Goal: Task Accomplishment & Management: Manage account settings

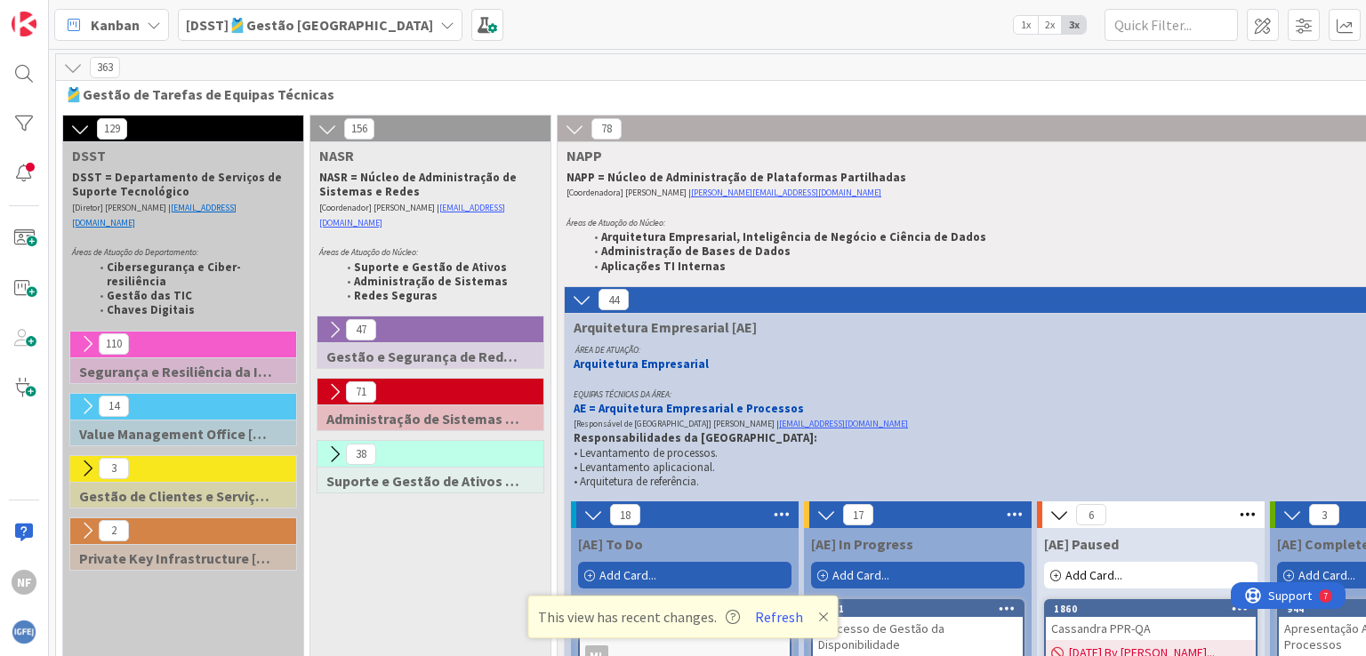
scroll to position [2134, 265]
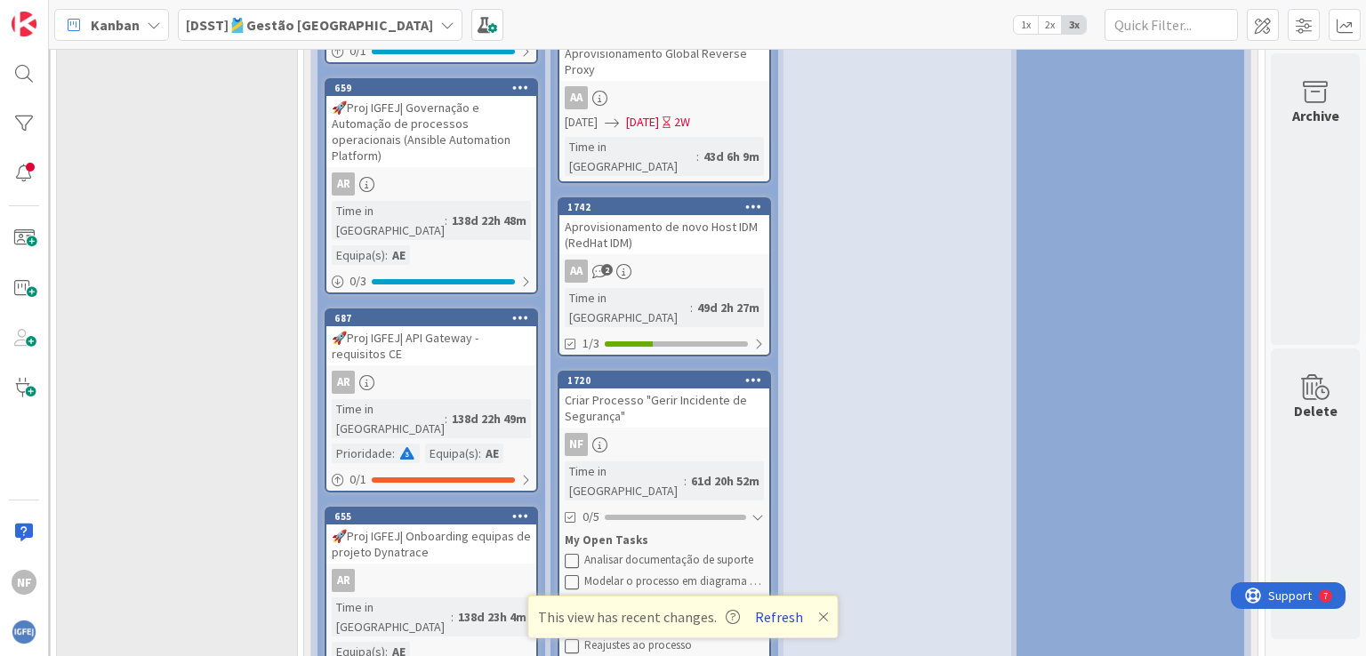
click at [784, 619] on button "Refresh" at bounding box center [779, 616] width 60 height 23
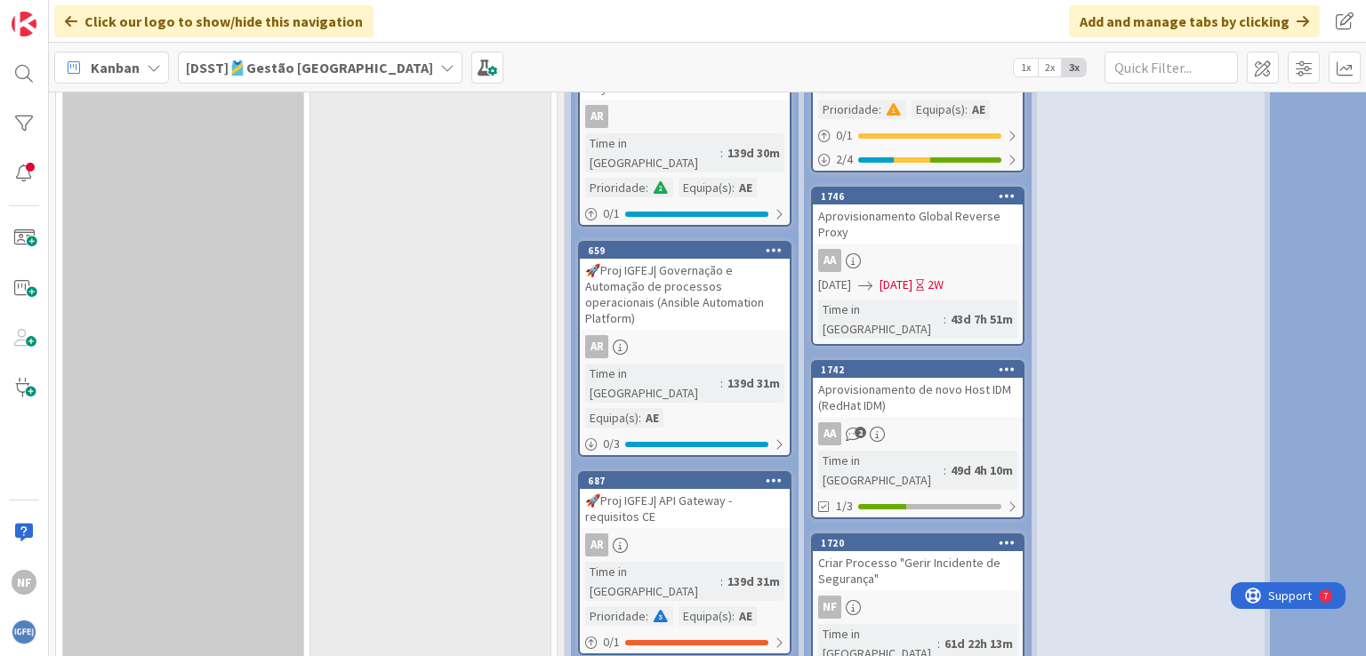
scroll to position [1867, 0]
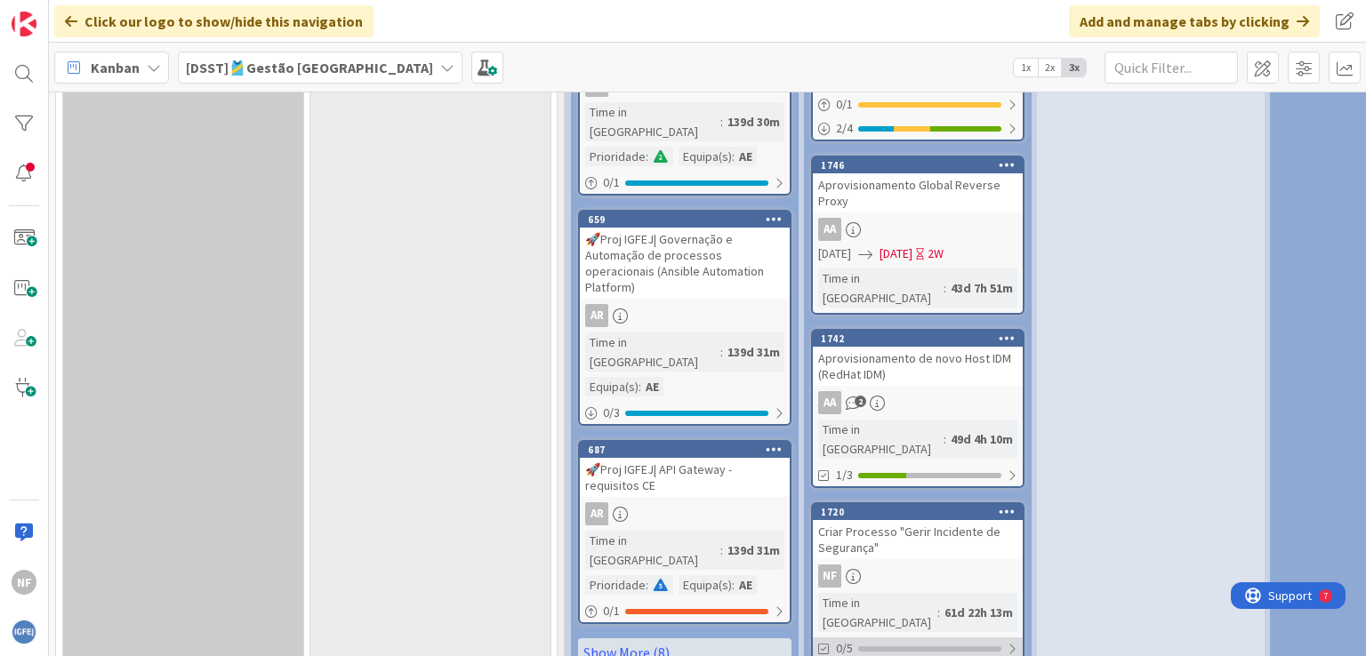
click at [1010, 642] on div at bounding box center [1011, 649] width 11 height 14
click at [945, 520] on div "Criar Processo "Gerir Incidente de Segurança"" at bounding box center [918, 539] width 210 height 39
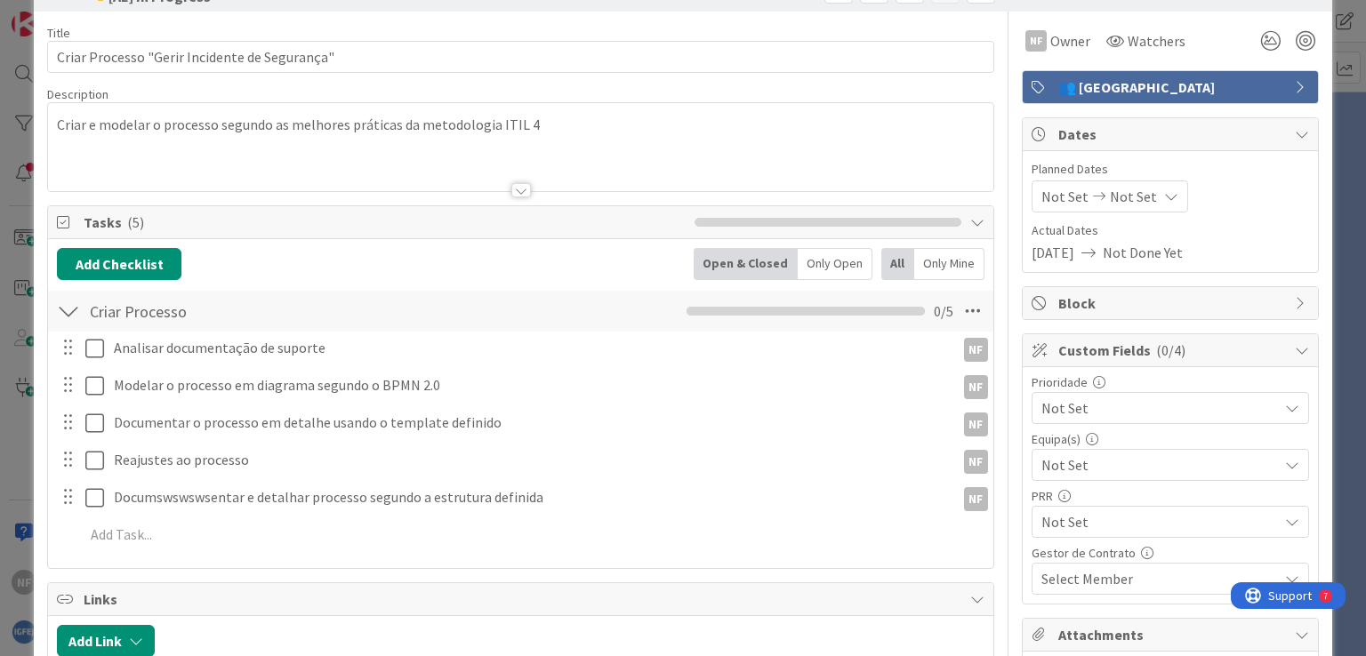
scroll to position [89, 0]
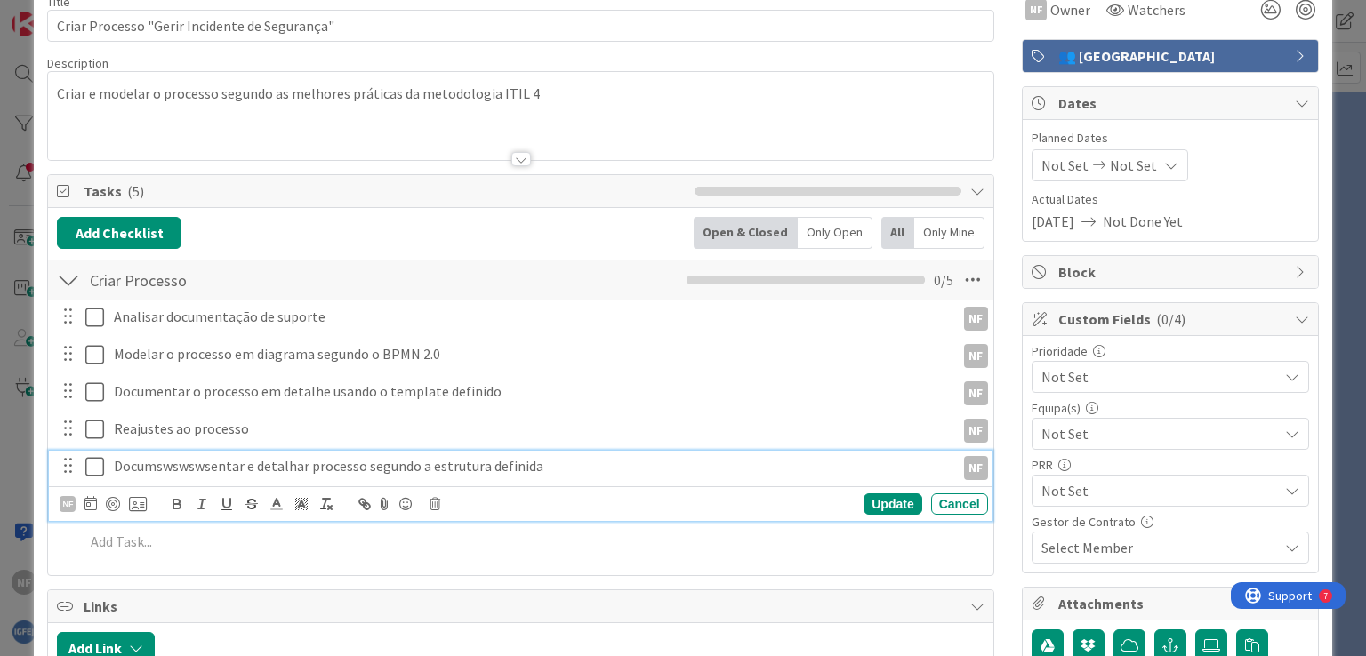
click at [171, 467] on p "Documswswswsentar e detalhar processo segundo a estrutura definida" at bounding box center [531, 466] width 834 height 20
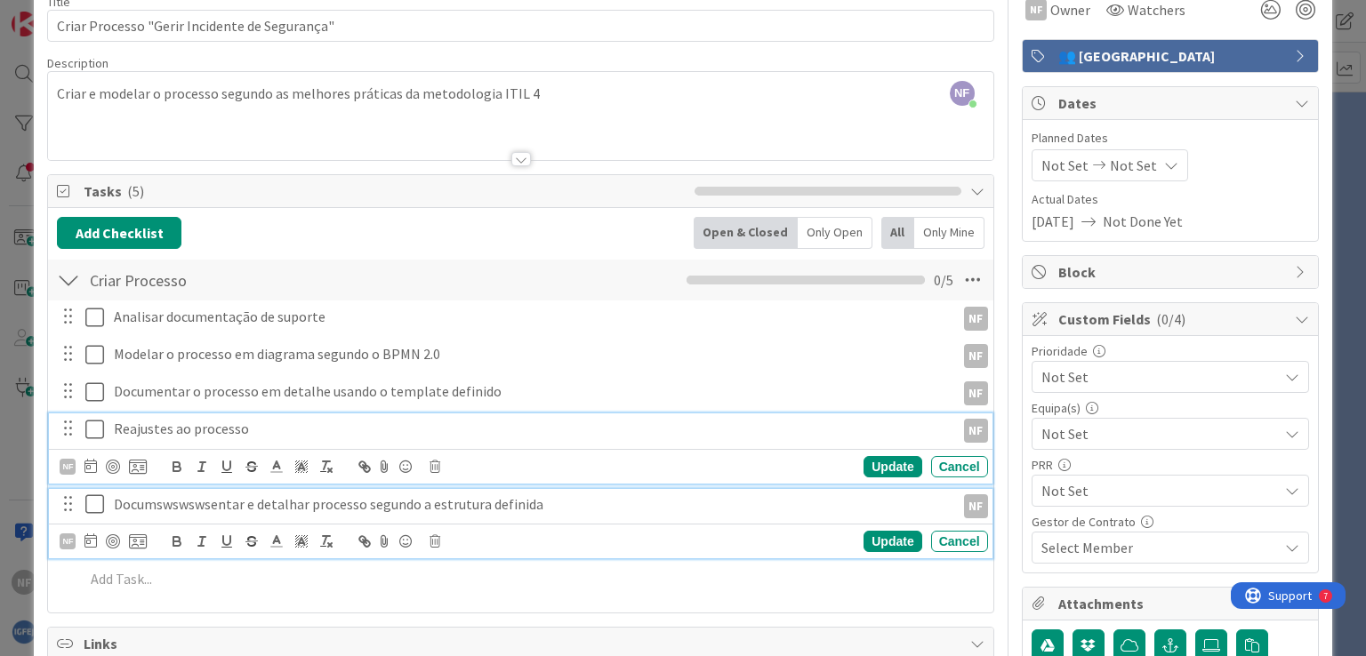
click at [184, 435] on div "Reajustes ao processo NF NF Update Cancel" at bounding box center [520, 448] width 942 height 70
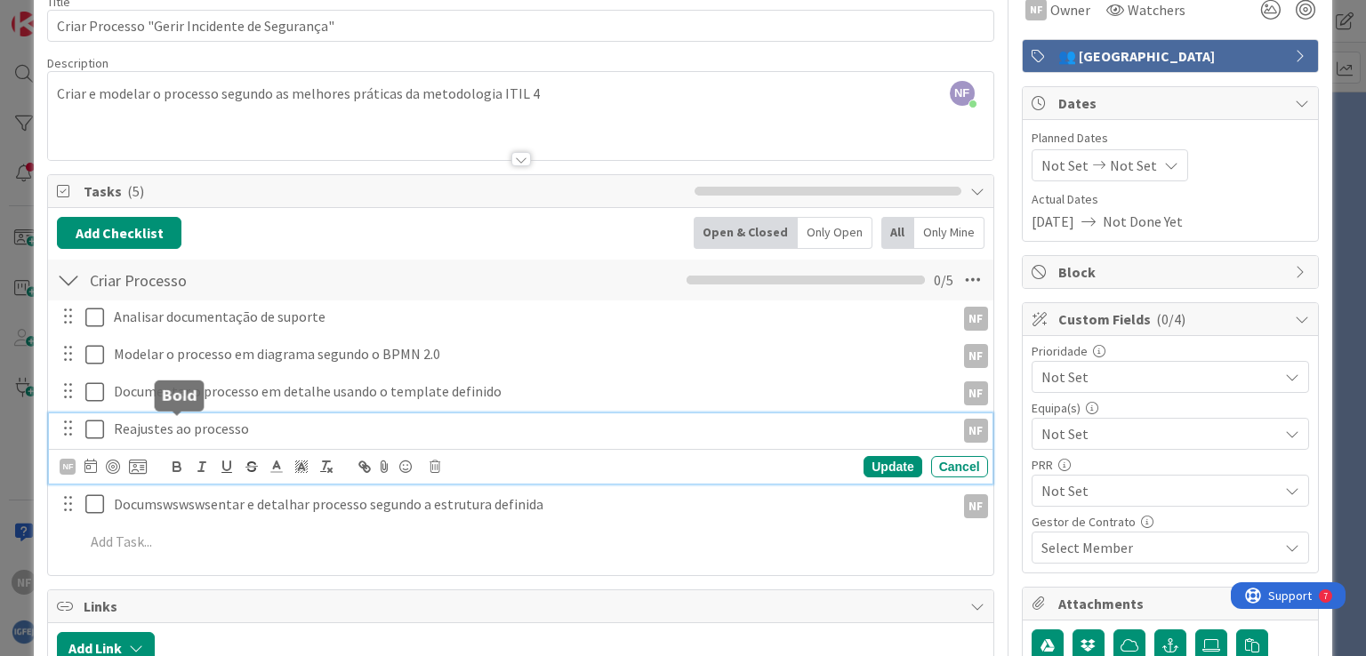
scroll to position [126, 0]
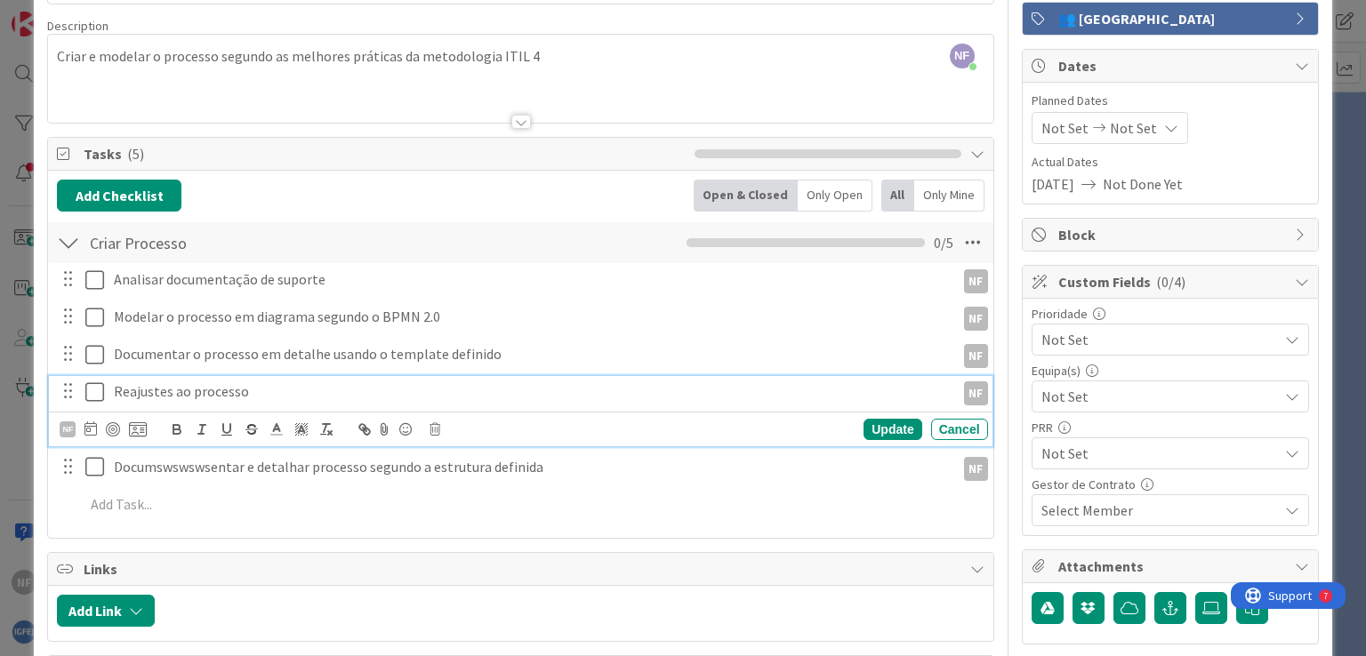
click at [200, 391] on p "Reajustes ao processo" at bounding box center [531, 391] width 834 height 20
drag, startPoint x: 271, startPoint y: 385, endPoint x: 5, endPoint y: 360, distance: 267.0
click at [3, 360] on div "ID 1720 [DSST]🎽Gestão Equipas [AE] In Progress Title 45 / 128 Criar Processo "G…" at bounding box center [683, 328] width 1366 height 656
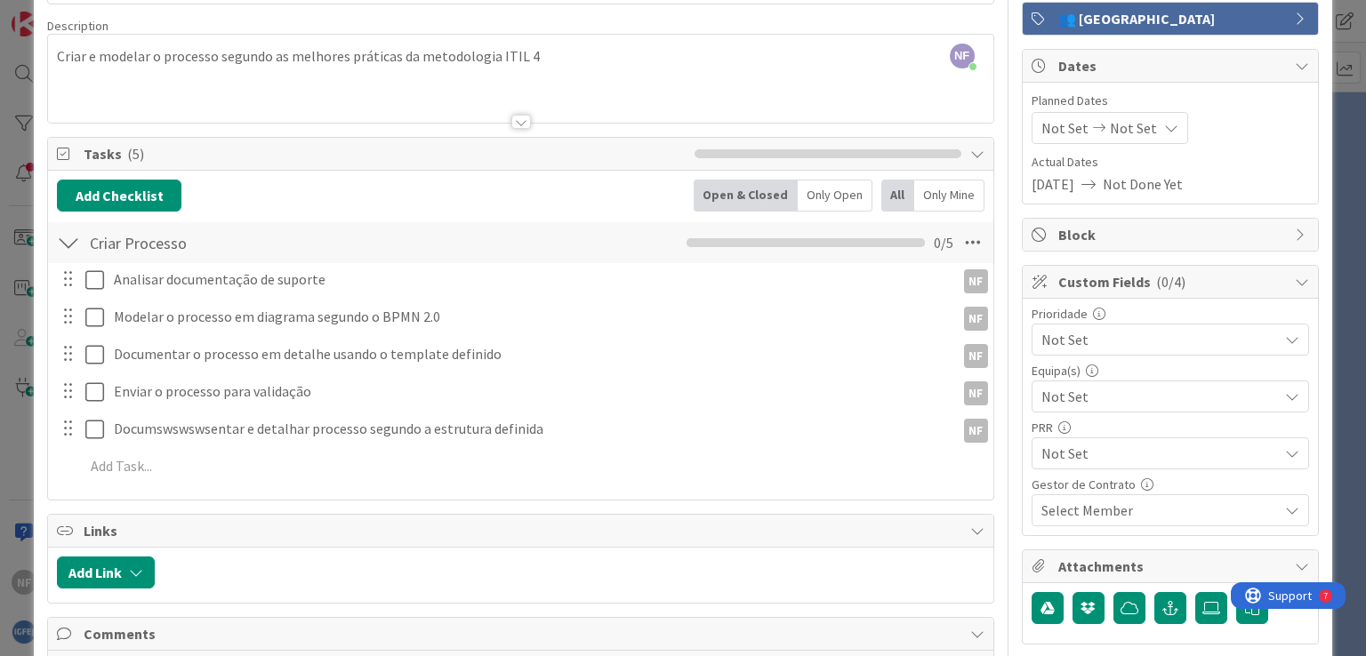
click at [888, 425] on div "Analisar documentação de suporte NF NF Update Cancel Modelar o processo em diag…" at bounding box center [520, 376] width 926 height 226
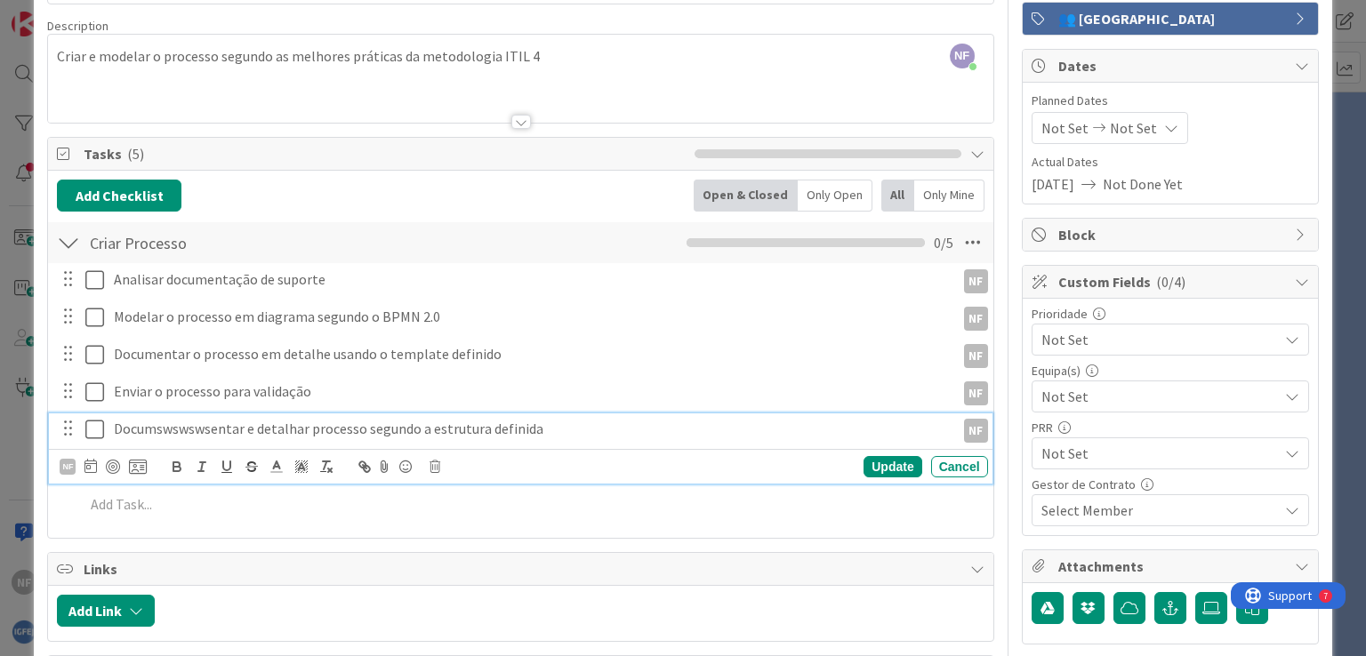
click at [202, 437] on div "Documswswswsentar e detalhar processo segundo a estrutura definida" at bounding box center [531, 428] width 848 height 31
drag, startPoint x: 559, startPoint y: 426, endPoint x: 0, endPoint y: 375, distance: 561.5
click at [0, 375] on div "ID 1720 [DSST]🎽Gestão Equipas [AE] In Progress Title 45 / 128 Criar Processo "G…" at bounding box center [683, 328] width 1366 height 656
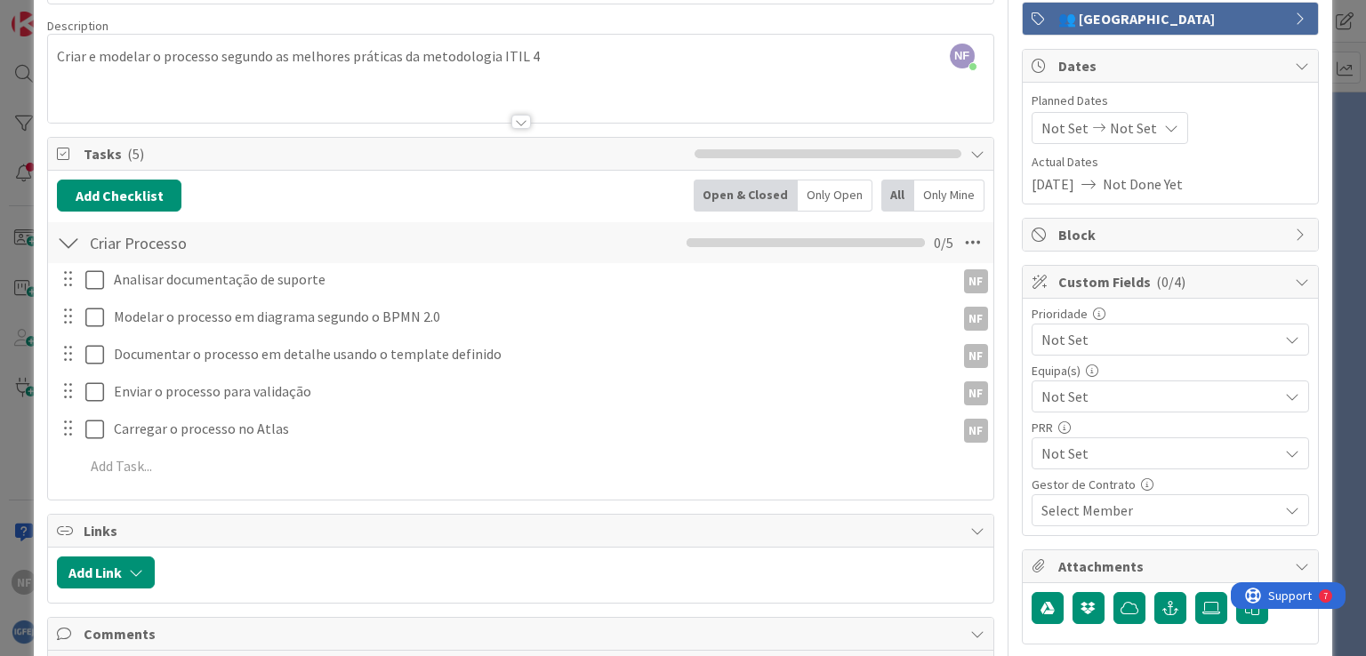
click at [864, 456] on div "Analisar documentação de suporte NF NF Update Cancel Modelar o processo em diag…" at bounding box center [520, 376] width 926 height 226
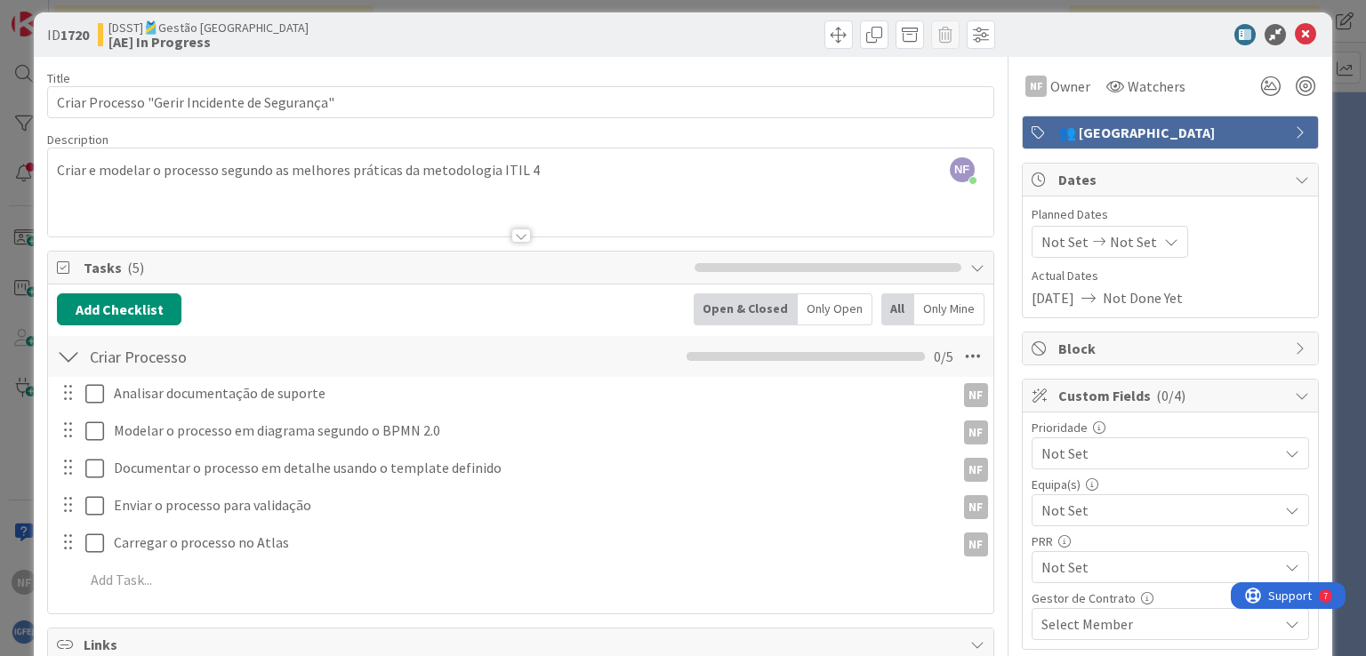
scroll to position [0, 0]
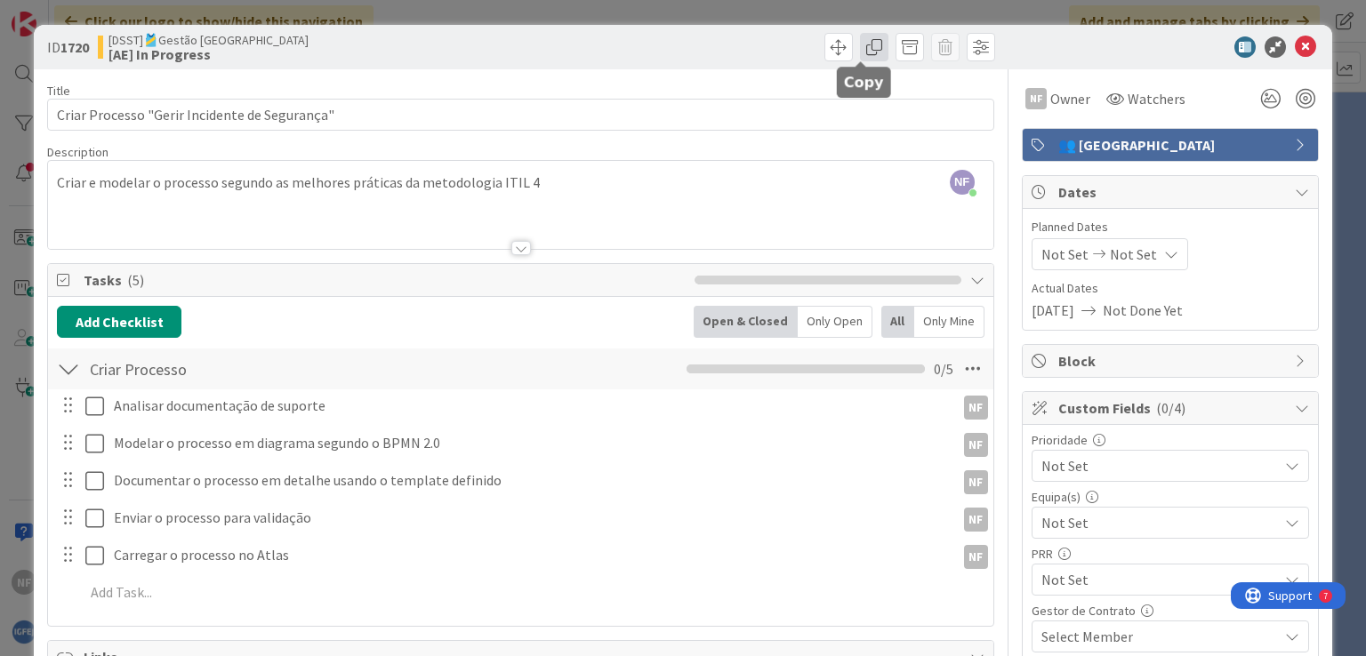
click at [860, 45] on span at bounding box center [874, 47] width 28 height 28
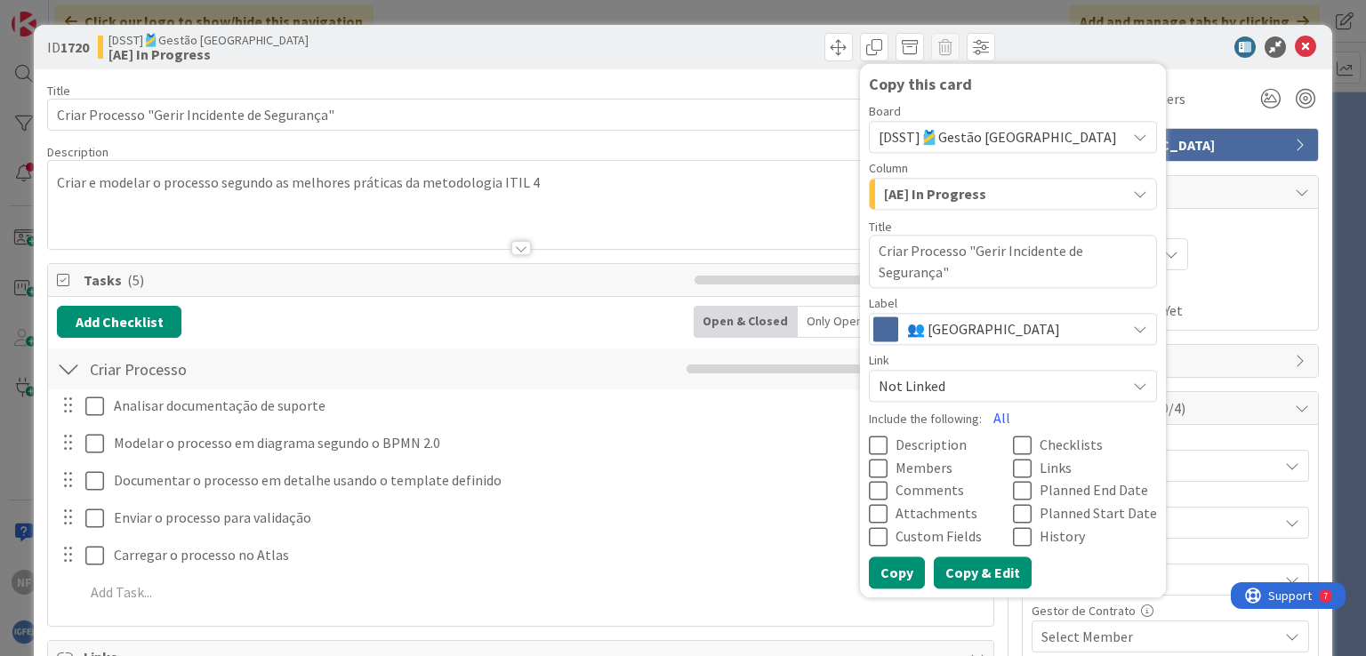
click at [971, 570] on button "Copy & Edit" at bounding box center [983, 573] width 98 height 32
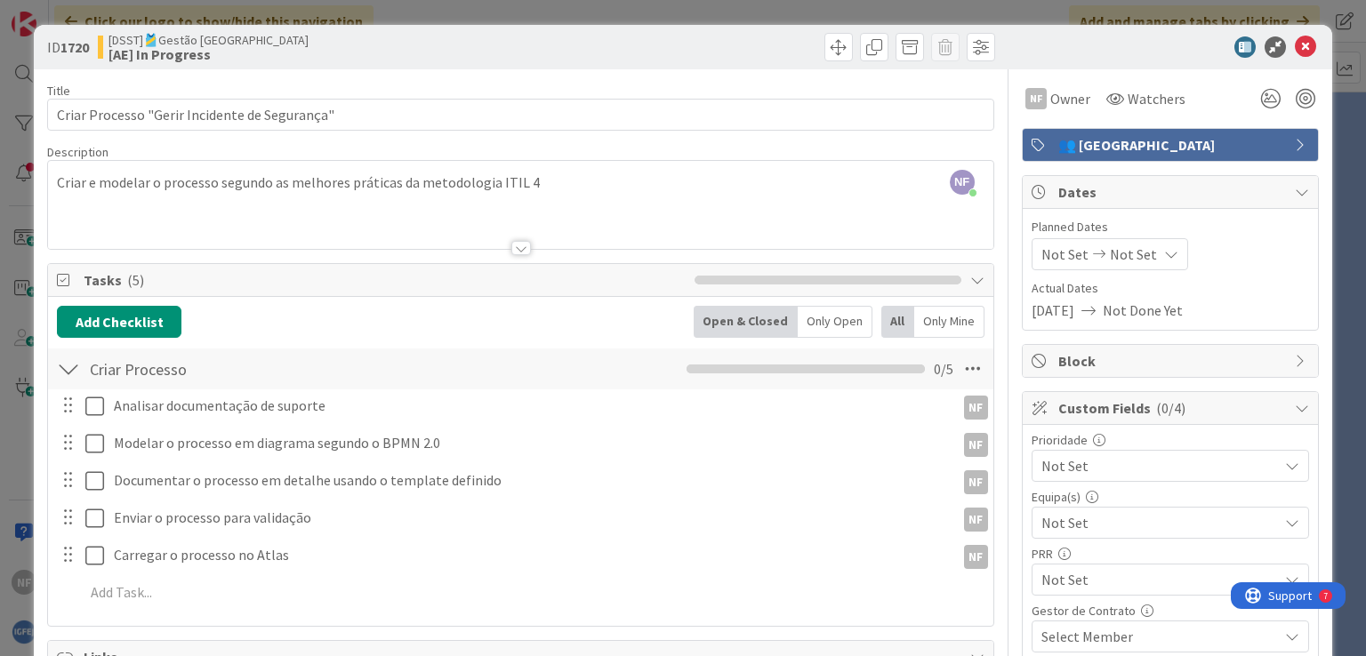
type textarea "x"
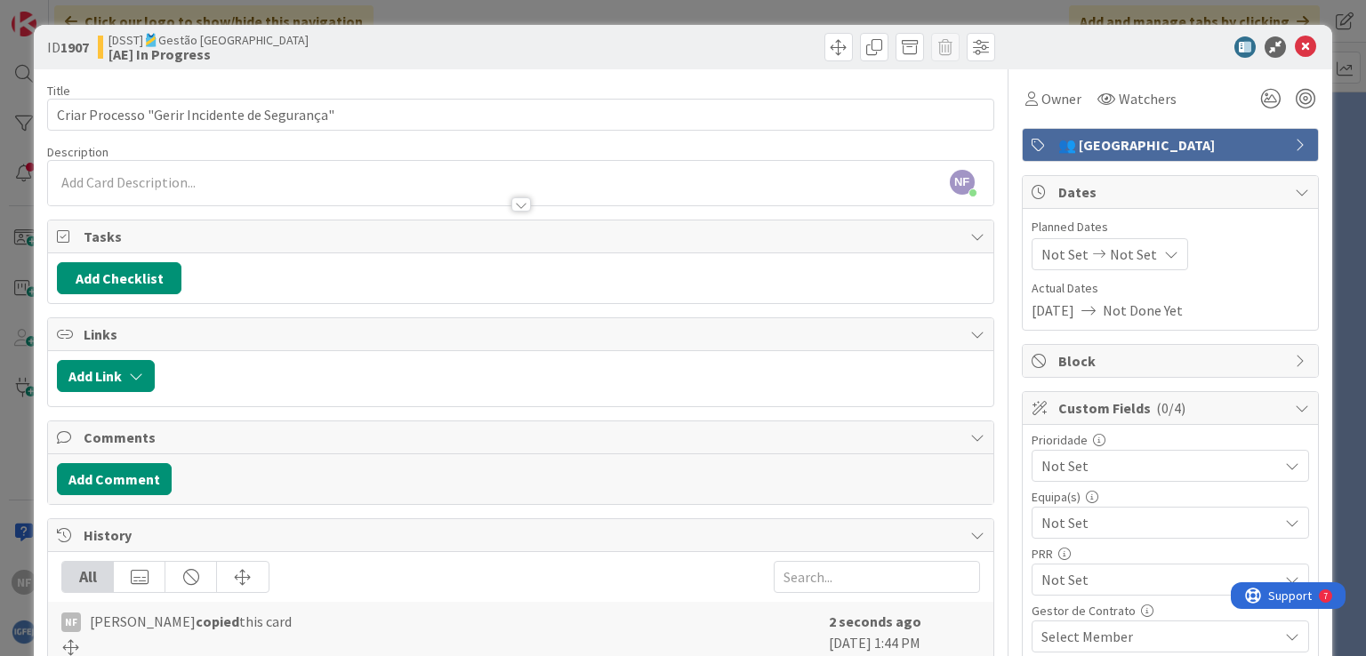
click at [236, 40] on span "[DSST]🎽Gestão [GEOGRAPHIC_DATA]" at bounding box center [208, 40] width 200 height 14
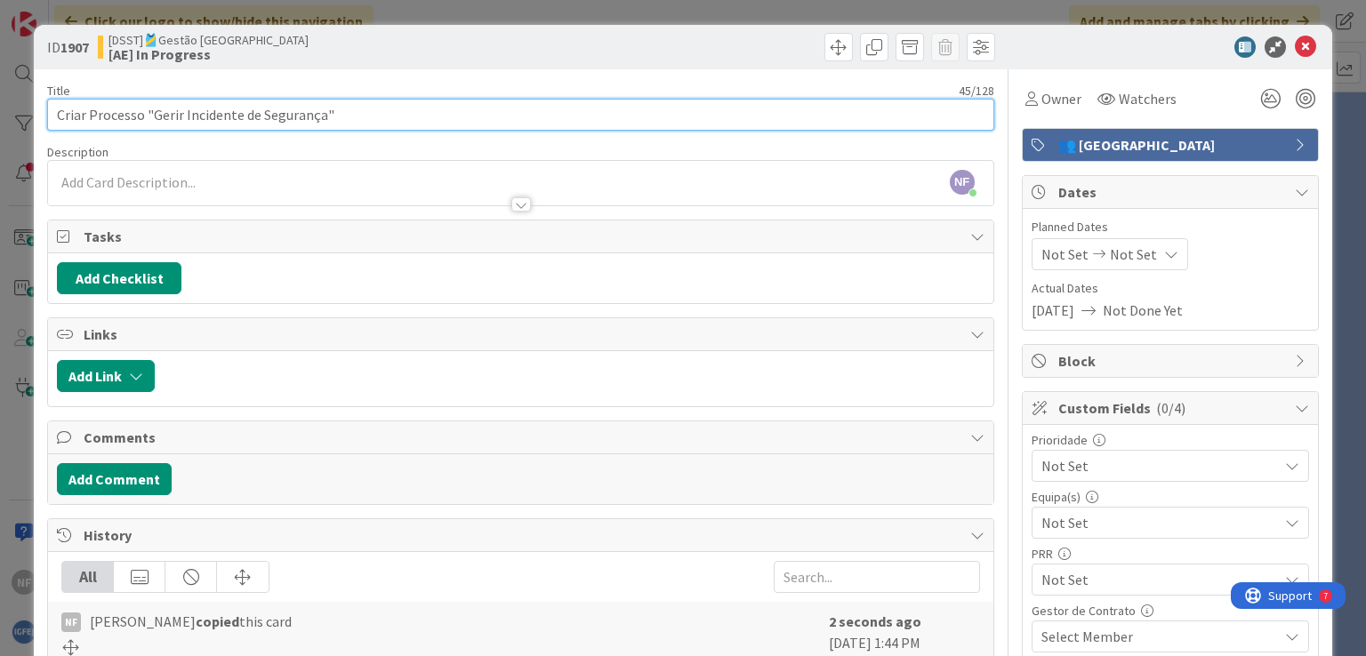
click at [295, 122] on input "Criar Processo "Gerir Incidente de Segurança"" at bounding box center [520, 115] width 946 height 32
drag, startPoint x: 324, startPoint y: 115, endPoint x: 148, endPoint y: 112, distance: 175.2
click at [148, 112] on input "Criar Processo "Gerir Incidente de Segurança"" at bounding box center [520, 115] width 946 height 32
paste input "Realizar Auditoria e Revisão"
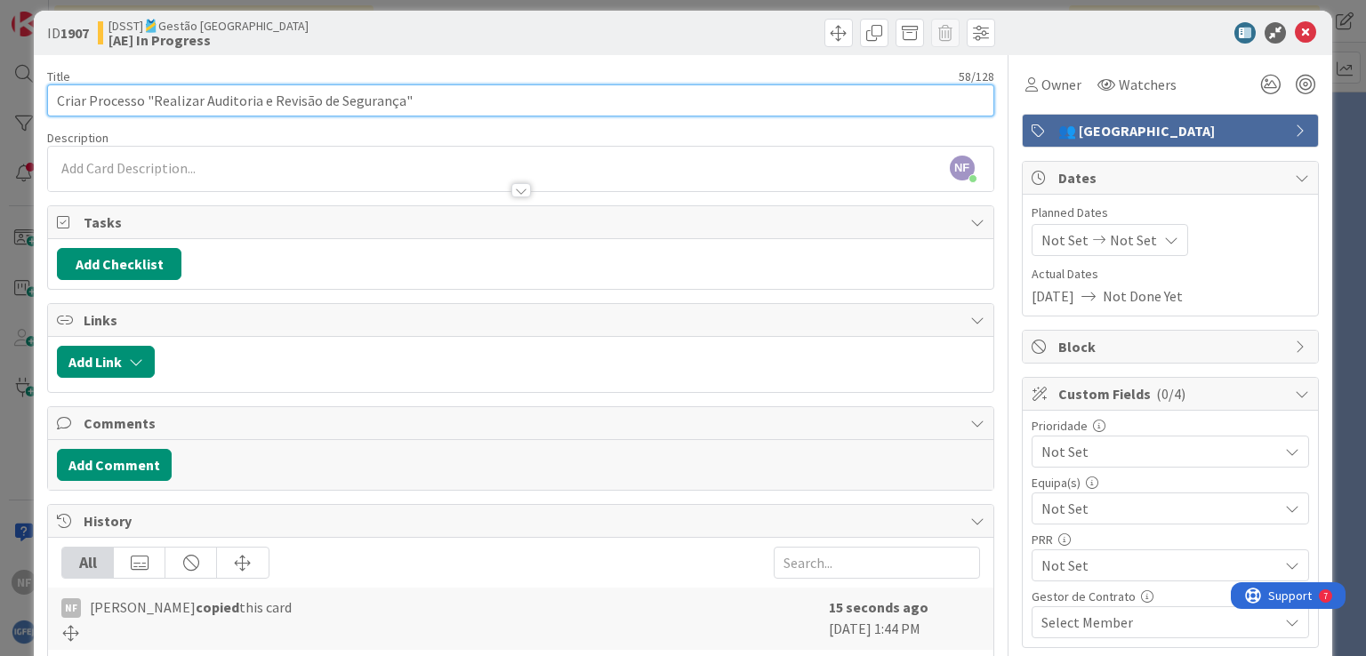
scroll to position [4, 0]
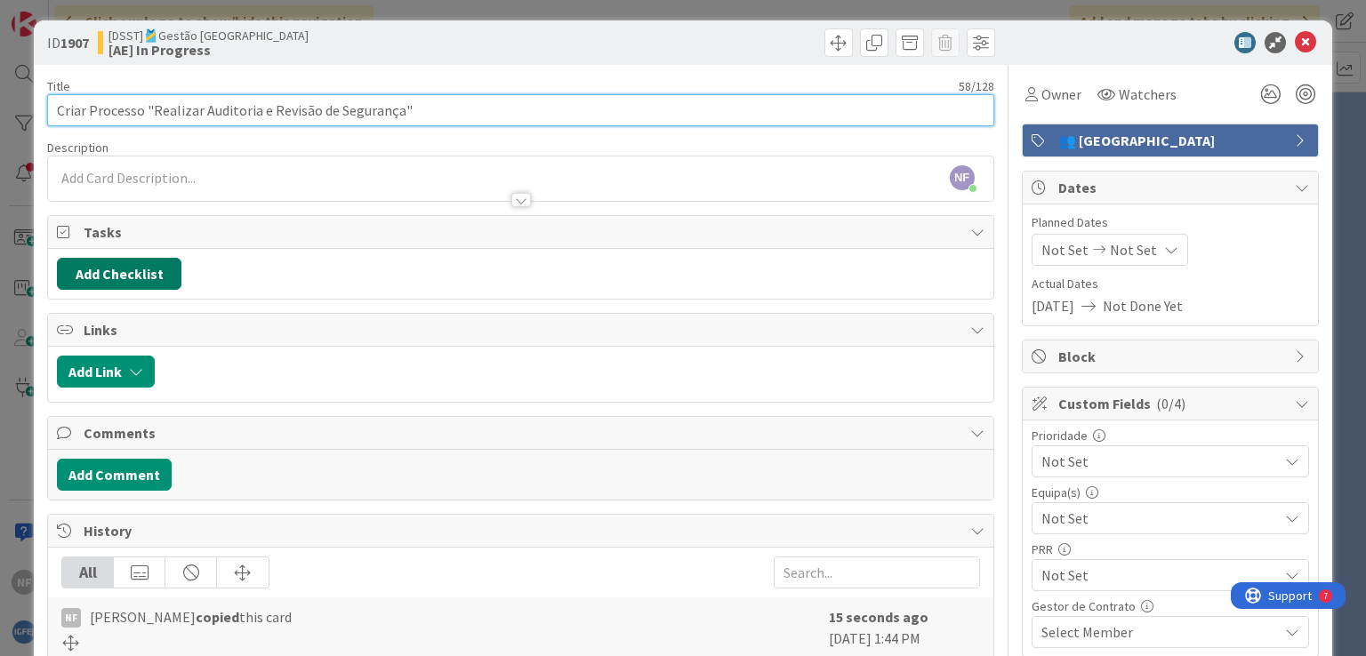
type input "Criar Processo "Realizar Auditoria e Revisão de Segurança""
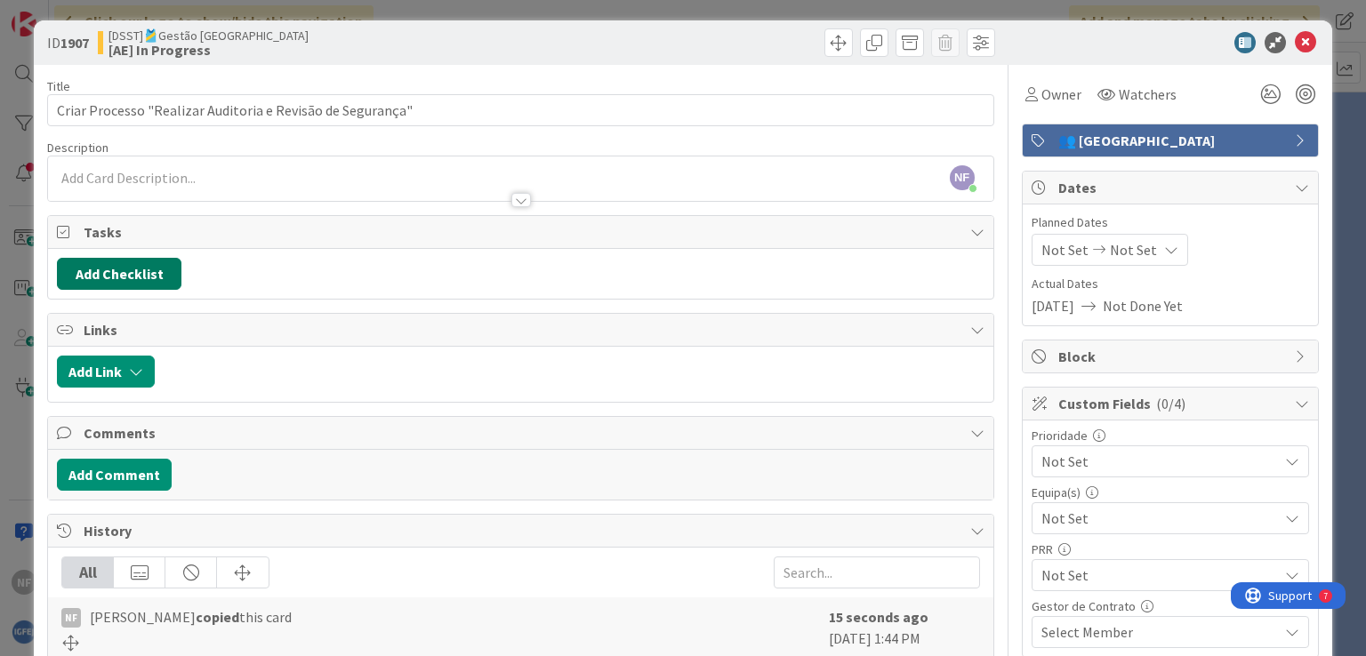
click at [167, 268] on button "Add Checklist" at bounding box center [119, 274] width 124 height 32
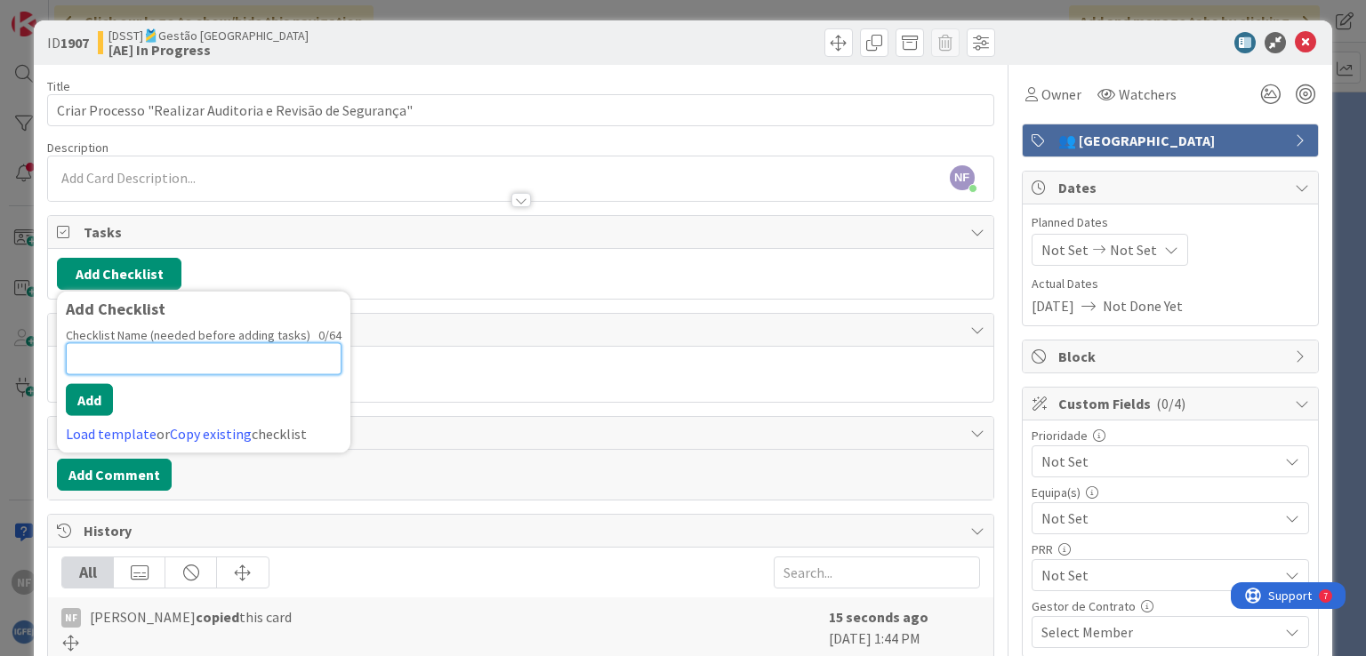
click at [119, 355] on input at bounding box center [204, 359] width 276 height 32
paste input "Criar Processo"
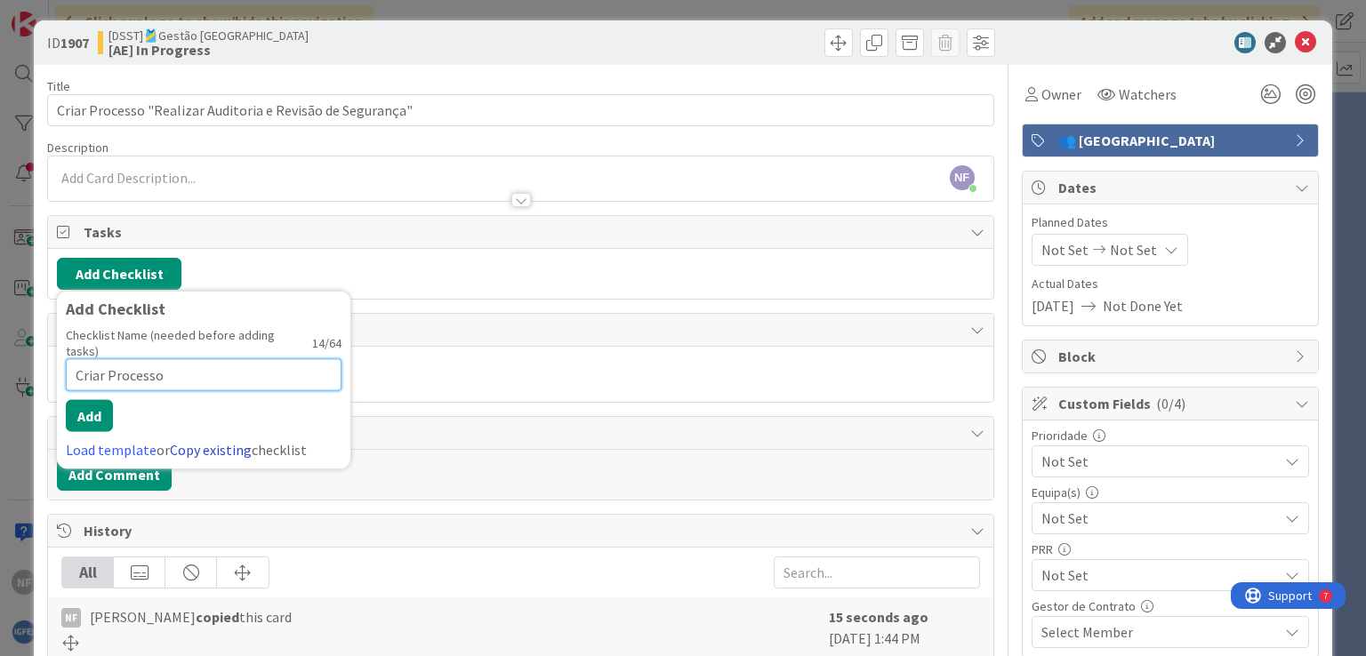
type input "Criar Processo"
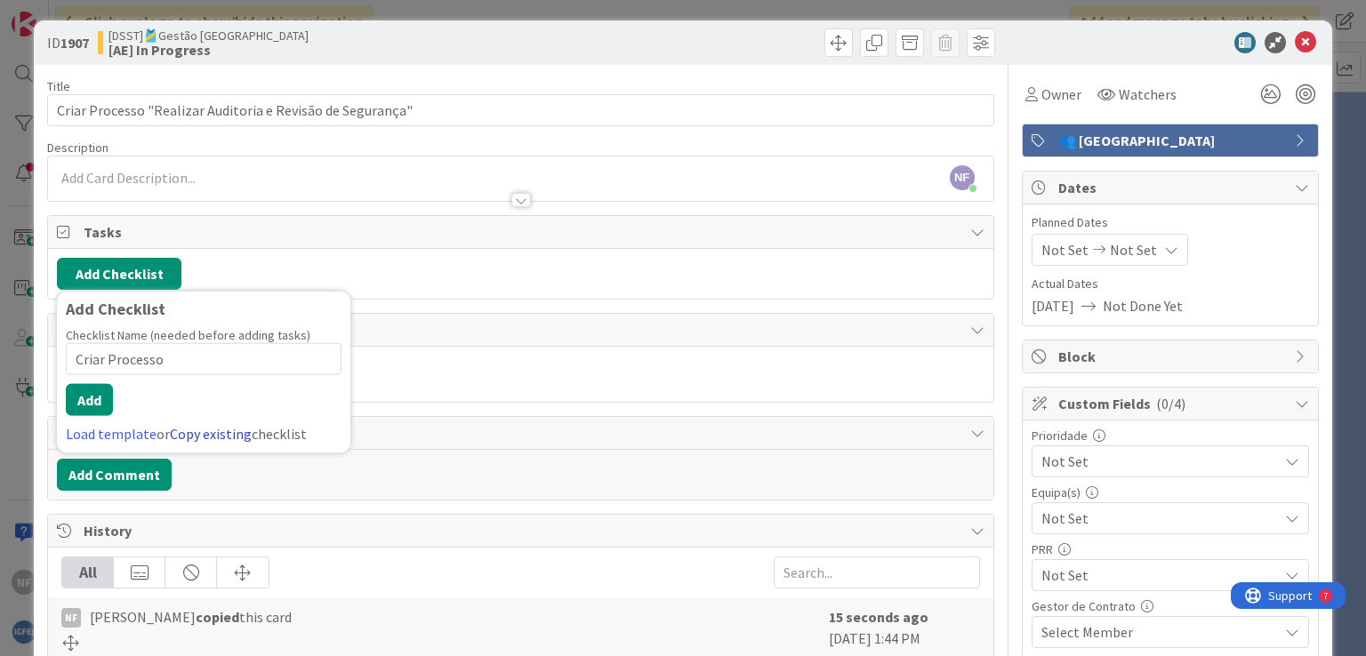
click at [188, 430] on link "Copy existing" at bounding box center [211, 434] width 82 height 18
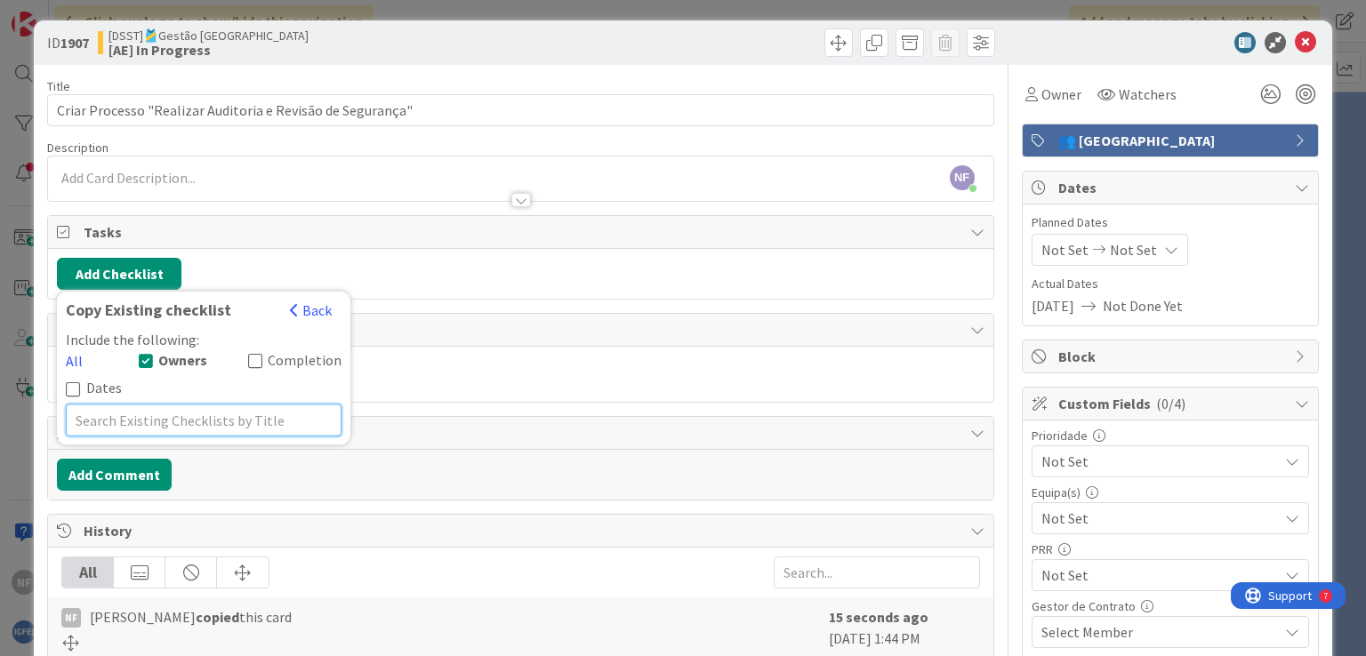
click at [182, 404] on input "text" at bounding box center [204, 420] width 276 height 32
paste input "Criar Processo"
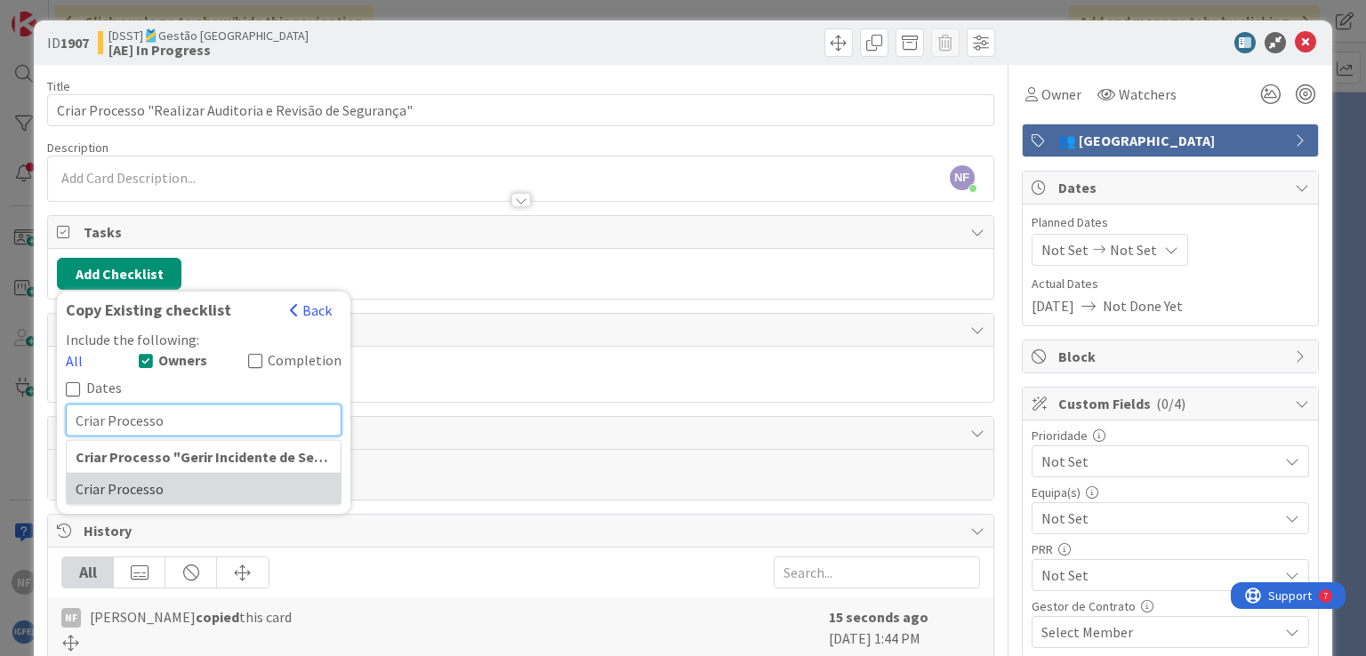
type input "Criar Processo"
click at [128, 472] on div "Criar Processo" at bounding box center [204, 488] width 274 height 32
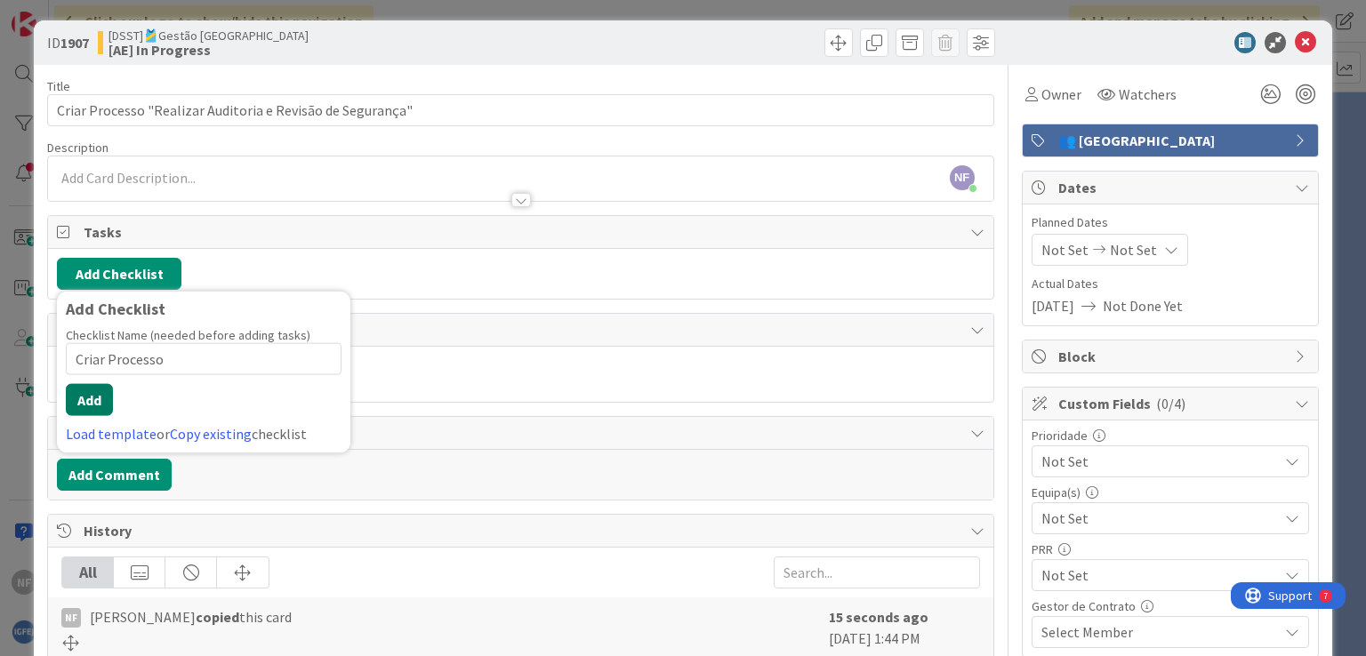
click at [96, 394] on button "Add" at bounding box center [89, 400] width 47 height 32
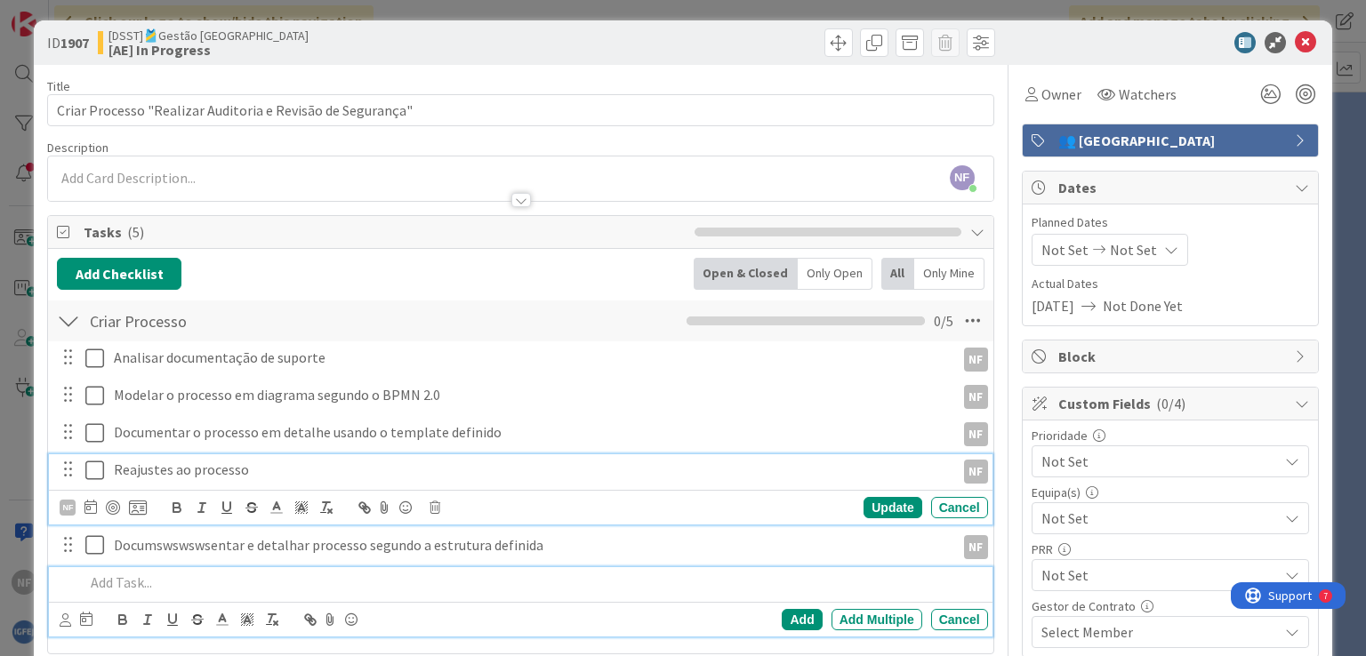
click at [162, 481] on div "Reajustes ao processo" at bounding box center [531, 469] width 848 height 31
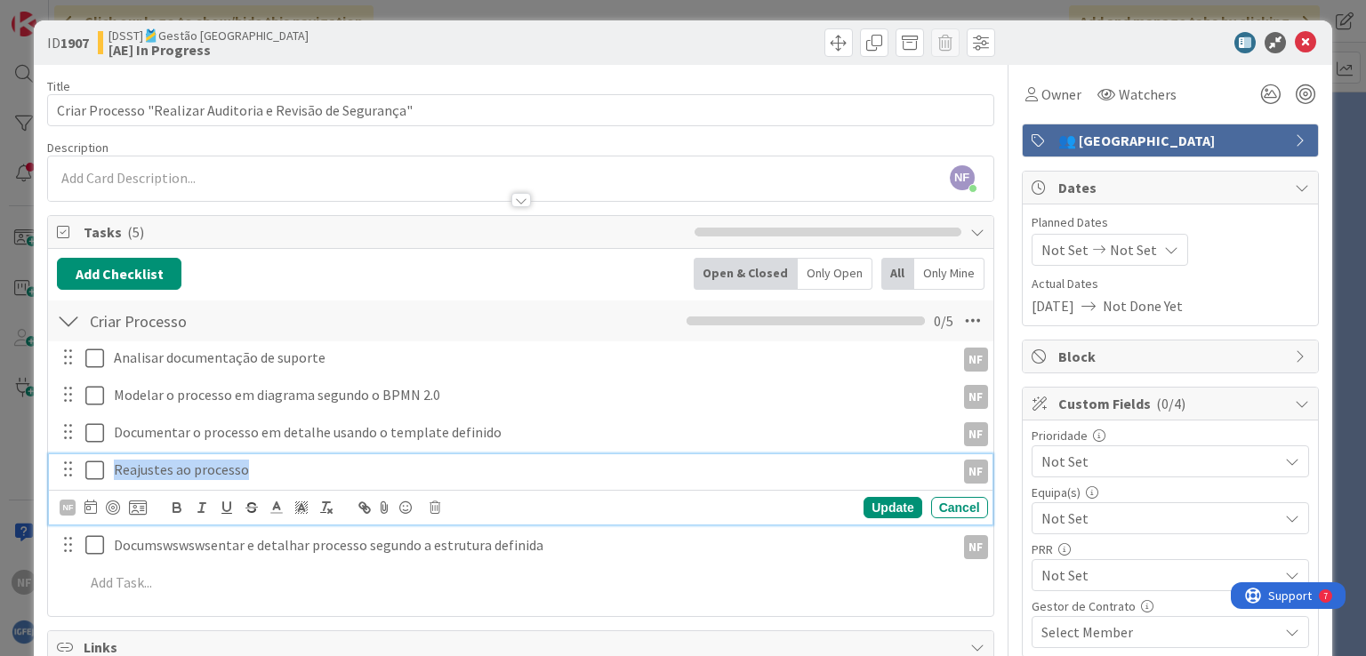
drag, startPoint x: 274, startPoint y: 474, endPoint x: 36, endPoint y: 445, distance: 240.1
click at [36, 445] on div "ID 1907 [DSST]🎽Gestão Equipas [AE] In Progress Title 58 / 128 Criar Processo "R…" at bounding box center [682, 515] width 1297 height 991
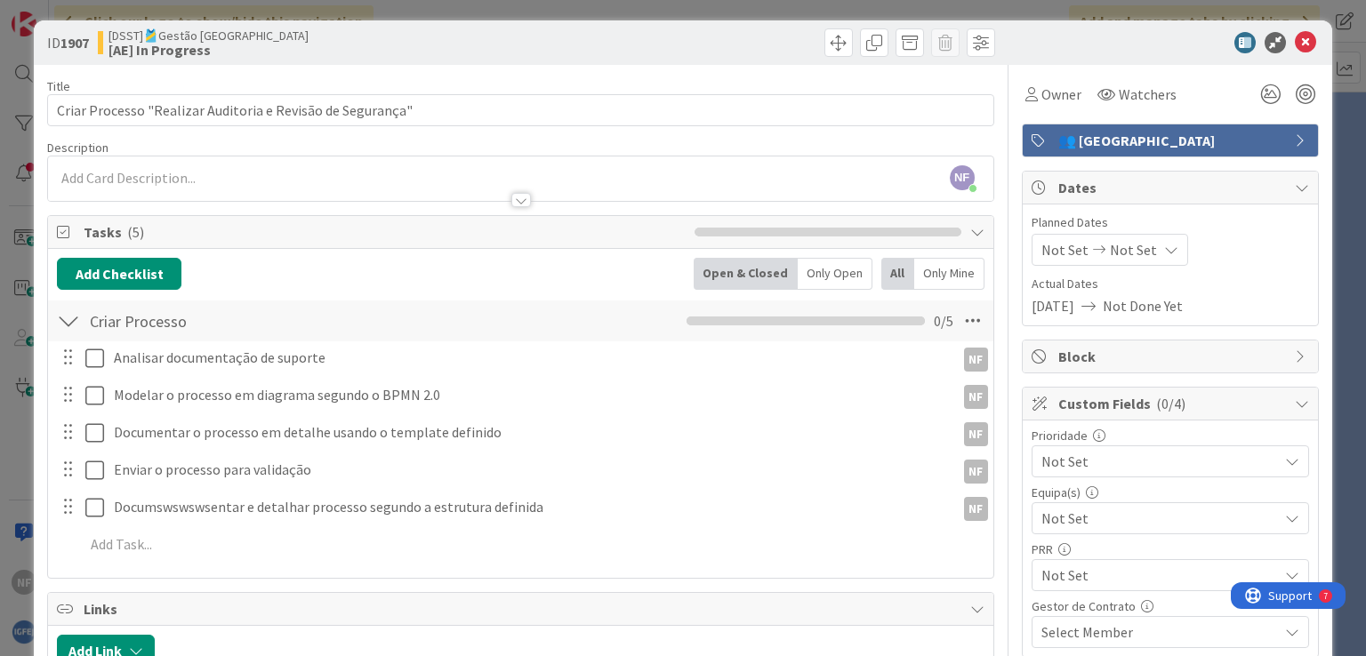
click at [871, 505] on div "Analisar documentação de suporte NF NF Update Cancel Modelar o processo em diag…" at bounding box center [520, 454] width 926 height 226
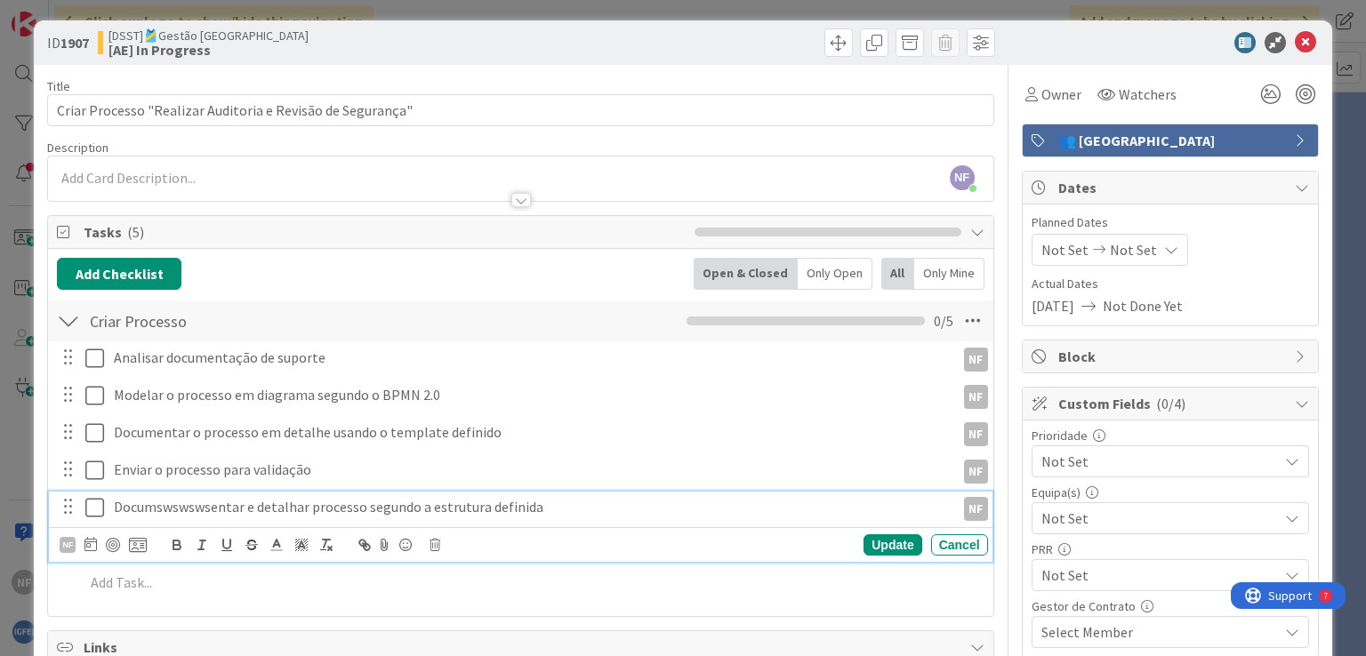
click at [196, 503] on p "Documswswswsentar e detalhar processo segundo a estrutura definida" at bounding box center [531, 507] width 834 height 20
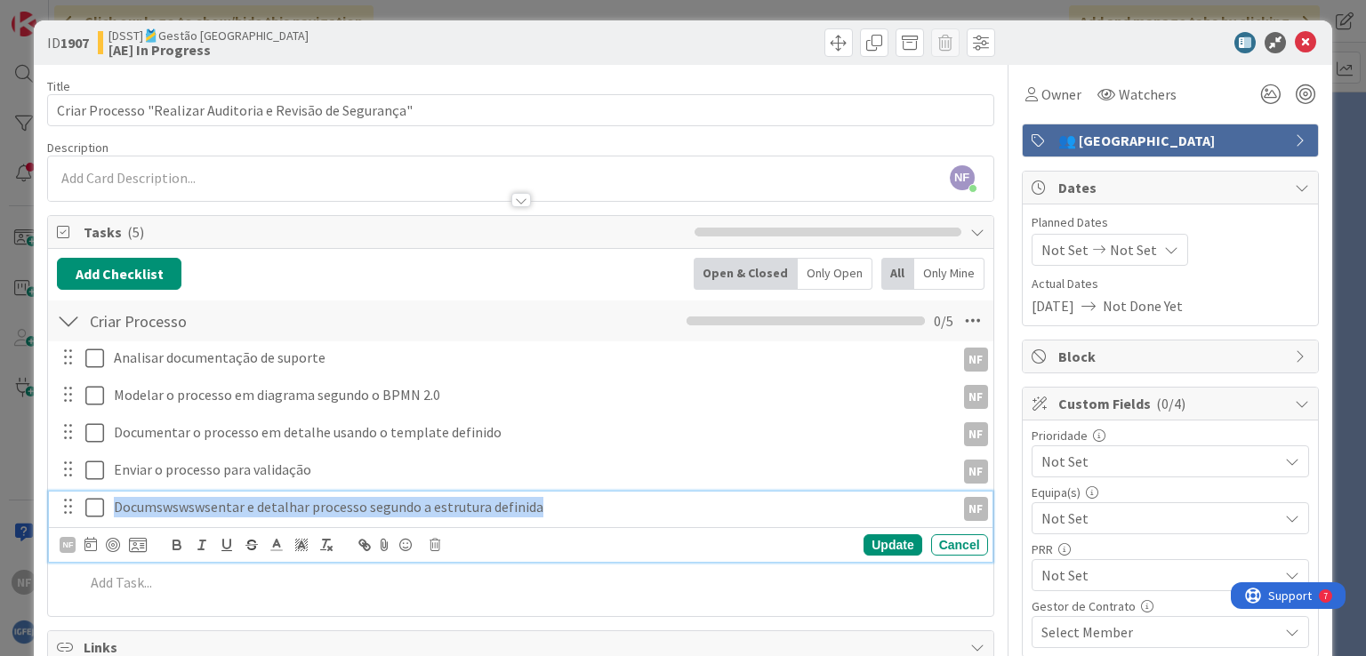
drag, startPoint x: 539, startPoint y: 504, endPoint x: 0, endPoint y: 468, distance: 540.0
click at [0, 468] on div "ID 1907 [DSST]🎽Gestão Equipas [AE] In Progress Title 58 / 128 Criar Processo "R…" at bounding box center [683, 328] width 1366 height 656
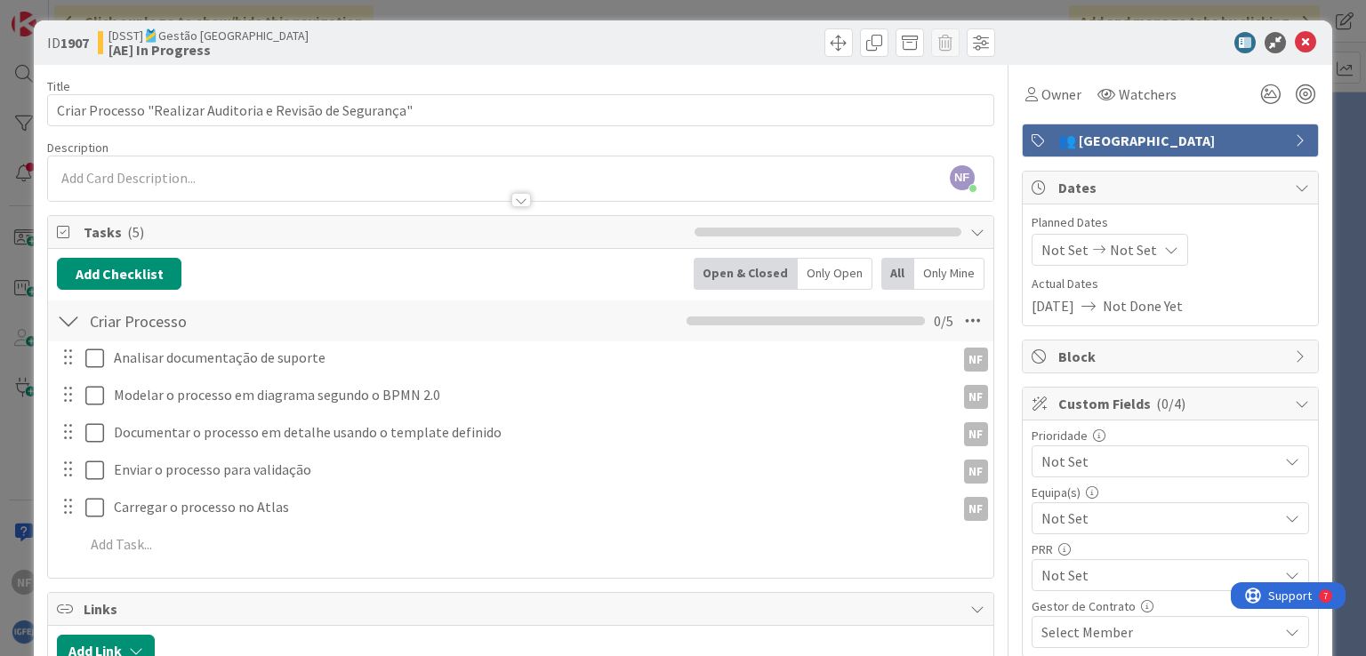
click at [896, 538] on div "Analisar documentação de suporte NF NF Update Cancel Modelar o processo em diag…" at bounding box center [520, 454] width 926 height 226
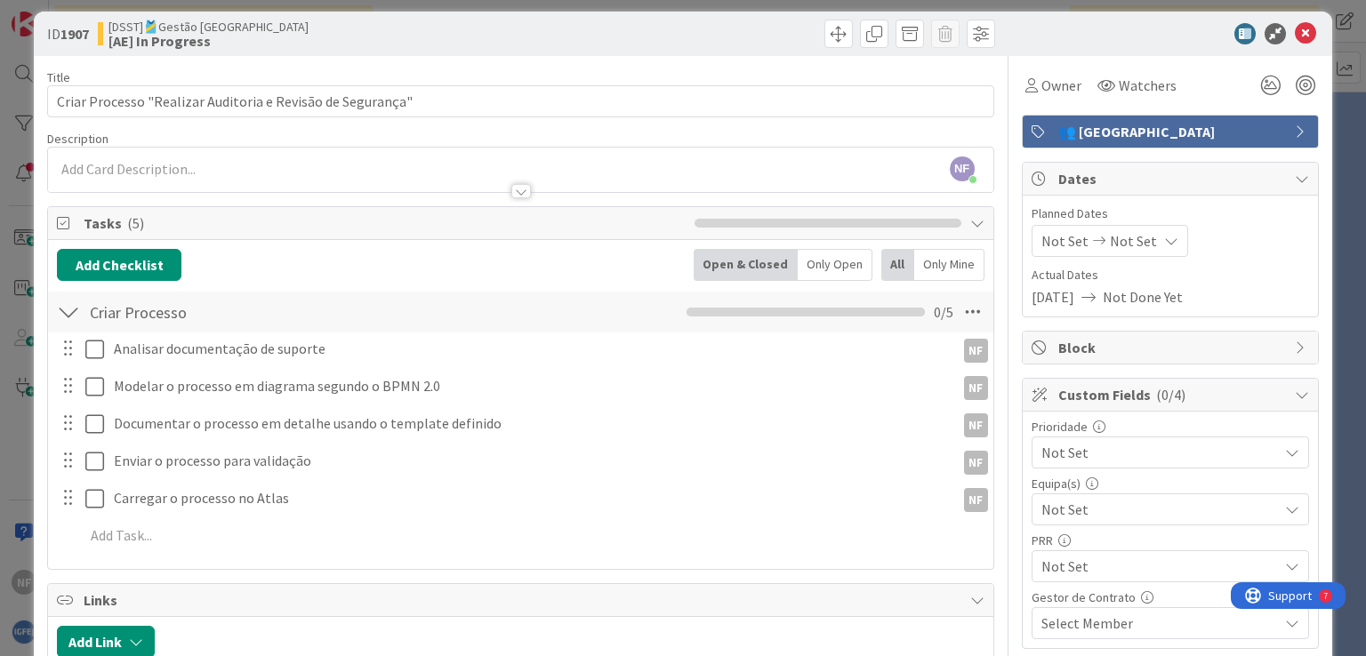
scroll to position [0, 0]
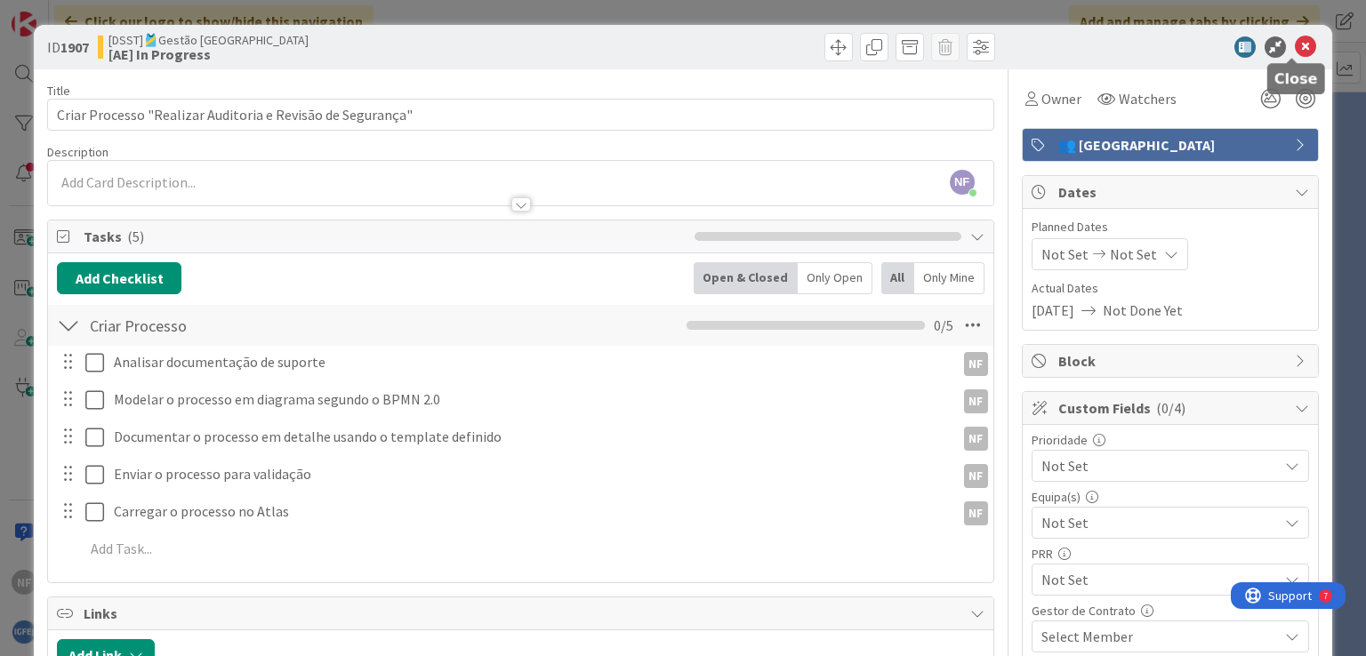
drag, startPoint x: 1299, startPoint y: 47, endPoint x: 1286, endPoint y: 55, distance: 15.6
click at [1298, 47] on icon at bounding box center [1304, 46] width 21 height 21
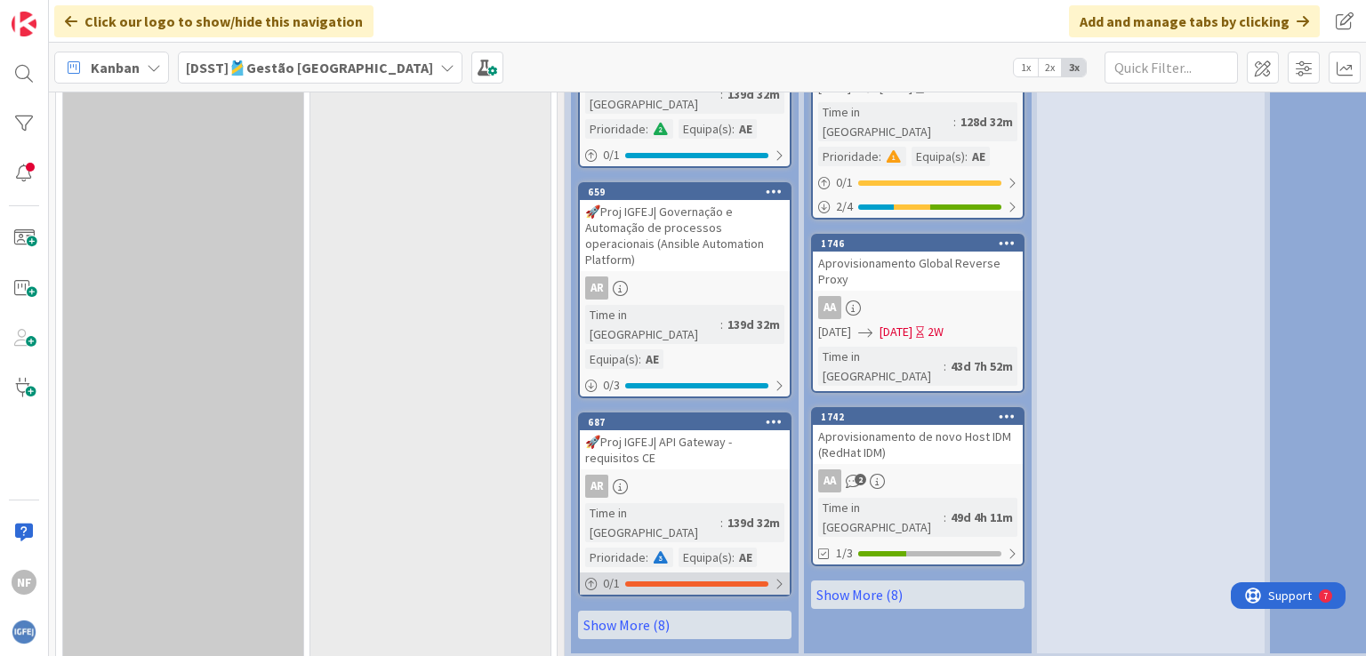
scroll to position [1829, 0]
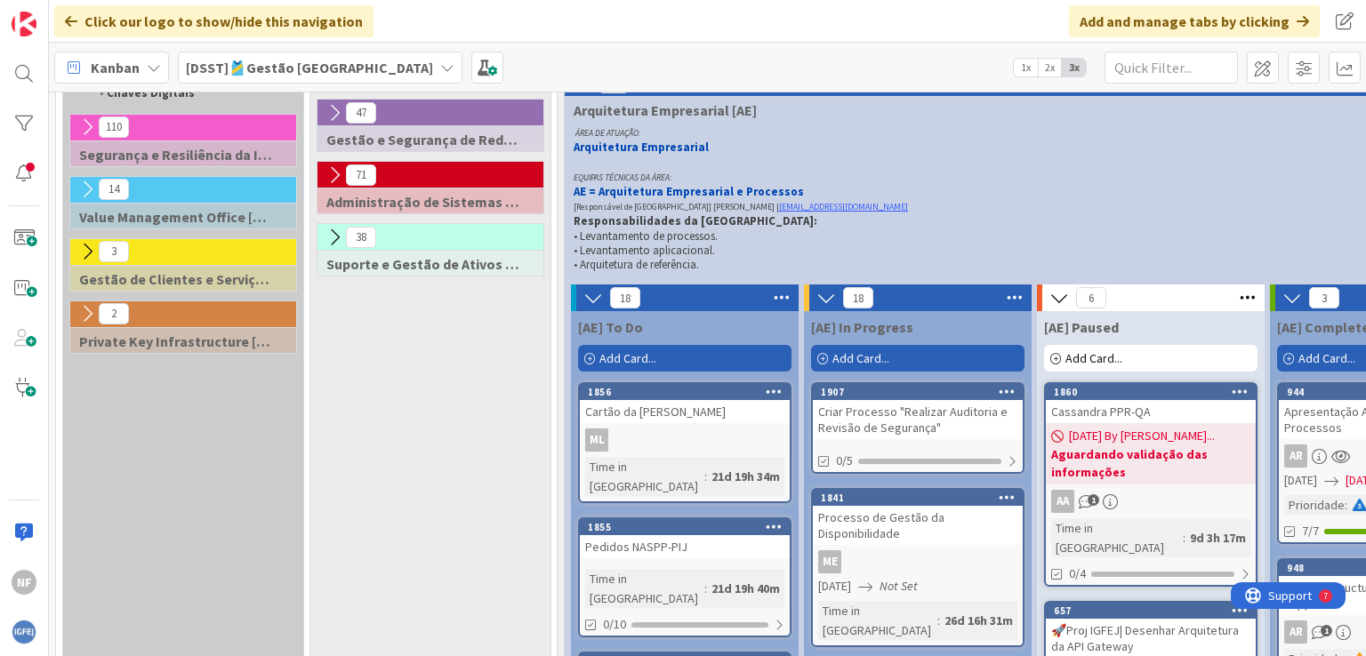
scroll to position [228, 0]
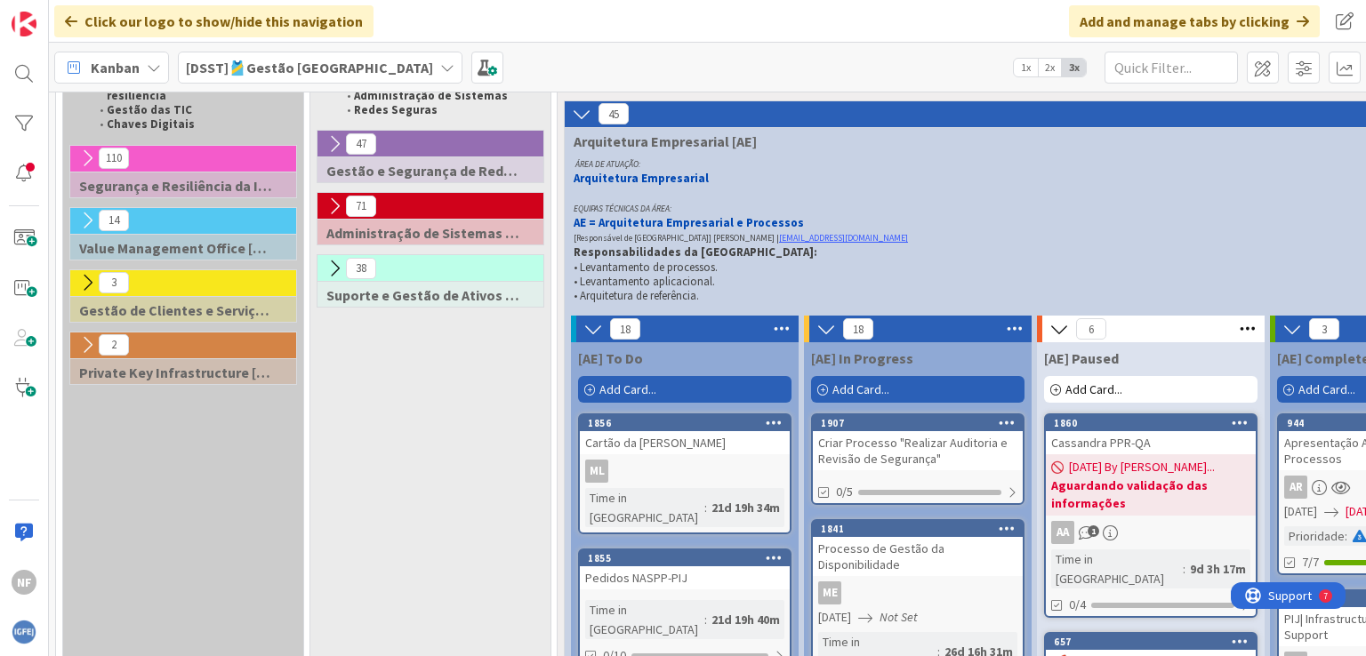
click at [918, 449] on div "Criar Processo "Realizar Auditoria e Revisão de Segurança"" at bounding box center [918, 450] width 210 height 39
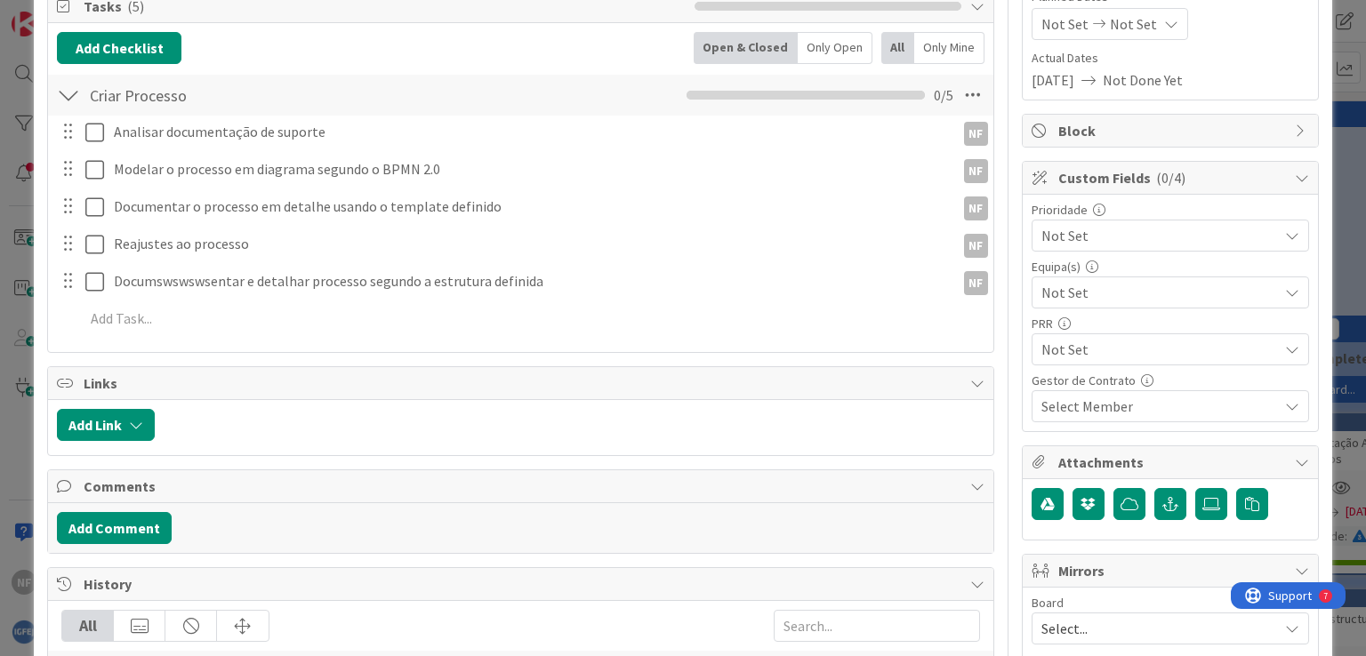
scroll to position [124, 0]
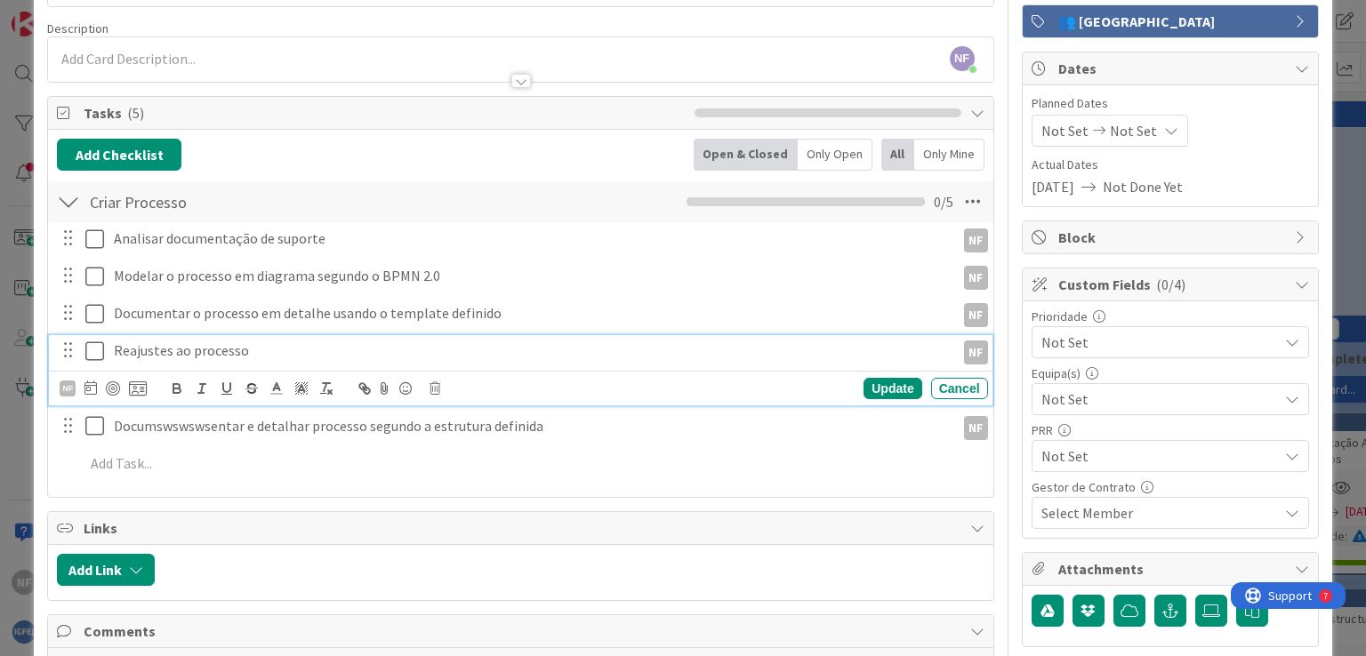
click at [179, 349] on p "Reajustes ao processo" at bounding box center [531, 351] width 834 height 20
click at [432, 385] on icon at bounding box center [434, 388] width 11 height 12
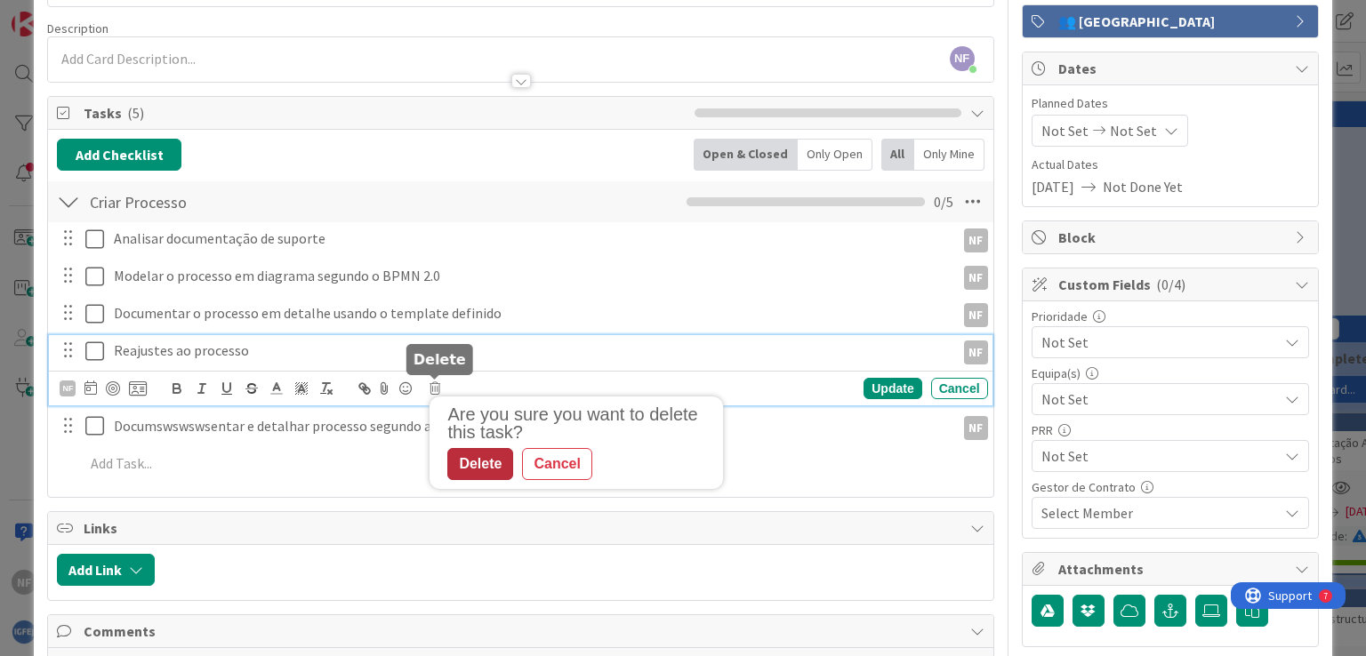
click at [478, 463] on div "Delete" at bounding box center [480, 464] width 66 height 32
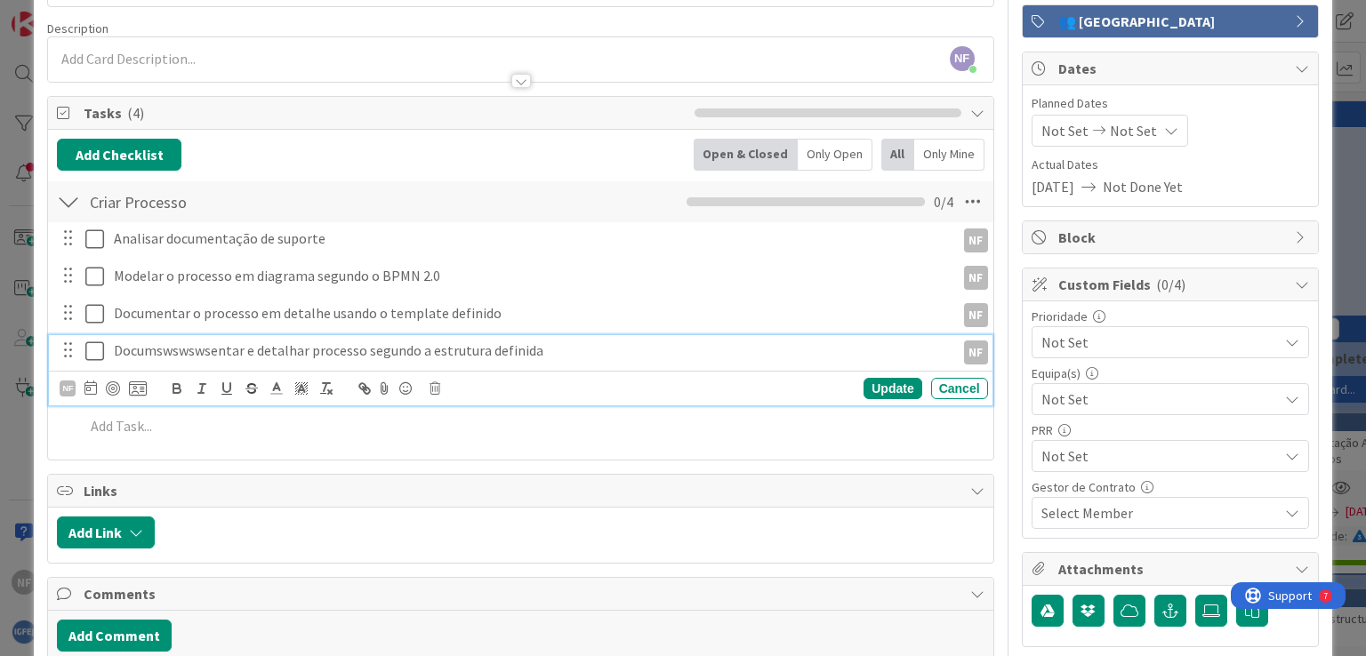
click at [314, 349] on p "Documswswswsentar e detalhar processo segundo a estrutura definida" at bounding box center [531, 351] width 834 height 20
click at [434, 383] on icon at bounding box center [434, 388] width 11 height 12
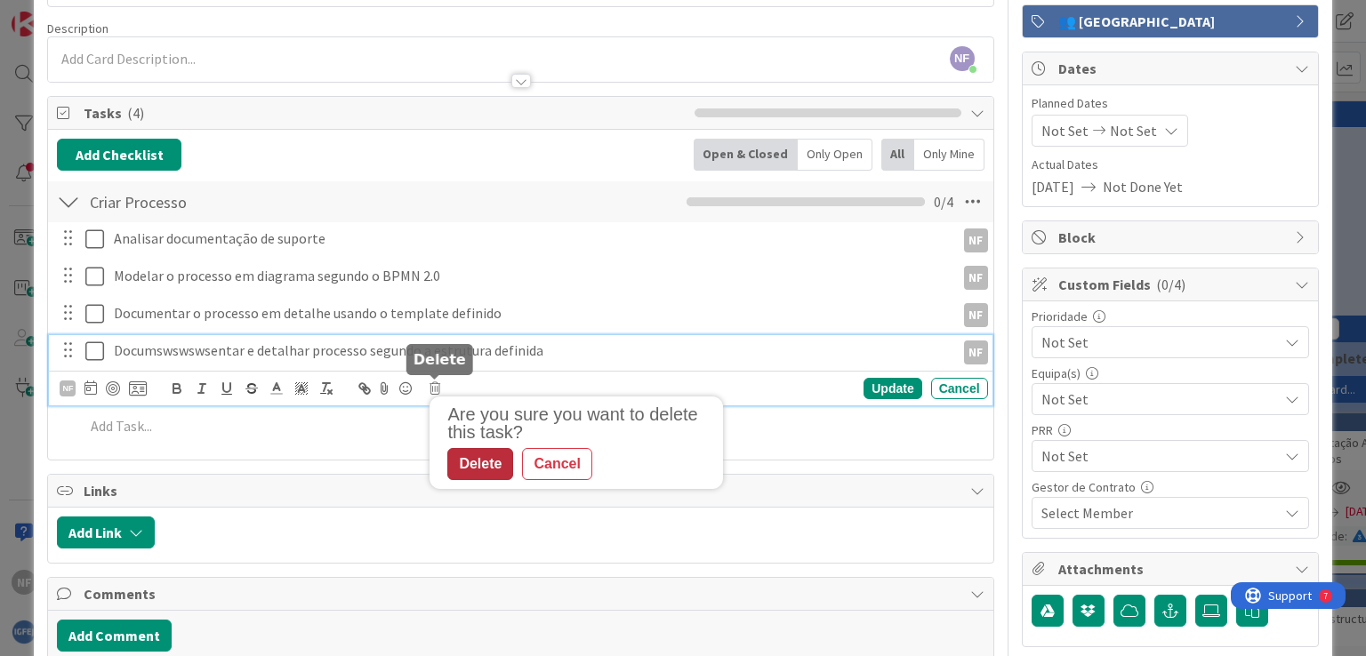
click at [487, 462] on div "Delete" at bounding box center [480, 464] width 66 height 32
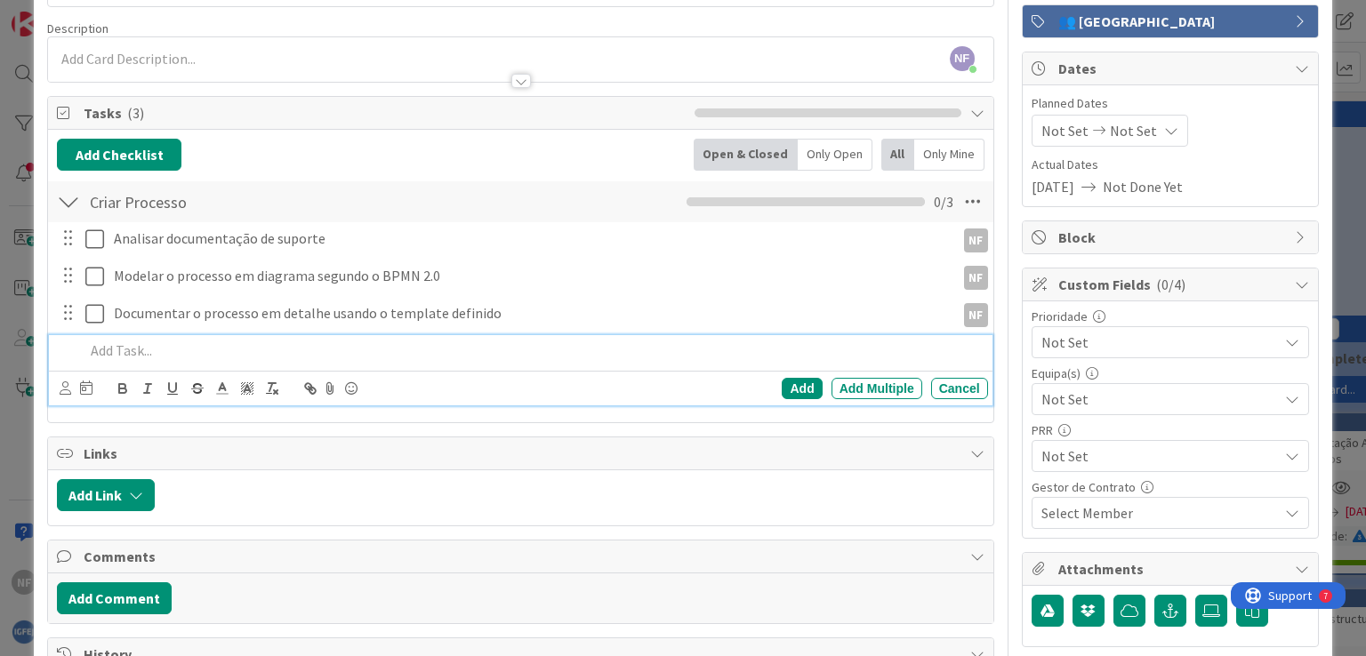
click at [172, 349] on p at bounding box center [531, 351] width 895 height 20
click at [786, 389] on div "Add" at bounding box center [801, 388] width 40 height 21
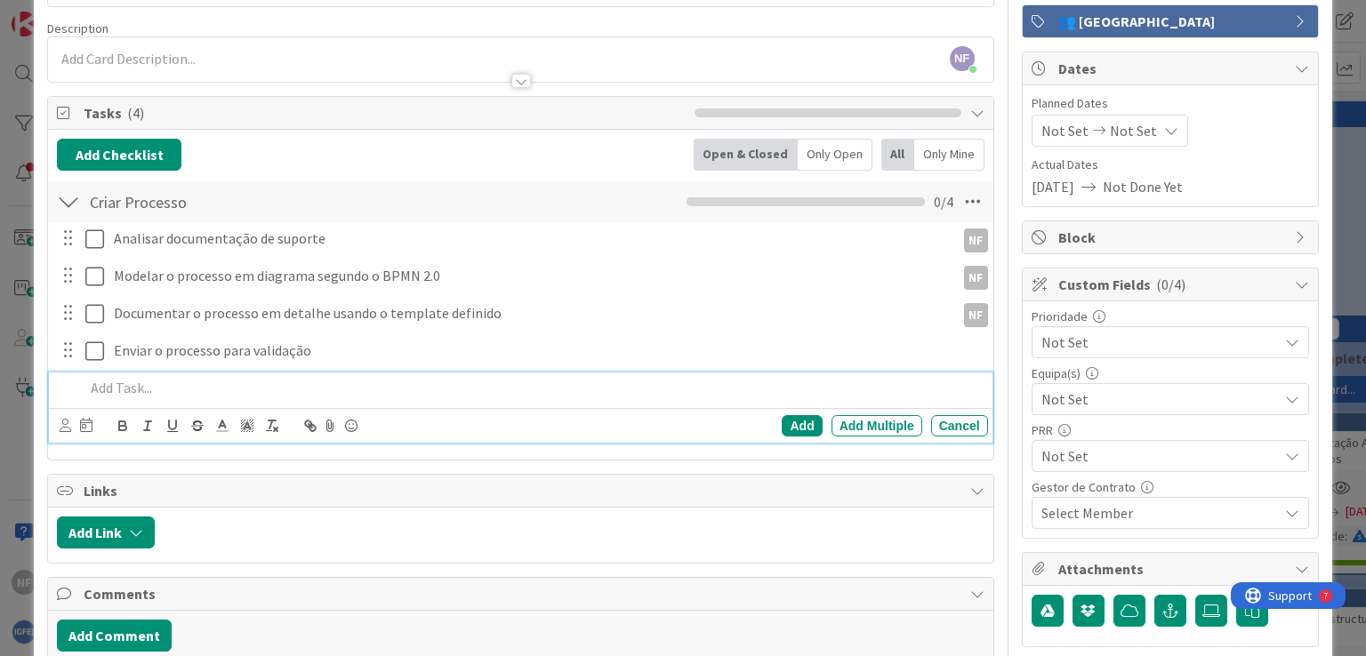
click at [181, 378] on p at bounding box center [531, 388] width 895 height 20
click at [789, 421] on div "Add" at bounding box center [801, 425] width 40 height 21
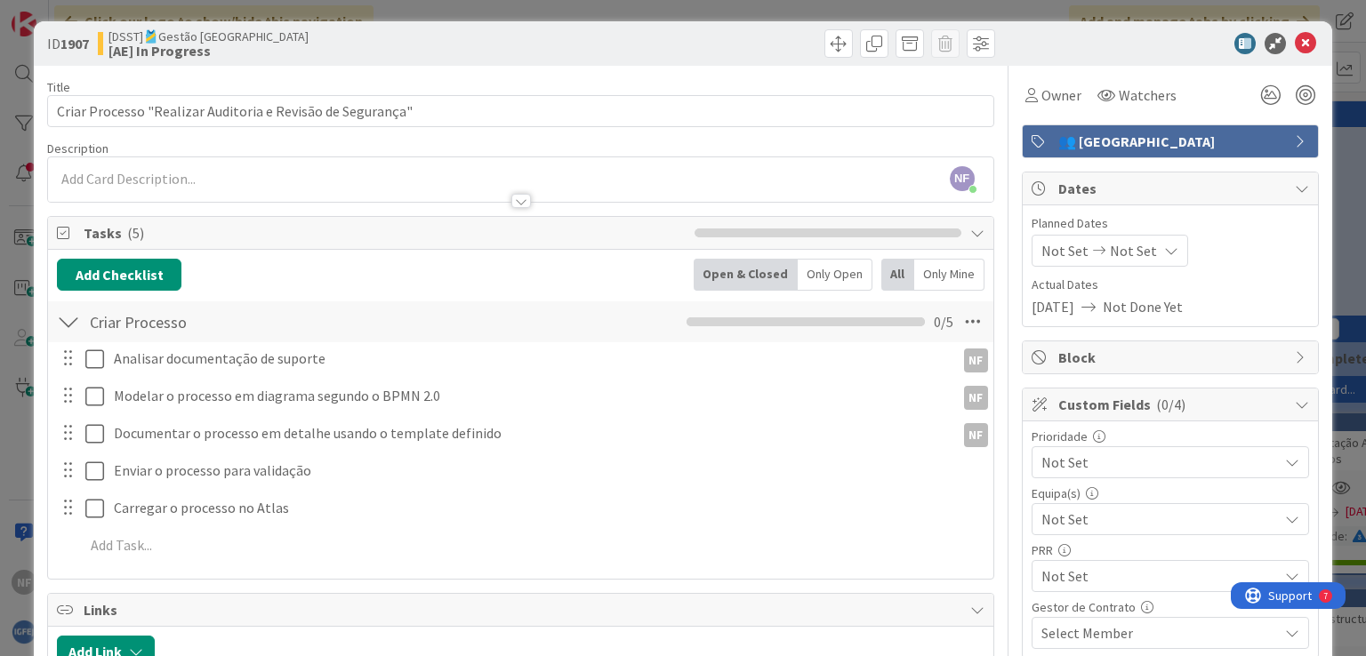
scroll to position [0, 0]
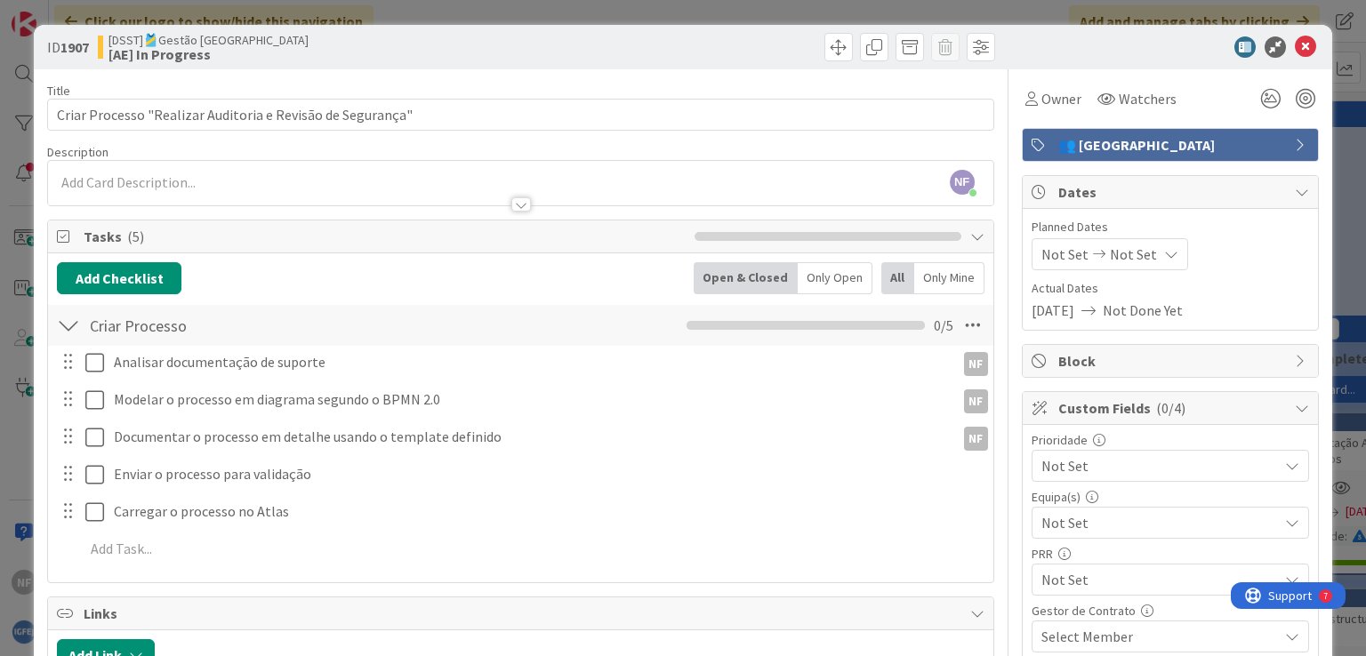
click at [1294, 141] on icon at bounding box center [1301, 145] width 14 height 14
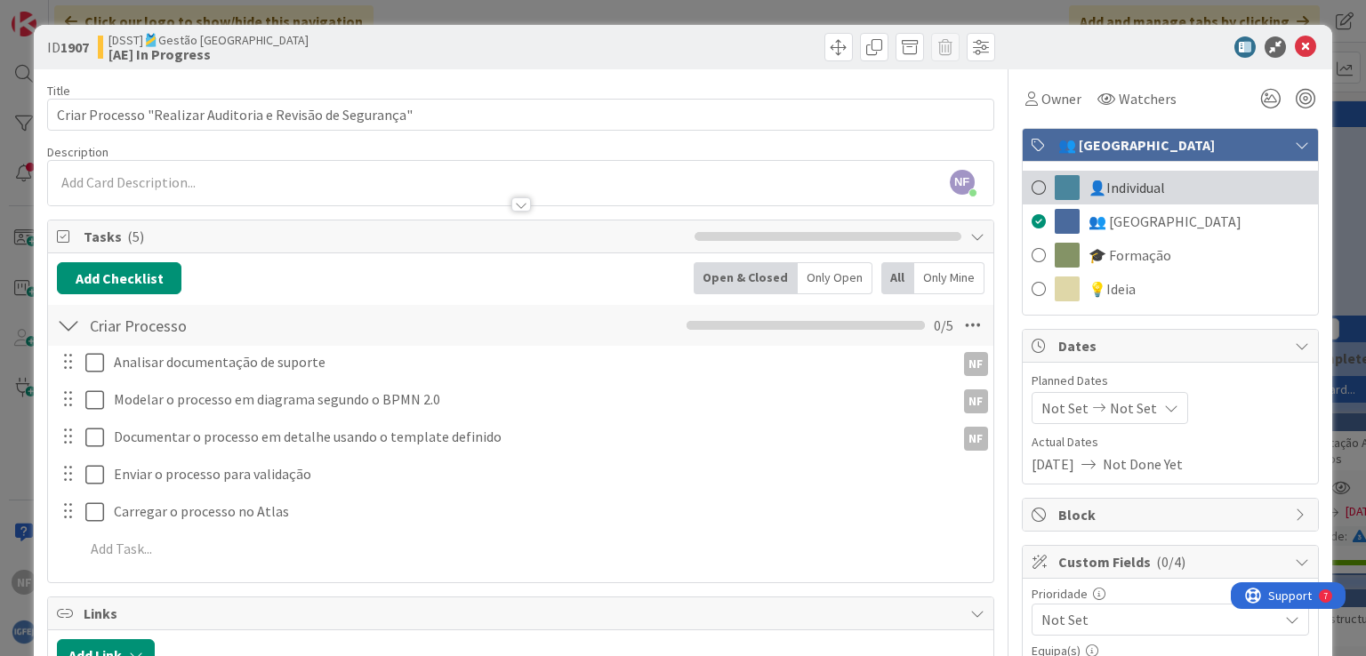
click at [1031, 184] on span at bounding box center [1038, 187] width 14 height 27
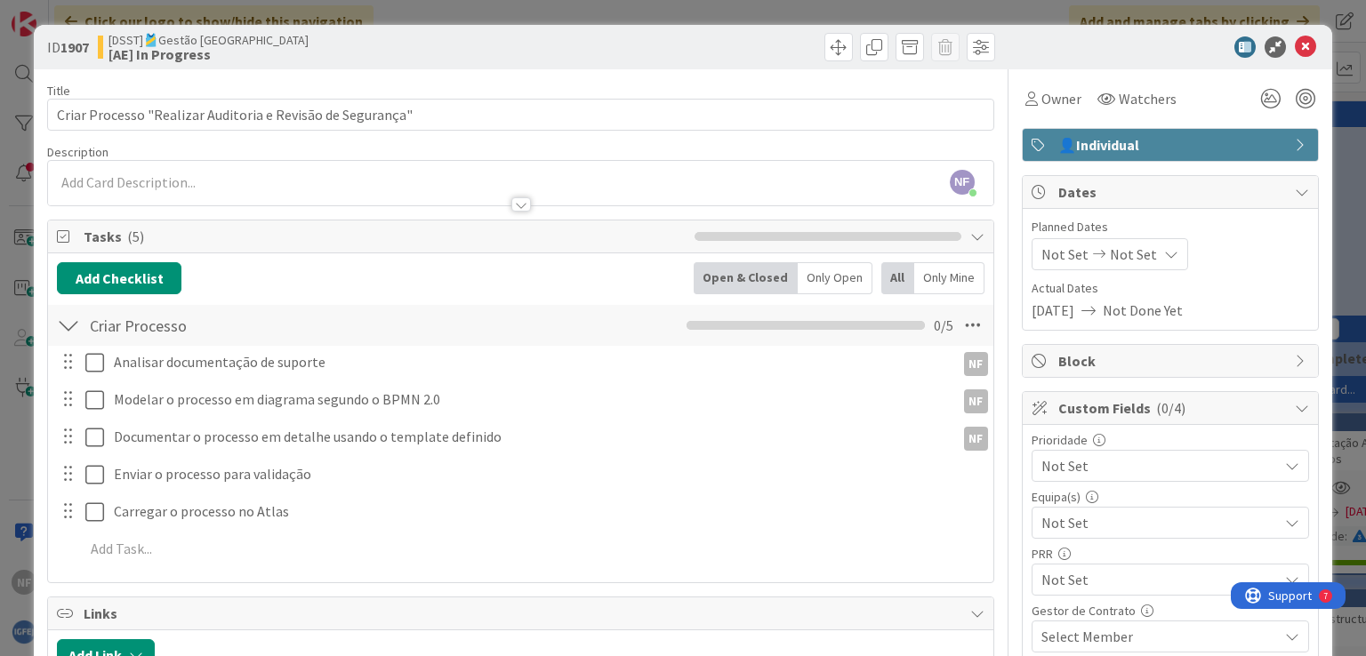
click at [1058, 142] on span "👤Individual" at bounding box center [1172, 144] width 228 height 21
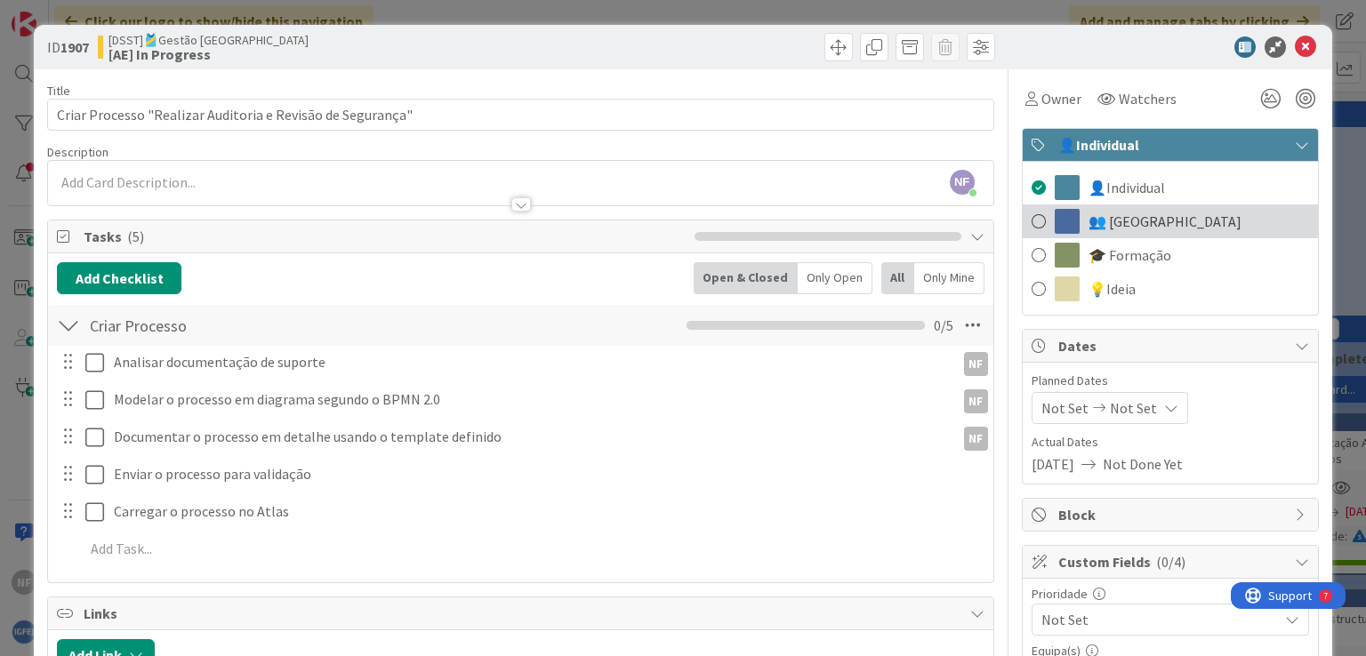
click at [1031, 221] on span at bounding box center [1038, 221] width 14 height 27
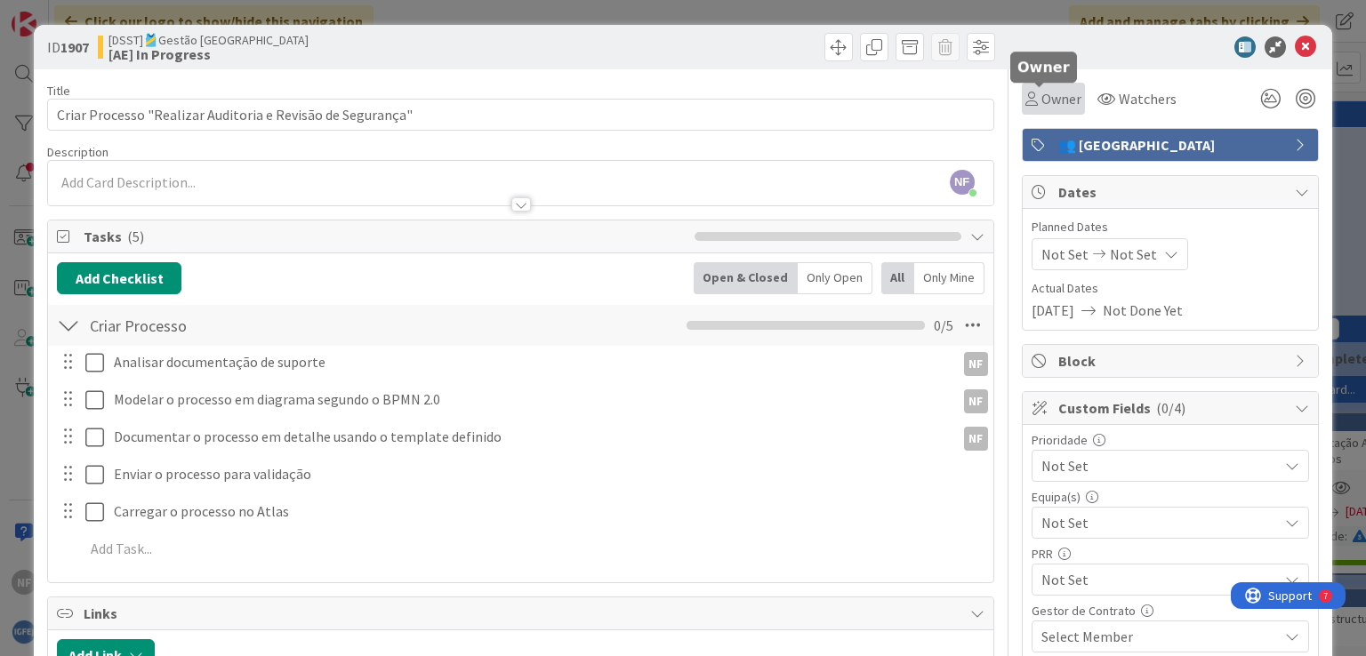
click at [1041, 97] on span "Owner" at bounding box center [1061, 98] width 40 height 21
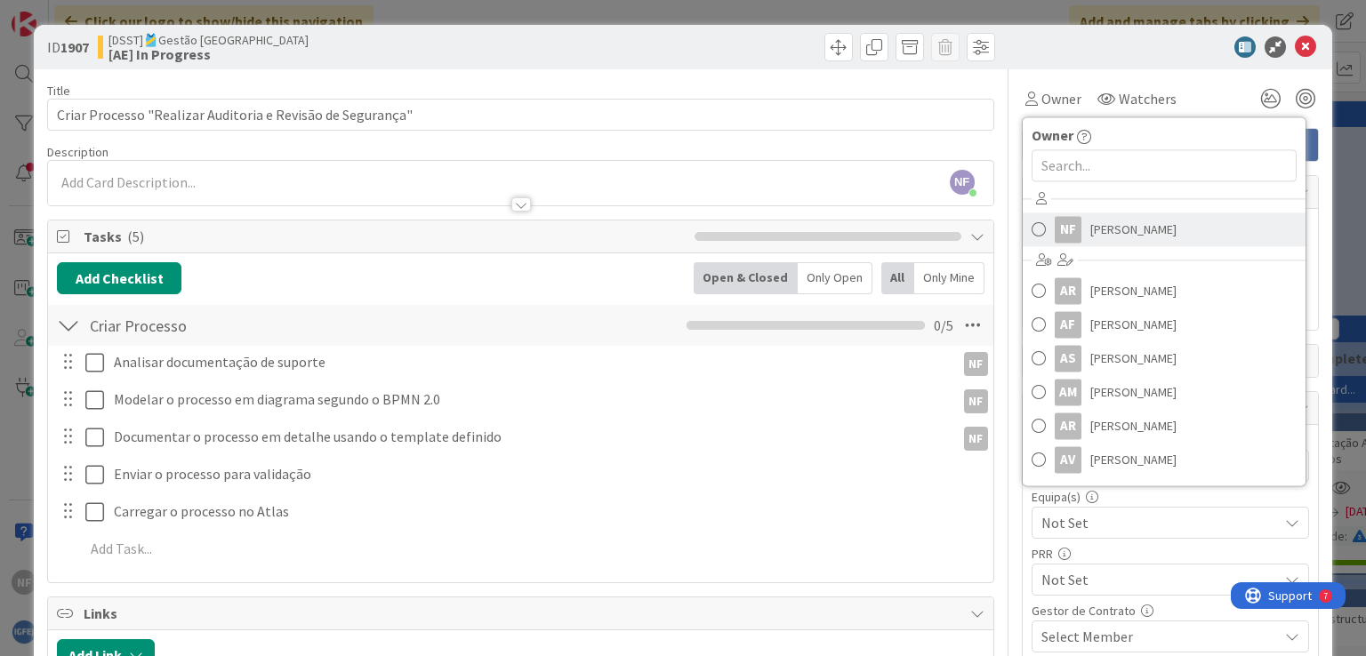
click at [1090, 230] on span "Nuno Ferreira" at bounding box center [1133, 229] width 86 height 27
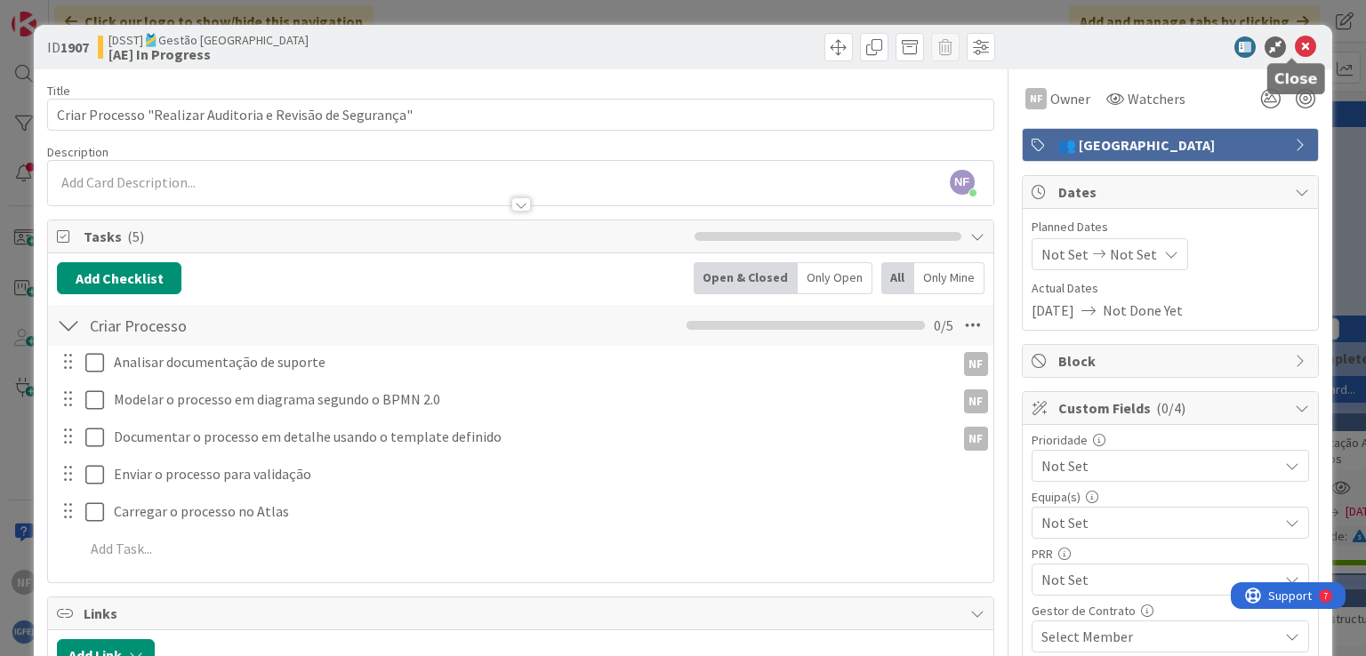
click at [1294, 49] on icon at bounding box center [1304, 46] width 21 height 21
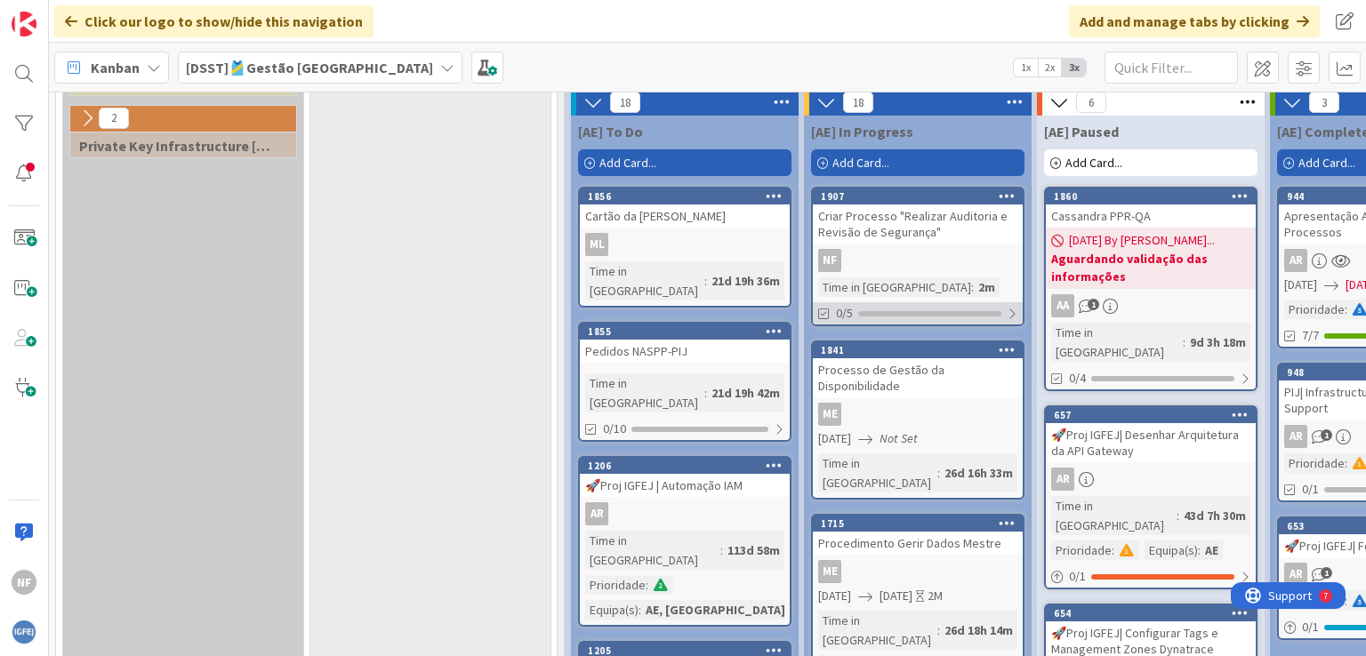
scroll to position [495, 0]
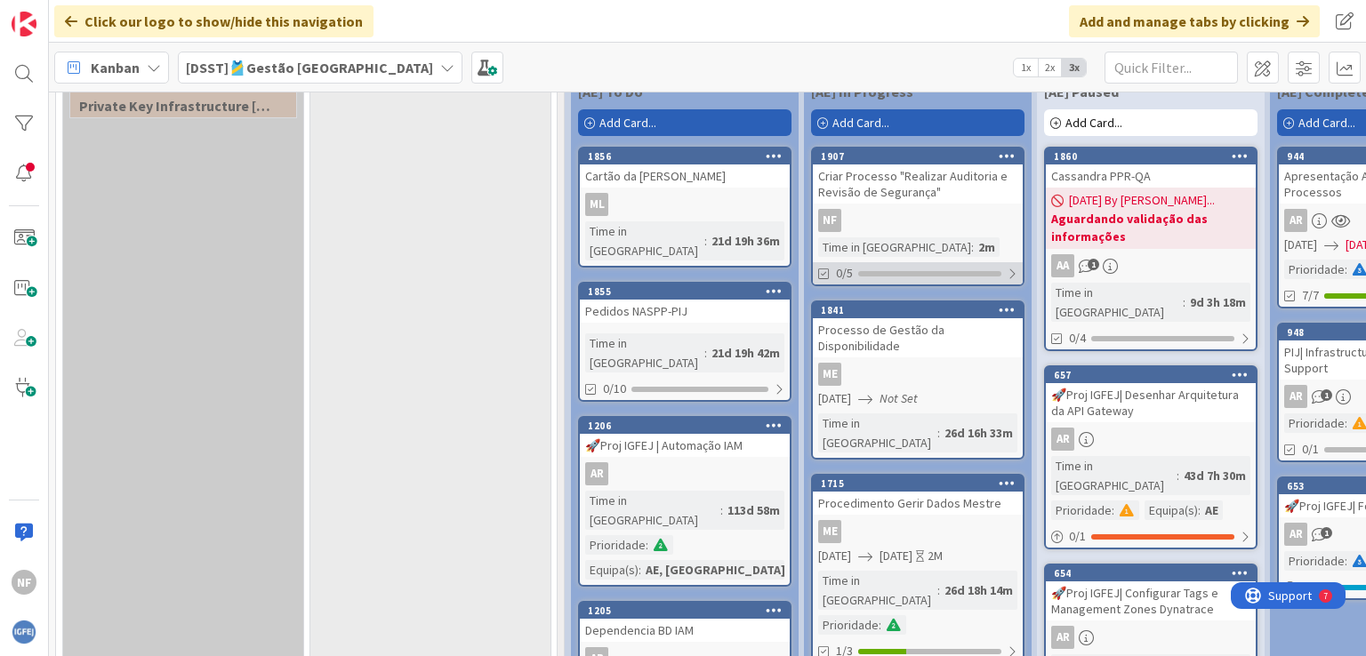
click at [894, 264] on div "0/5" at bounding box center [918, 273] width 210 height 22
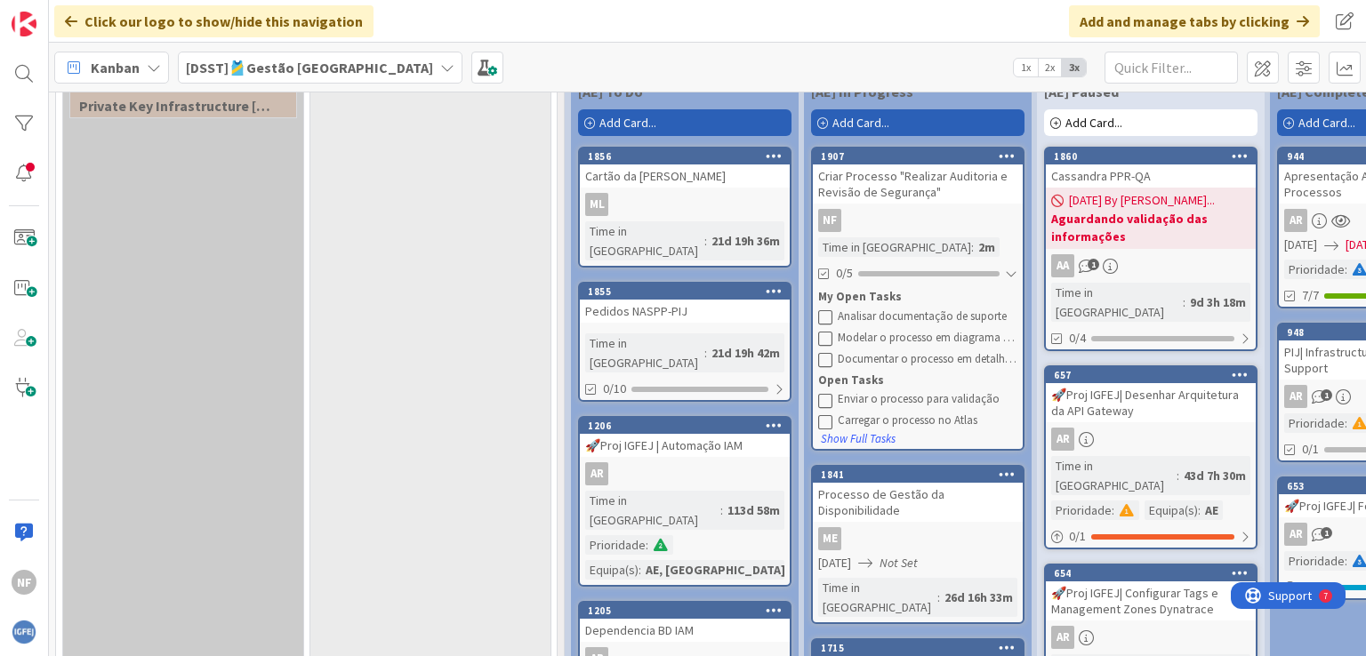
click at [839, 298] on div "My Open Tasks" at bounding box center [917, 297] width 199 height 18
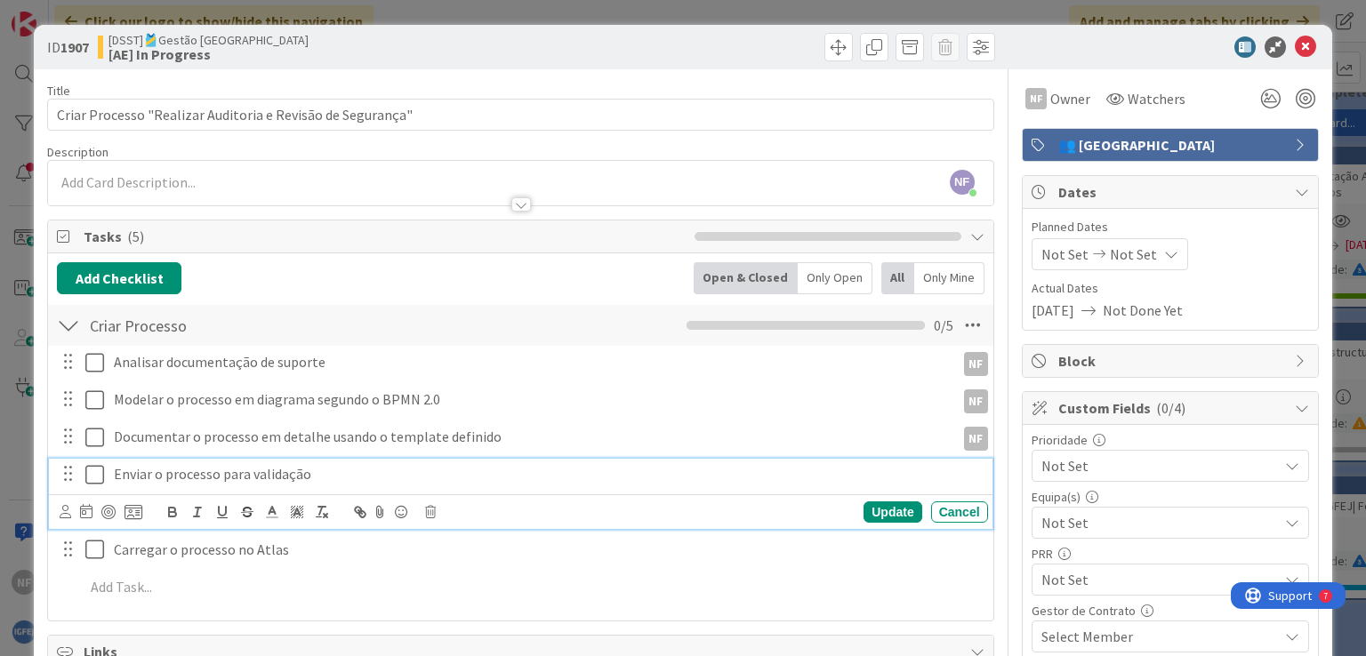
click at [183, 468] on p "Enviar o processo para validação" at bounding box center [547, 474] width 867 height 20
click at [63, 513] on icon at bounding box center [66, 511] width 12 height 13
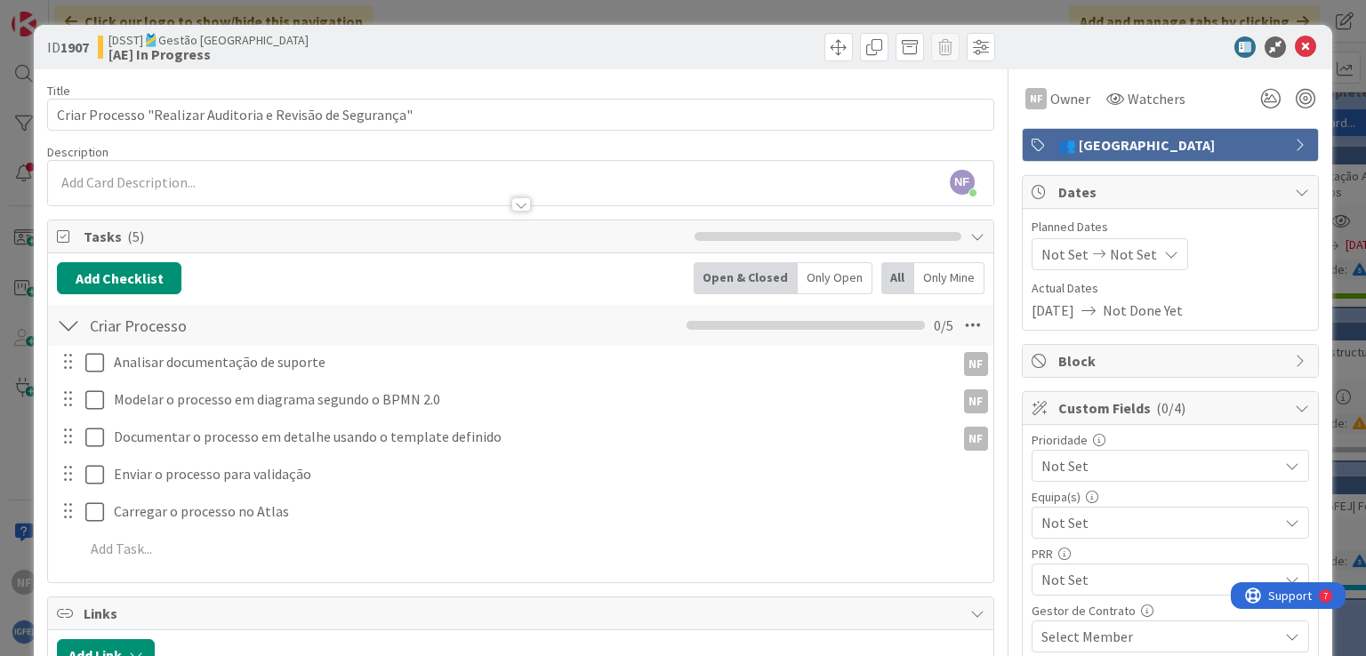
type input "nuno"
click at [0, 0] on span "Nuno Ferreira" at bounding box center [0, 0] width 0 height 0
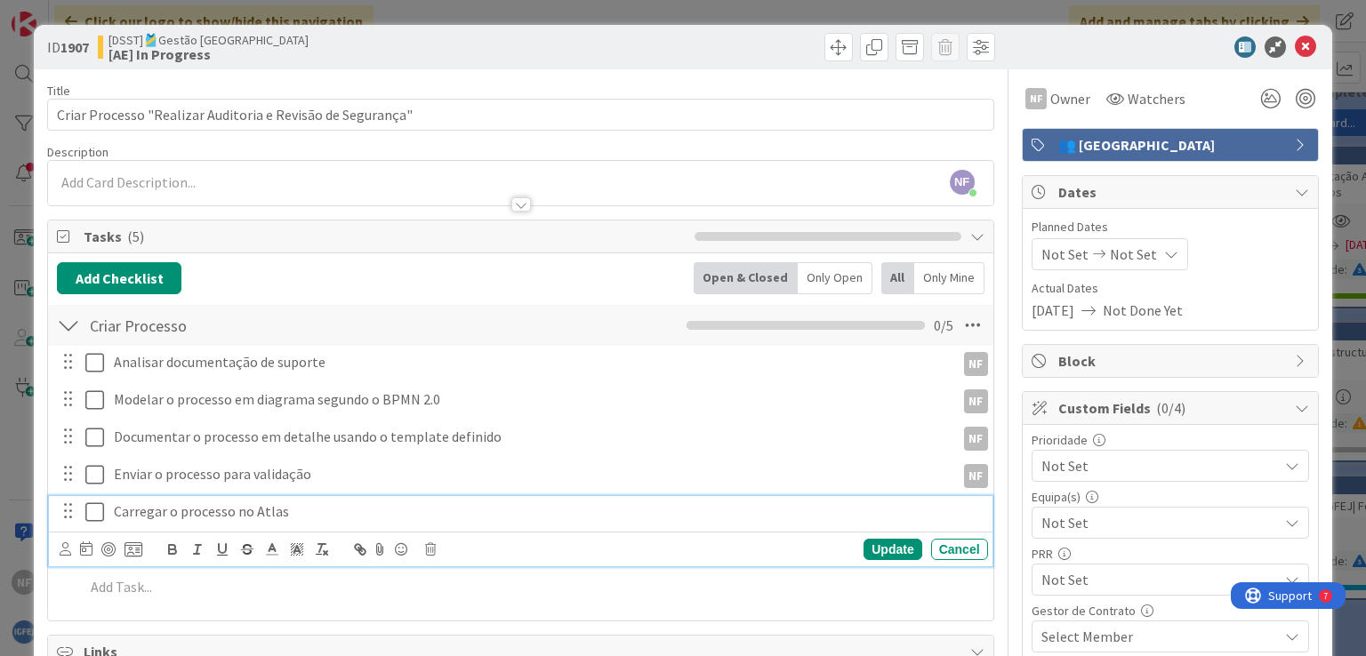
click at [146, 513] on p "Carregar o processo no Atlas" at bounding box center [547, 511] width 867 height 20
click at [65, 545] on icon at bounding box center [66, 548] width 12 height 13
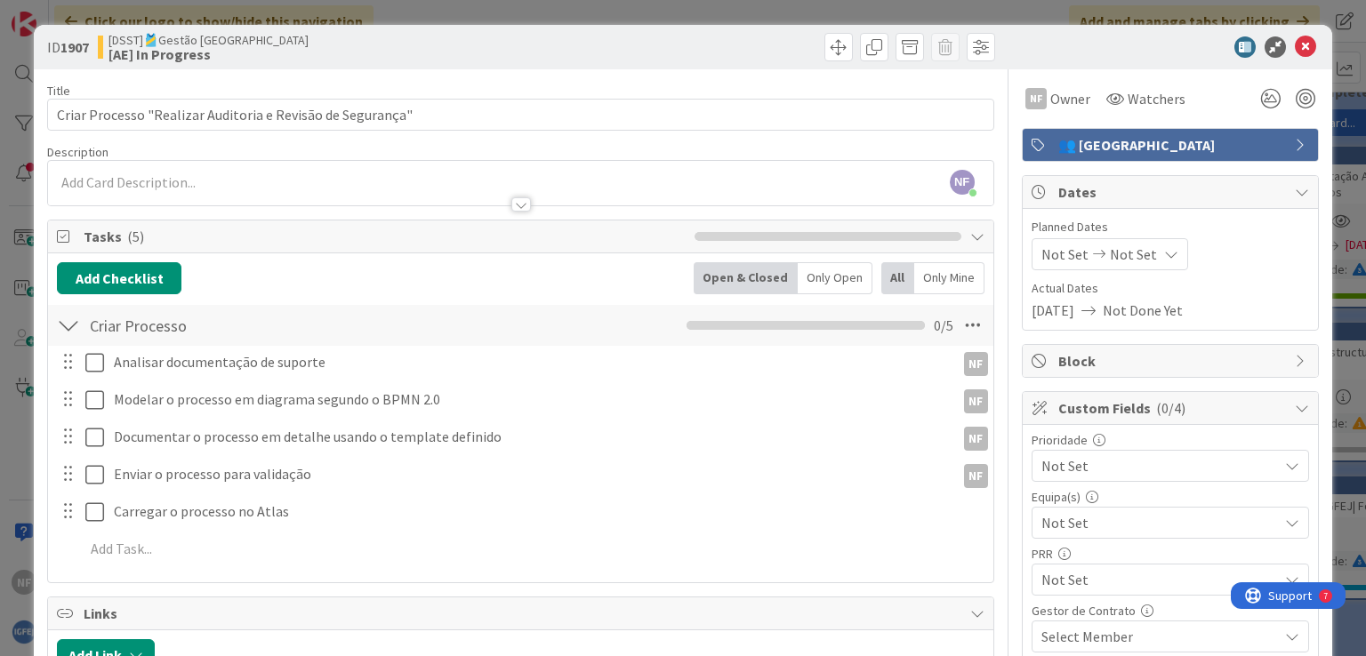
type input "nuno ferr"
click at [0, 0] on span "Nuno Ferreira" at bounding box center [0, 0] width 0 height 0
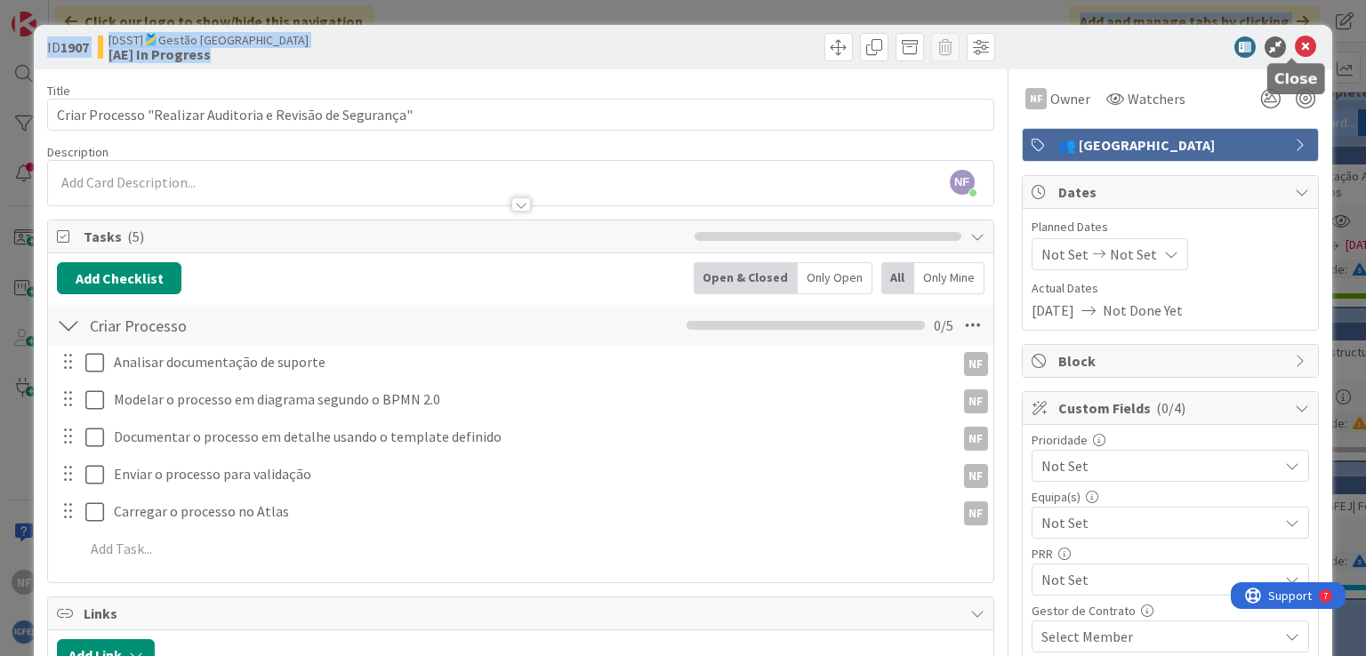
drag, startPoint x: 1287, startPoint y: 48, endPoint x: 763, endPoint y: 87, distance: 526.0
click at [775, 64] on div "ID 1907 [DSST]🎽Gestão Equipas [AE] In Progress" at bounding box center [682, 47] width 1297 height 44
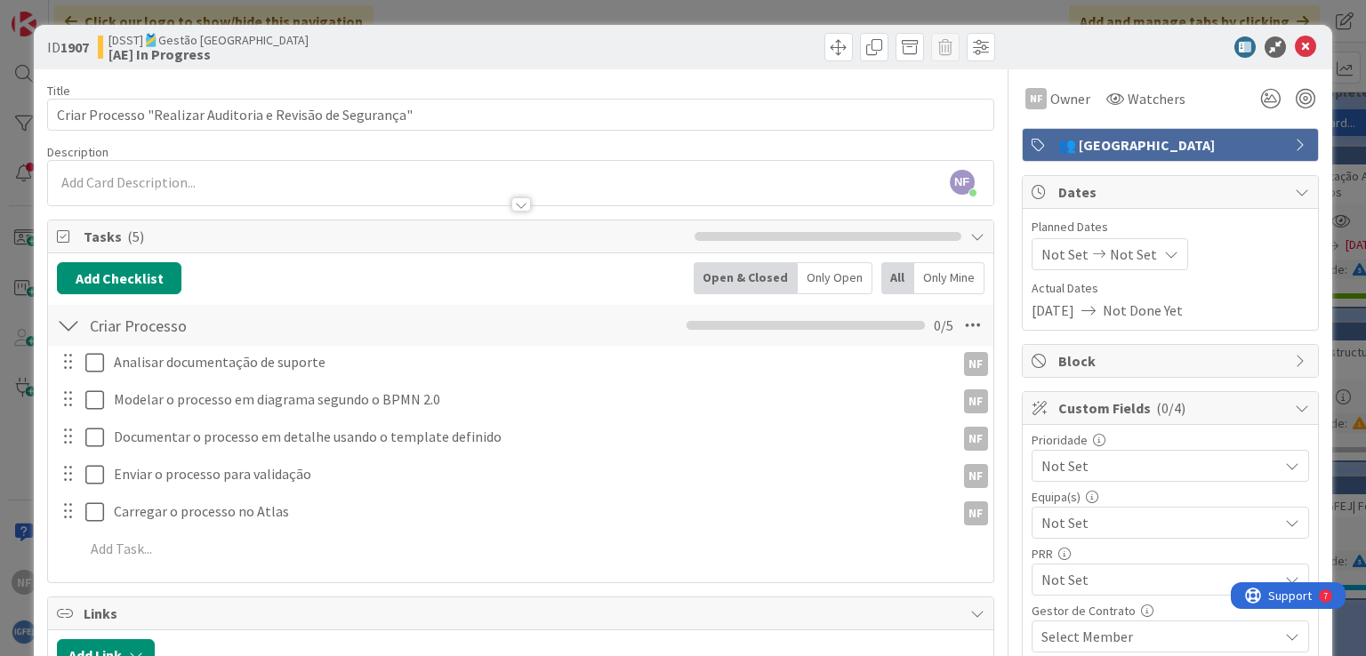
click at [144, 184] on div "NF Nuno Ferreira just joined" at bounding box center [520, 183] width 944 height 44
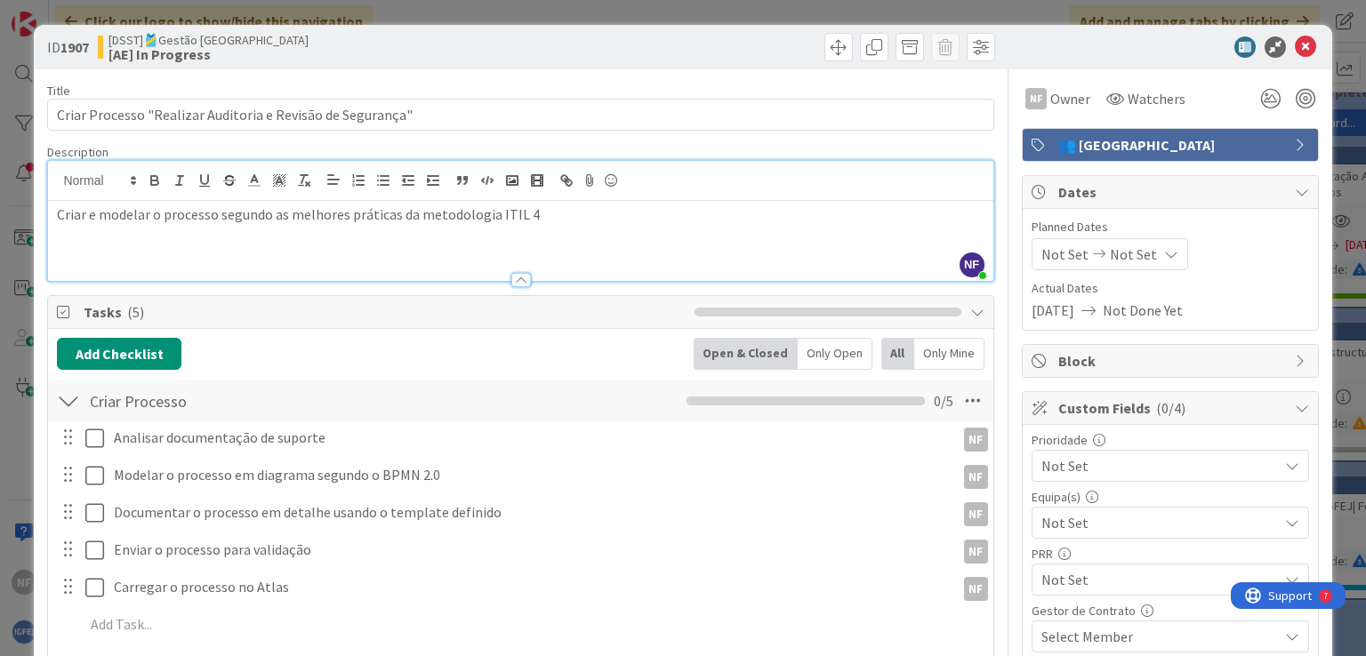
click at [543, 297] on div "Tasks ( 5 )" at bounding box center [520, 312] width 944 height 33
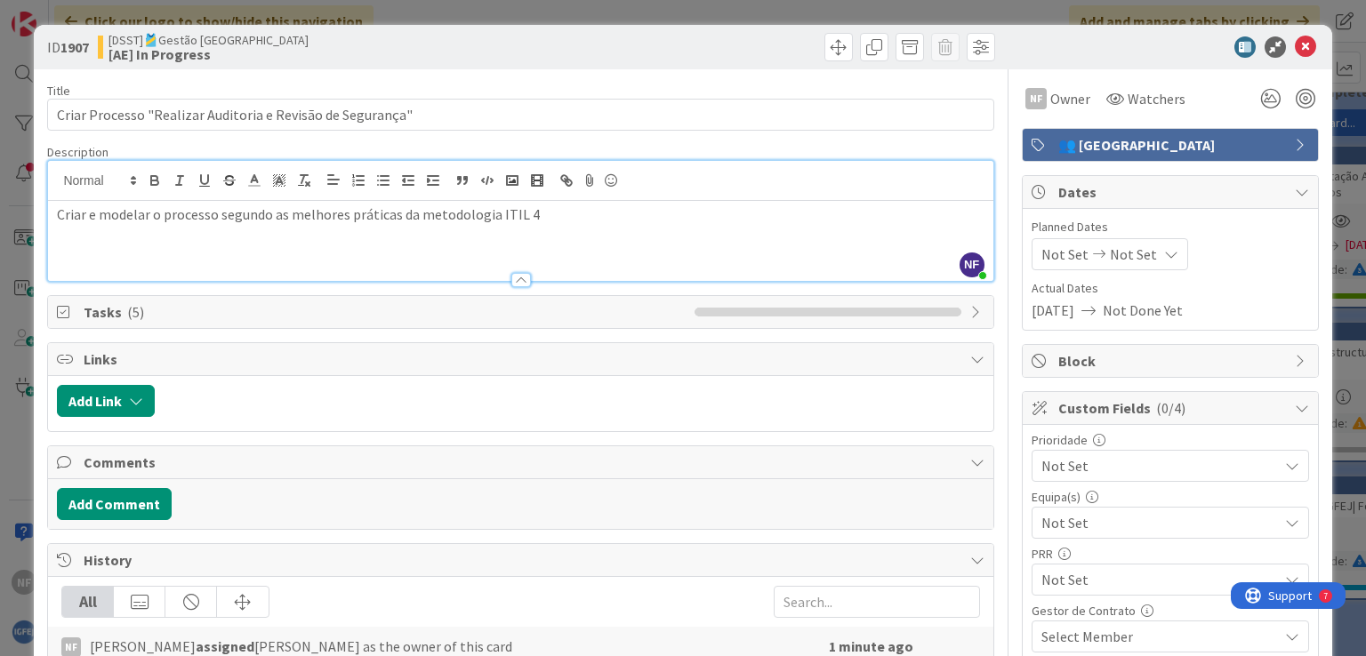
click at [509, 303] on span "Tasks ( 5 )" at bounding box center [384, 311] width 601 height 21
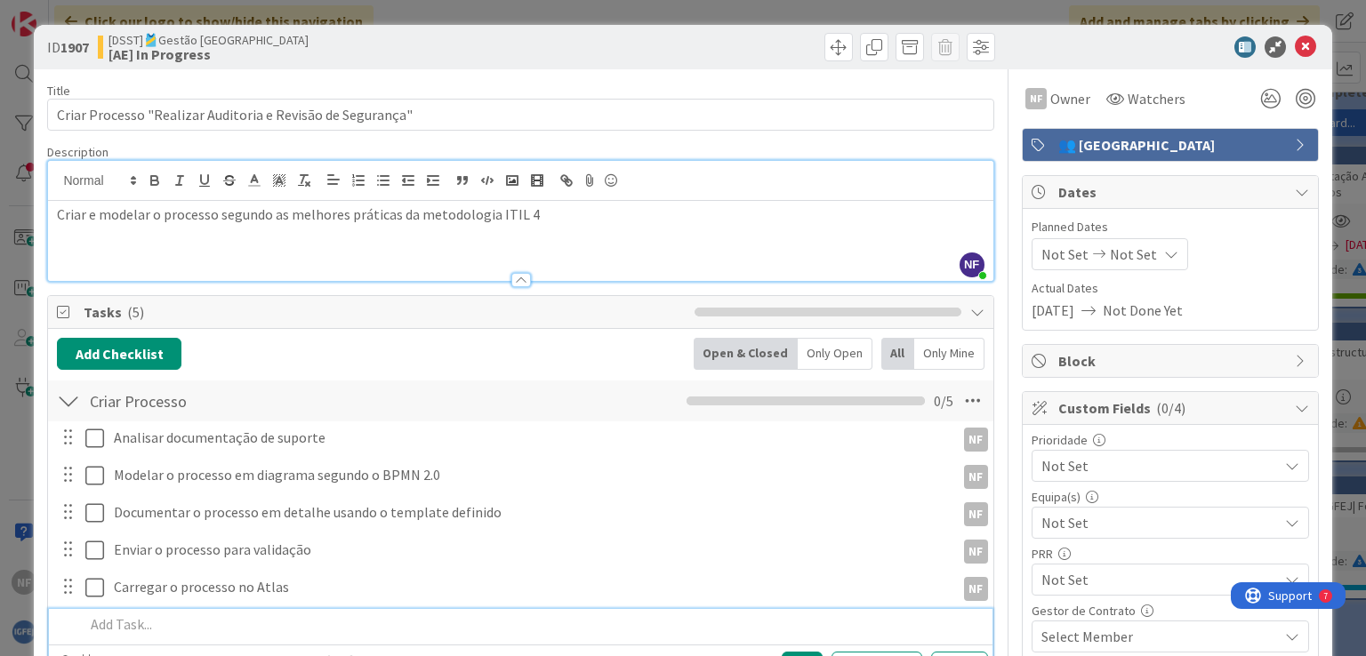
click at [686, 148] on div "Description" at bounding box center [520, 152] width 946 height 16
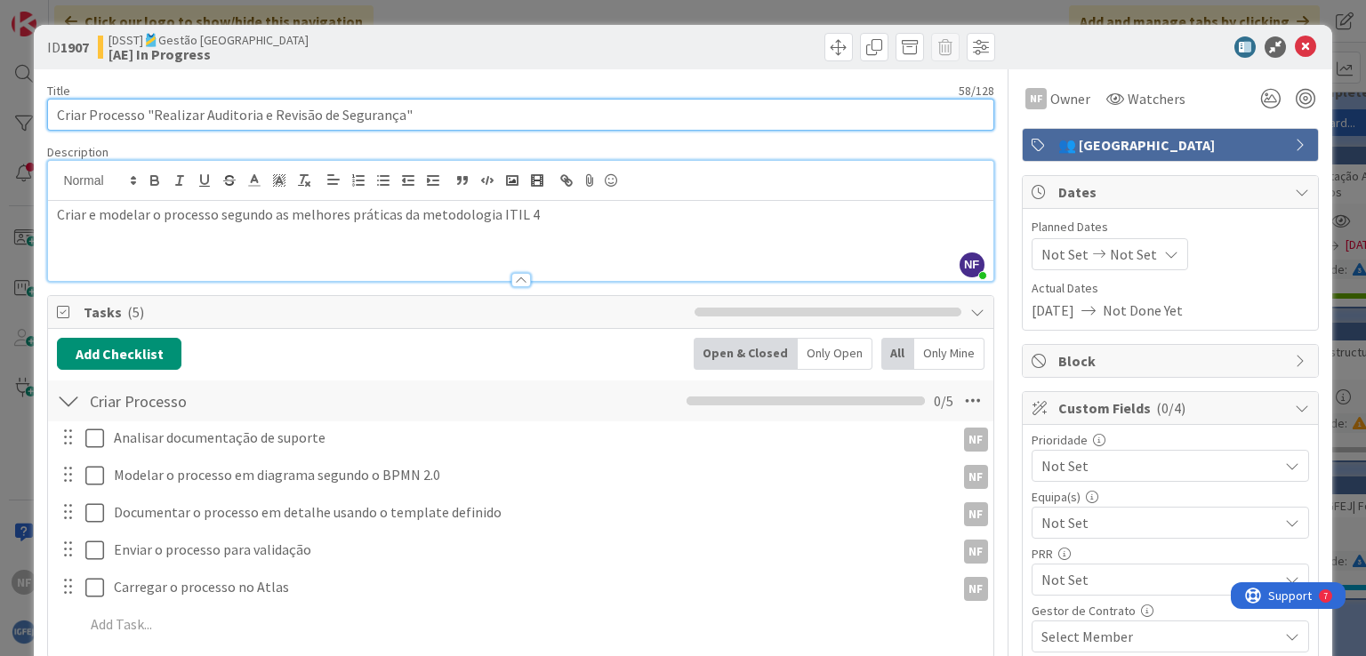
click at [686, 125] on input "Criar Processo "Realizar Auditoria e Revisão de Segurança"" at bounding box center [520, 115] width 946 height 32
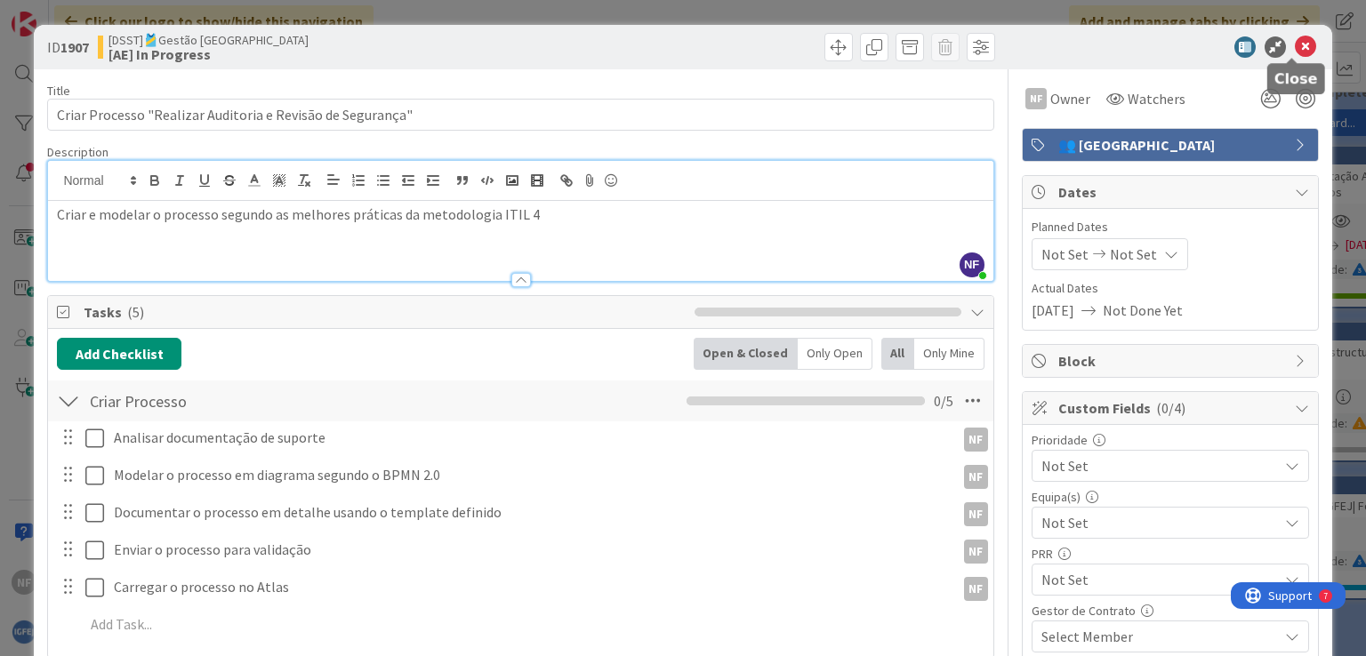
click at [1294, 47] on icon at bounding box center [1304, 46] width 21 height 21
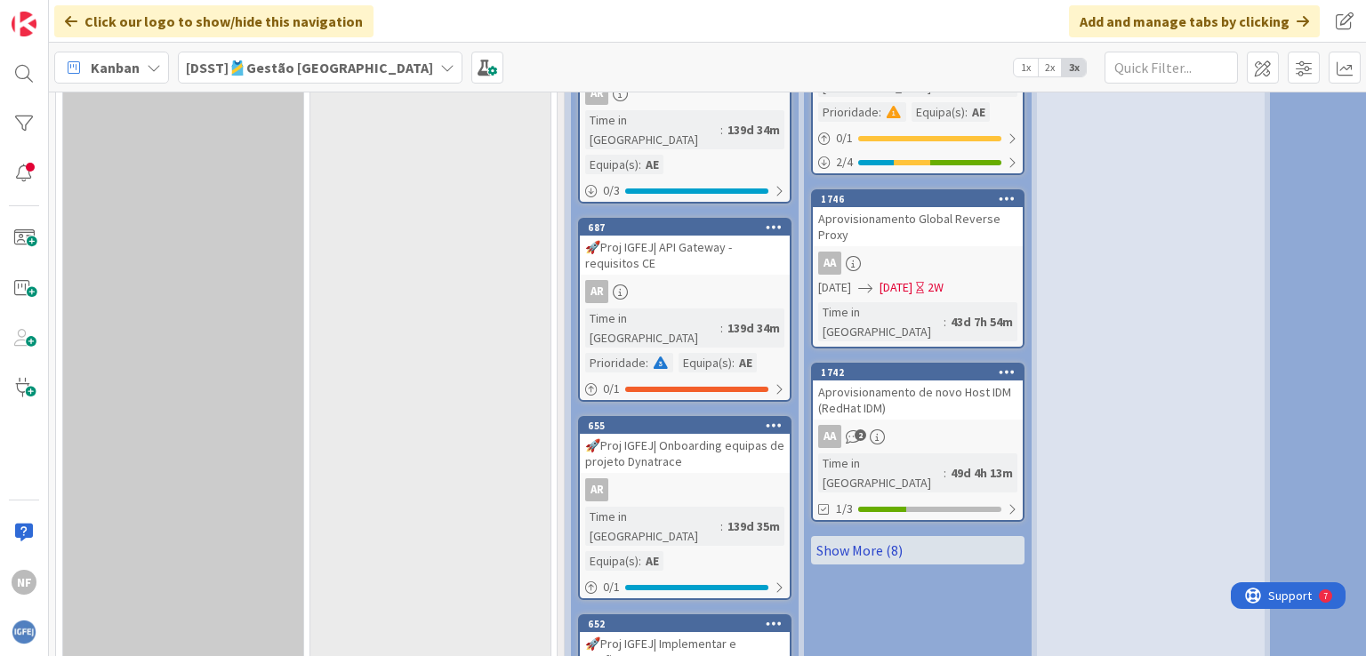
scroll to position [2184, 0]
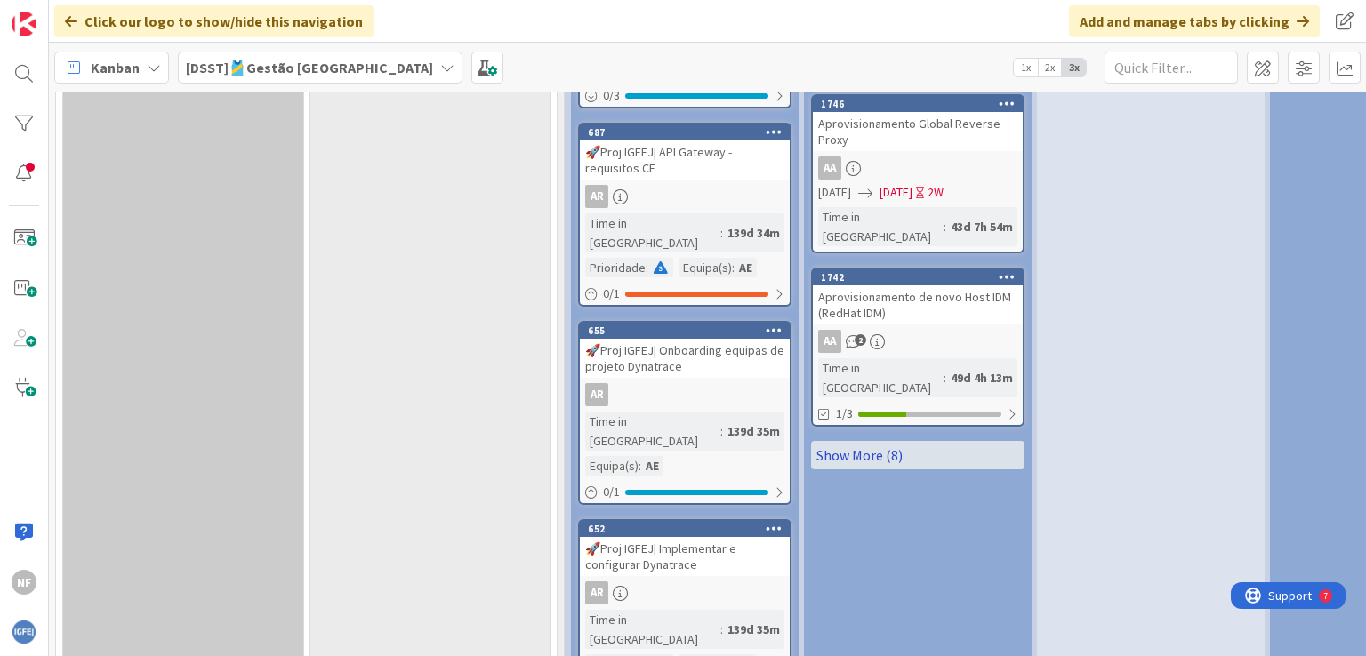
click at [875, 441] on link "Show More (8)" at bounding box center [917, 455] width 213 height 28
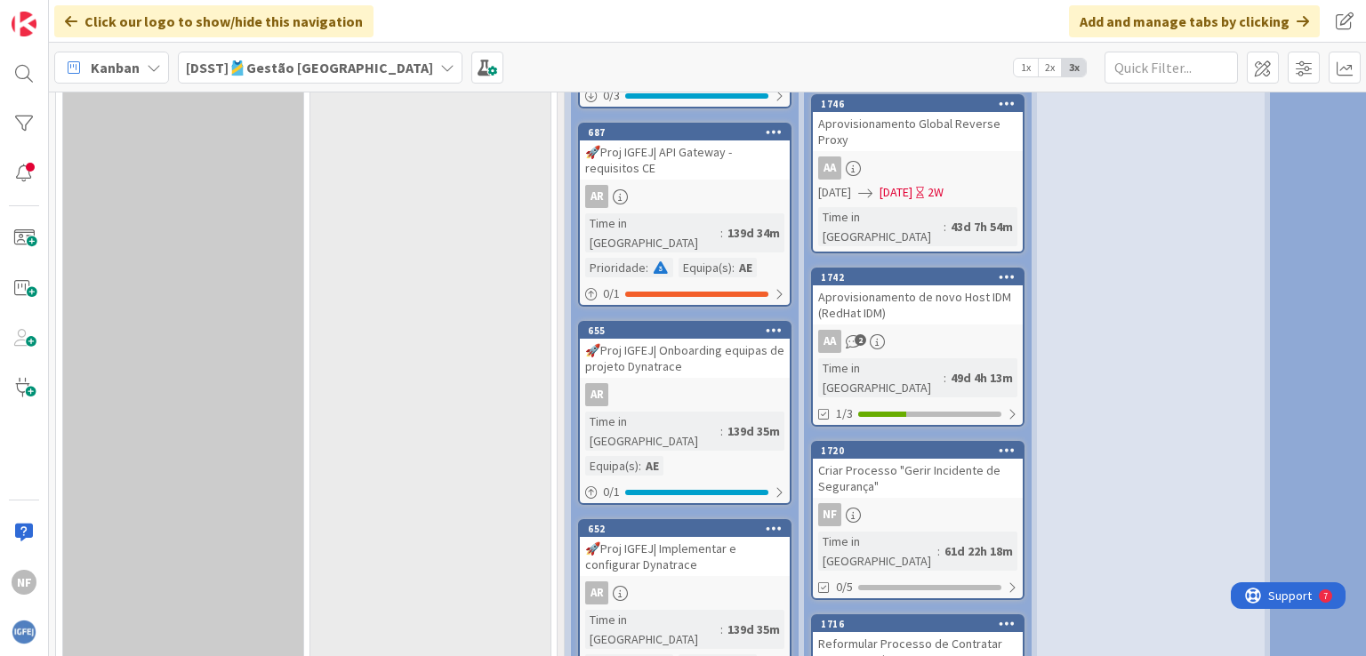
click at [920, 459] on div "Criar Processo "Gerir Incidente de Segurança"" at bounding box center [918, 478] width 210 height 39
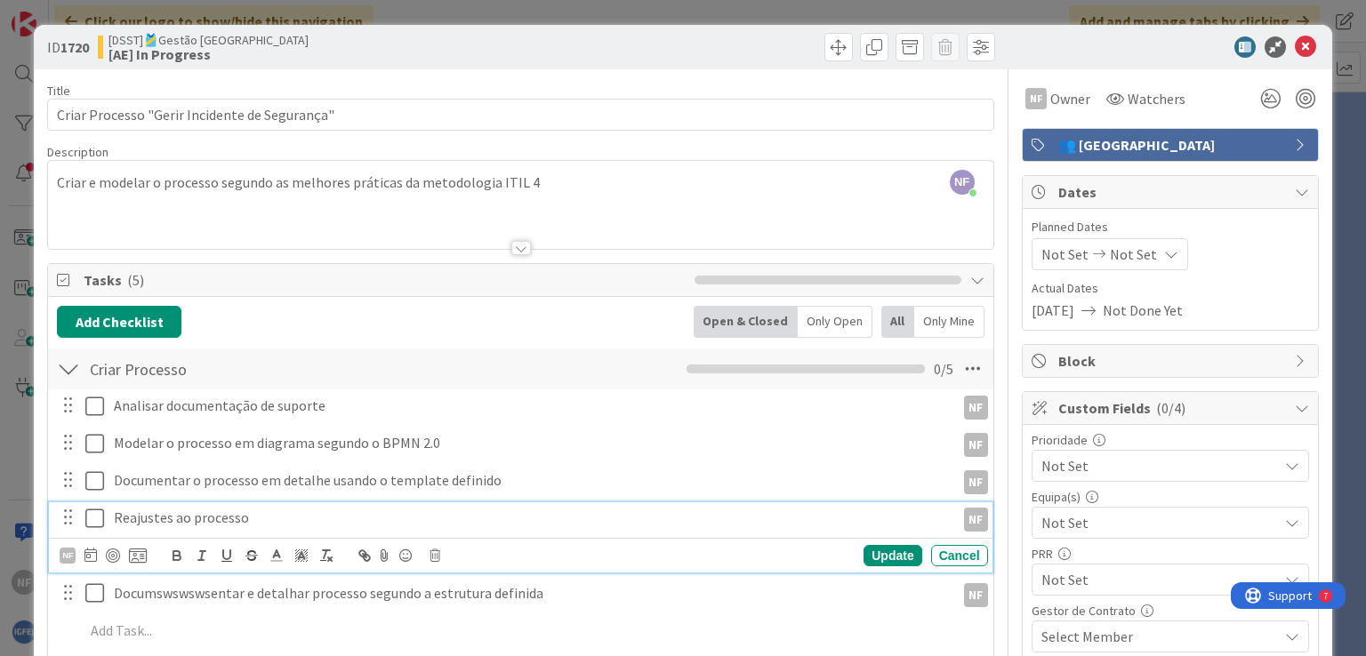
click at [221, 519] on p "Reajustes ao processo" at bounding box center [531, 518] width 834 height 20
click at [432, 555] on icon at bounding box center [434, 555] width 11 height 12
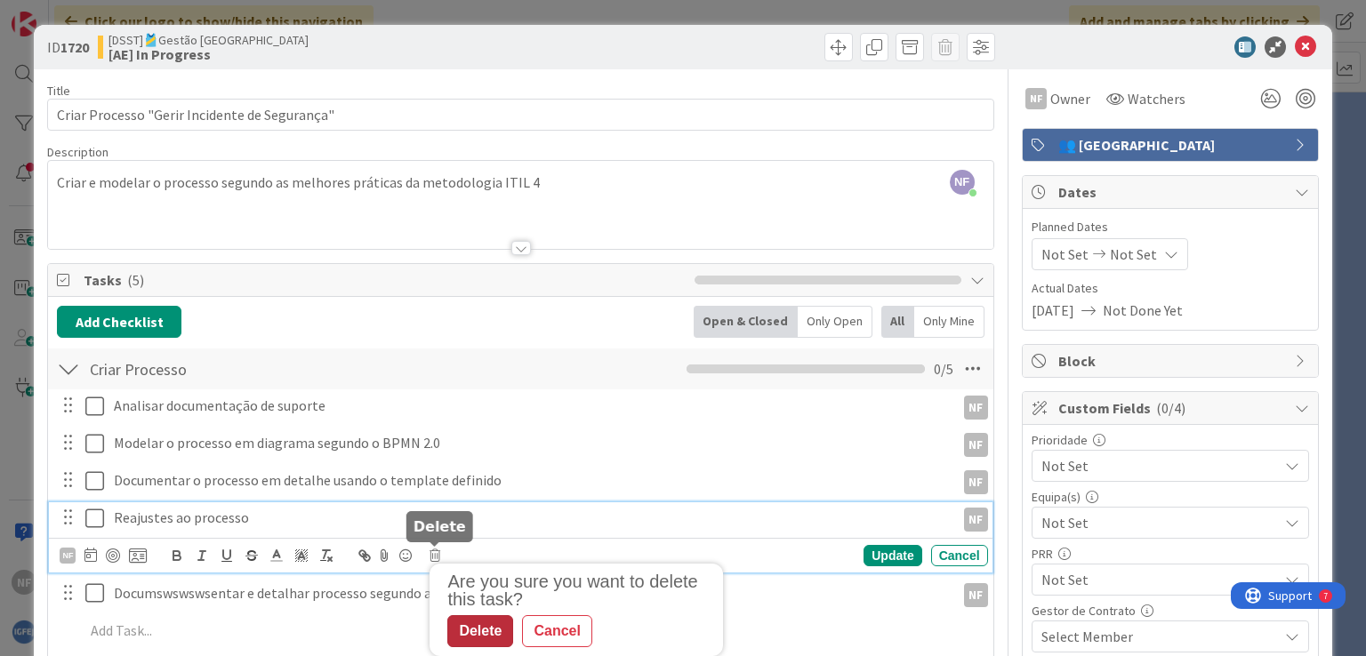
click at [490, 626] on div "Delete" at bounding box center [480, 631] width 66 height 32
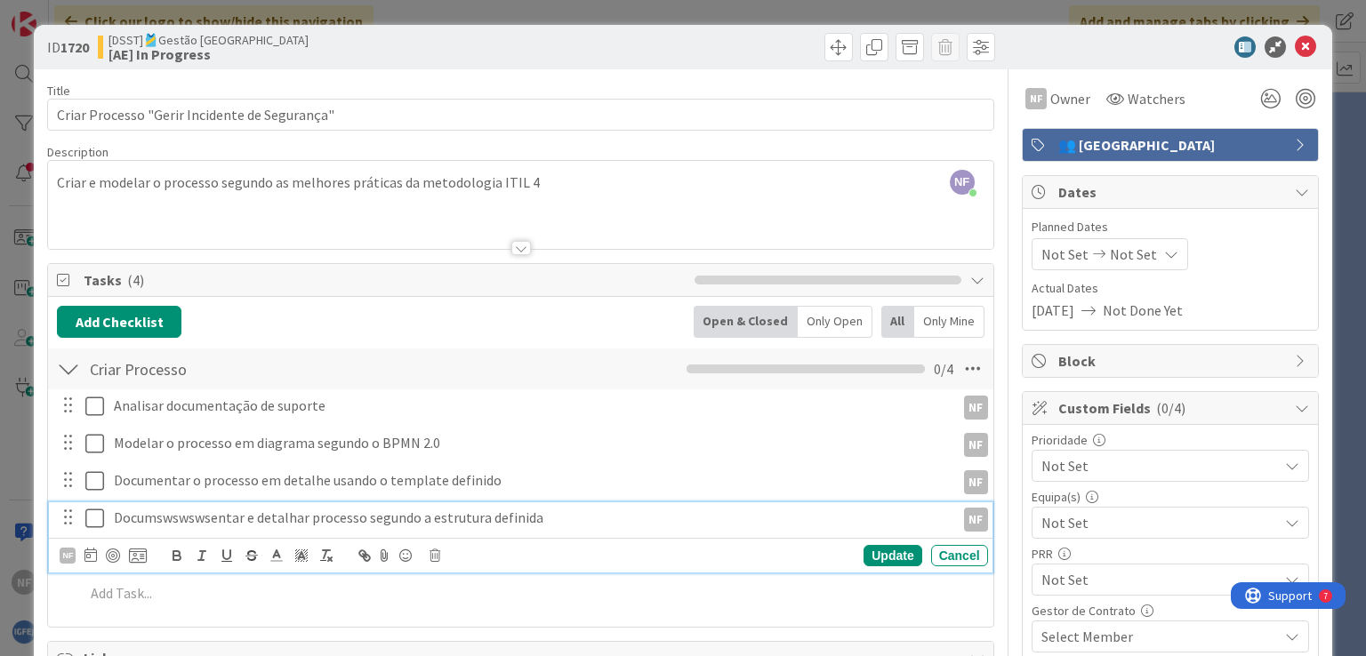
click at [533, 522] on p "Documswswswsentar e detalhar processo segundo a estrutura definida" at bounding box center [531, 518] width 834 height 20
click at [437, 553] on icon at bounding box center [434, 555] width 11 height 12
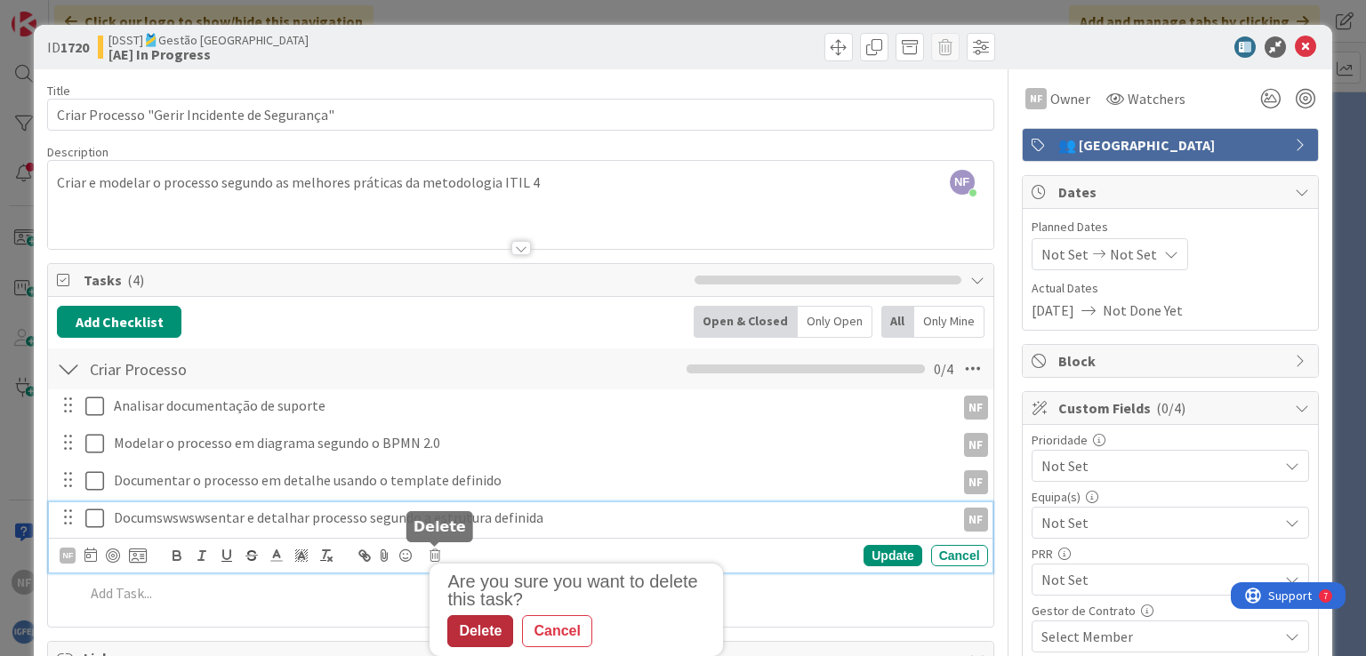
click at [473, 620] on div "Delete" at bounding box center [480, 631] width 66 height 32
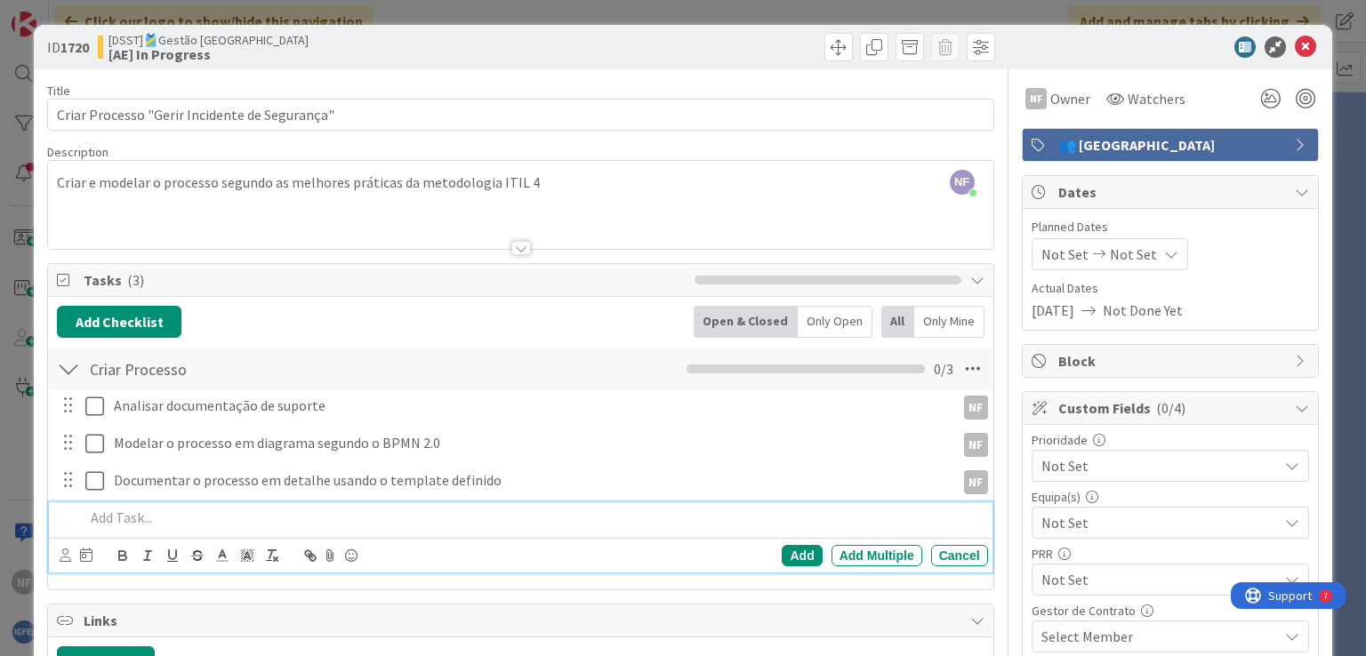
click at [161, 516] on p at bounding box center [531, 518] width 895 height 20
click at [68, 555] on icon at bounding box center [66, 555] width 12 height 13
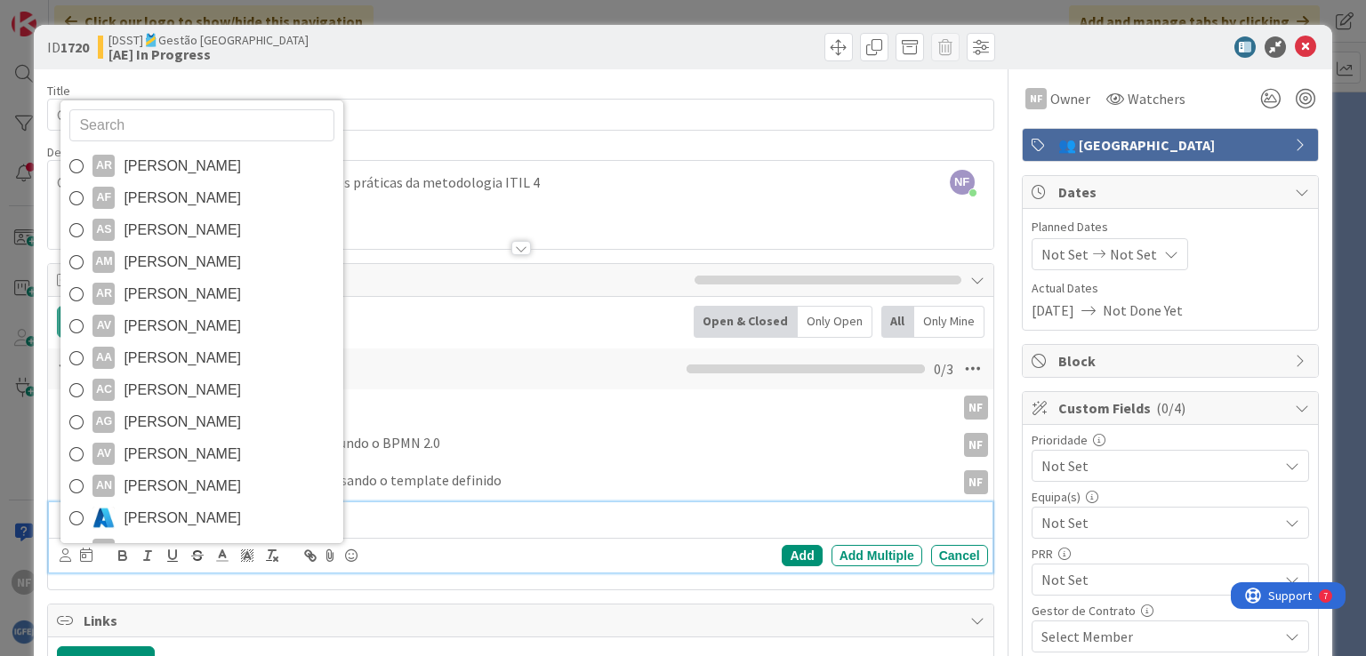
click at [151, 122] on input "text" at bounding box center [201, 125] width 265 height 32
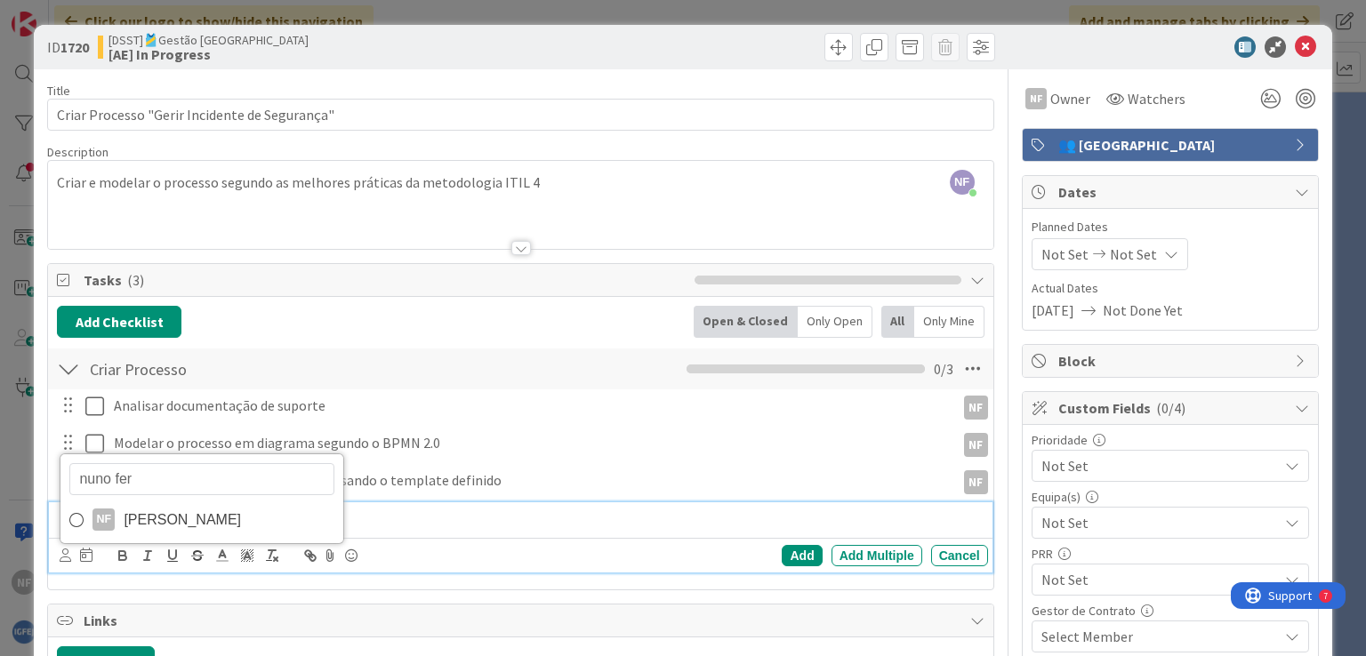
type input "nuno ferr"
click at [77, 517] on icon at bounding box center [76, 520] width 14 height 27
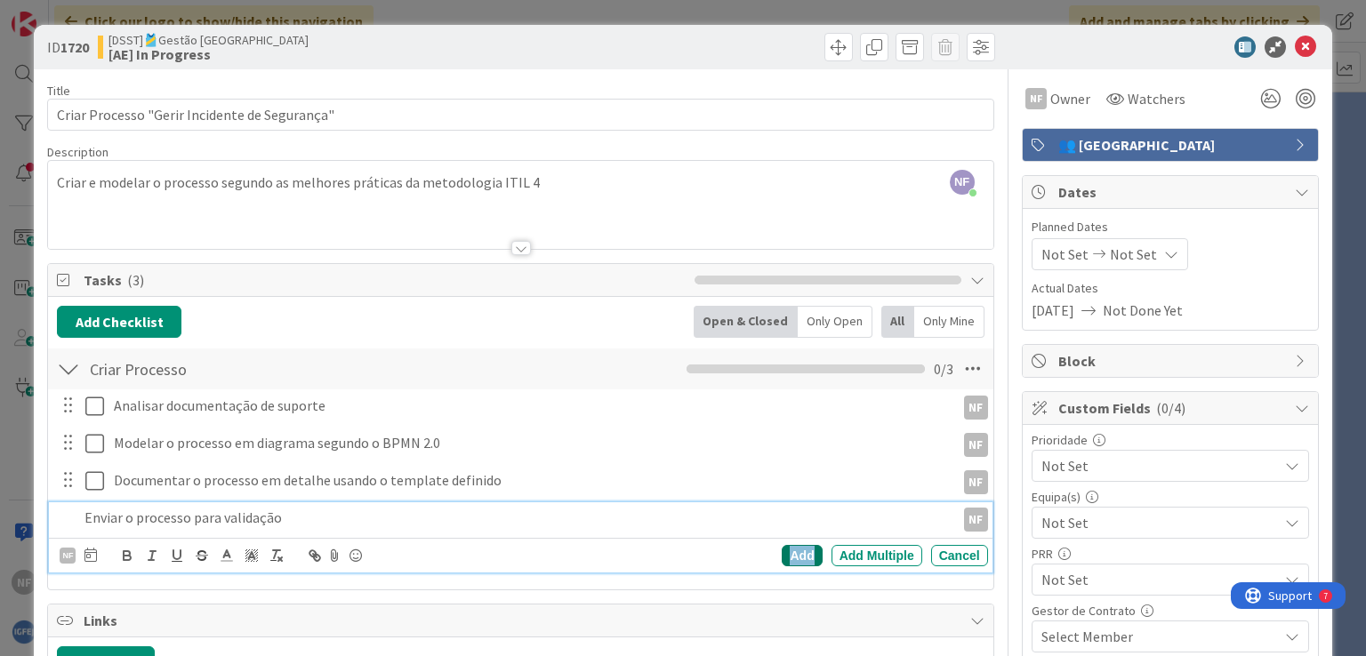
click at [789, 552] on div "Add" at bounding box center [801, 555] width 40 height 21
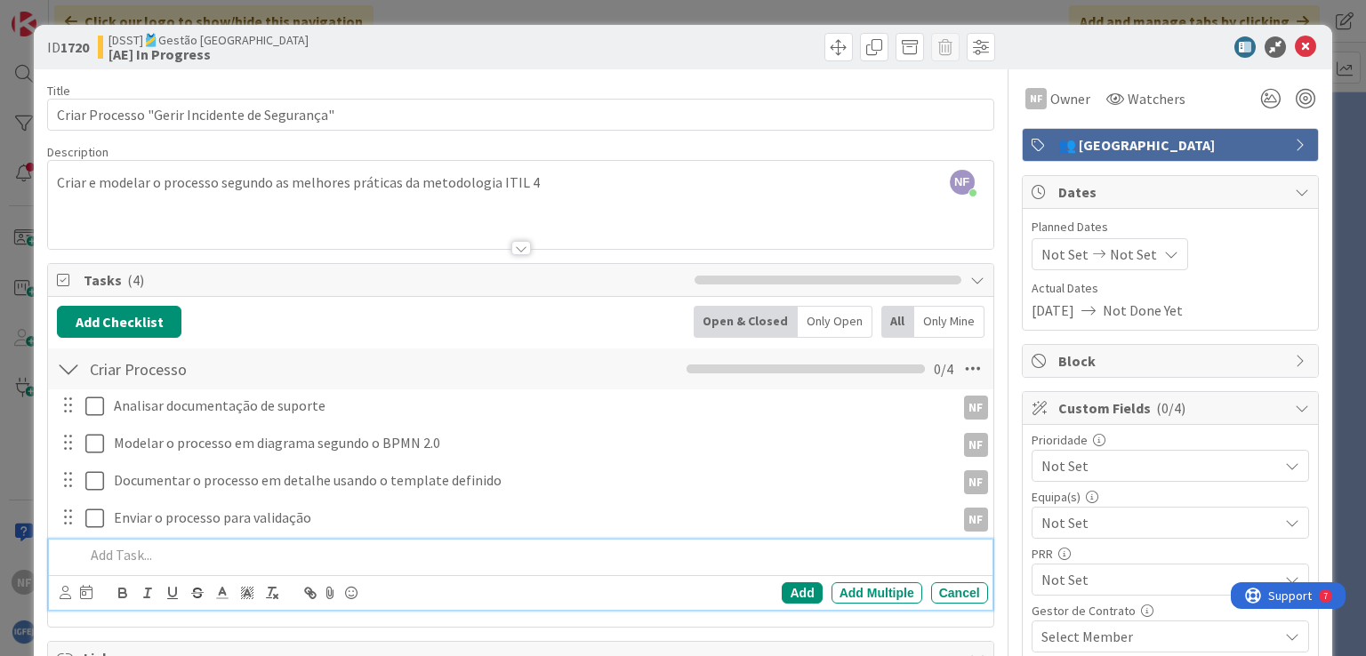
click at [139, 556] on p at bounding box center [531, 555] width 895 height 20
click at [63, 591] on icon at bounding box center [66, 592] width 12 height 13
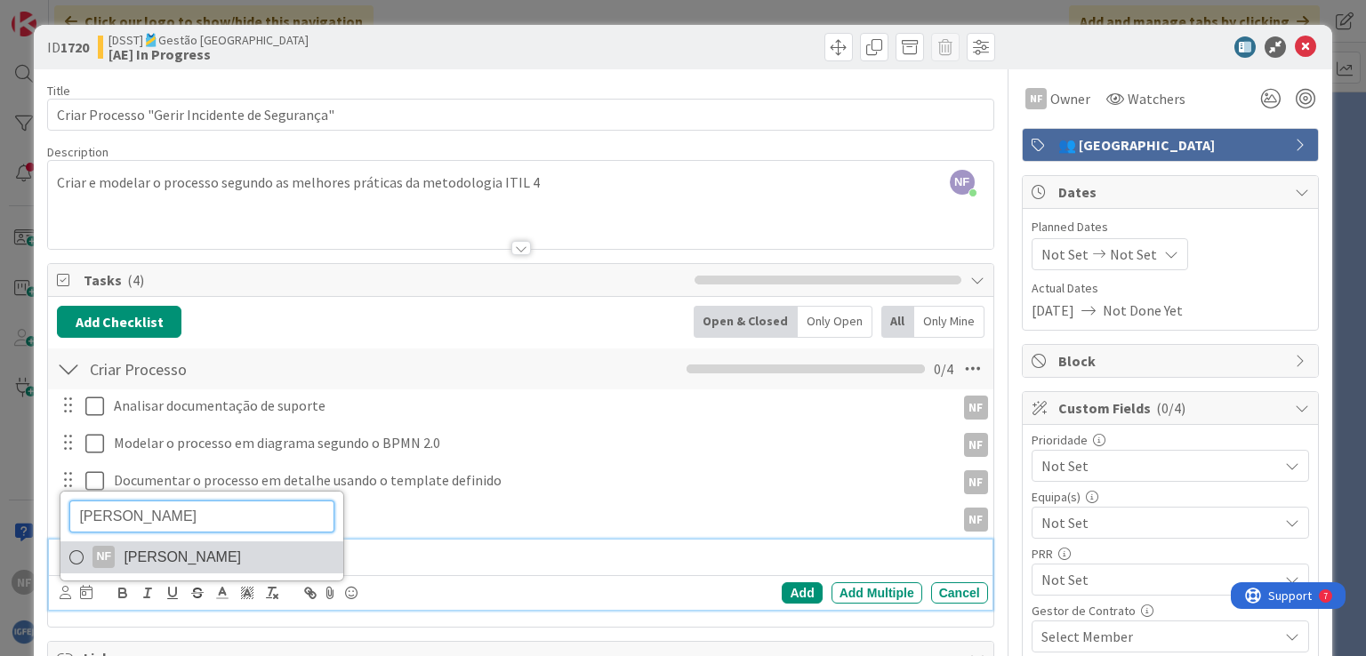
click at [164, 559] on span "Nuno Ferreira" at bounding box center [182, 557] width 117 height 27
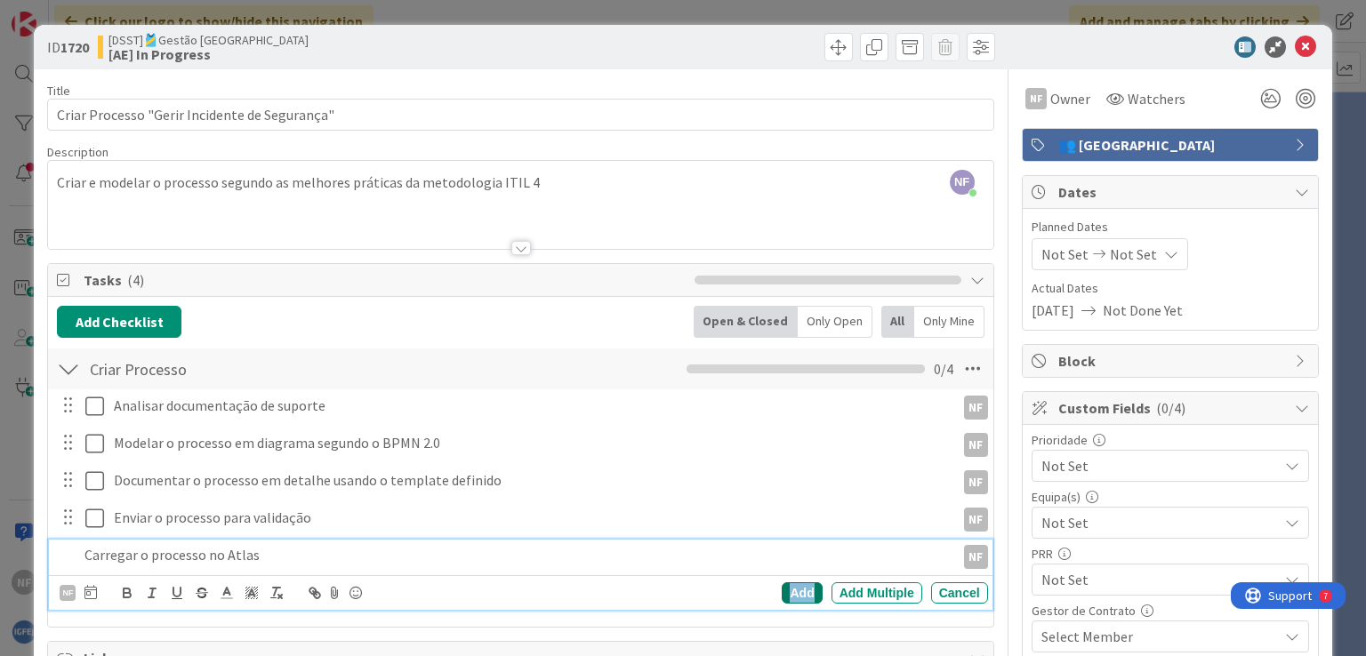
click at [785, 589] on div "Add" at bounding box center [801, 592] width 40 height 21
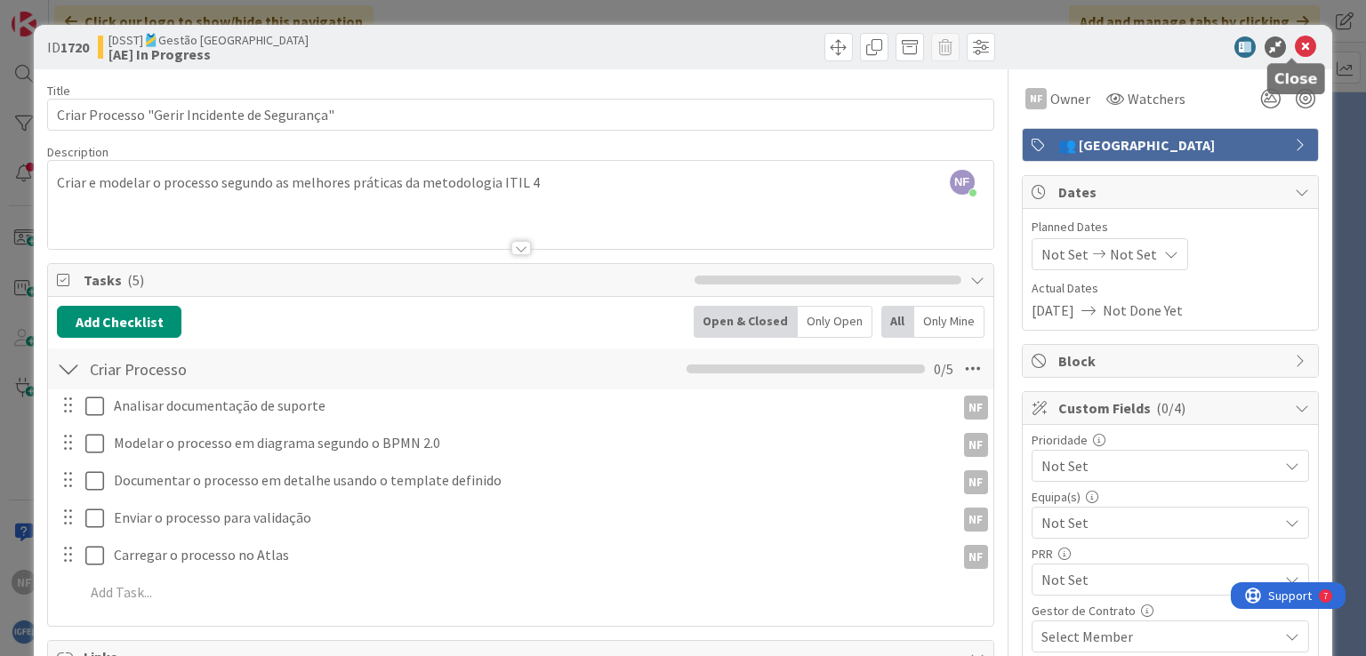
click at [1294, 46] on icon at bounding box center [1304, 46] width 21 height 21
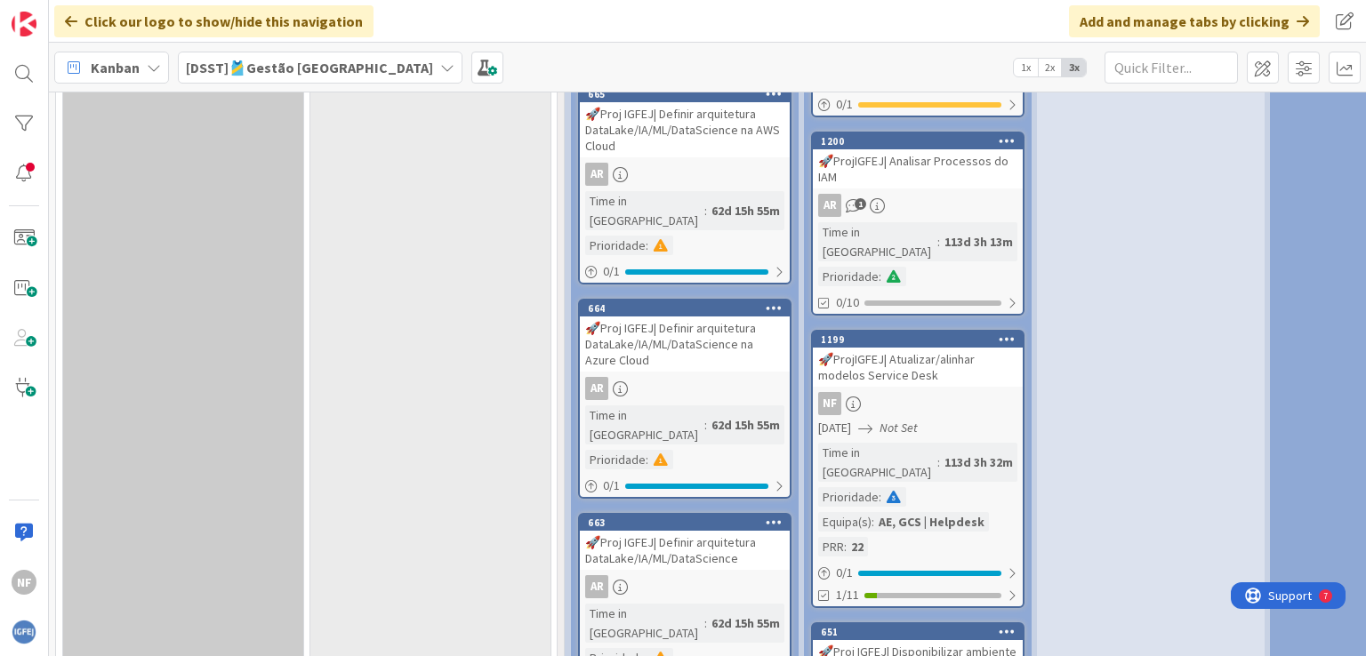
scroll to position [3220, 0]
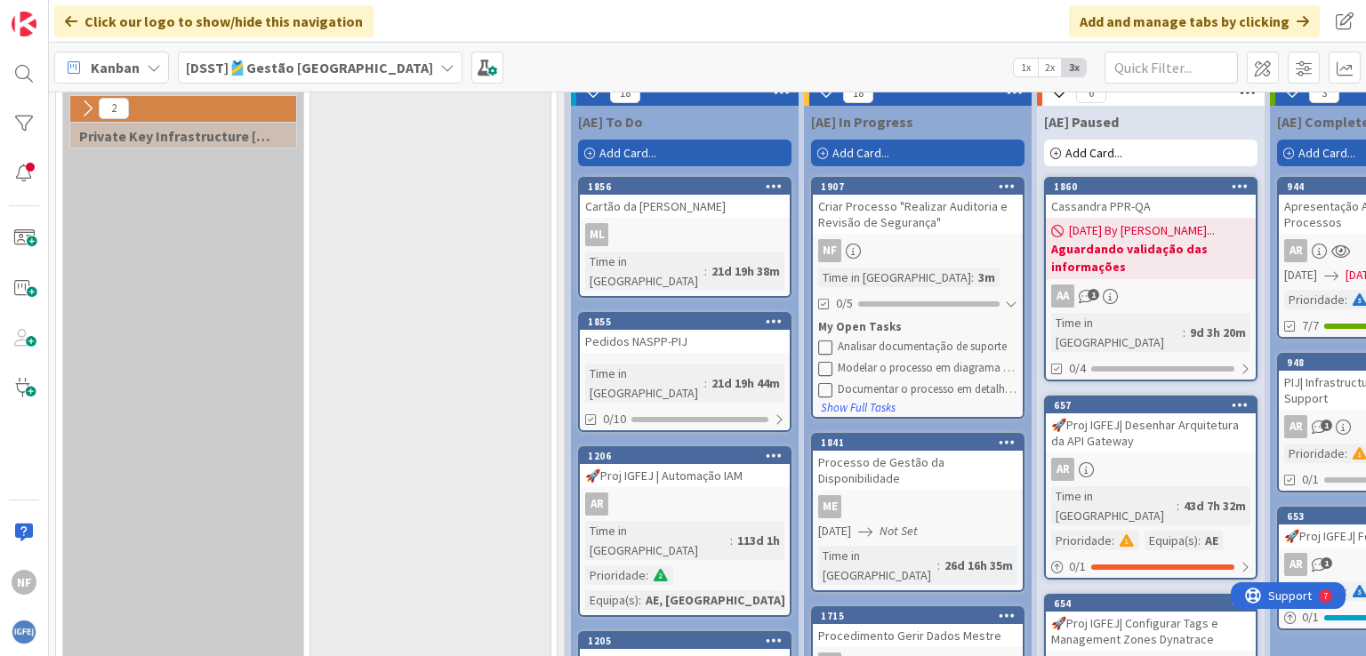
scroll to position [457, 0]
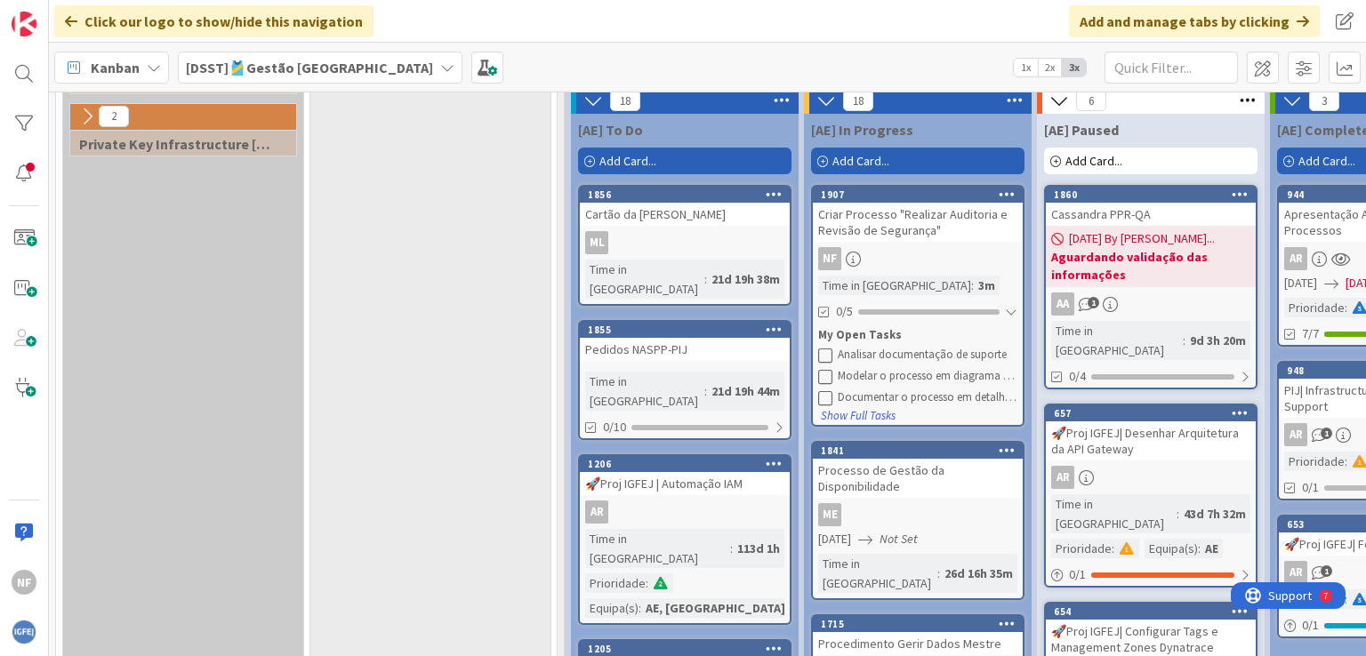
click at [920, 221] on div "Criar Processo "Realizar Auditoria e Revisão de Segurança"" at bounding box center [918, 222] width 210 height 39
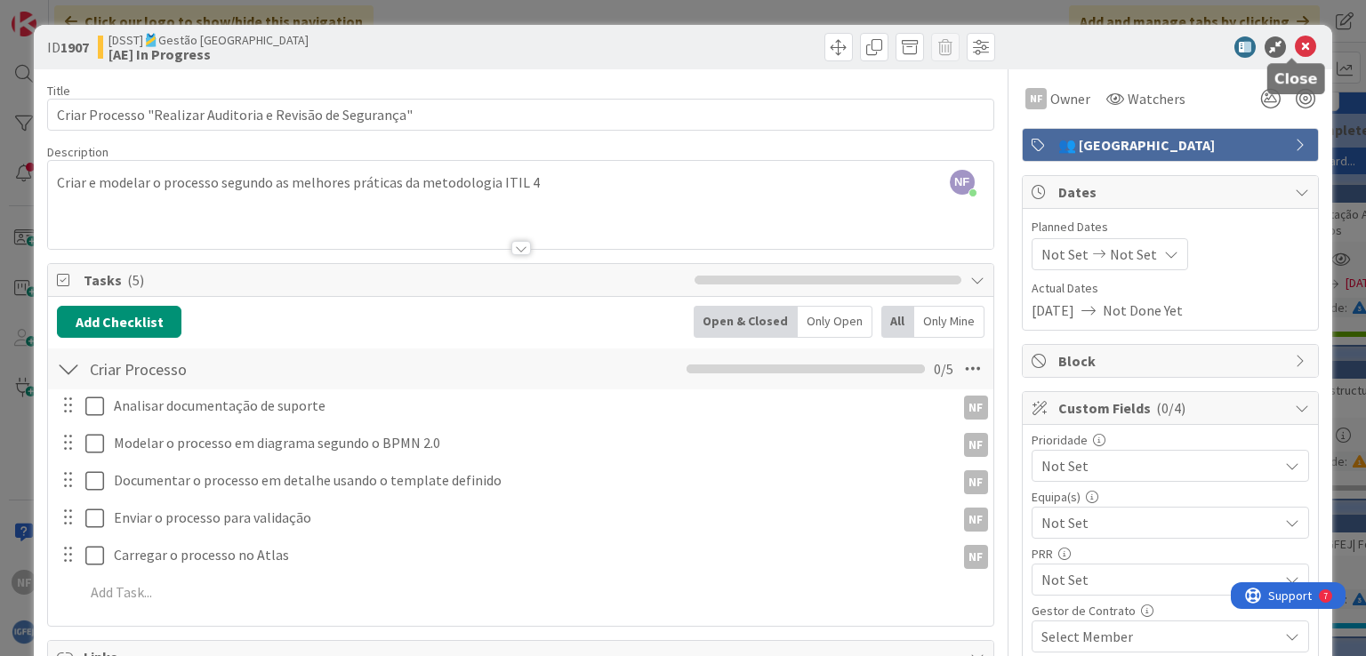
click at [1294, 47] on icon at bounding box center [1304, 46] width 21 height 21
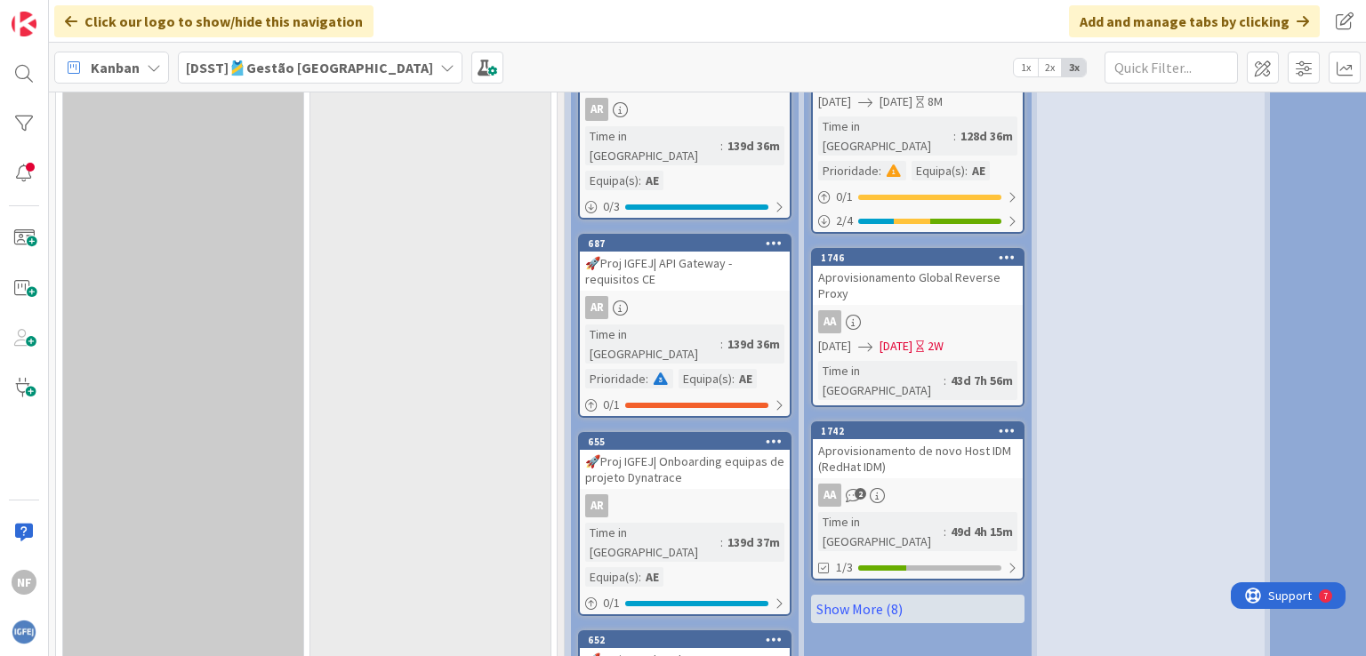
scroll to position [2146, 0]
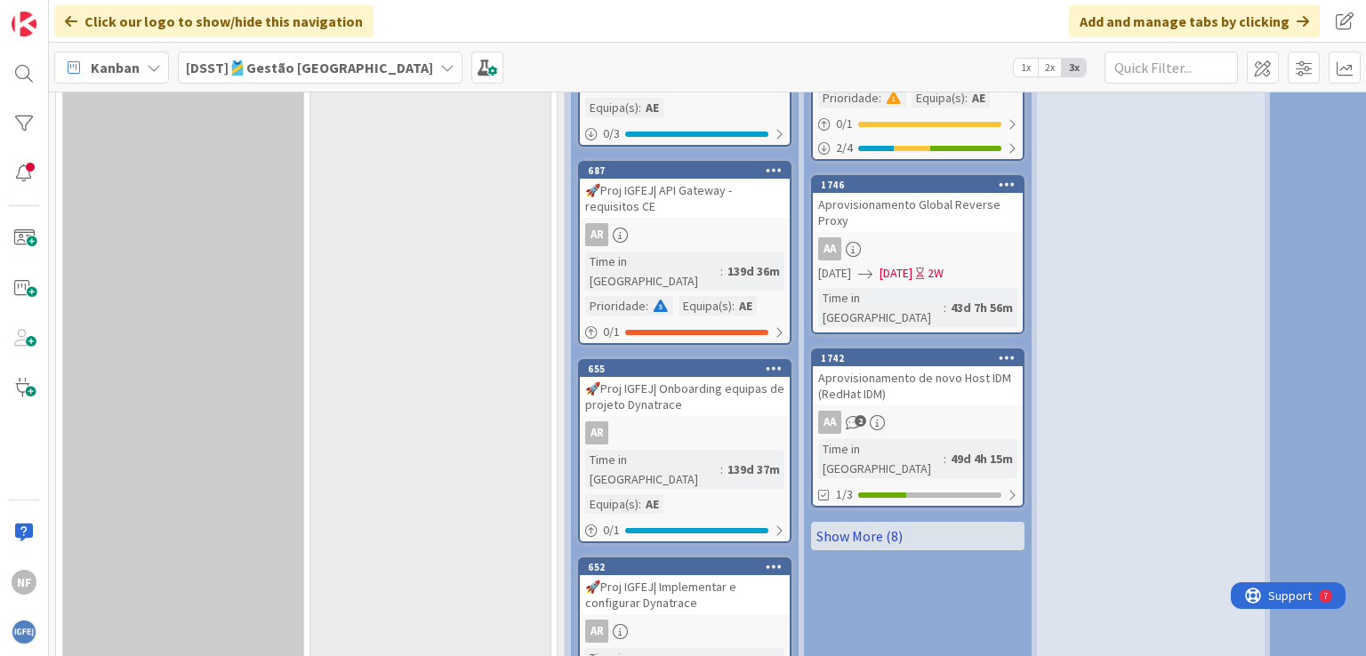
click at [888, 522] on link "Show More (8)" at bounding box center [917, 536] width 213 height 28
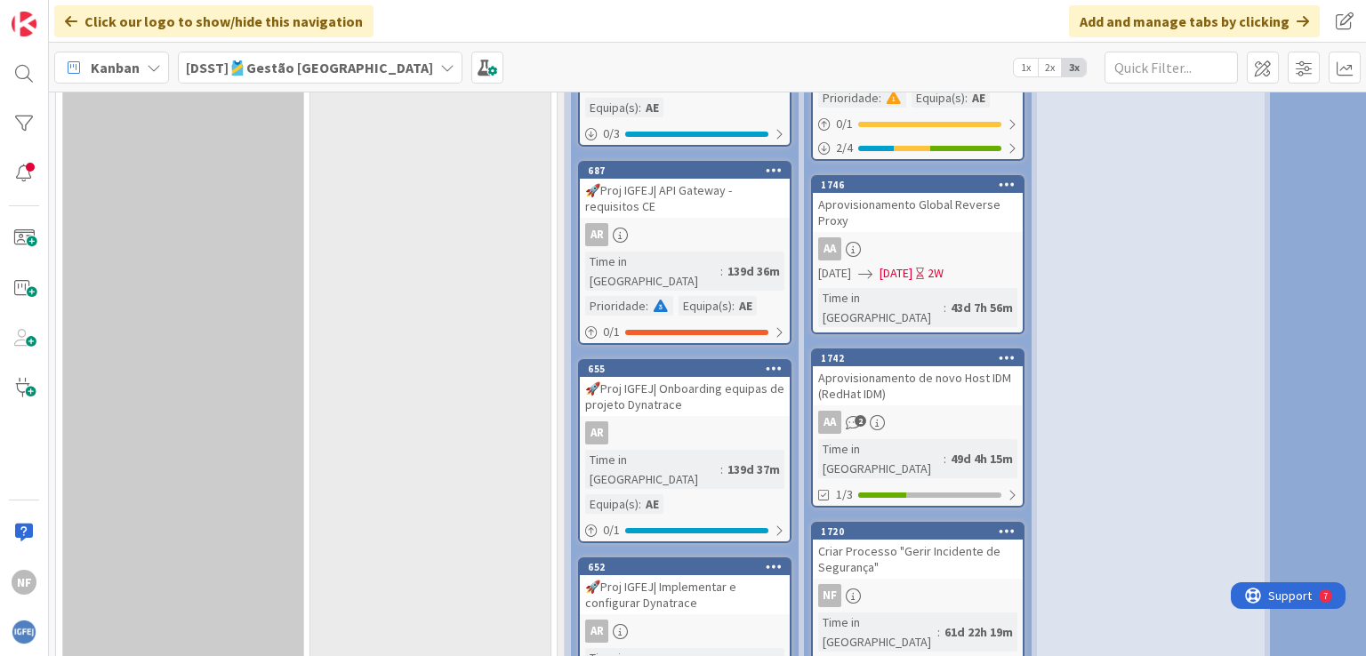
click at [919, 540] on div "Criar Processo "Gerir Incidente de Segurança"" at bounding box center [918, 559] width 210 height 39
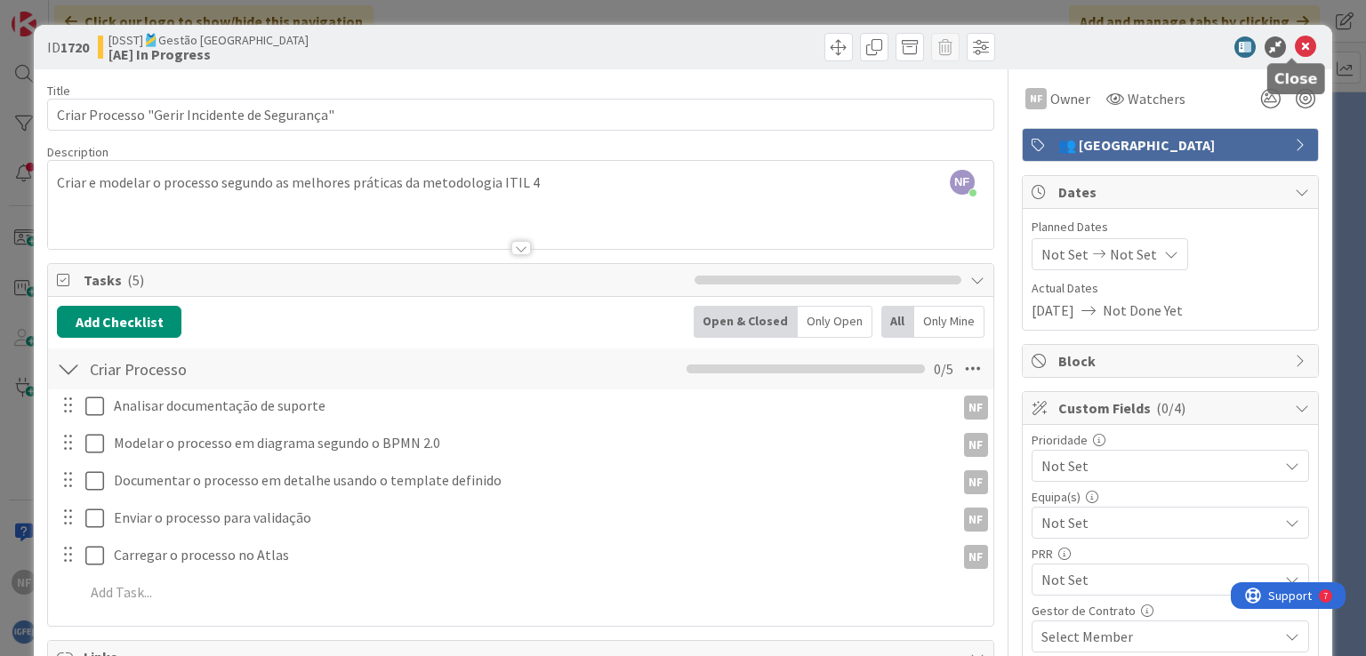
click at [1294, 45] on icon at bounding box center [1304, 46] width 21 height 21
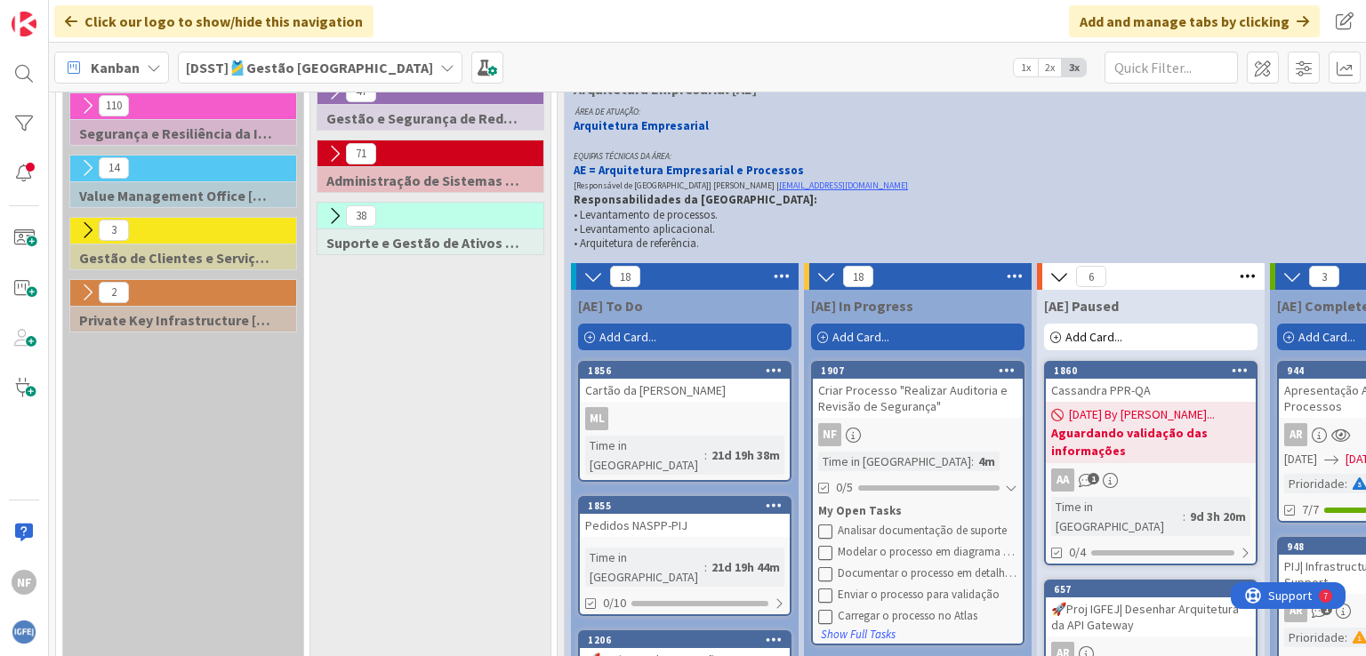
scroll to position [368, 0]
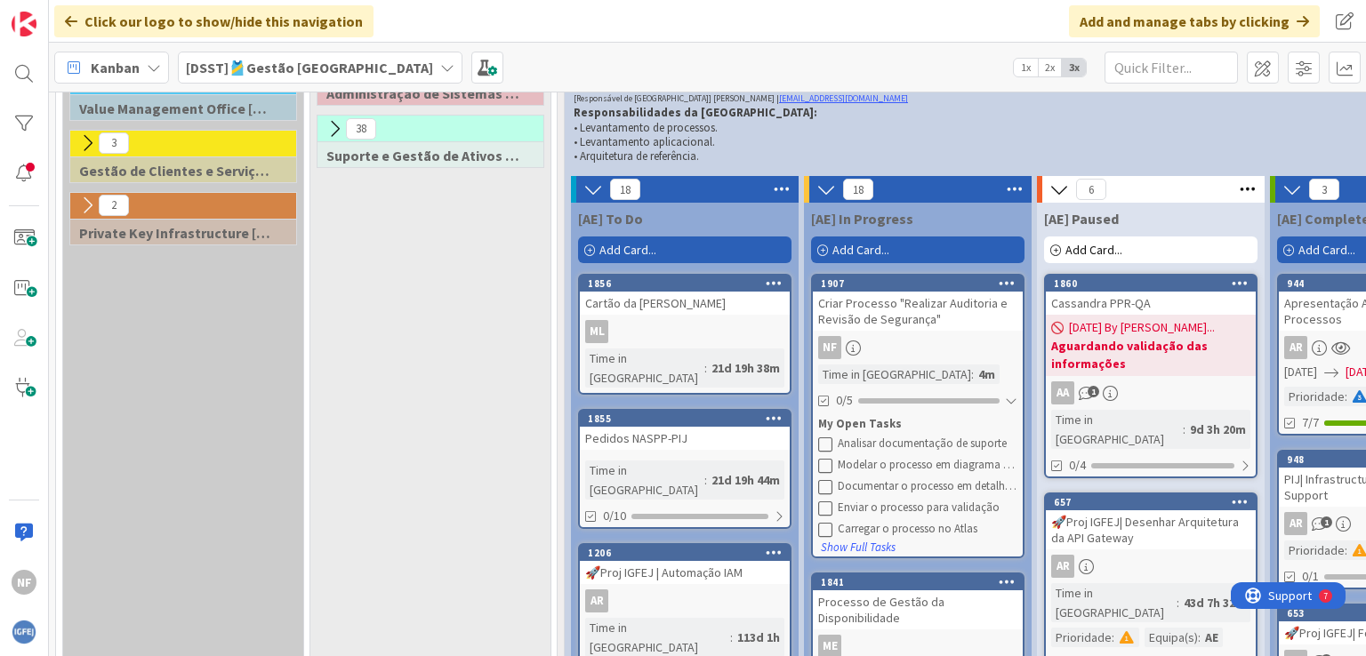
click at [1005, 285] on icon at bounding box center [1006, 282] width 17 height 12
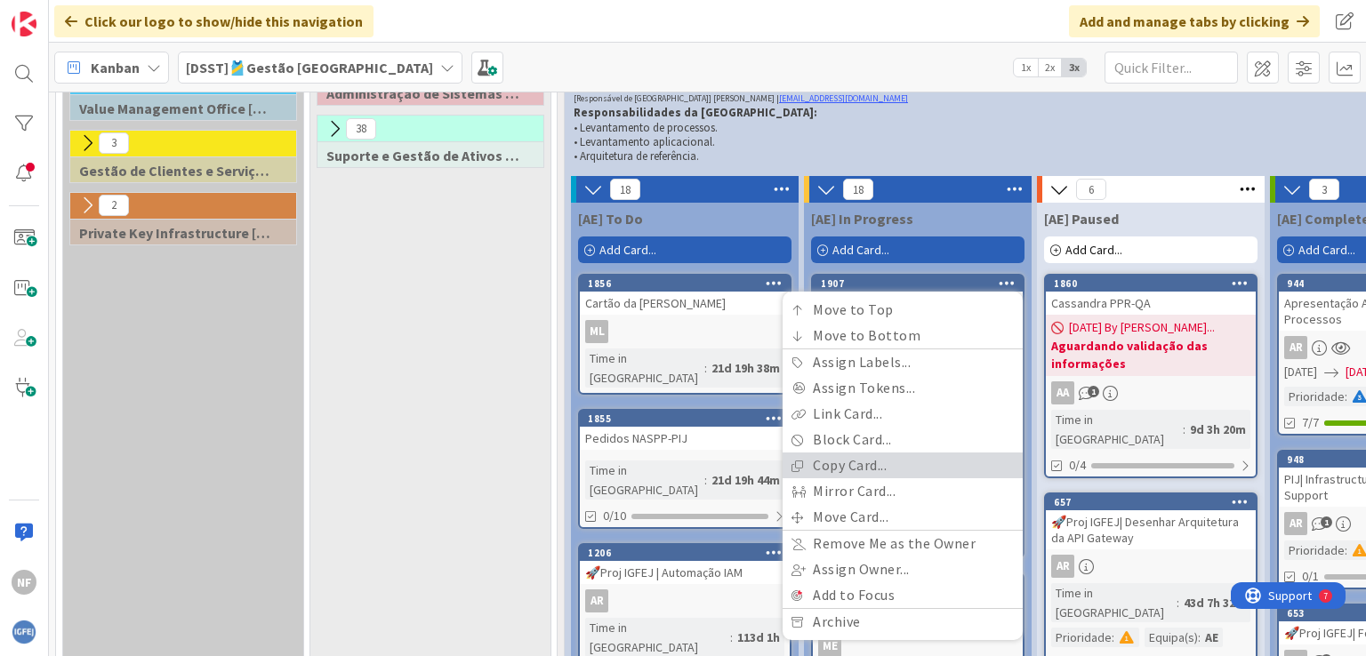
click at [859, 460] on link "Copy Card..." at bounding box center [902, 466] width 240 height 26
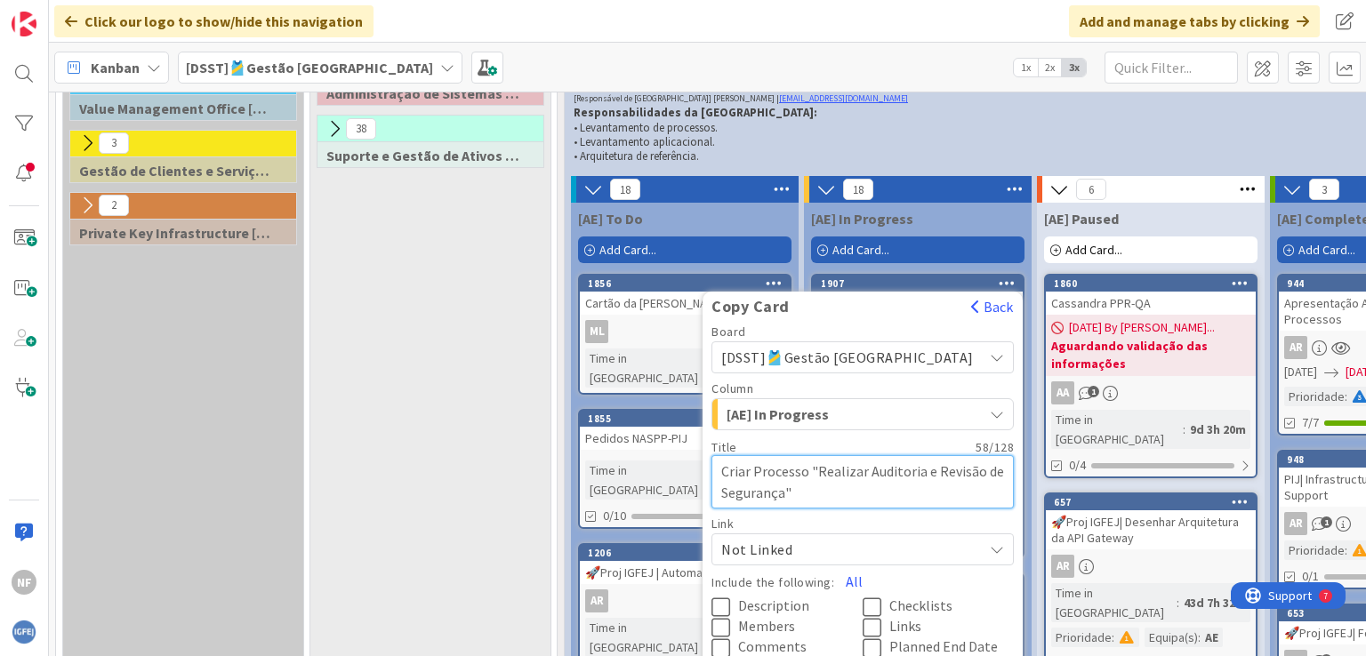
drag, startPoint x: 868, startPoint y: 469, endPoint x: 904, endPoint y: 502, distance: 49.7
click at [904, 502] on textarea "Criar Processo "Realizar Auditoria e Revisão de Segurança"" at bounding box center [862, 481] width 302 height 53
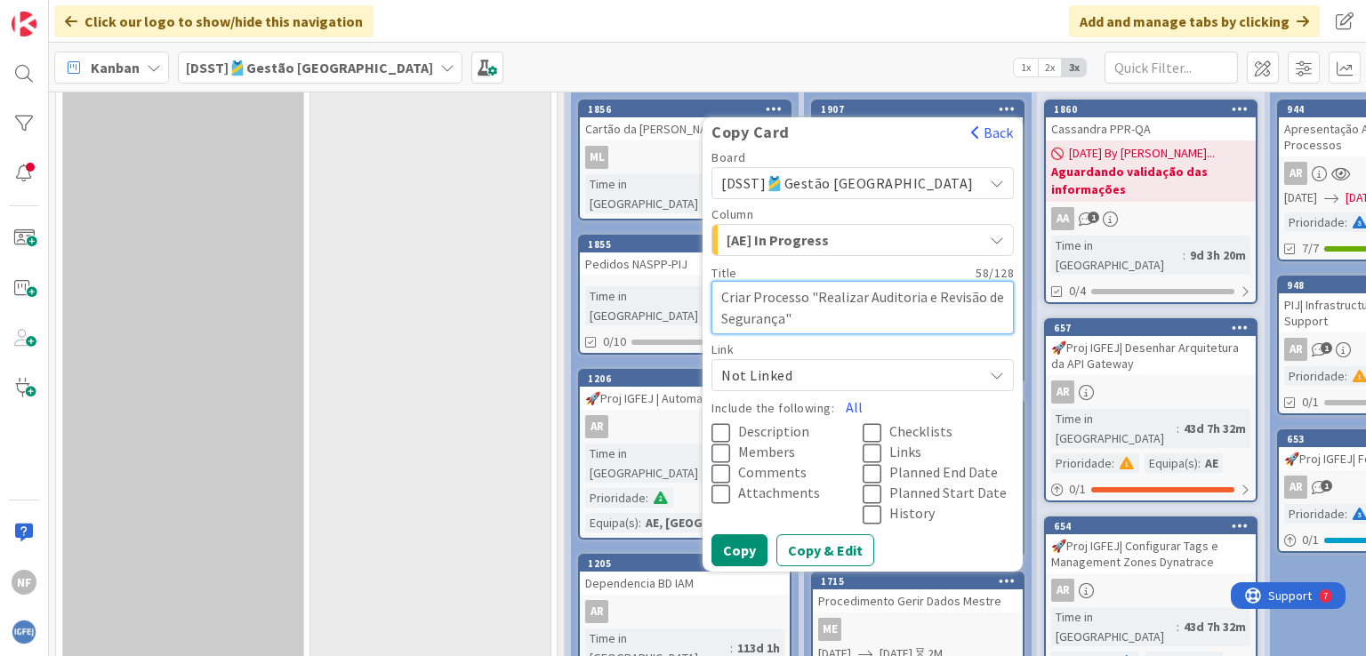
scroll to position [546, 0]
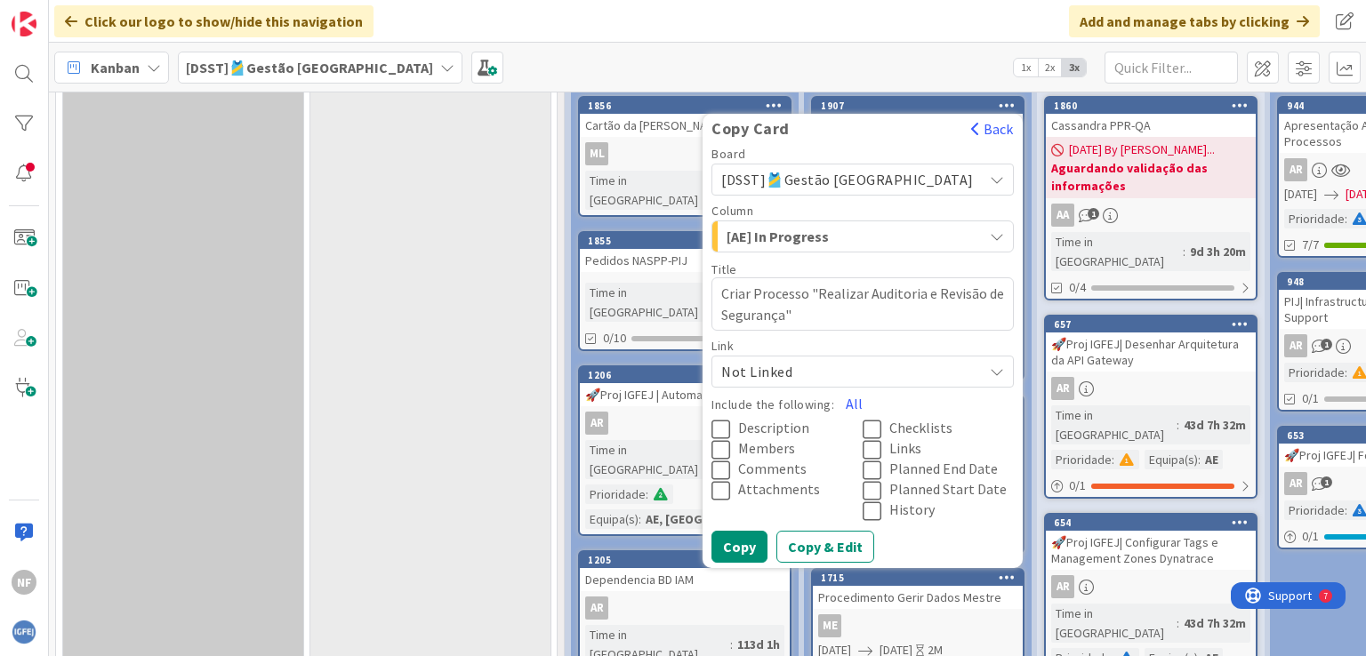
click at [738, 428] on icon at bounding box center [724, 429] width 27 height 21
click at [738, 445] on icon at bounding box center [724, 449] width 27 height 21
click at [738, 468] on icon at bounding box center [724, 470] width 27 height 21
click at [738, 487] on icon at bounding box center [724, 490] width 27 height 21
click at [874, 404] on button "All" at bounding box center [854, 404] width 40 height 32
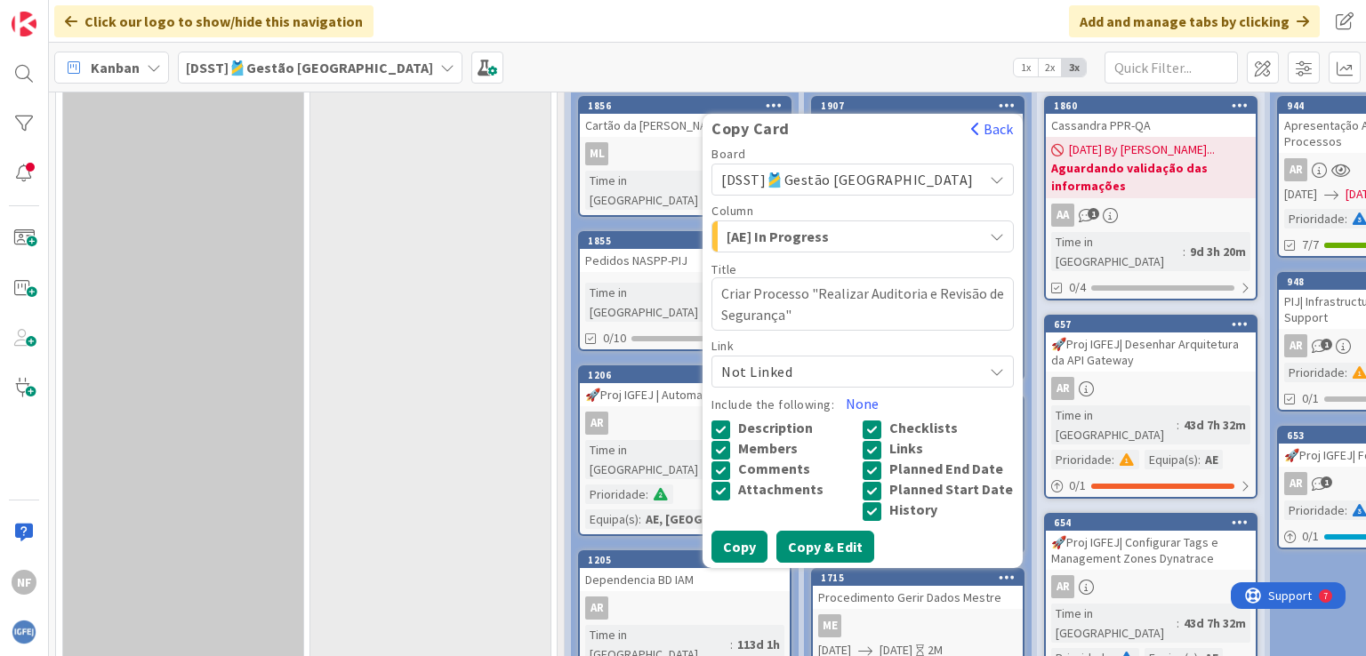
click at [851, 563] on button "Copy & Edit" at bounding box center [825, 547] width 98 height 32
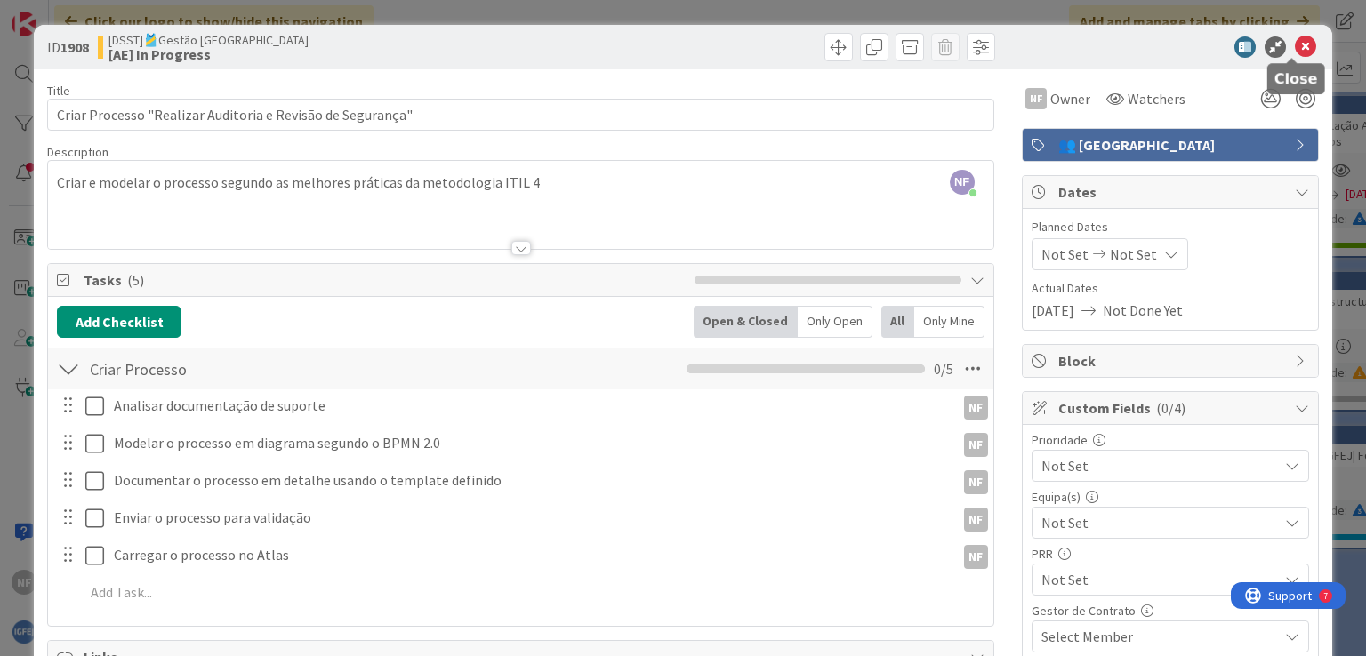
click at [1295, 47] on icon at bounding box center [1304, 46] width 21 height 21
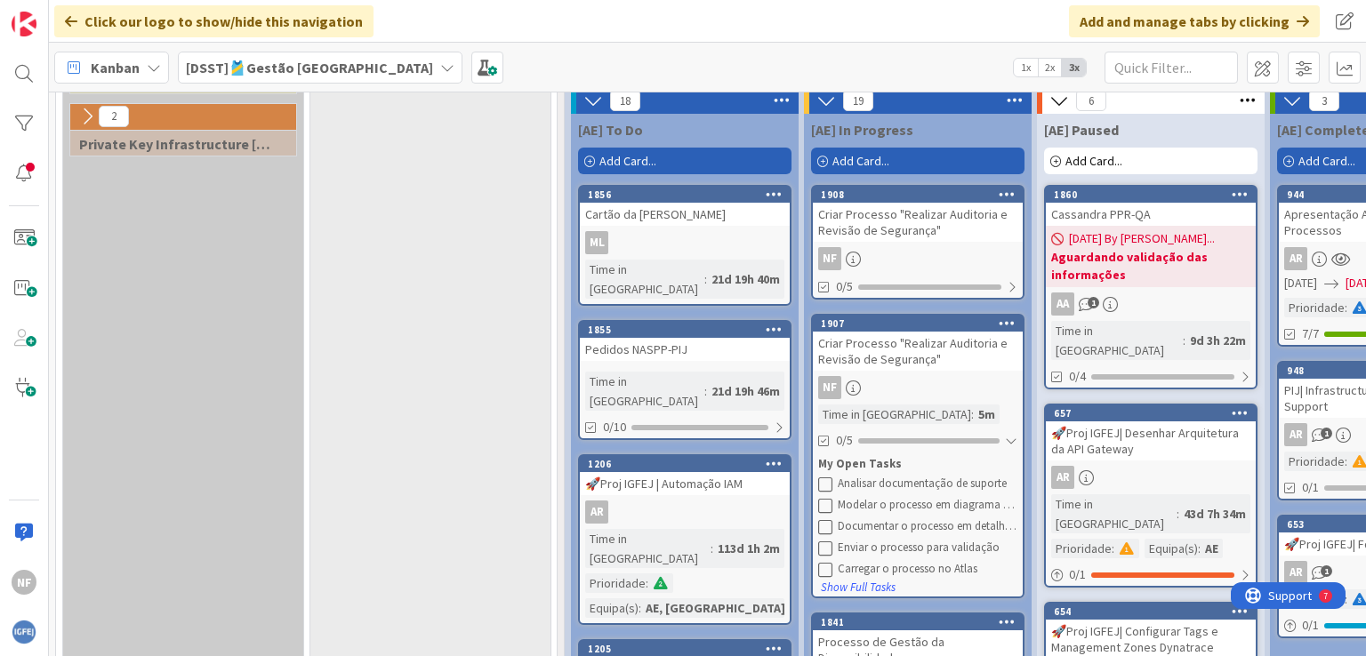
click at [1006, 325] on icon at bounding box center [1006, 323] width 17 height 12
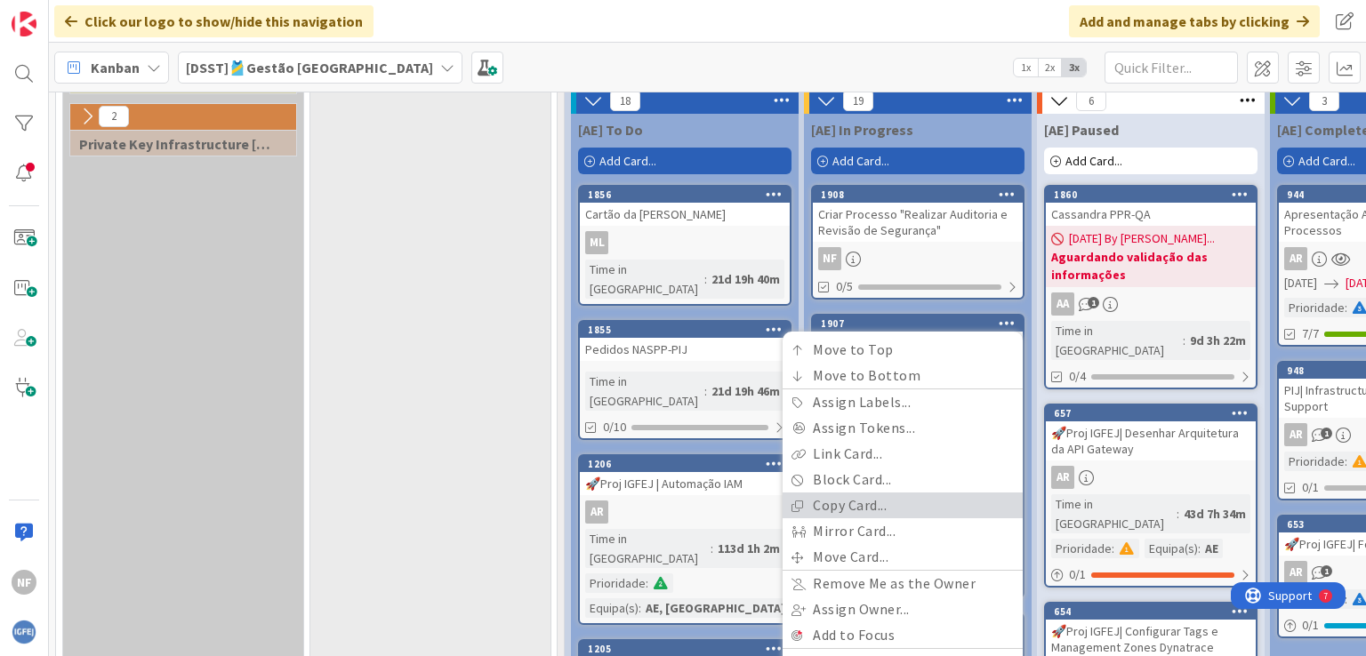
click at [845, 498] on link "Copy Card..." at bounding box center [902, 506] width 240 height 26
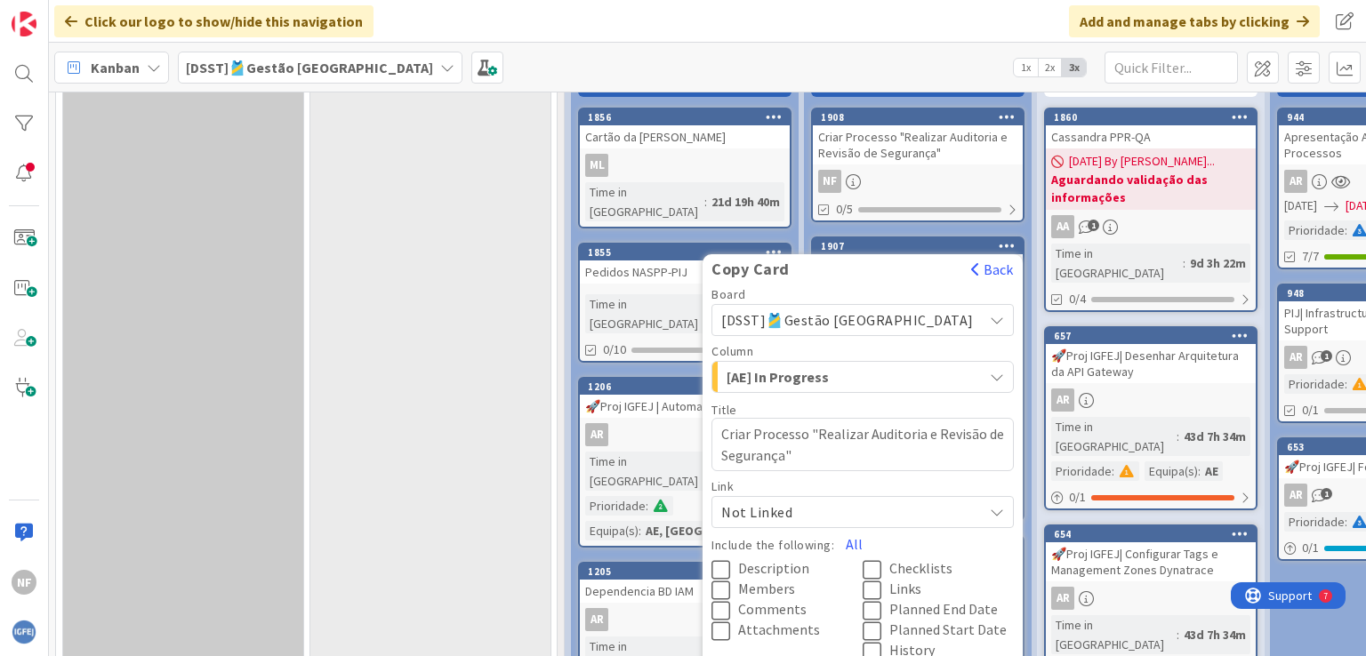
scroll to position [546, 0]
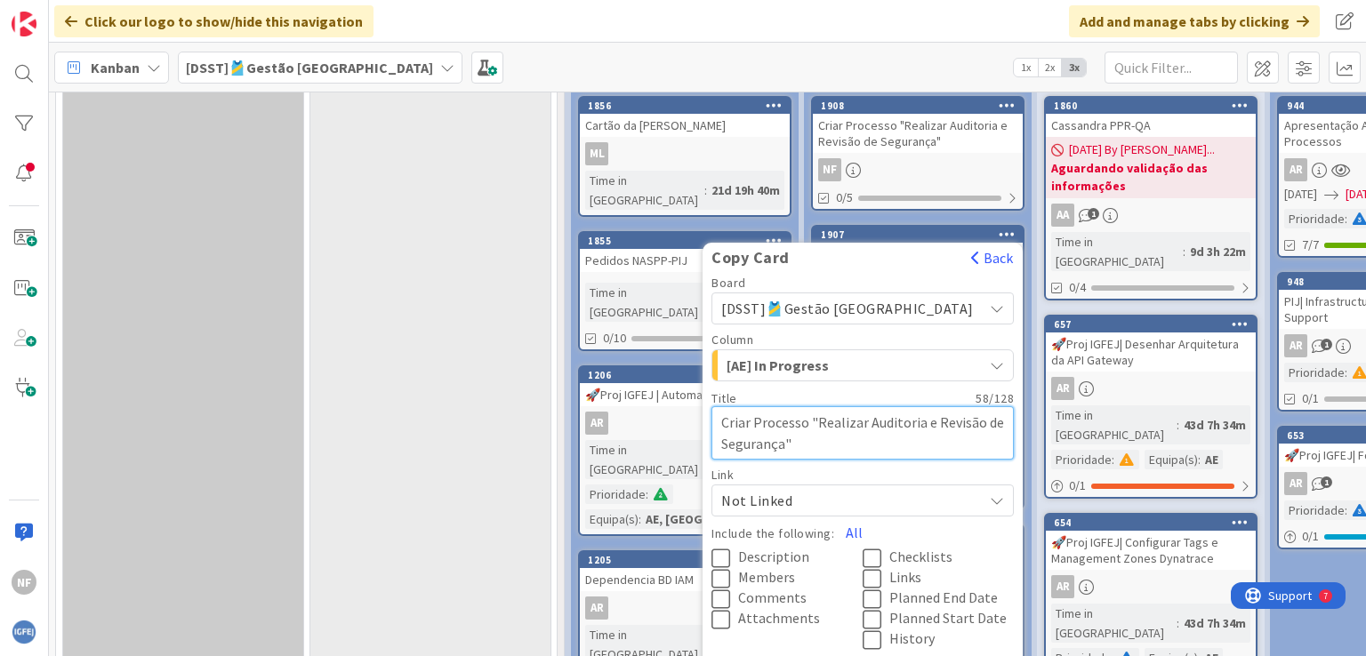
drag, startPoint x: 866, startPoint y: 421, endPoint x: 900, endPoint y: 444, distance: 40.9
click at [900, 444] on textarea "Criar Processo "Realizar Auditoria e Revisão de Segurança"" at bounding box center [862, 432] width 302 height 53
paste textarea "Gerir Alterações"
type textarea "x"
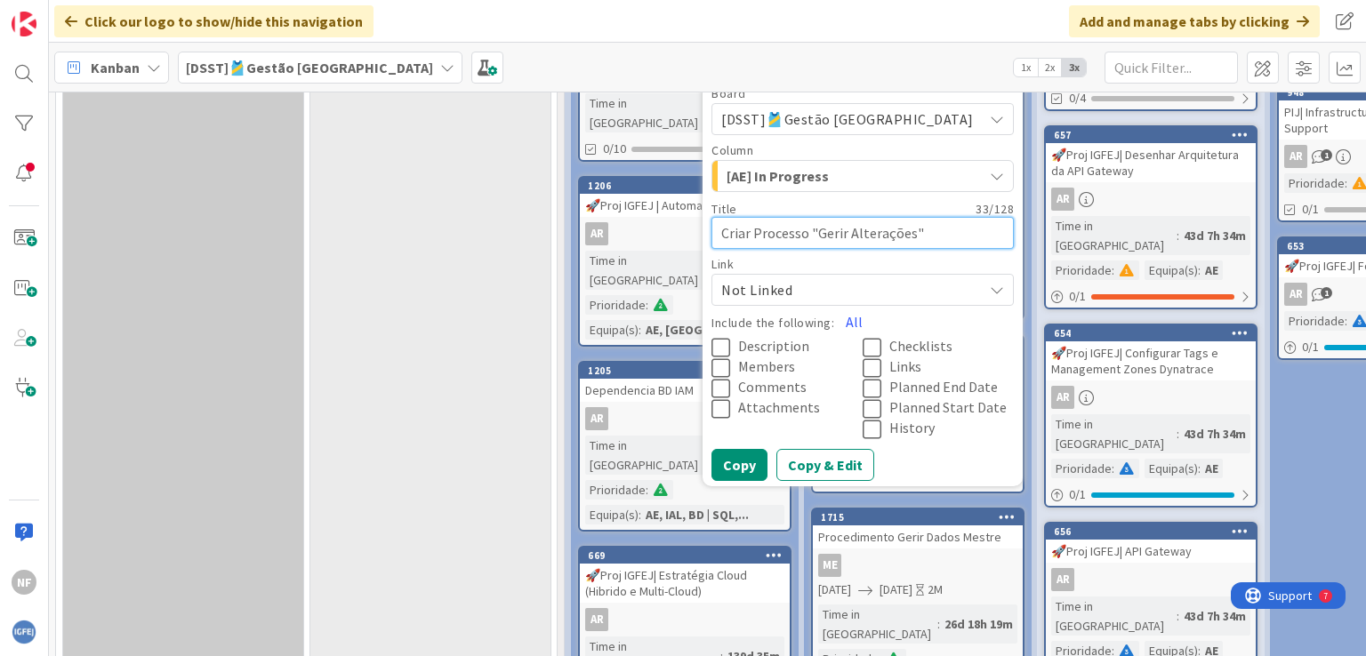
scroll to position [724, 0]
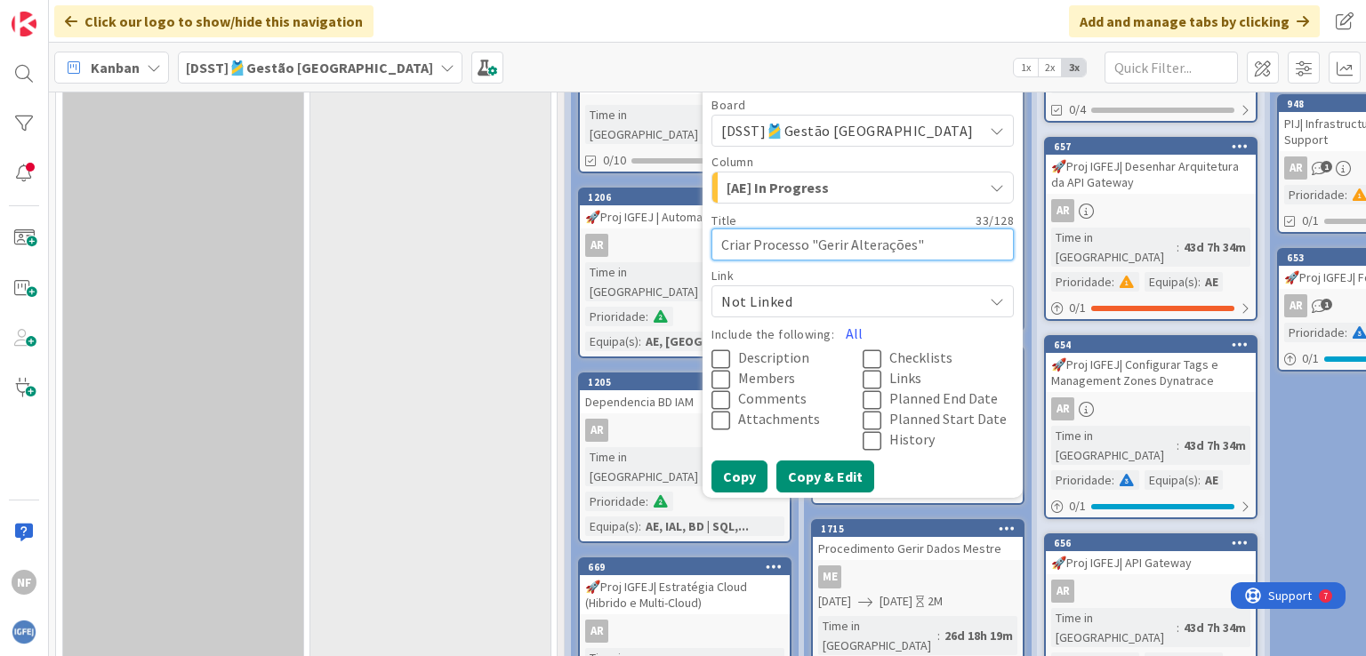
type textarea "Criar Processo "Gerir Alterações""
click at [861, 493] on button "Copy & Edit" at bounding box center [825, 477] width 98 height 32
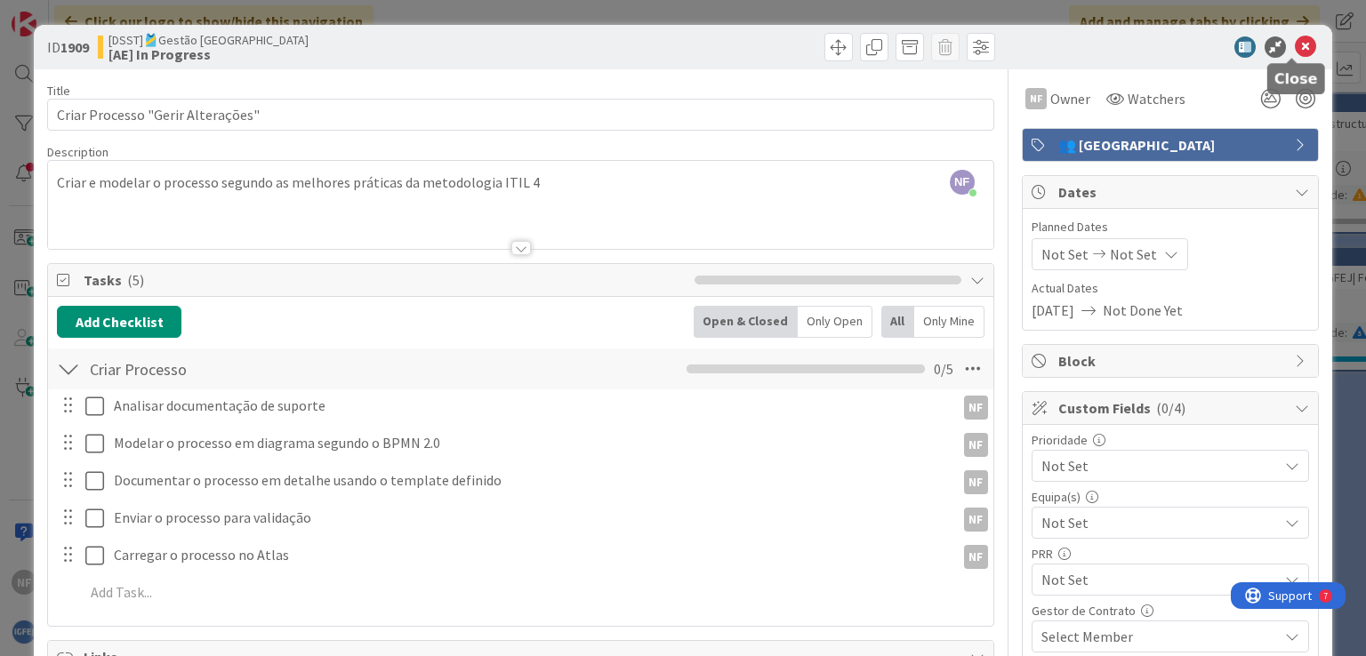
click at [1294, 42] on icon at bounding box center [1304, 46] width 21 height 21
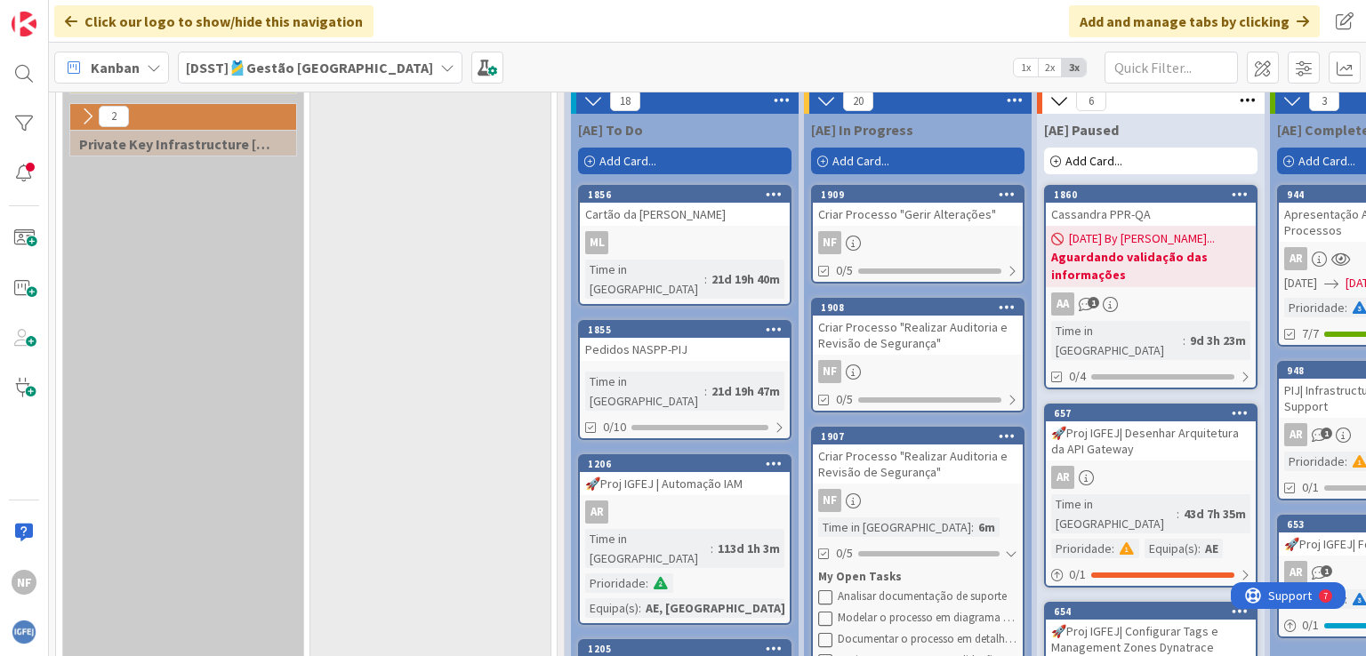
scroll to position [546, 0]
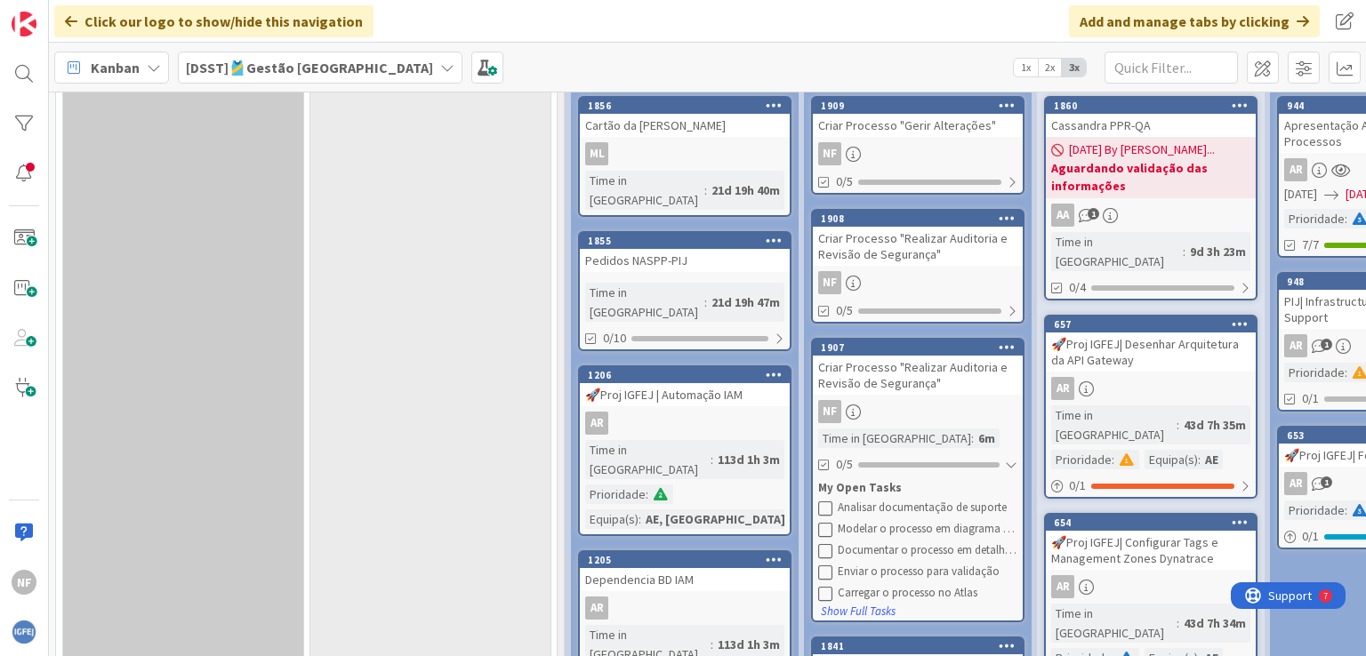
click at [925, 372] on div "Criar Processo "Realizar Auditoria e Revisão de Segurança"" at bounding box center [918, 375] width 210 height 39
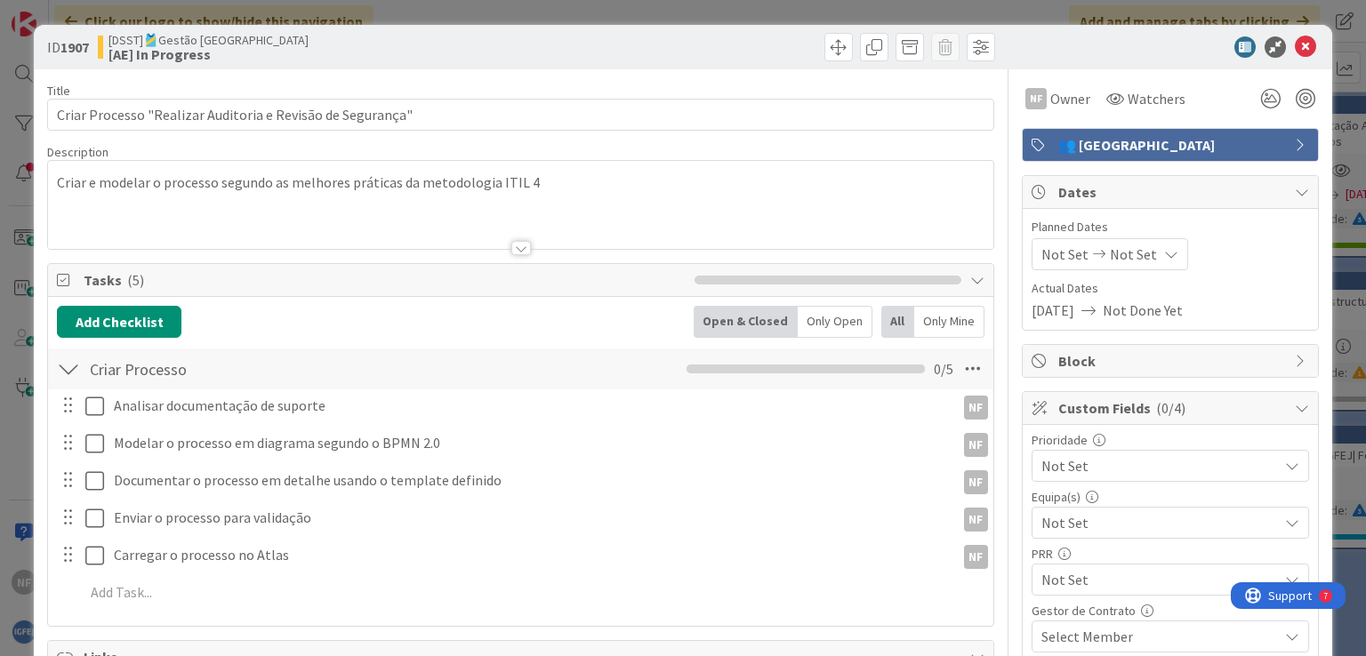
type textarea "x"
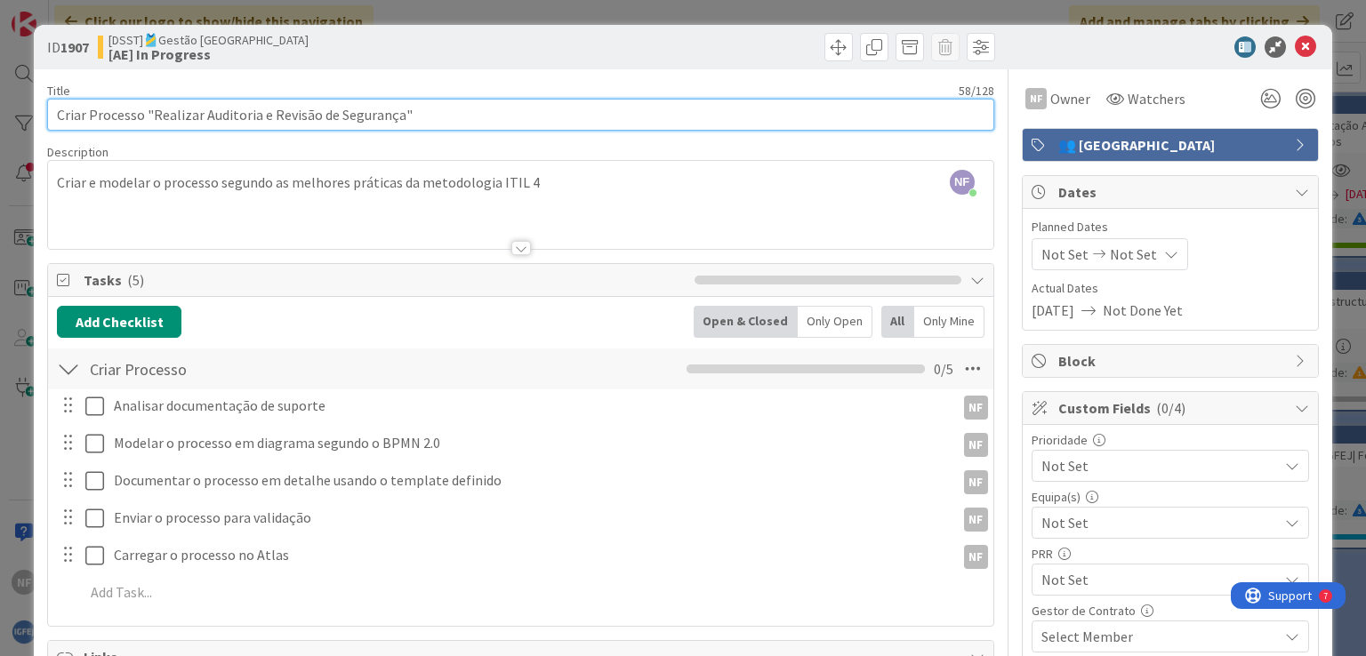
drag, startPoint x: 153, startPoint y: 114, endPoint x: 395, endPoint y: 125, distance: 242.1
click at [395, 125] on input "Criar Processo "Realizar Auditoria e Revisão de Segurança"" at bounding box center [520, 115] width 946 height 32
paste input "Gerir Arquitetura de Referênci"
type input "Criar Processo "Gerir Arquitetura de Referência""
type textarea "x"
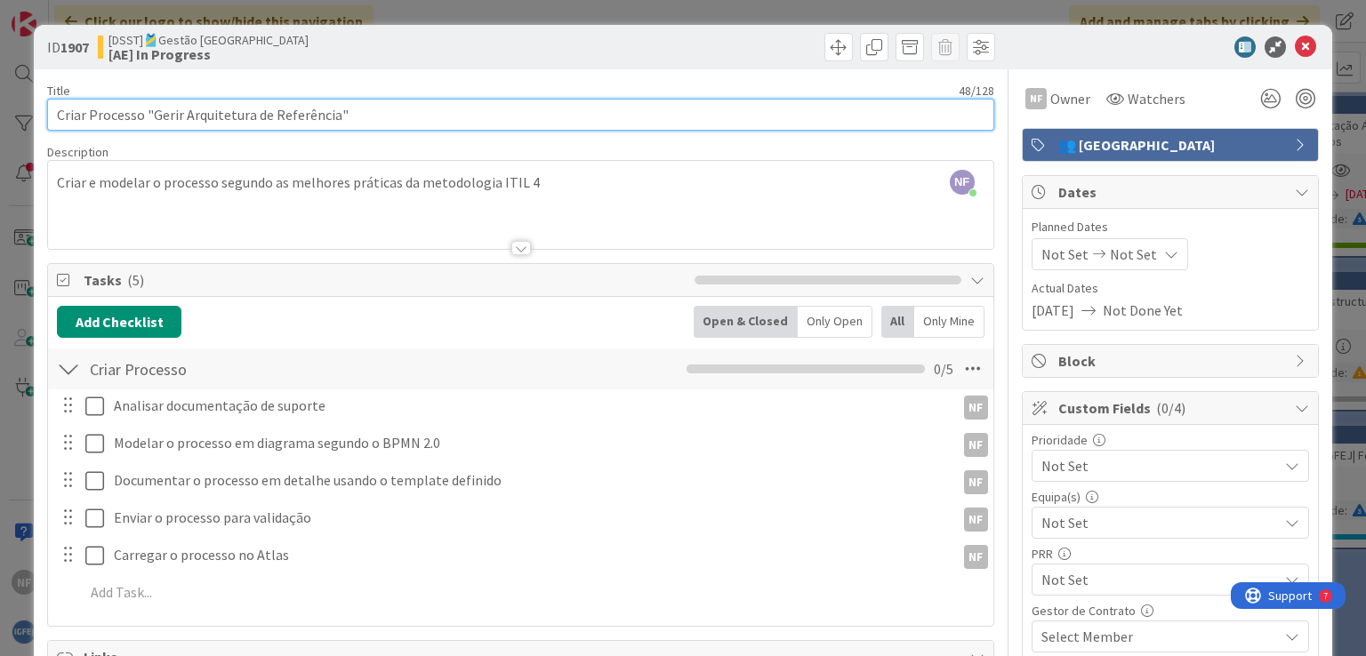
type input "Criar Processo "Gerir Arquitetura de Referência""
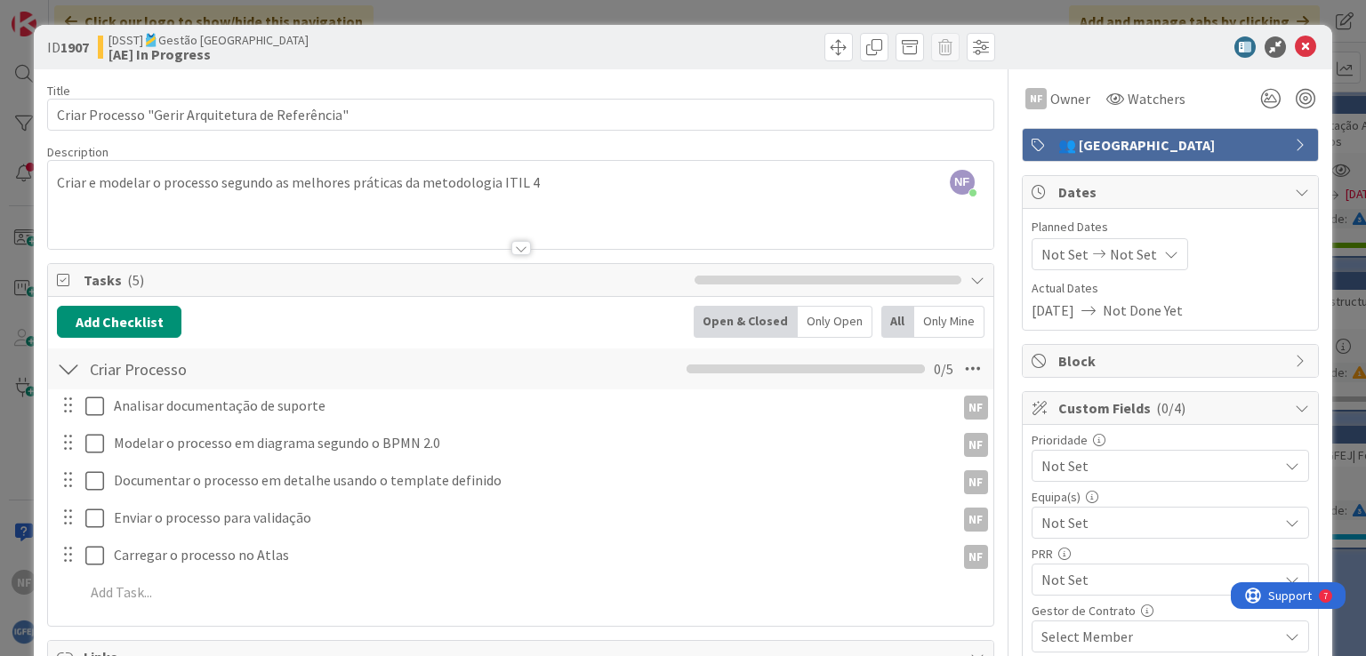
click at [714, 170] on div "NF Nuno Ferreira just joined Criar e modelar o processo segundo as melhores prá…" at bounding box center [520, 205] width 944 height 88
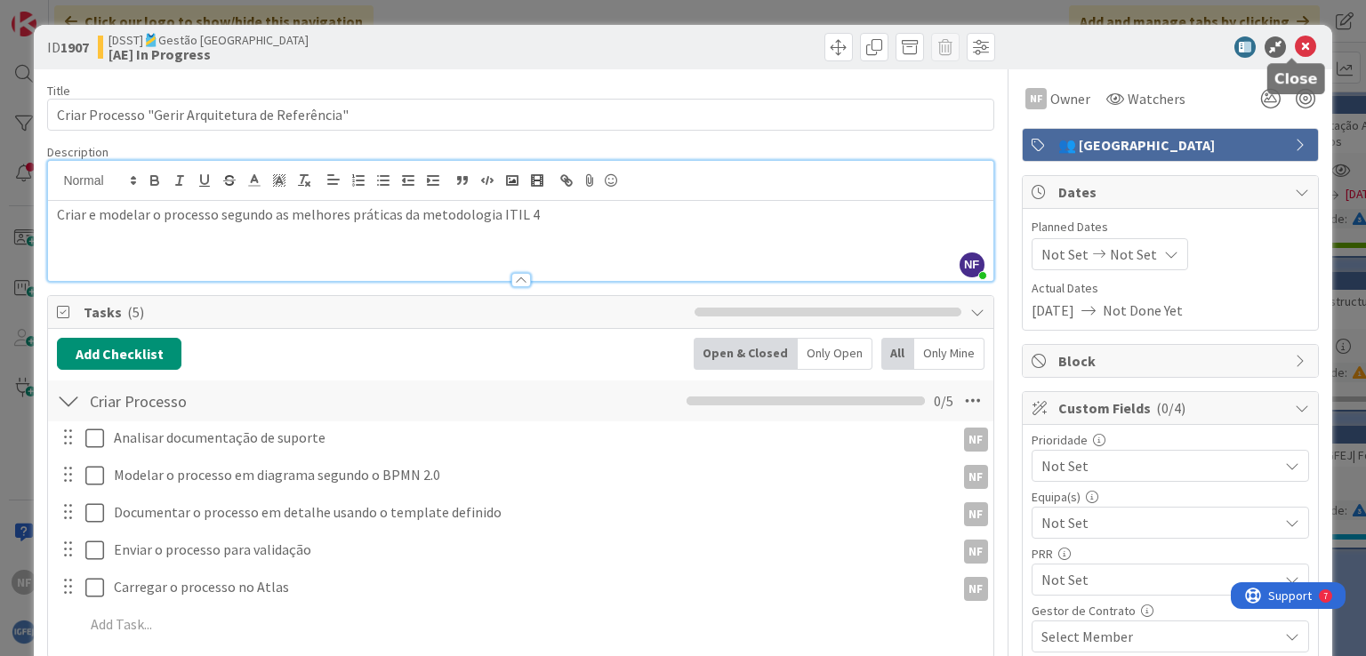
click at [1294, 43] on icon at bounding box center [1304, 46] width 21 height 21
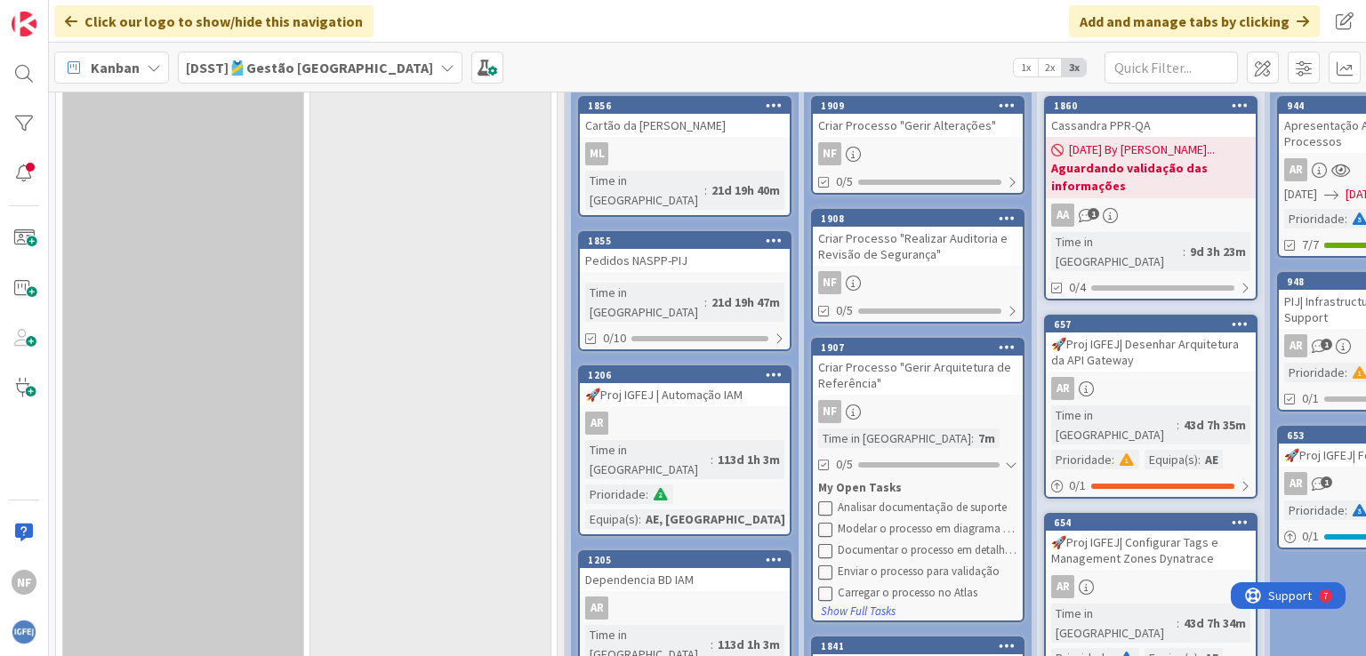
click at [1005, 348] on icon at bounding box center [1006, 347] width 17 height 12
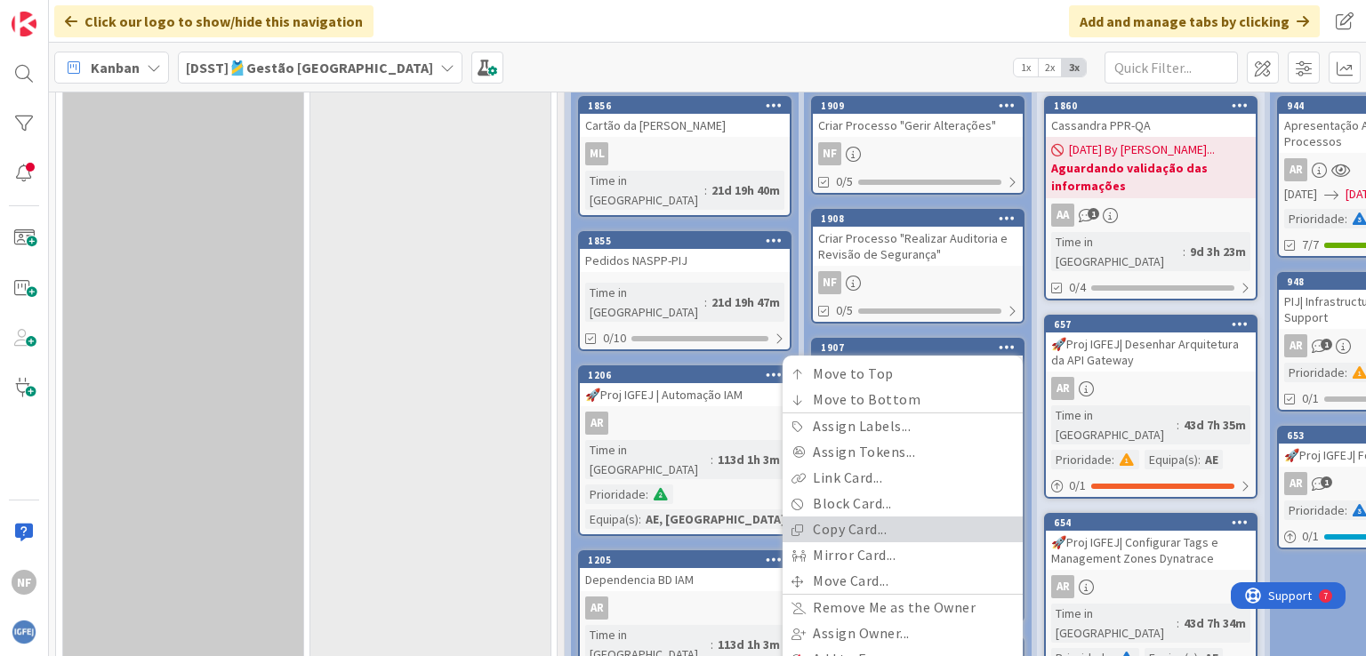
click at [864, 524] on link "Copy Card..." at bounding box center [902, 530] width 240 height 26
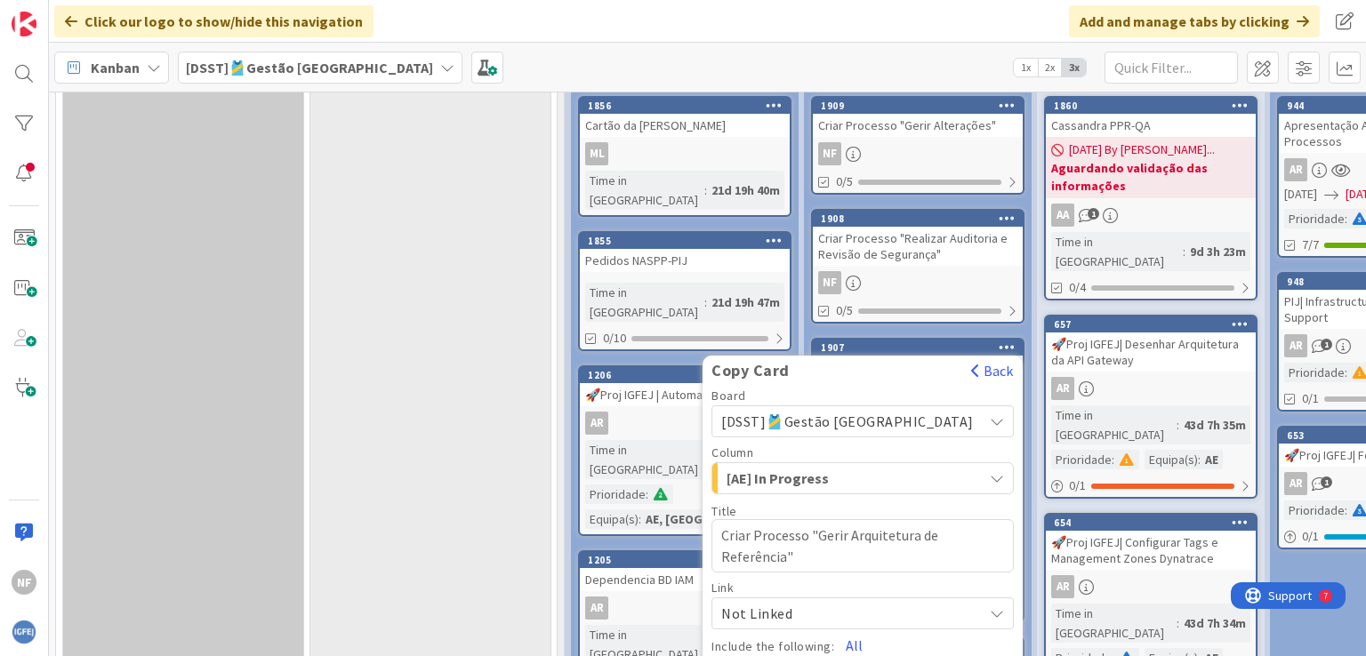
drag, startPoint x: 870, startPoint y: 534, endPoint x: 836, endPoint y: 552, distance: 38.2
click at [836, 552] on textarea "Criar Processo "Gerir Arquitetura de Referência"" at bounding box center [862, 545] width 302 height 53
type textarea "x"
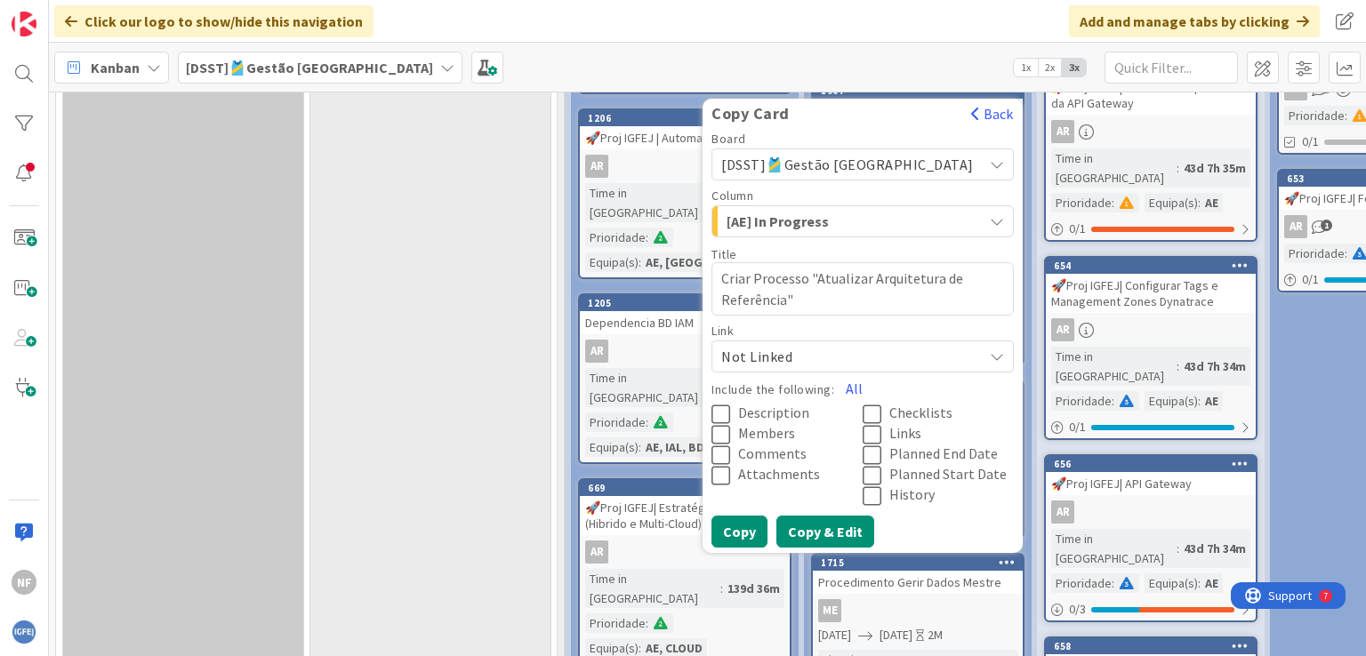
scroll to position [813, 0]
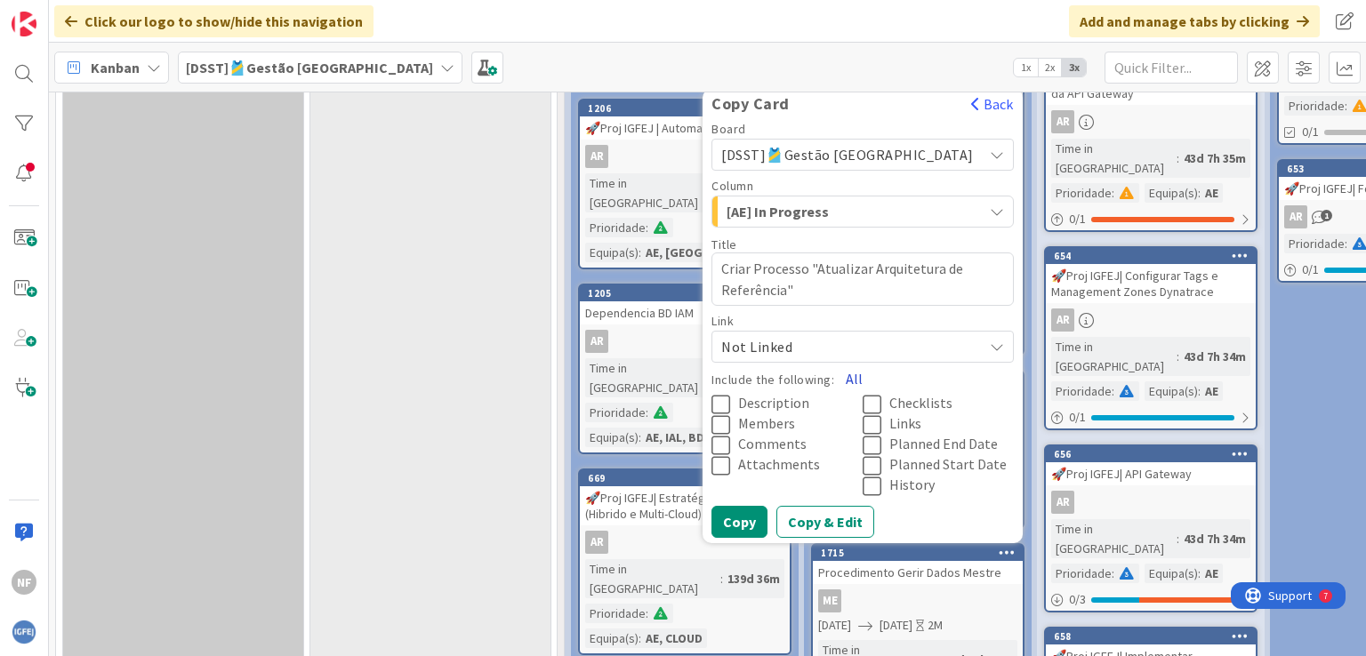
type textarea "Criar Processo "Atualizar Arquitetura de Referência""
click at [874, 375] on button "All" at bounding box center [854, 379] width 40 height 32
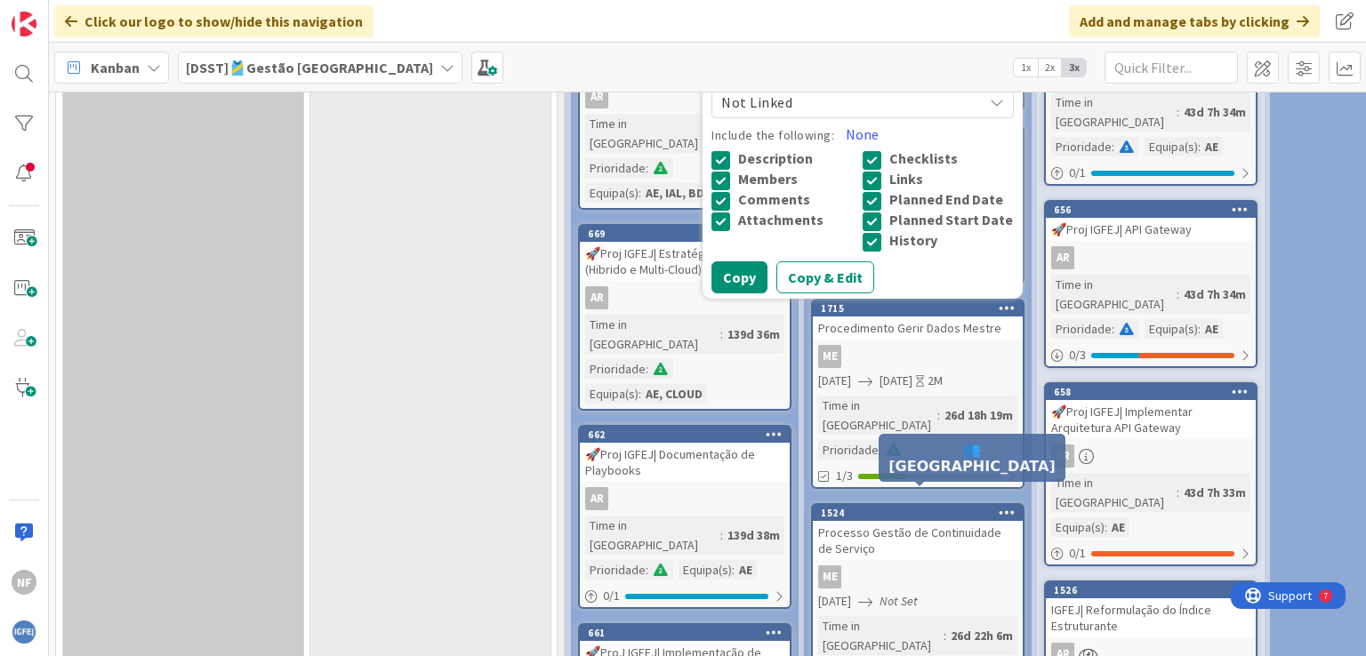
scroll to position [1079, 0]
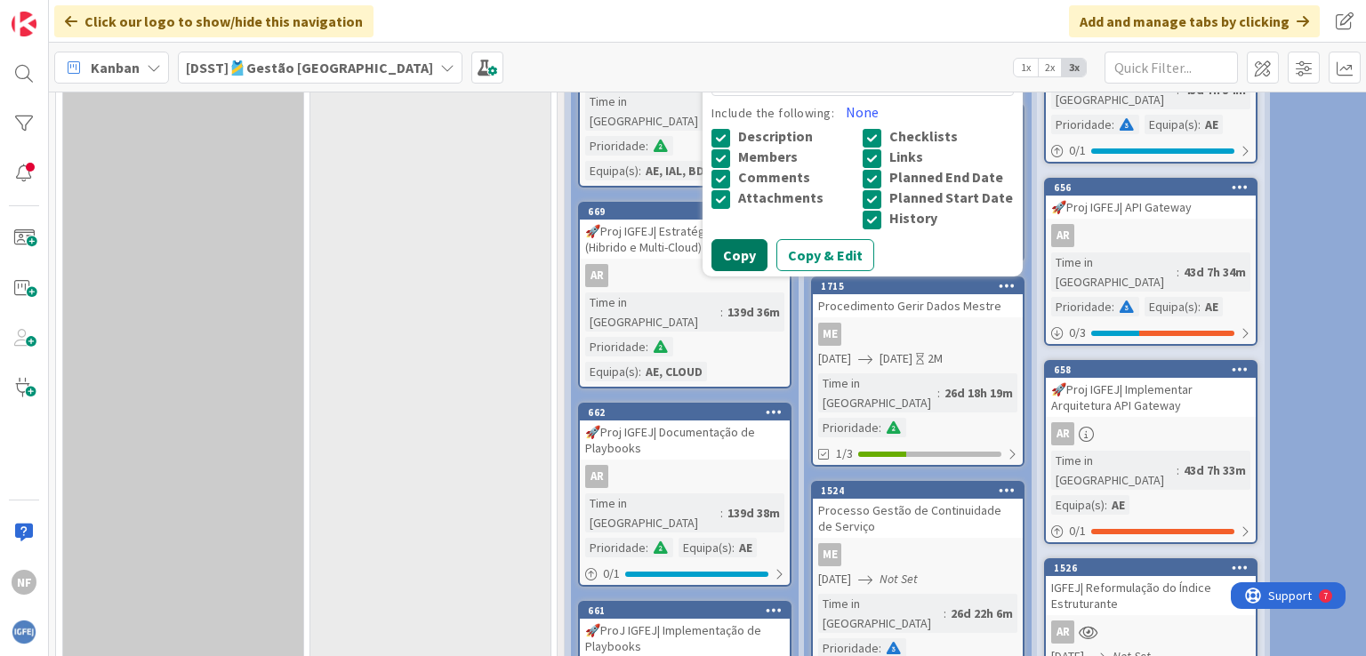
click at [767, 271] on button "Copy" at bounding box center [739, 255] width 56 height 32
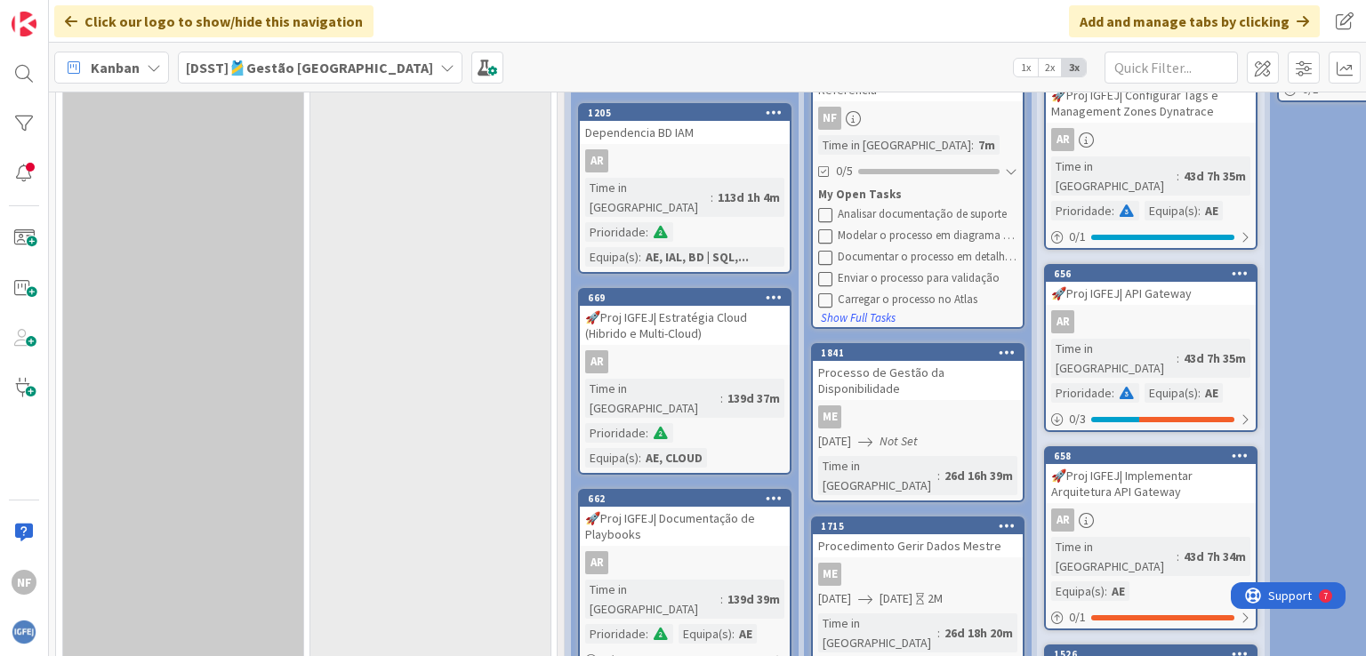
scroll to position [813, 0]
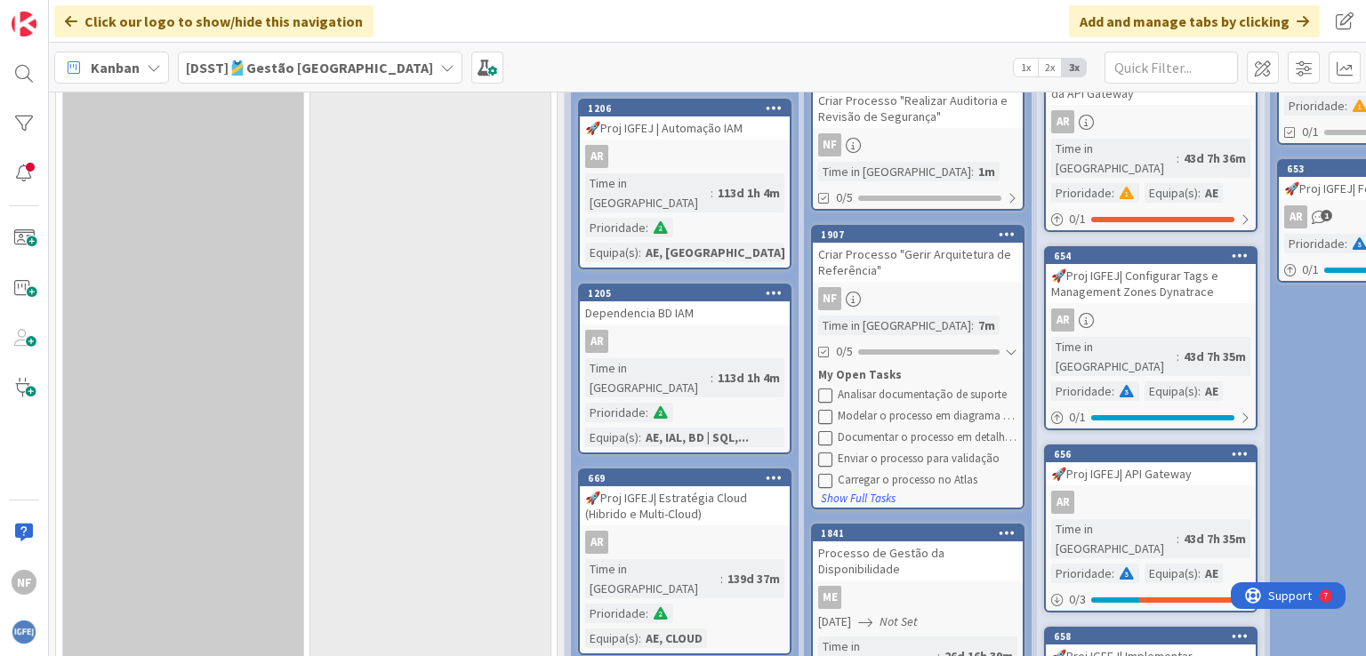
click at [1003, 233] on icon at bounding box center [1006, 234] width 17 height 12
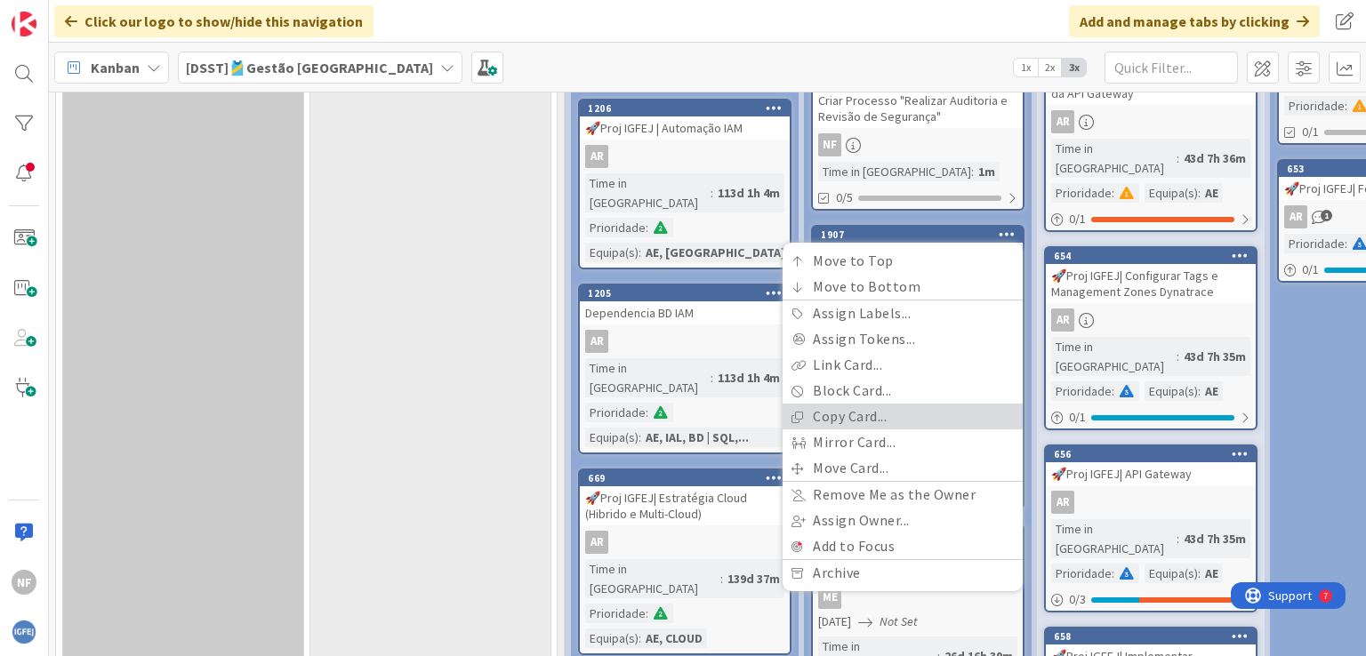
click at [856, 405] on link "Copy Card..." at bounding box center [902, 417] width 240 height 26
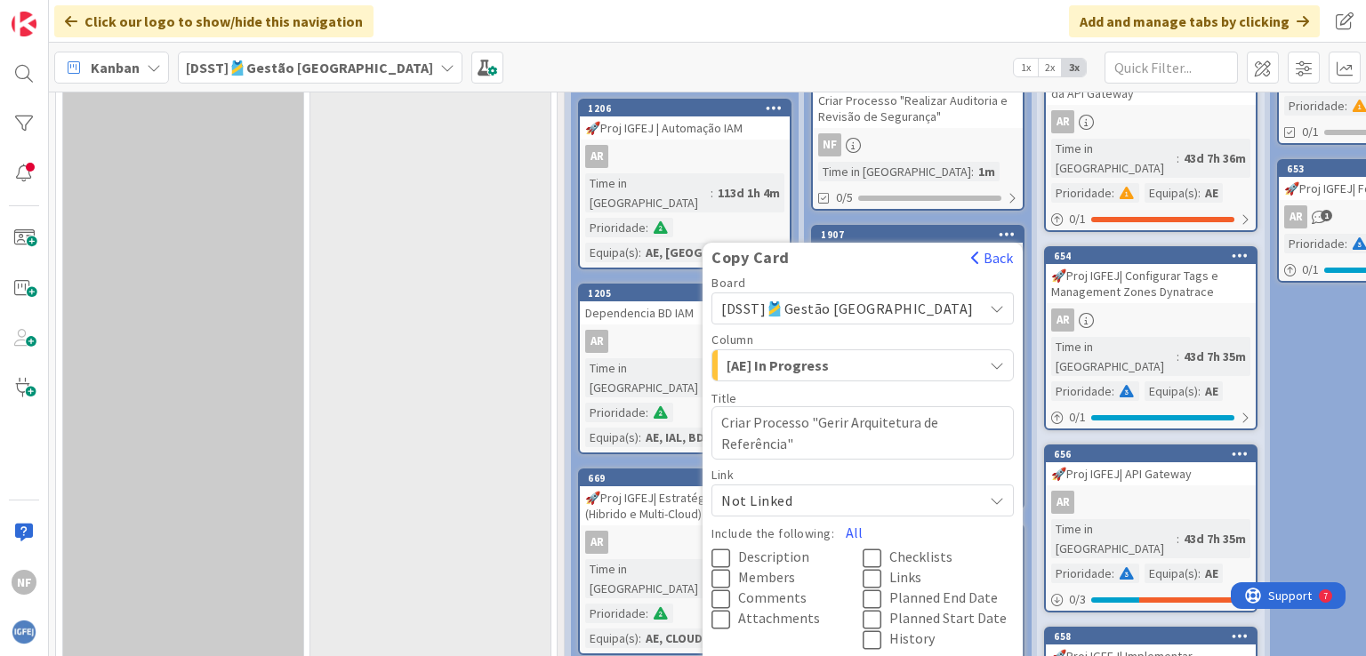
drag, startPoint x: 869, startPoint y: 426, endPoint x: 835, endPoint y: 439, distance: 36.3
click at [835, 439] on textarea "Criar Processo "Gerir Arquitetura de Referência"" at bounding box center [862, 432] width 302 height 53
type textarea "x"
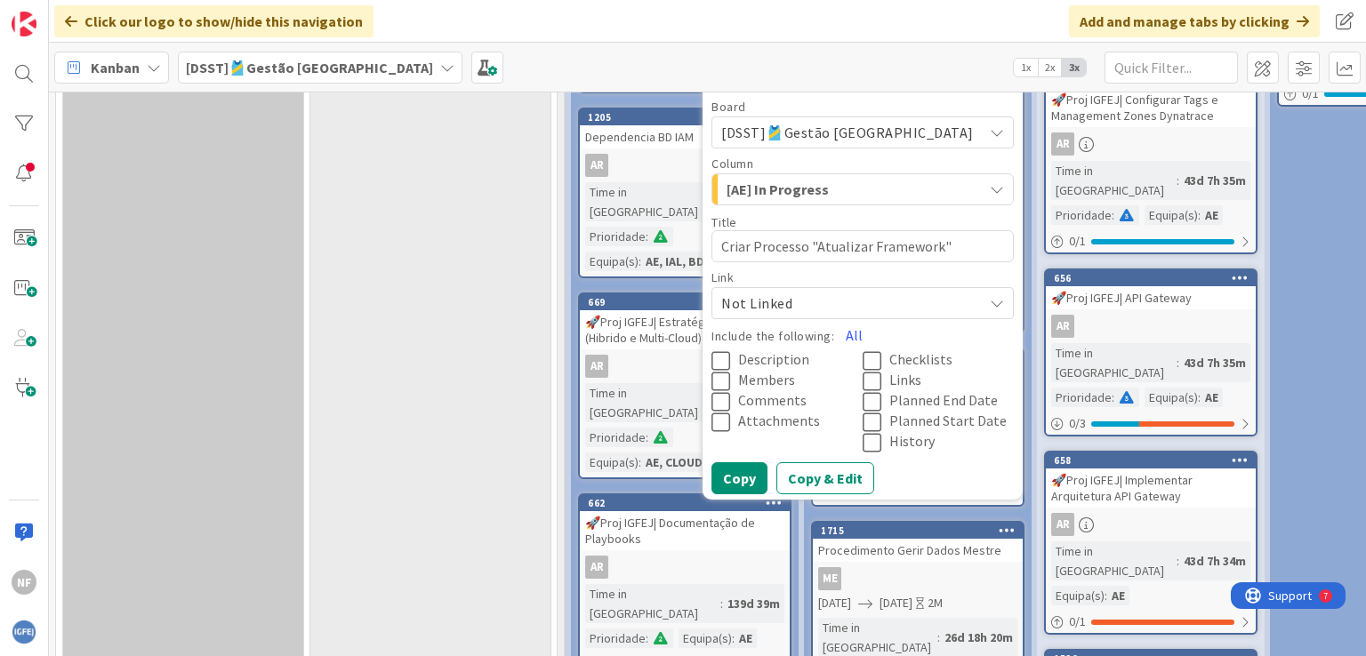
scroll to position [990, 0]
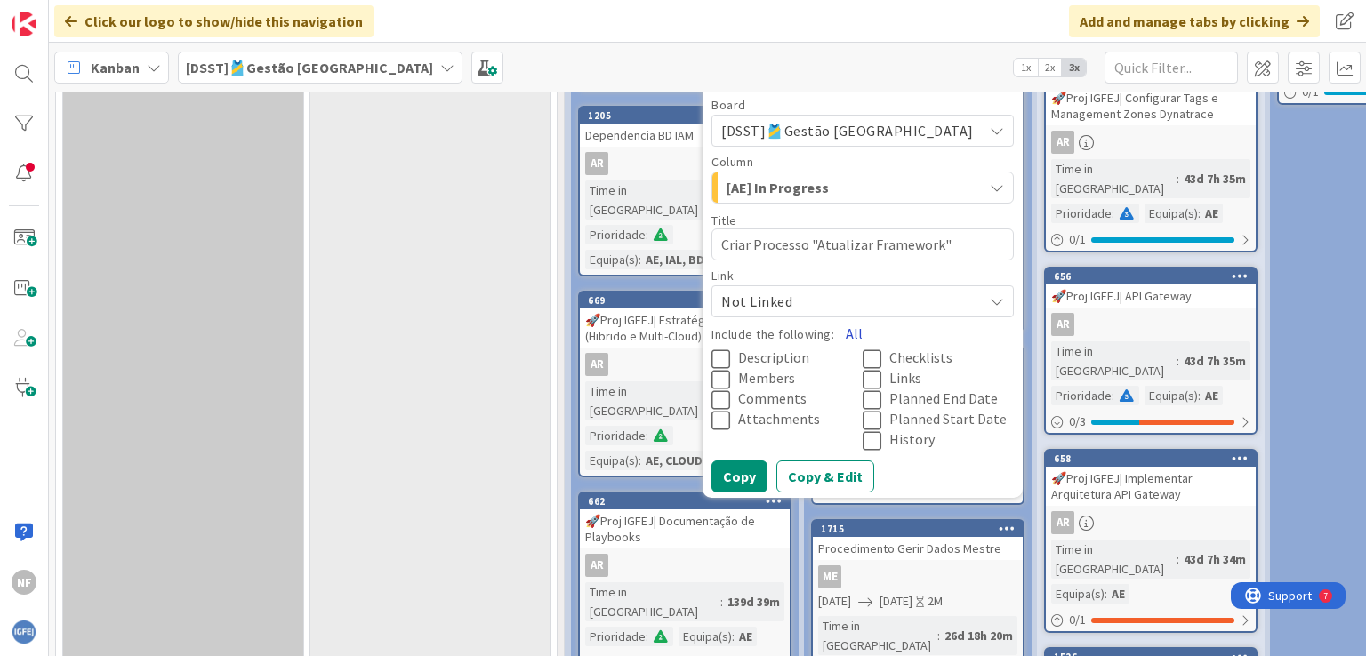
type textarea "Criar Processo "Atualizar Framework""
click at [874, 333] on button "All" at bounding box center [854, 333] width 40 height 32
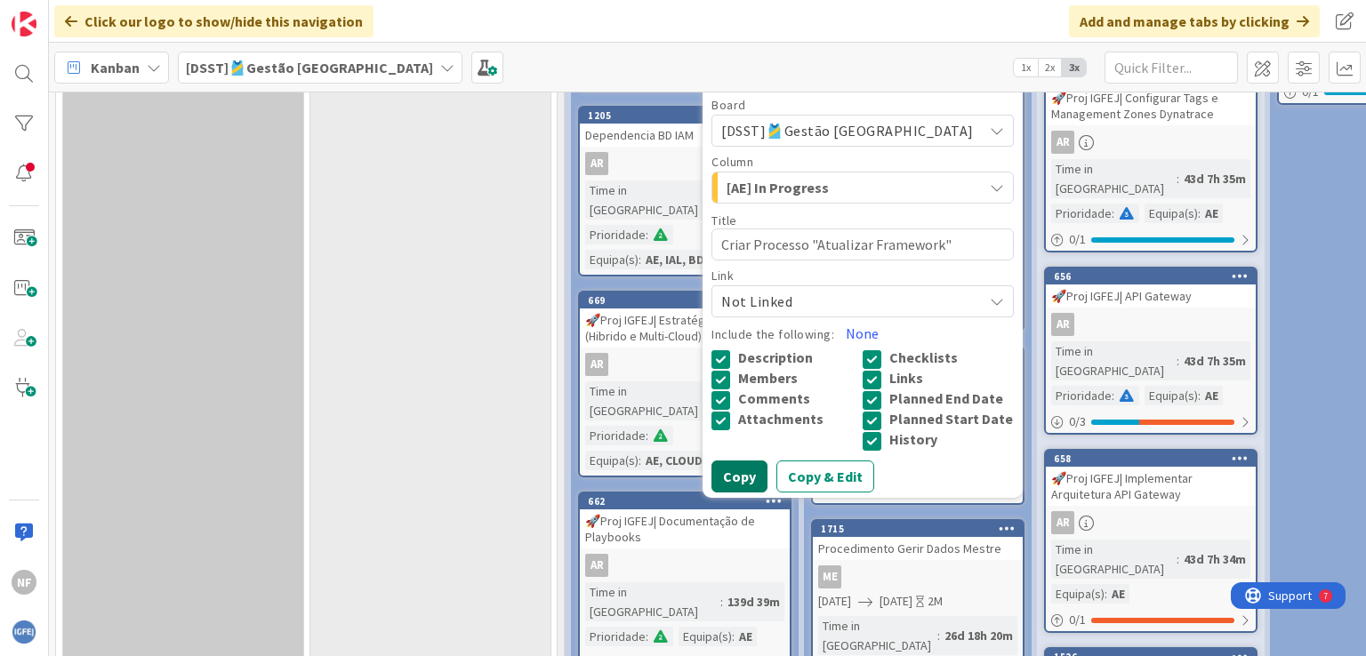
click at [767, 493] on button "Copy" at bounding box center [739, 477] width 56 height 32
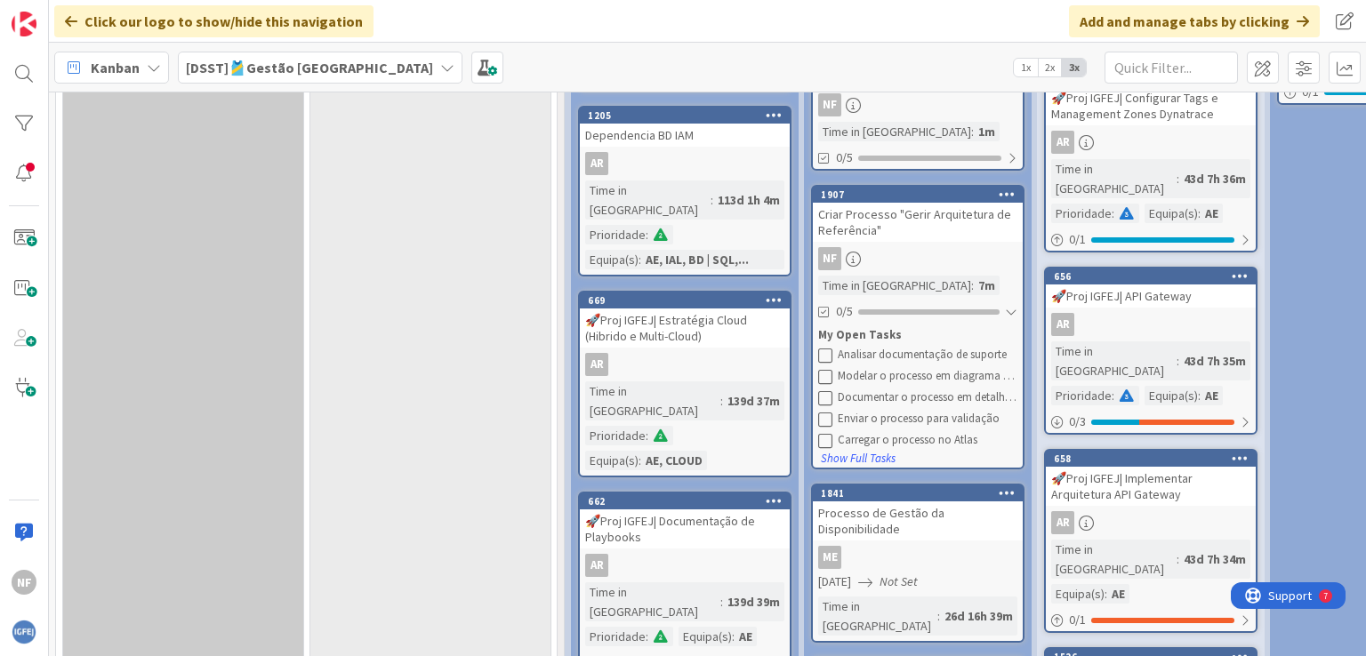
click at [1005, 196] on icon at bounding box center [1006, 194] width 17 height 12
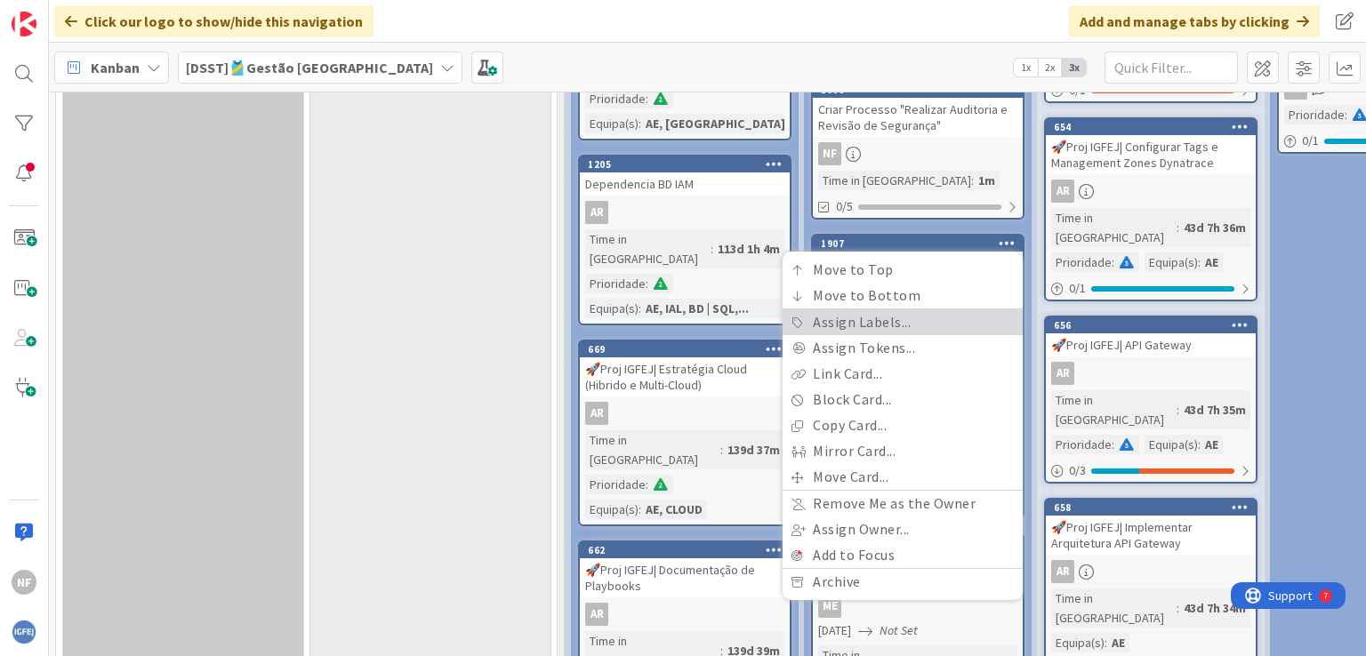
scroll to position [902, 0]
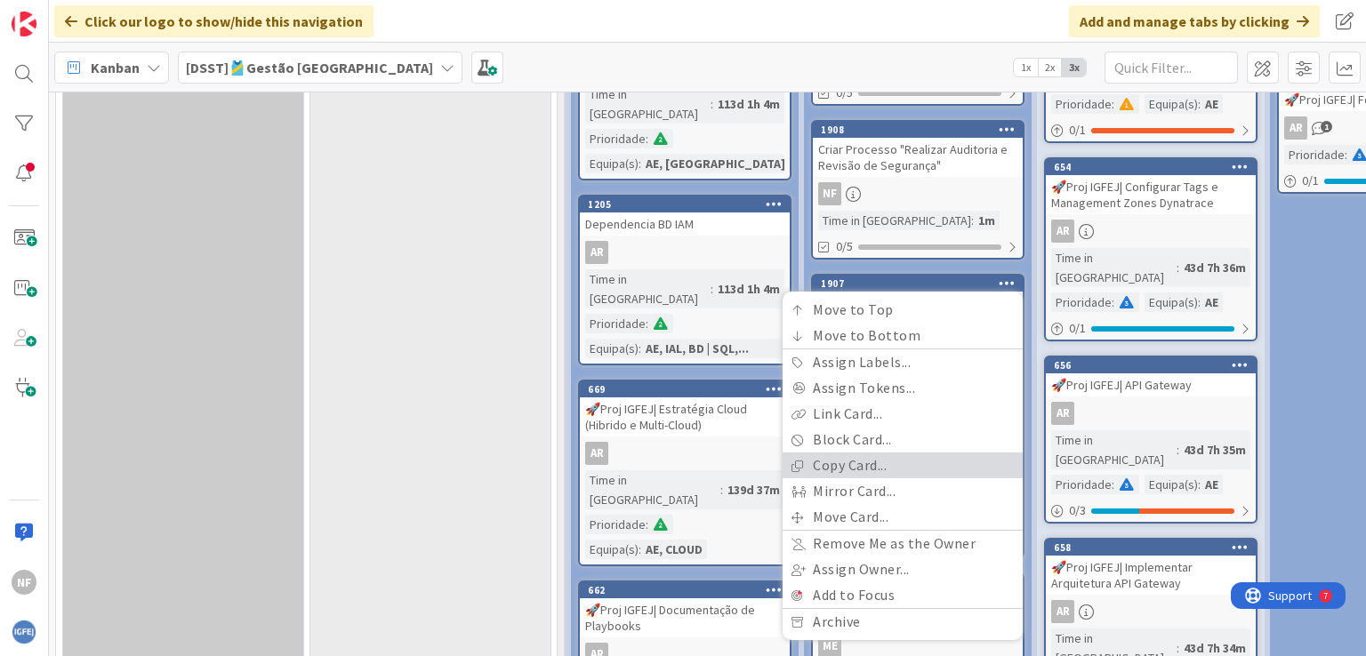
click at [875, 459] on link "Copy Card..." at bounding box center [902, 466] width 240 height 26
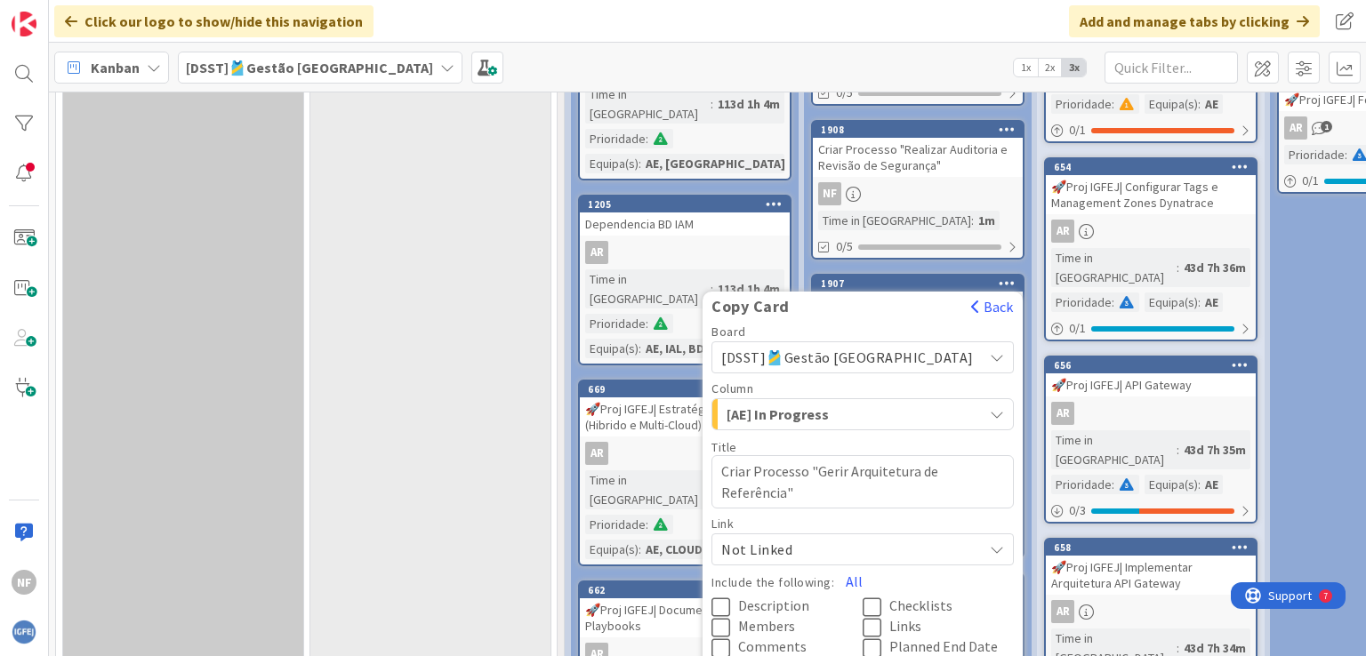
drag, startPoint x: 869, startPoint y: 470, endPoint x: 833, endPoint y: 488, distance: 39.8
click at [833, 488] on textarea "Criar Processo "Gerir Arquitetura de Referência"" at bounding box center [862, 481] width 302 height 53
type textarea "x"
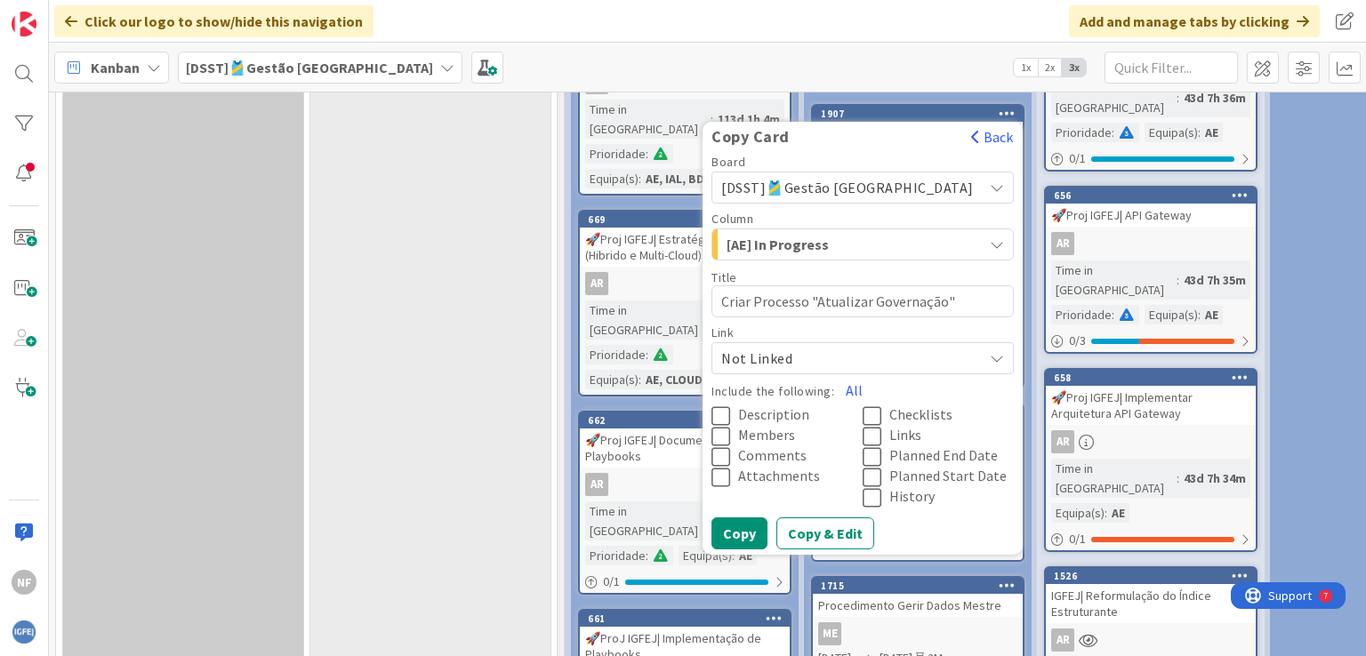
scroll to position [1168, 0]
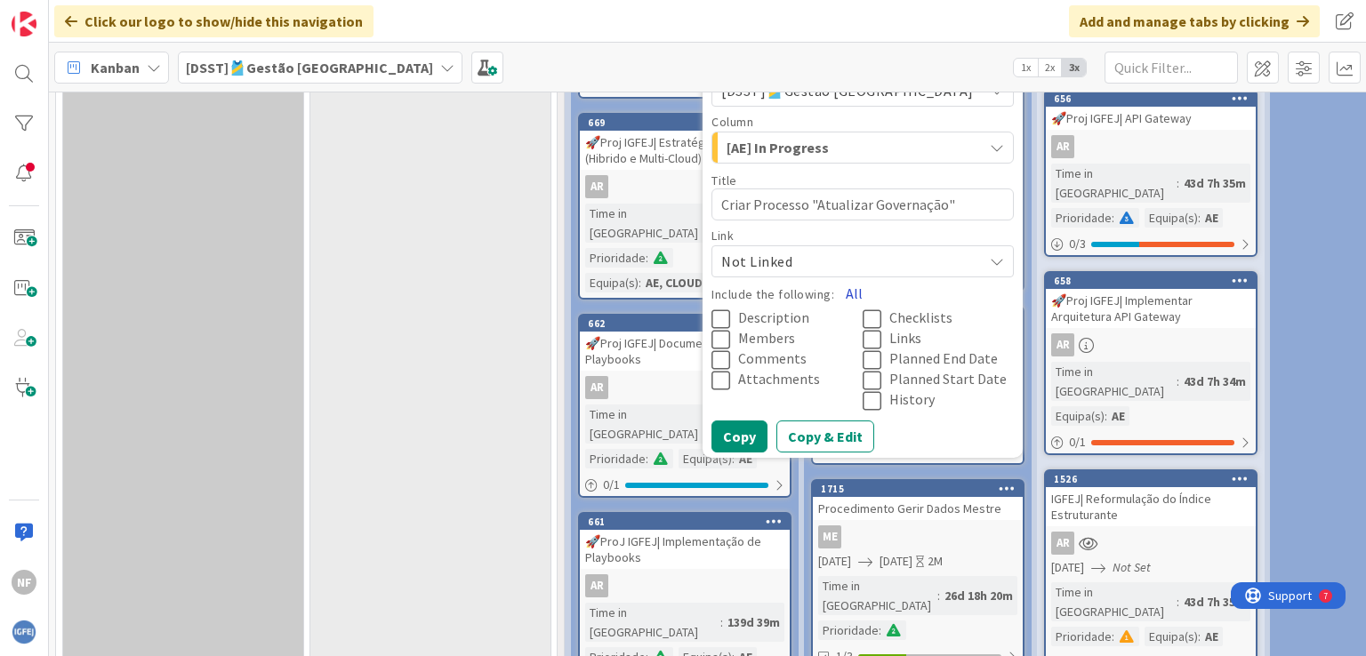
type textarea "Criar Processo "Atualizar Governação""
click at [874, 287] on button "All" at bounding box center [854, 293] width 40 height 32
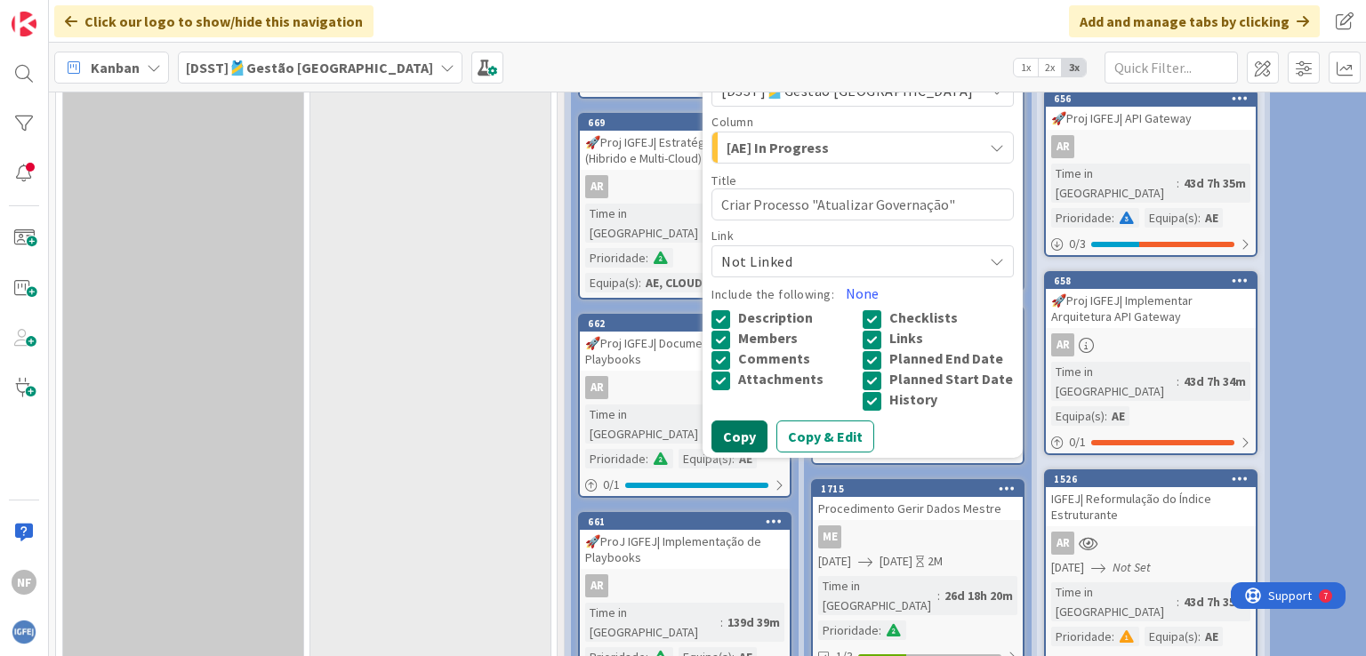
click at [767, 453] on button "Copy" at bounding box center [739, 437] width 56 height 32
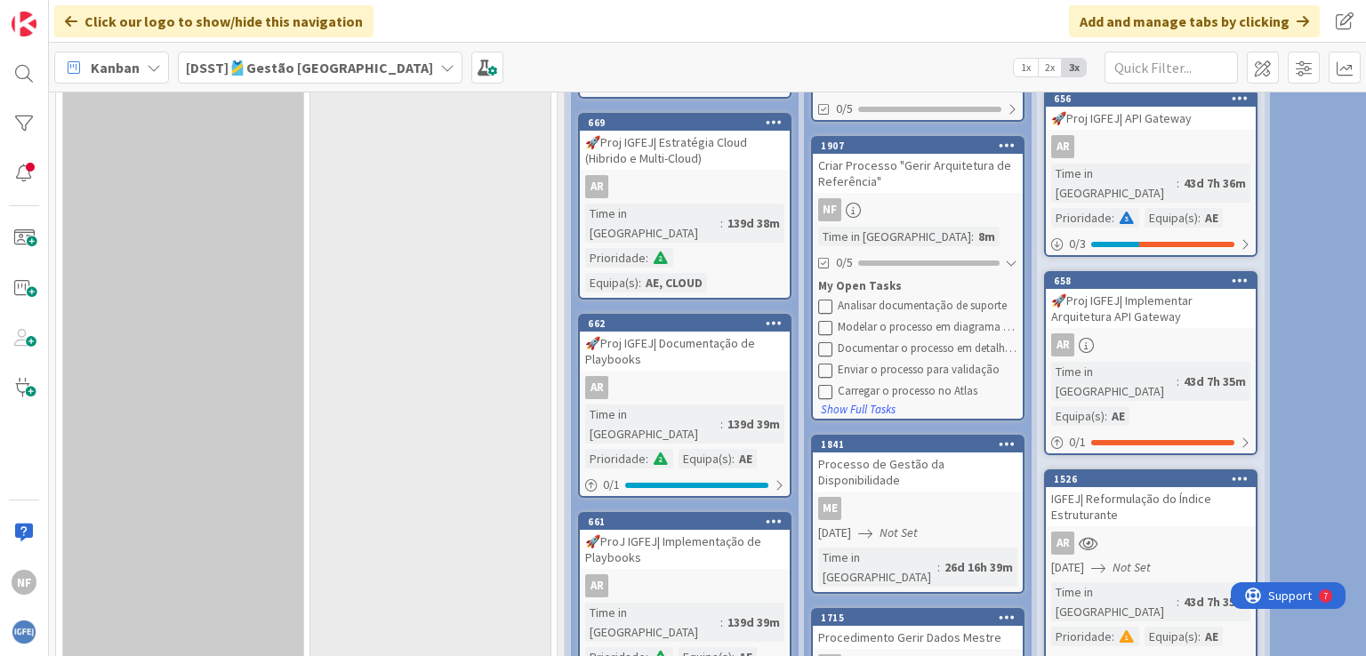
click at [1001, 139] on icon at bounding box center [1006, 145] width 17 height 12
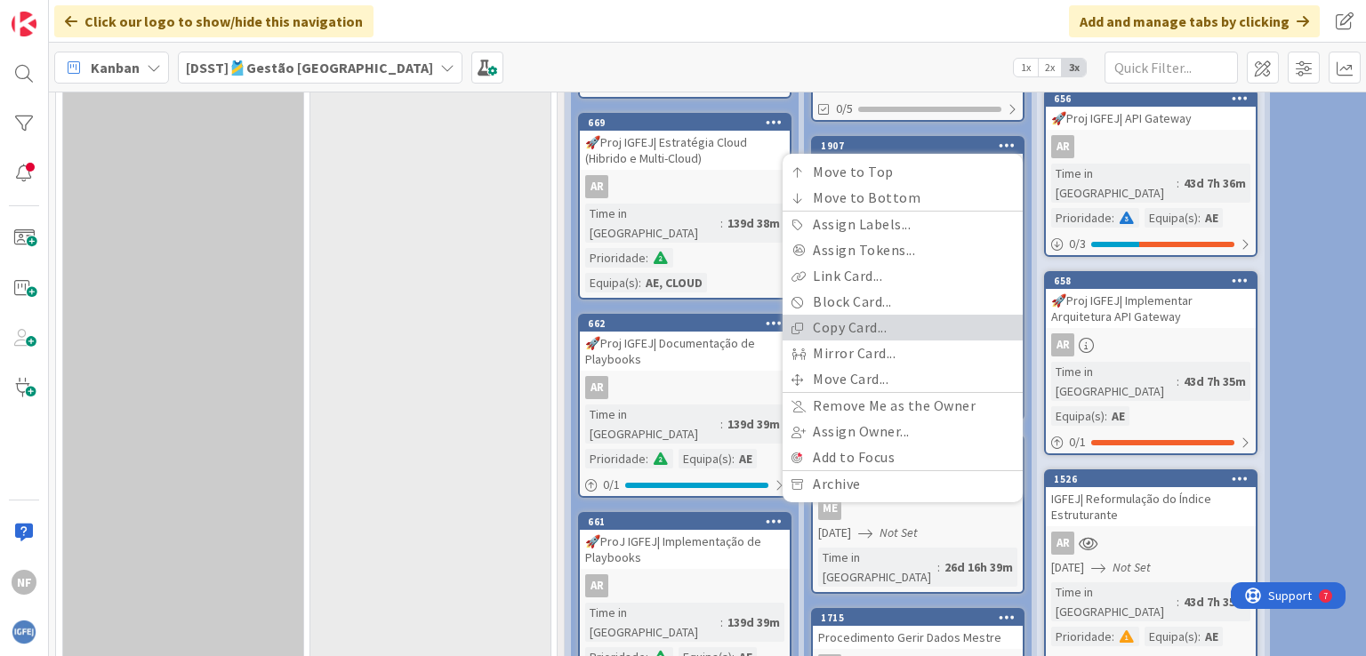
click at [863, 315] on link "Copy Card..." at bounding box center [902, 328] width 240 height 26
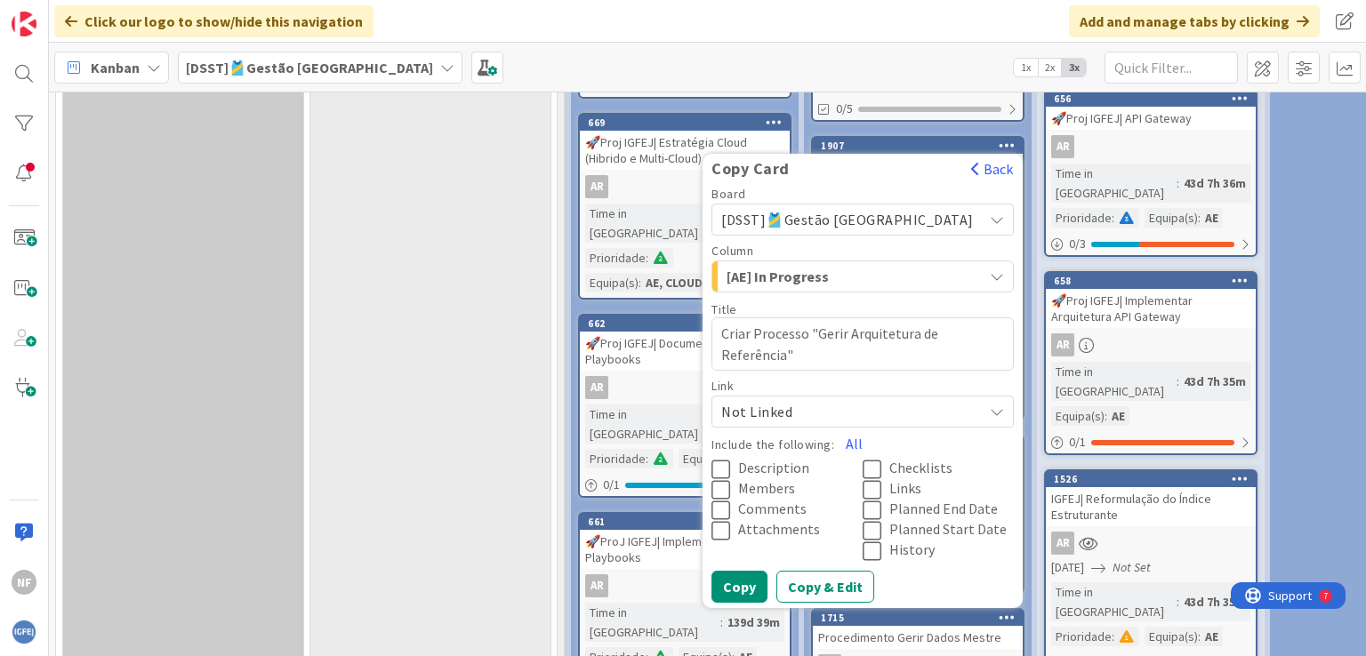
drag, startPoint x: 870, startPoint y: 315, endPoint x: 838, endPoint y: 333, distance: 36.3
click at [838, 333] on textarea "Criar Processo "Gerir Arquitetura de Referência"" at bounding box center [862, 343] width 302 height 53
type textarea "x"
type textarea "Criar Processo "Efetuar Manutenção da Arquitetura de Referência""
click at [874, 428] on button "All" at bounding box center [854, 444] width 40 height 32
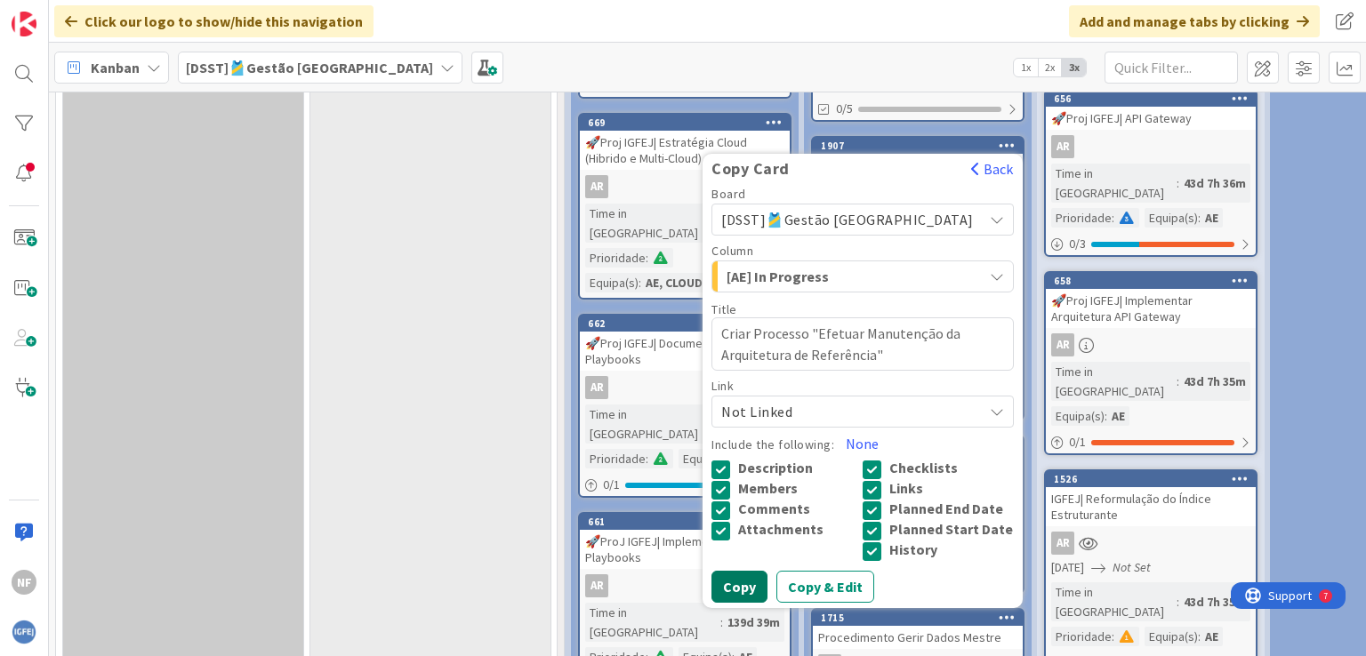
click at [767, 597] on button "Copy" at bounding box center [739, 587] width 56 height 32
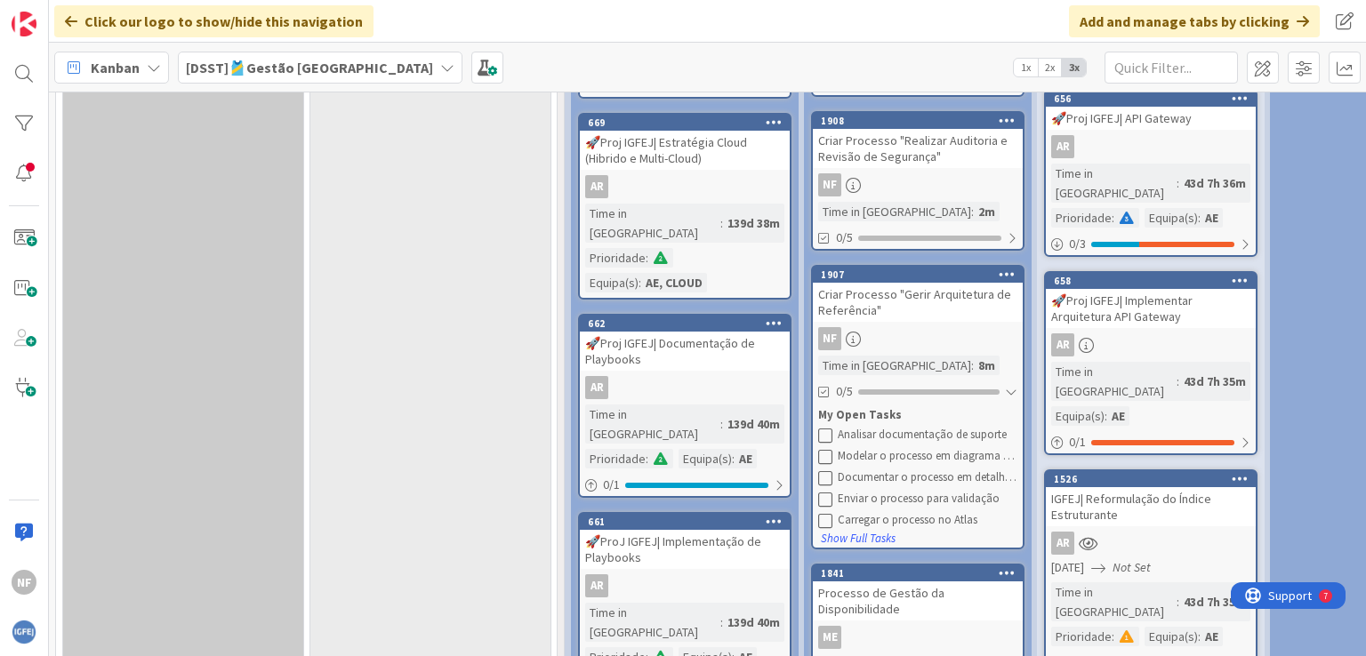
click at [999, 268] on icon at bounding box center [1006, 274] width 17 height 12
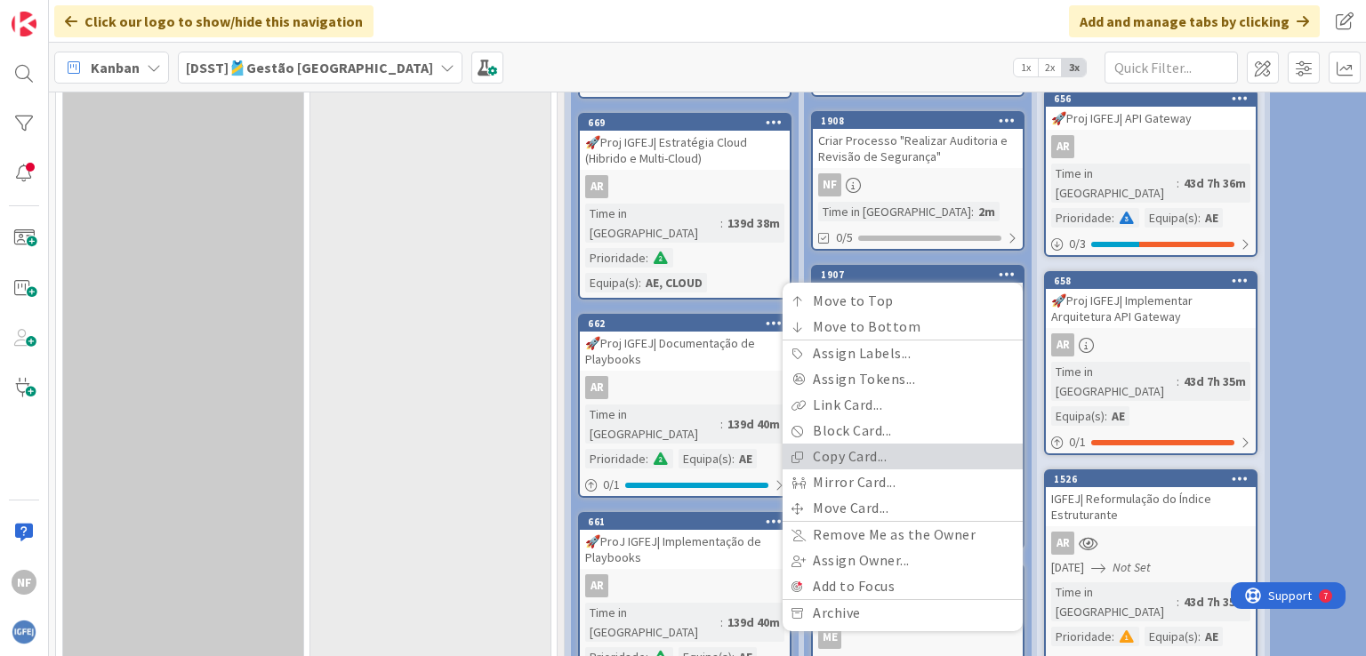
click at [853, 444] on link "Copy Card..." at bounding box center [902, 457] width 240 height 26
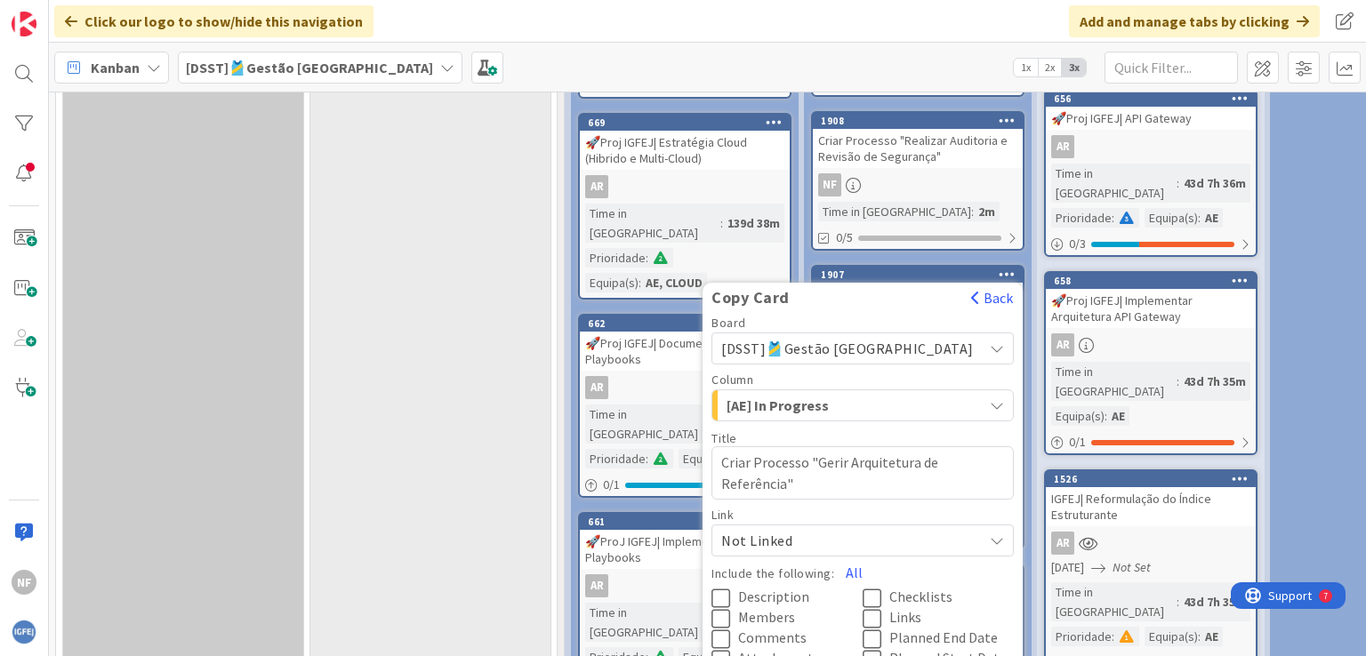
drag, startPoint x: 868, startPoint y: 441, endPoint x: 834, endPoint y: 461, distance: 39.0
click at [834, 461] on textarea "Criar Processo "Gerir Arquitetura de Referência"" at bounding box center [862, 472] width 302 height 53
type textarea "x"
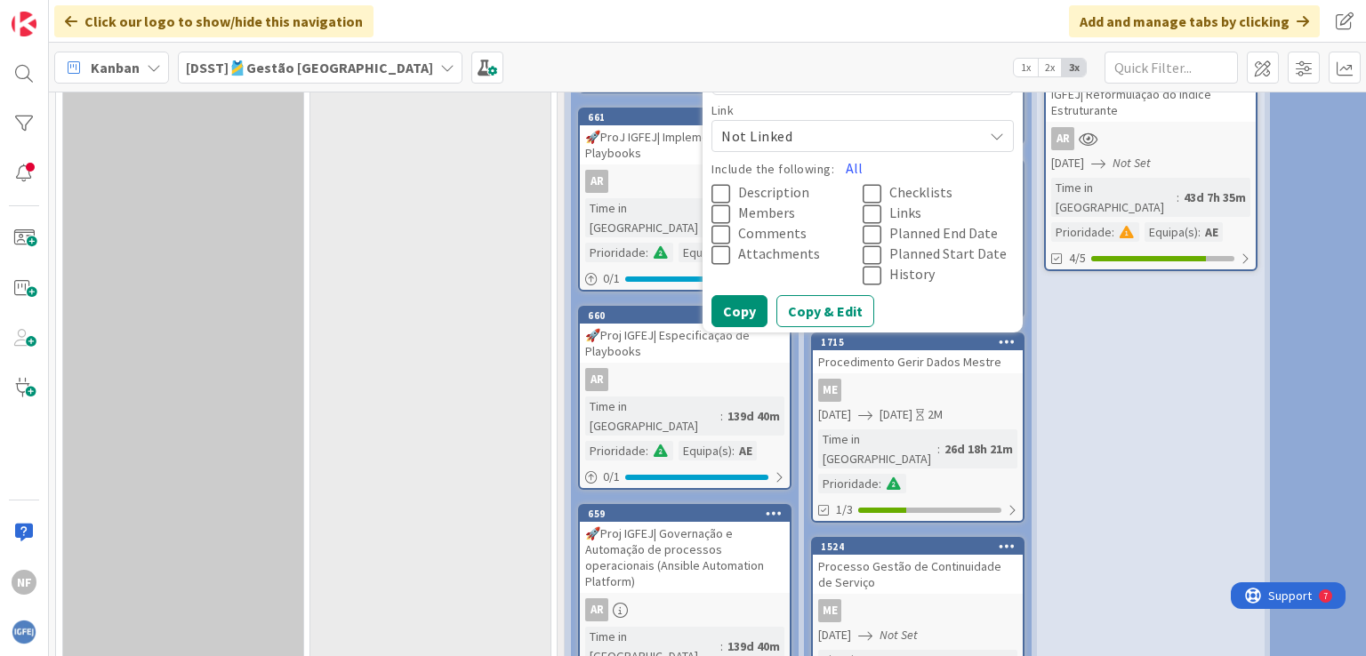
scroll to position [1524, 0]
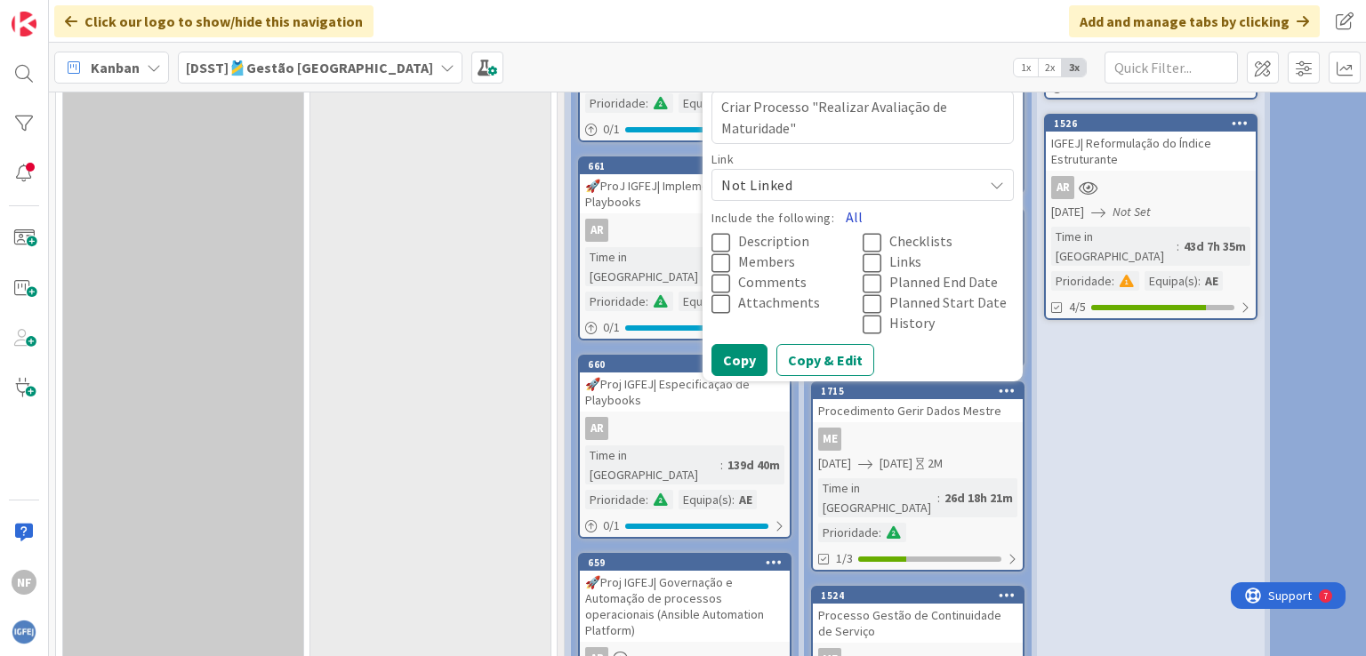
type textarea "Criar Processo "Realizar Avaliação de Maturidade""
click at [874, 201] on button "All" at bounding box center [854, 217] width 40 height 32
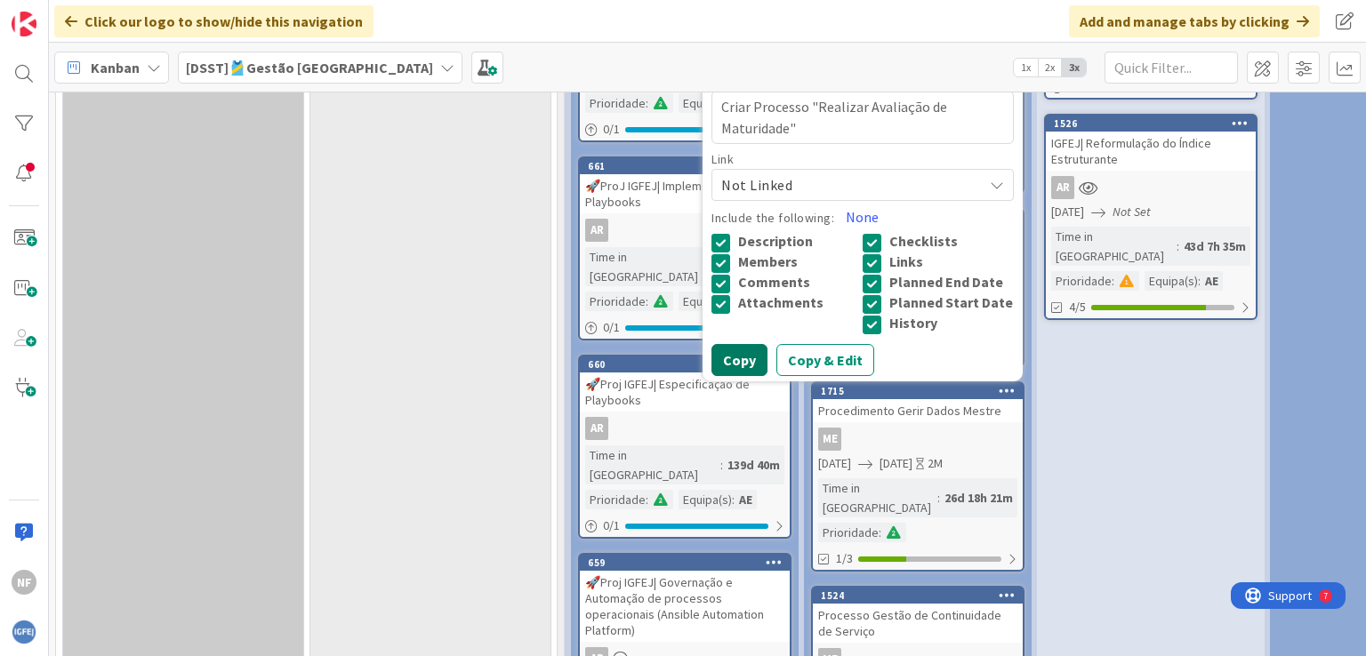
click at [767, 364] on button "Copy" at bounding box center [739, 360] width 56 height 32
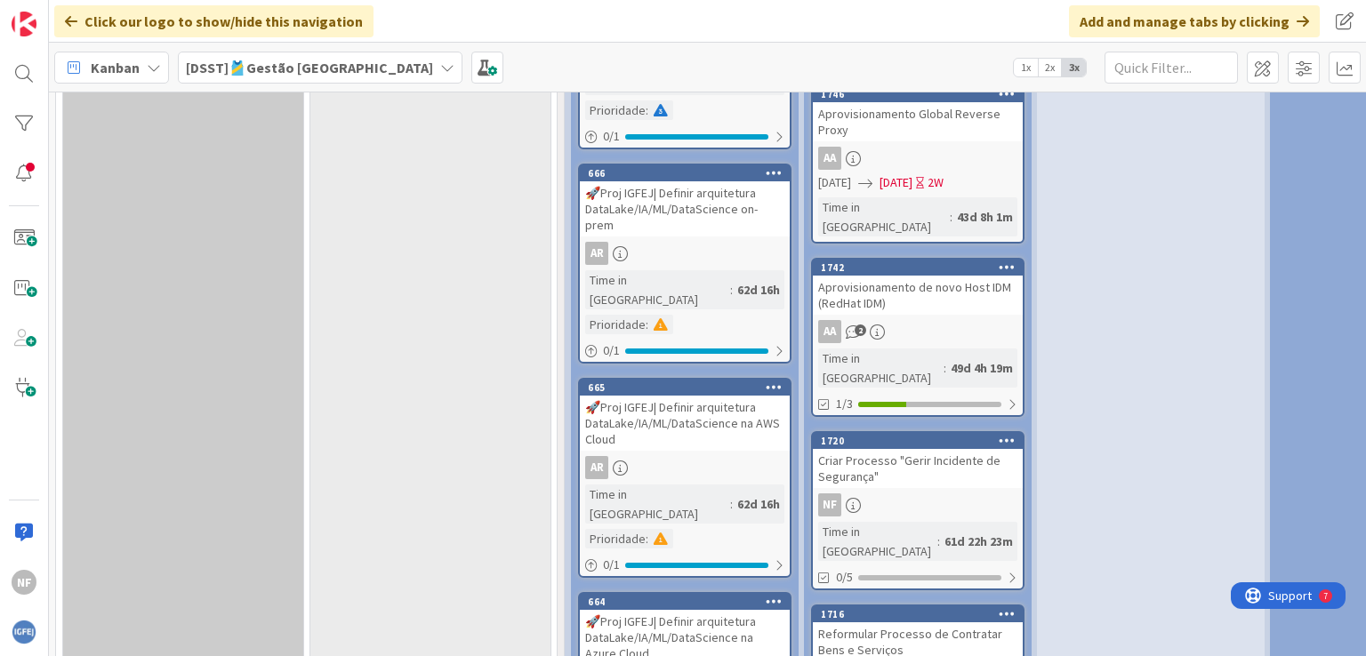
scroll to position [3213, 0]
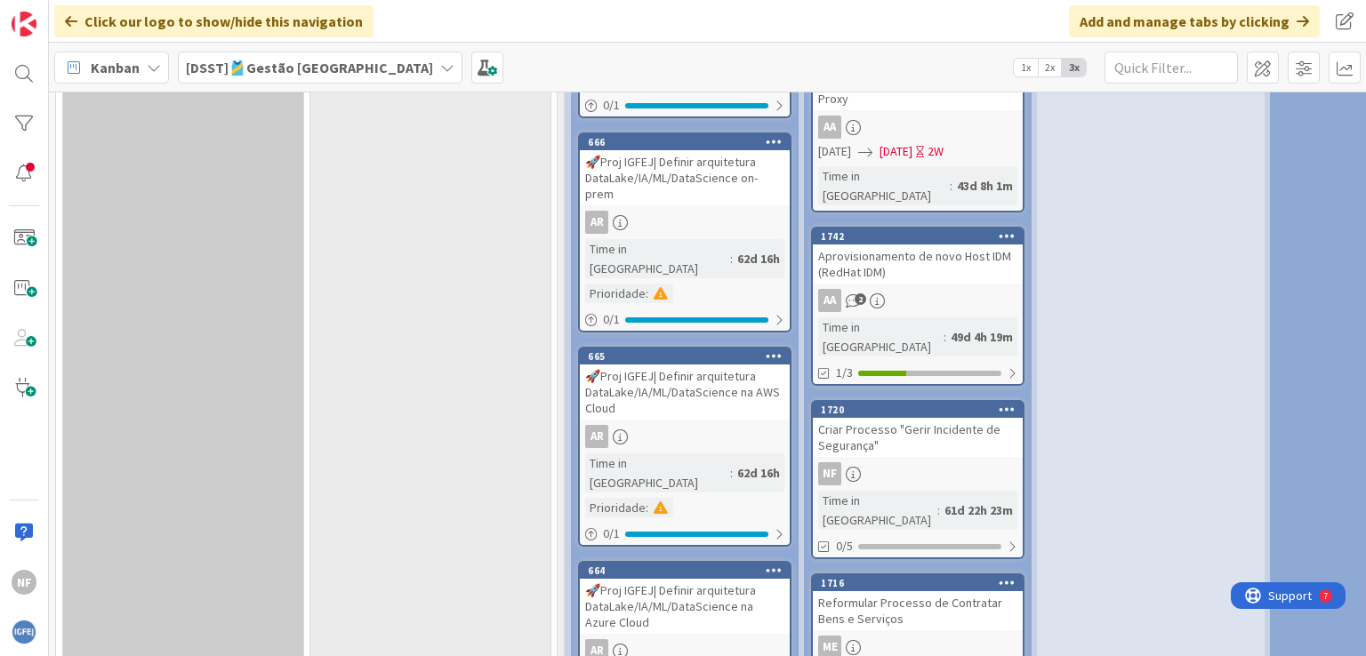
click at [912, 418] on div "Criar Processo "Gerir Incidente de Segurança"" at bounding box center [918, 437] width 210 height 39
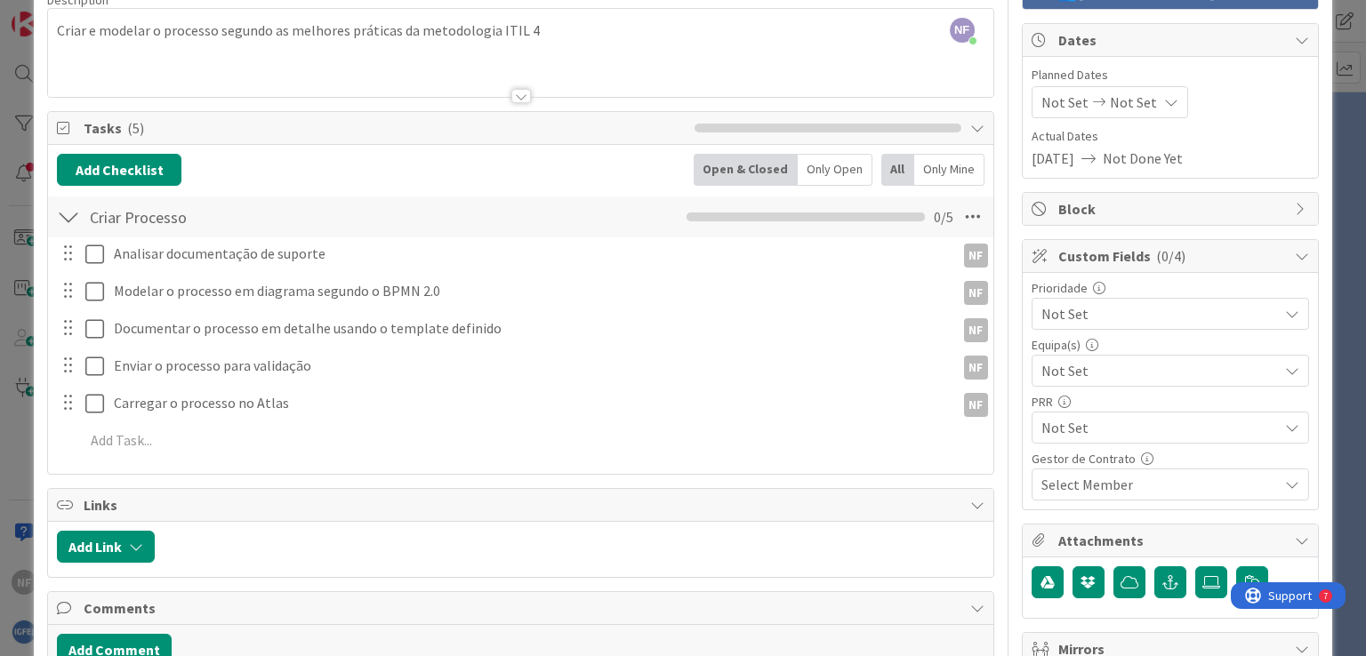
scroll to position [89, 0]
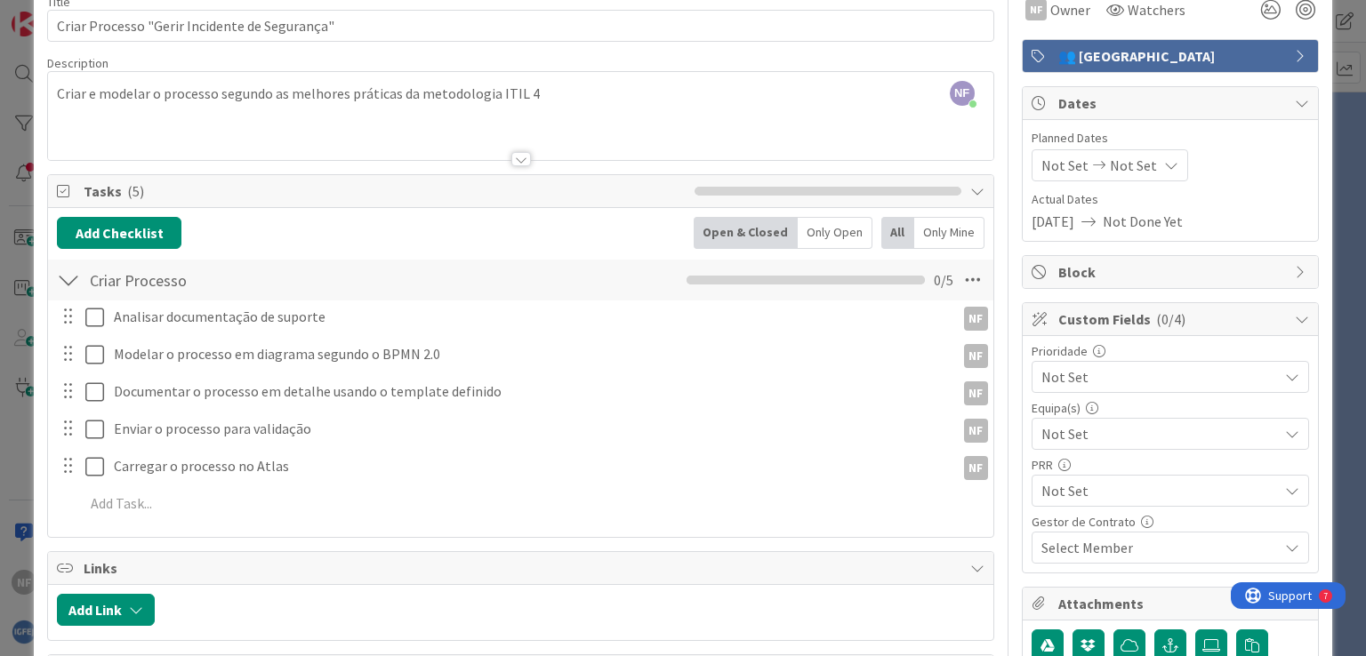
click at [1285, 381] on icon at bounding box center [1292, 377] width 14 height 14
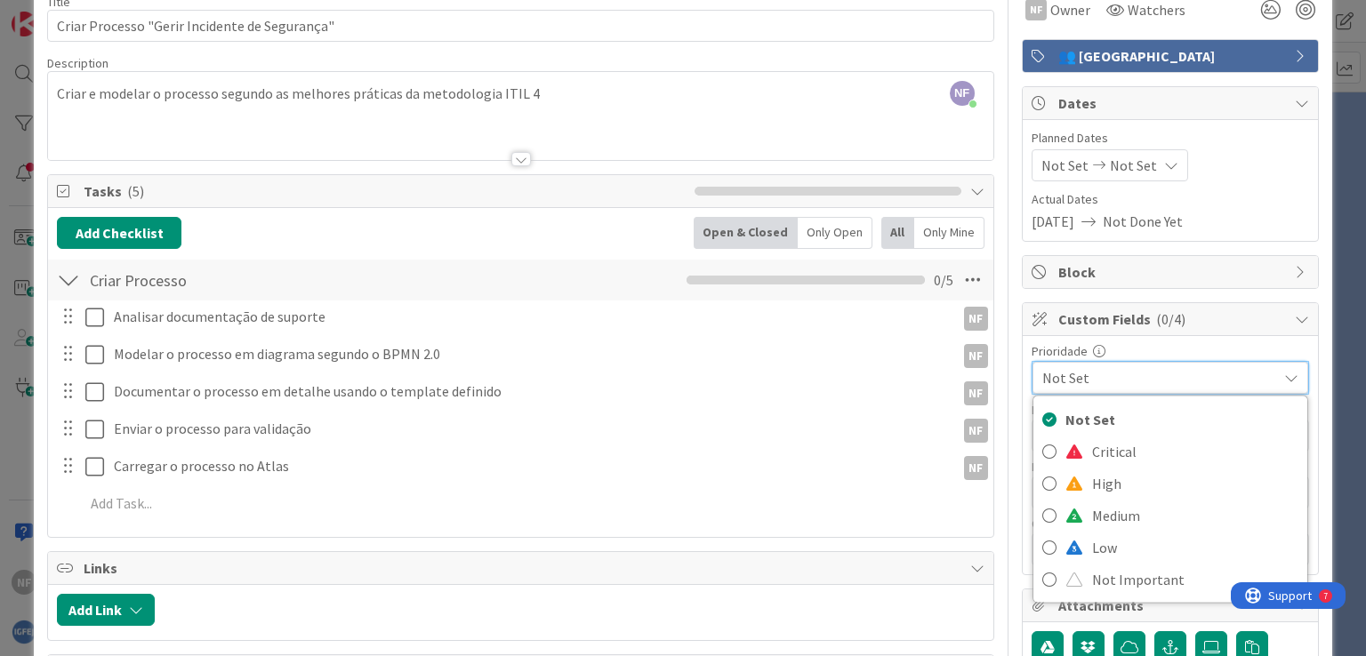
click at [1284, 374] on icon at bounding box center [1291, 378] width 14 height 14
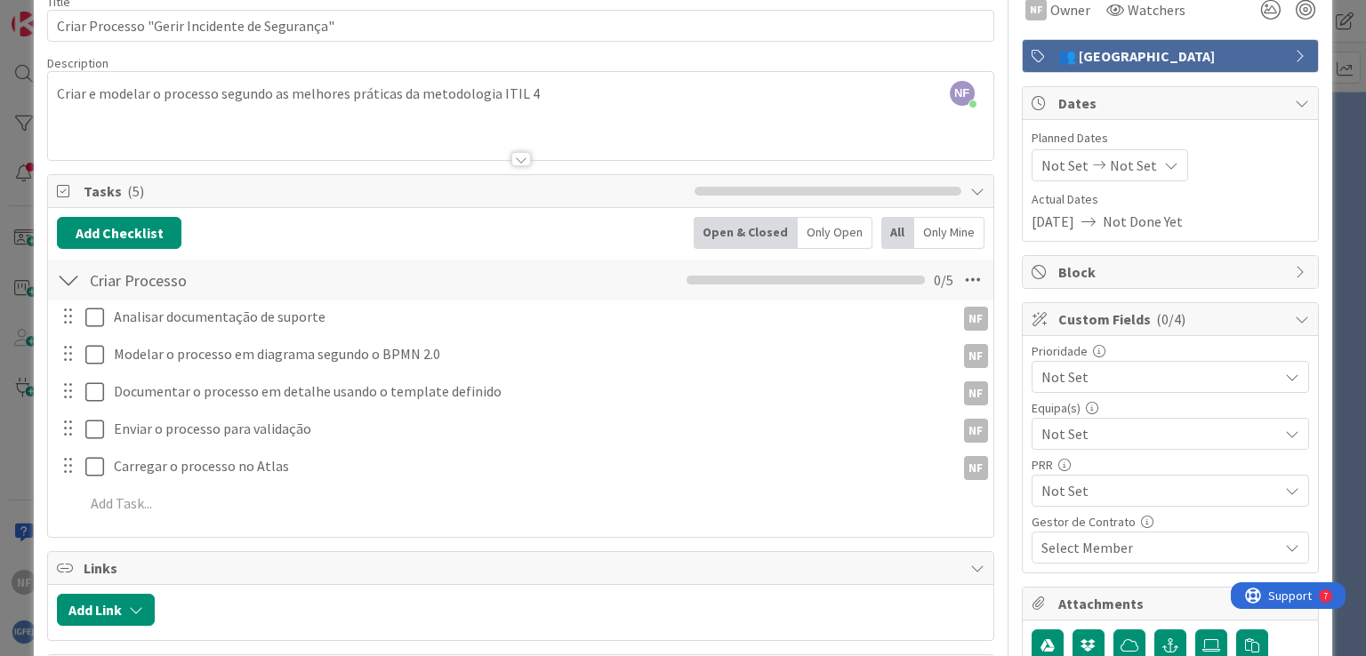
click at [1285, 433] on icon at bounding box center [1292, 434] width 14 height 14
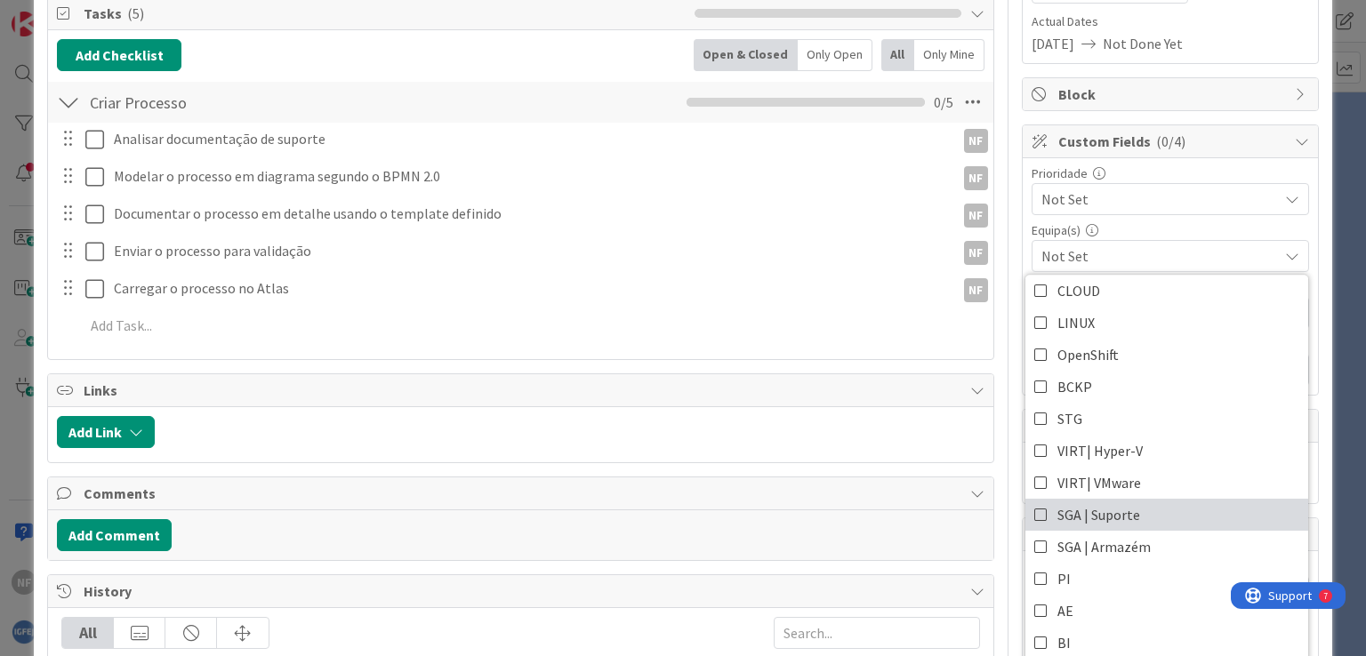
scroll to position [531, 0]
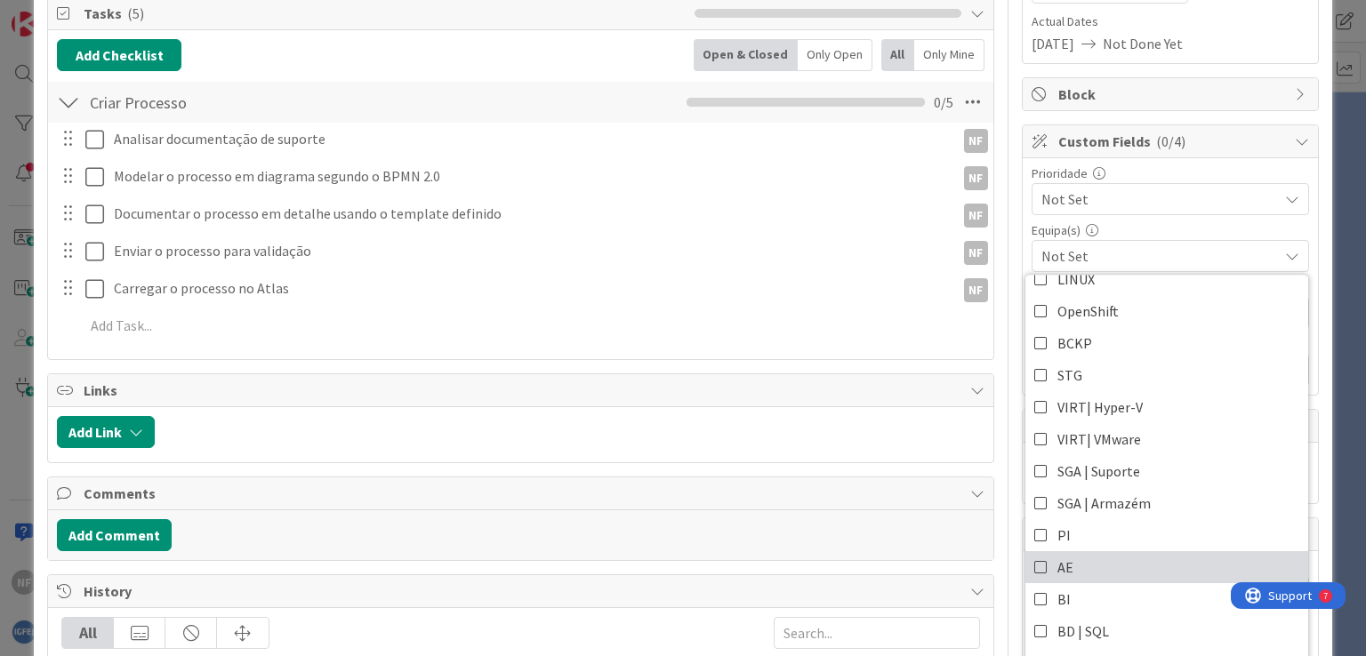
click at [1034, 567] on icon at bounding box center [1041, 567] width 14 height 27
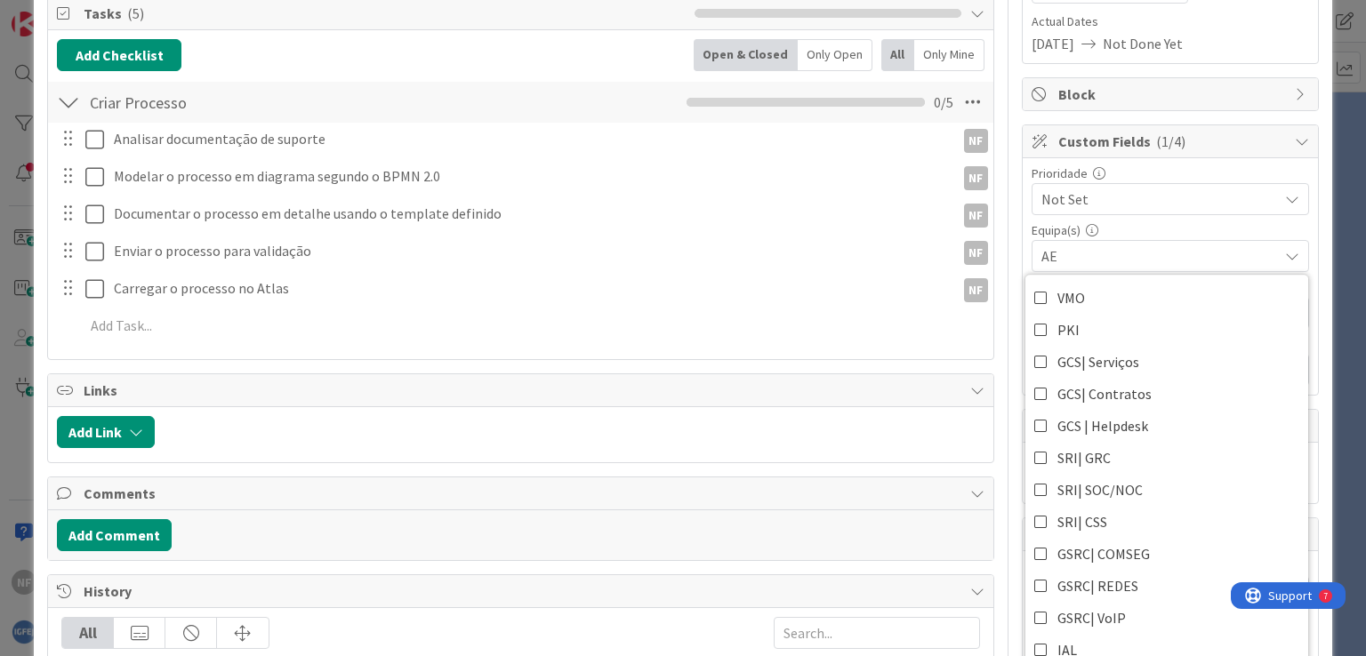
click at [1315, 260] on div "ID 1720 [DSST]🎽Gestão Equipas [AE] In Progress Title 45 / 128 Criar Processo "G…" at bounding box center [682, 423] width 1297 height 1330
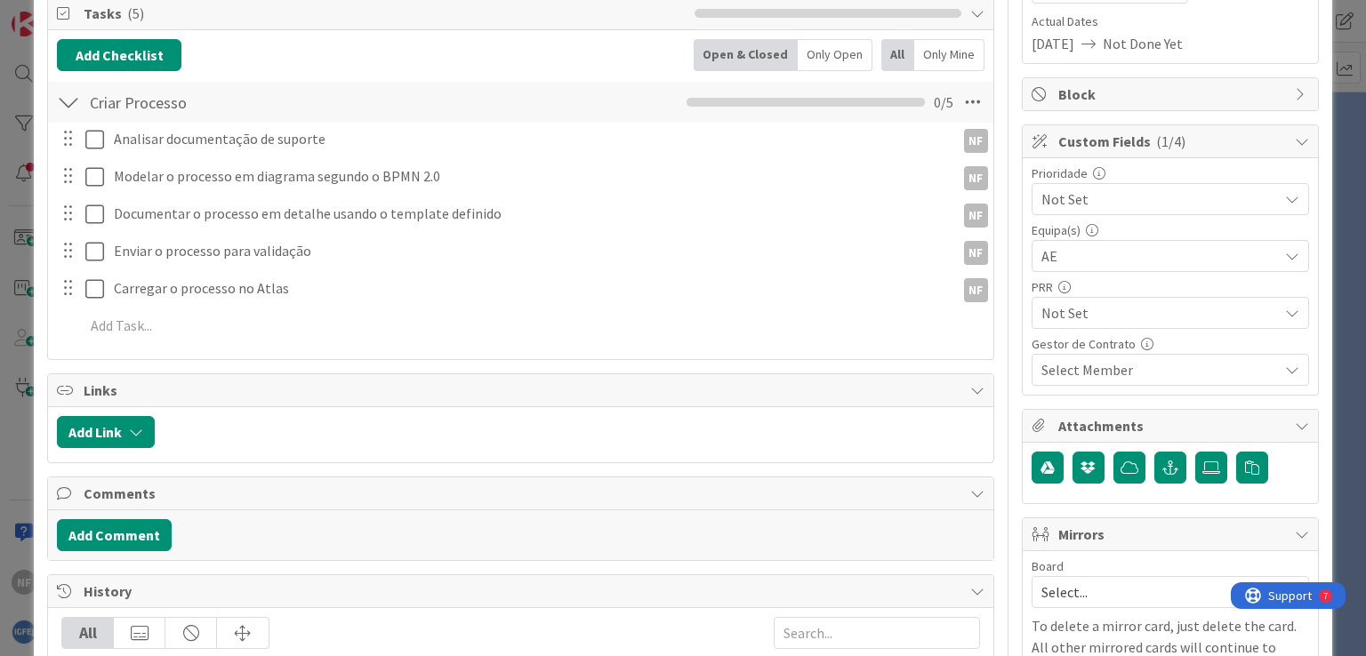
click at [1285, 311] on icon at bounding box center [1292, 313] width 14 height 14
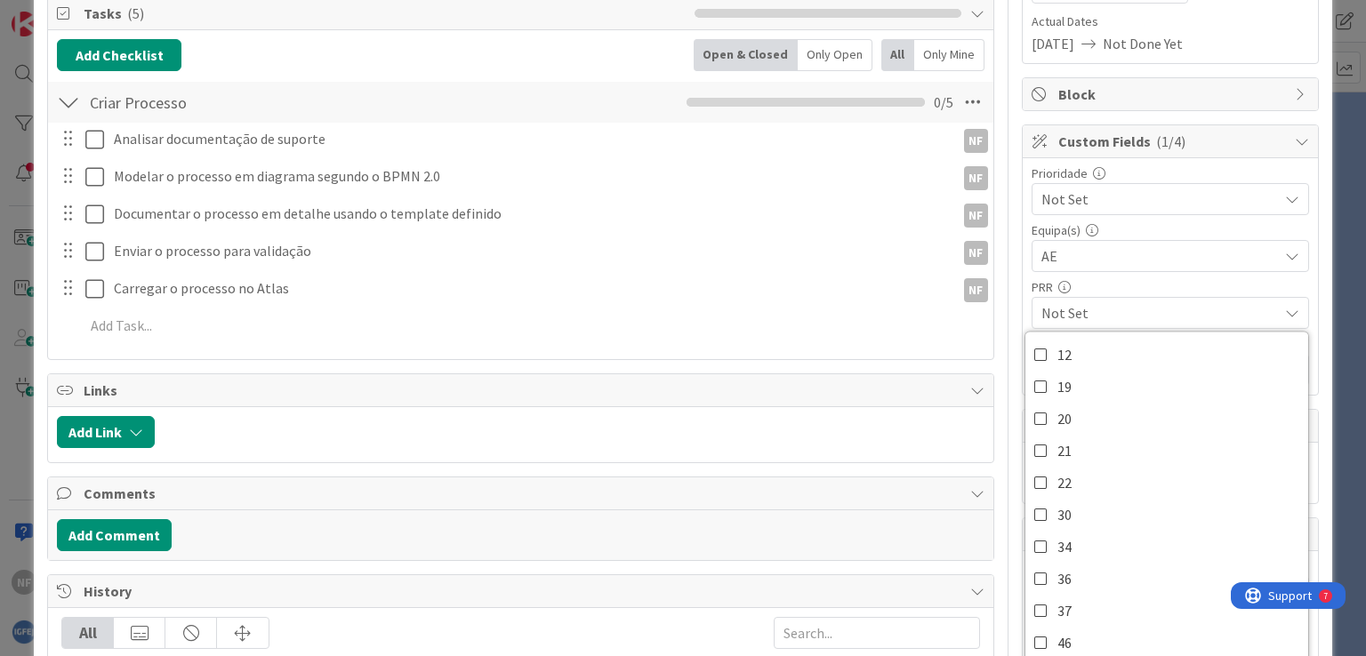
click at [1285, 311] on icon at bounding box center [1292, 313] width 14 height 14
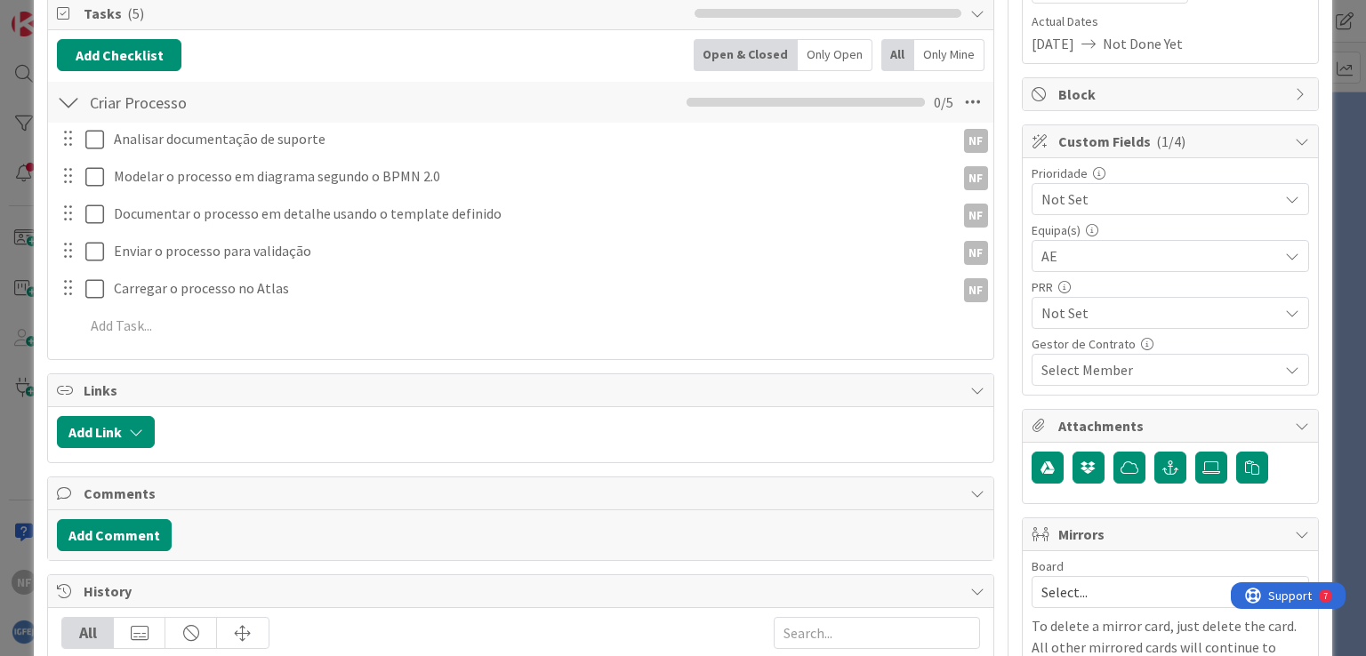
click at [1285, 370] on icon at bounding box center [1292, 370] width 14 height 14
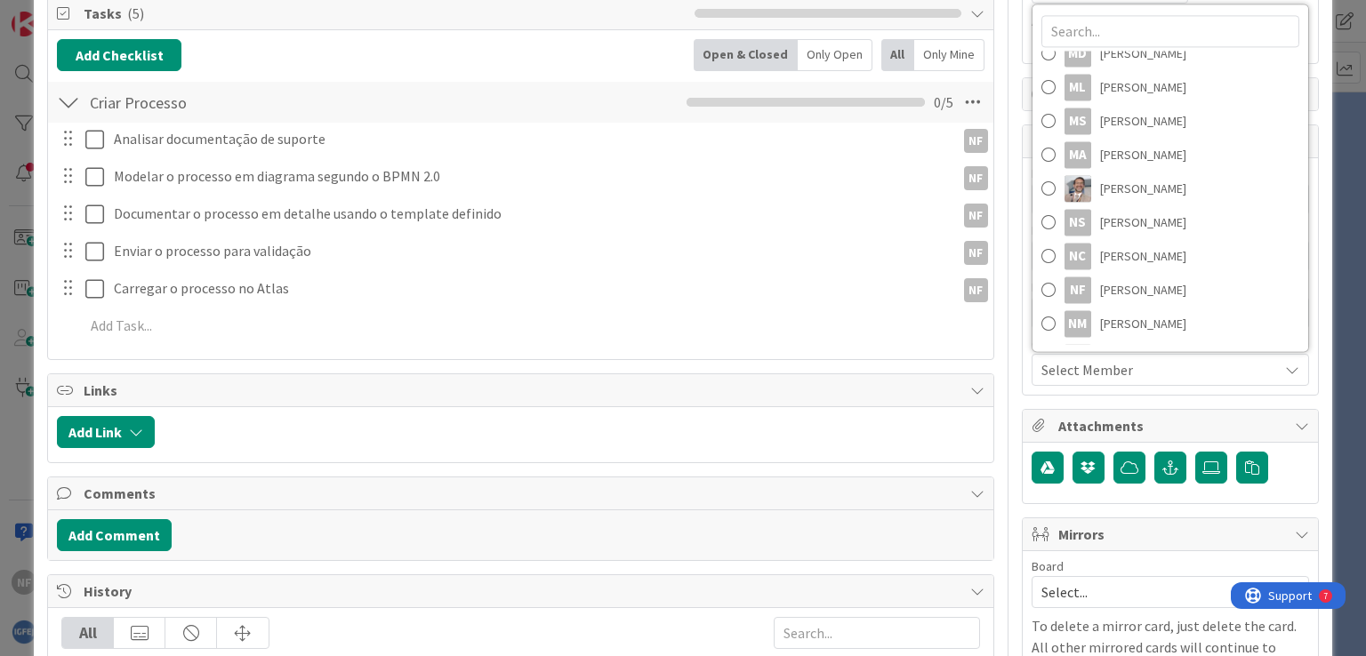
scroll to position [2400, 0]
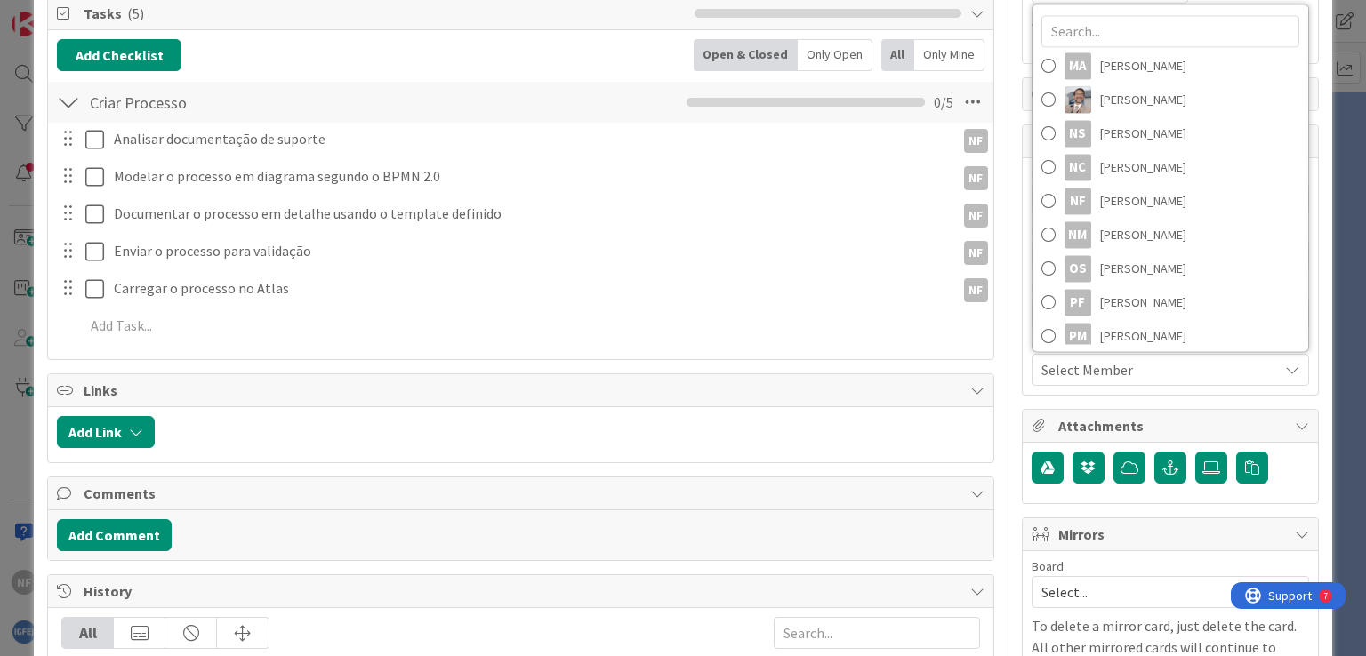
click at [1304, 404] on div "NF Owner Watchers 👥 Equipa Dates Planned Dates Not Set Not Set Actual Dates 06/…" at bounding box center [1170, 439] width 297 height 1272
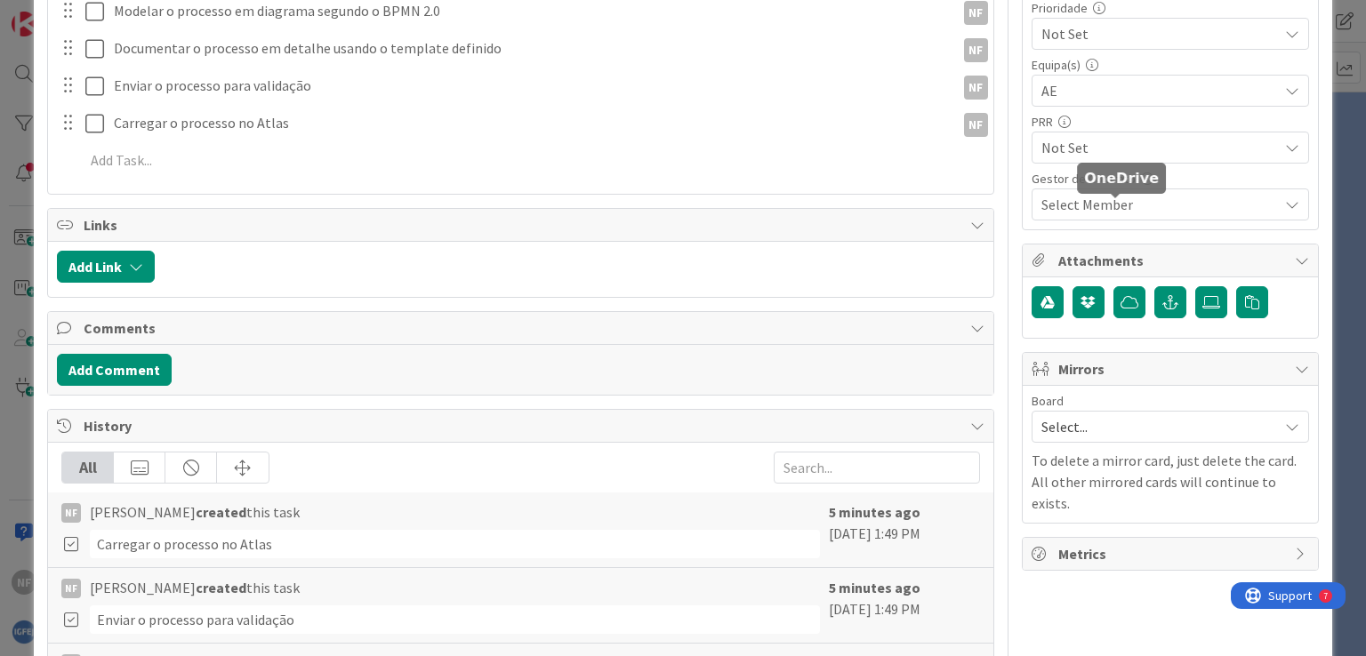
scroll to position [533, 0]
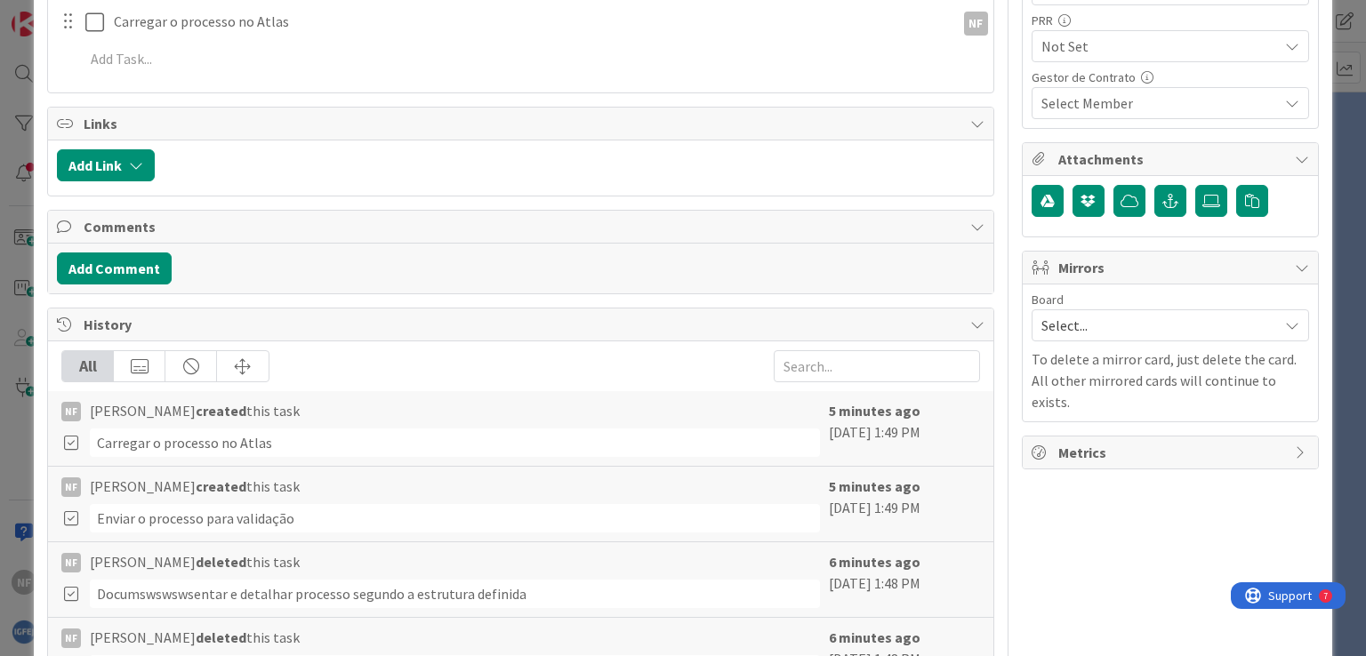
click at [1142, 324] on span "Select..." at bounding box center [1155, 325] width 228 height 25
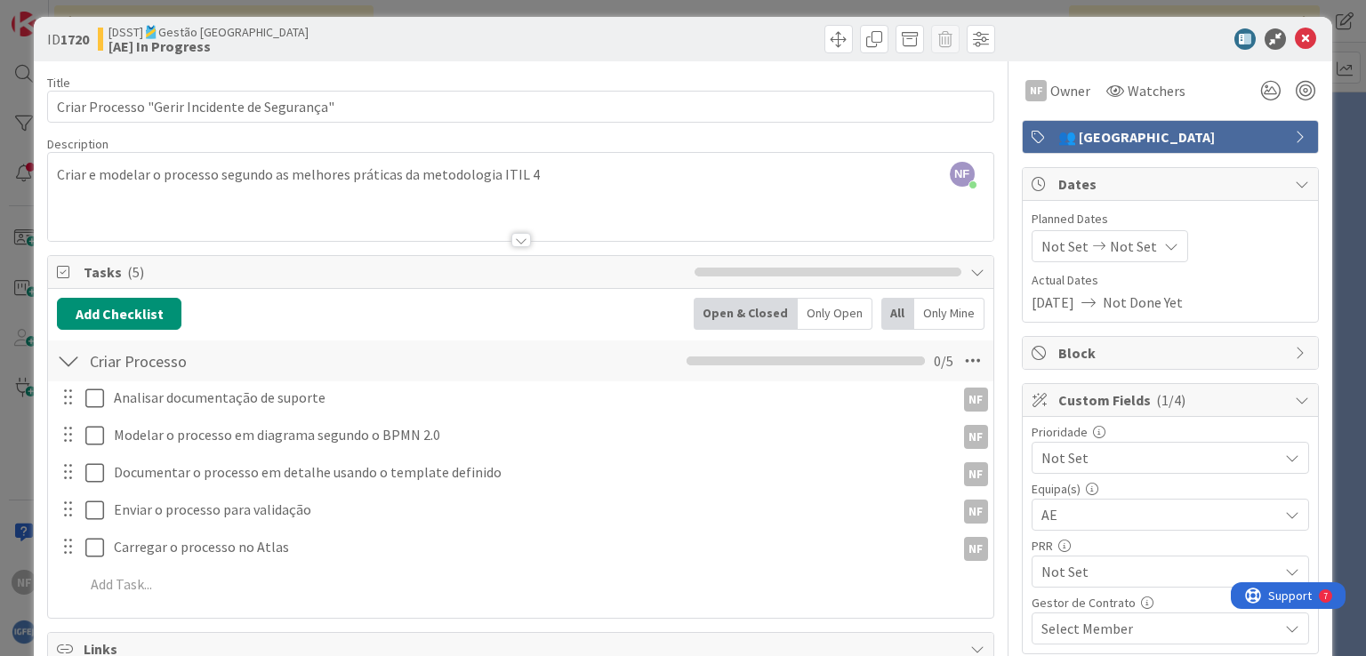
scroll to position [186, 0]
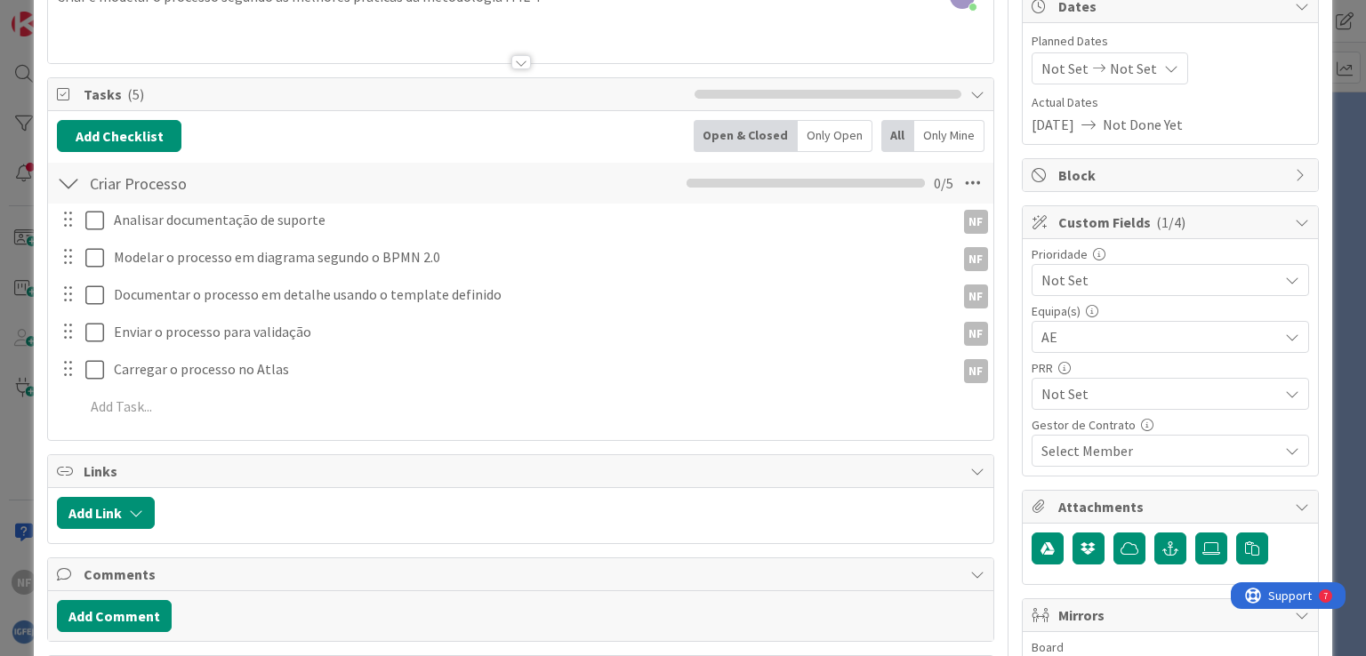
click at [1085, 334] on span "AE" at bounding box center [1159, 336] width 236 height 21
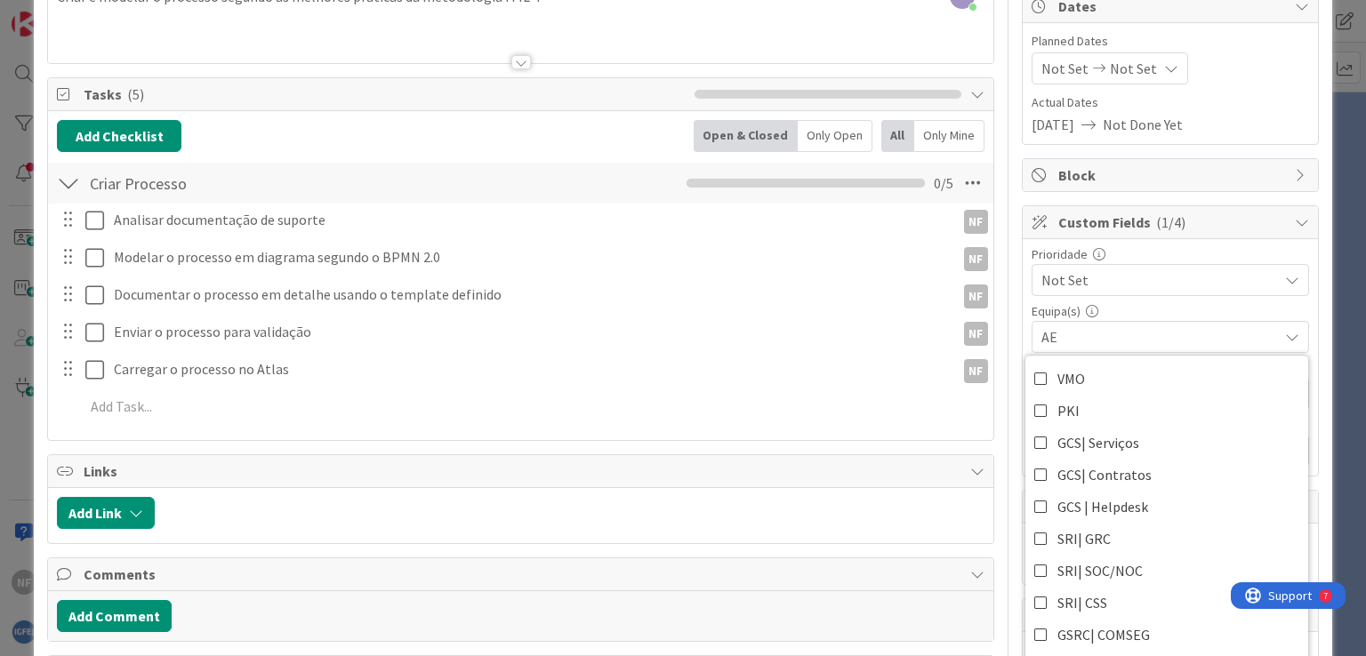
click at [1231, 300] on div "Prioridade Not Set Not Set Critical High Medium Low Not Important Equipa(s) AE …" at bounding box center [1169, 357] width 277 height 219
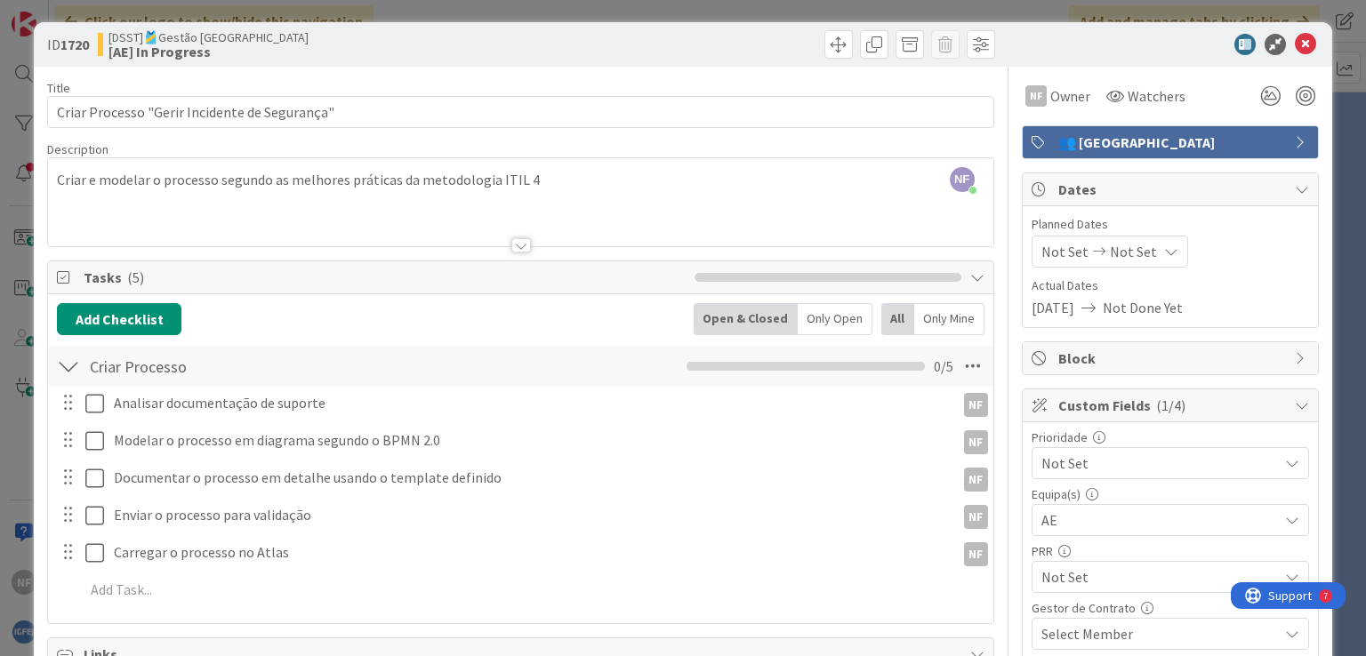
scroll to position [0, 0]
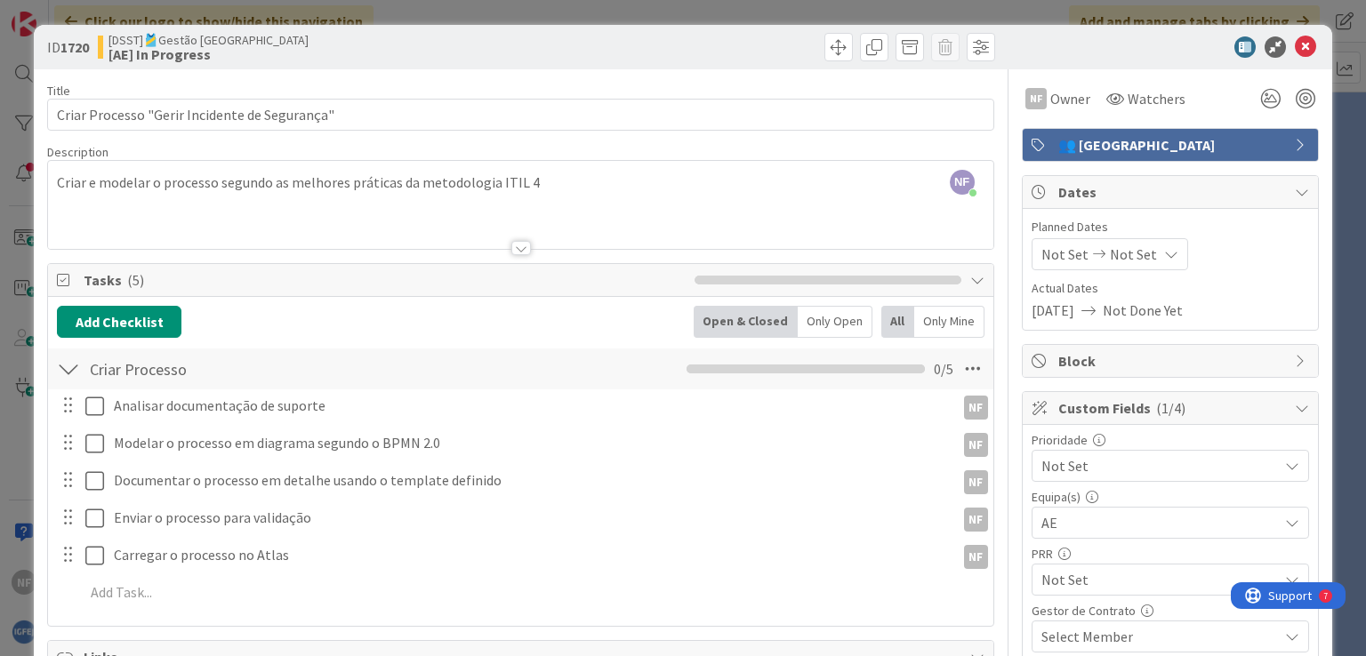
click at [229, 210] on div at bounding box center [520, 226] width 944 height 45
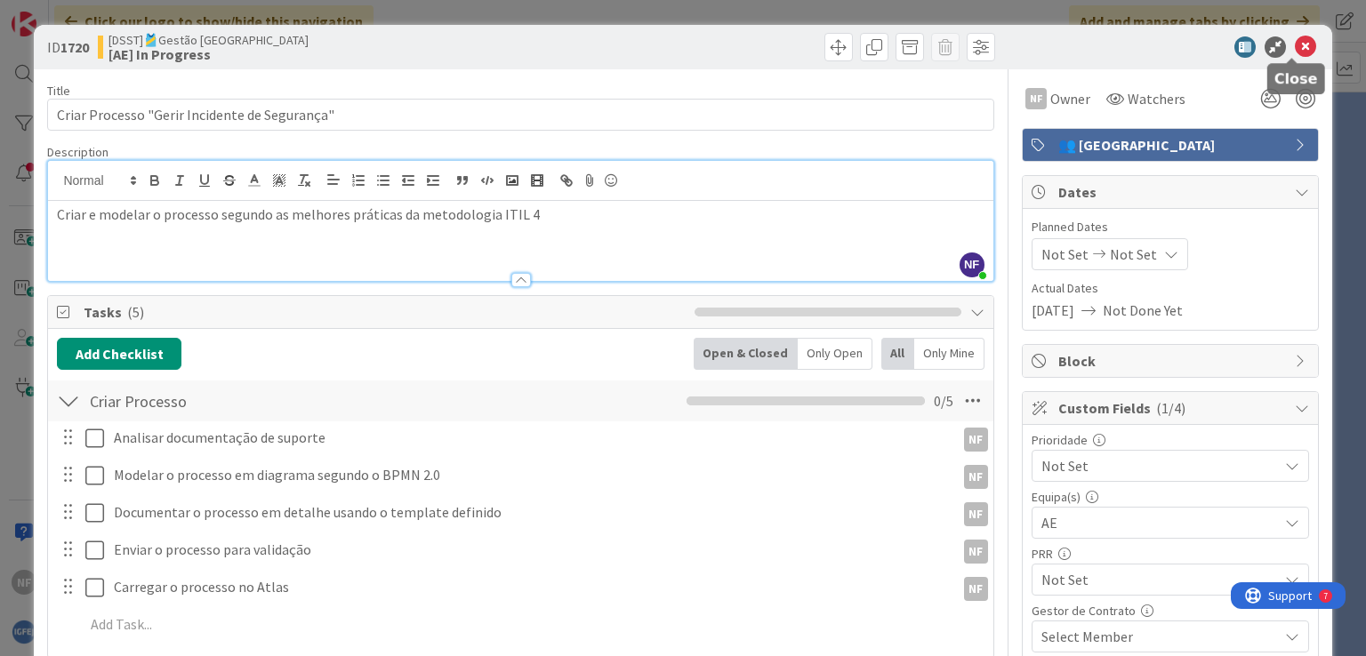
click at [1294, 44] on icon at bounding box center [1304, 46] width 21 height 21
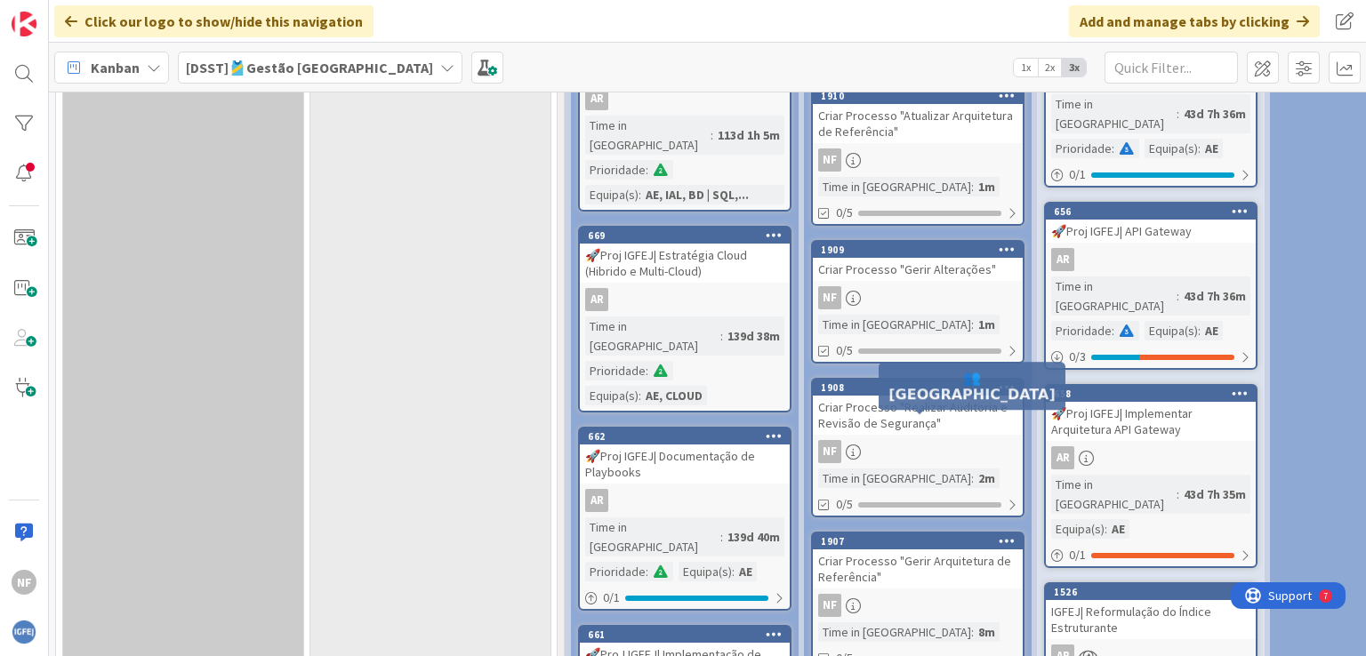
scroll to position [1067, 0]
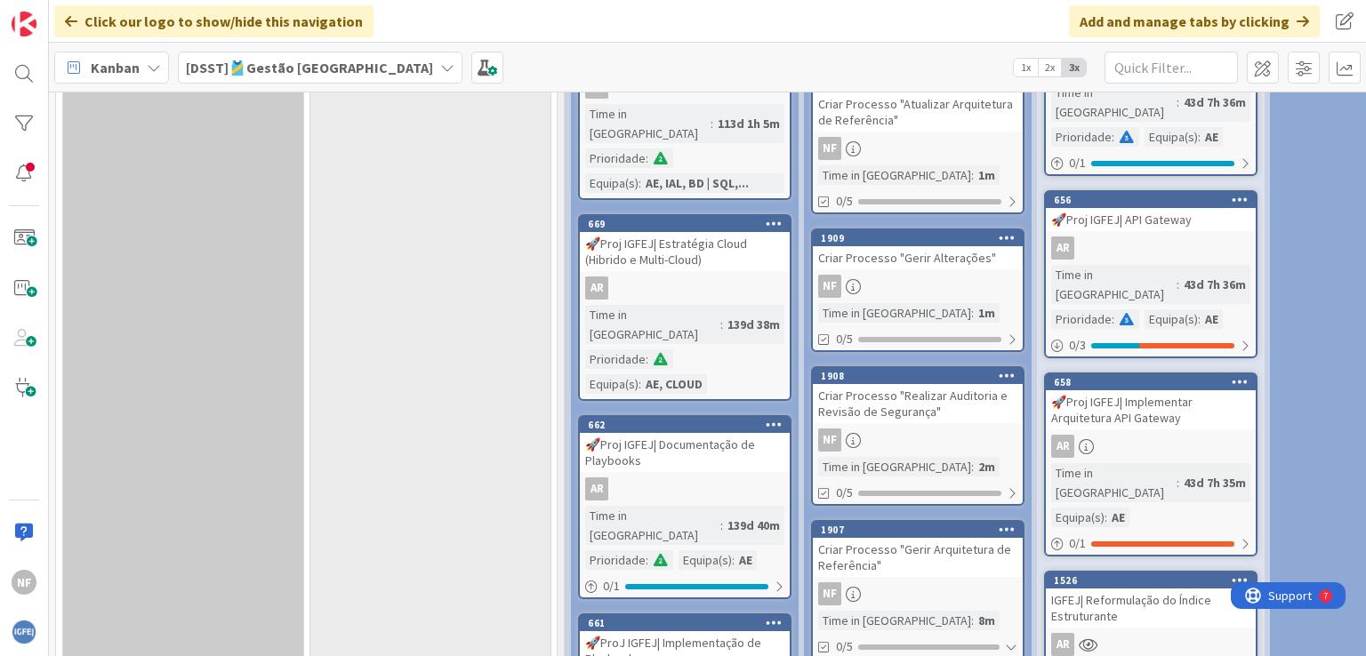
click at [907, 246] on div "Criar Processo "Gerir Alterações"" at bounding box center [918, 257] width 210 height 23
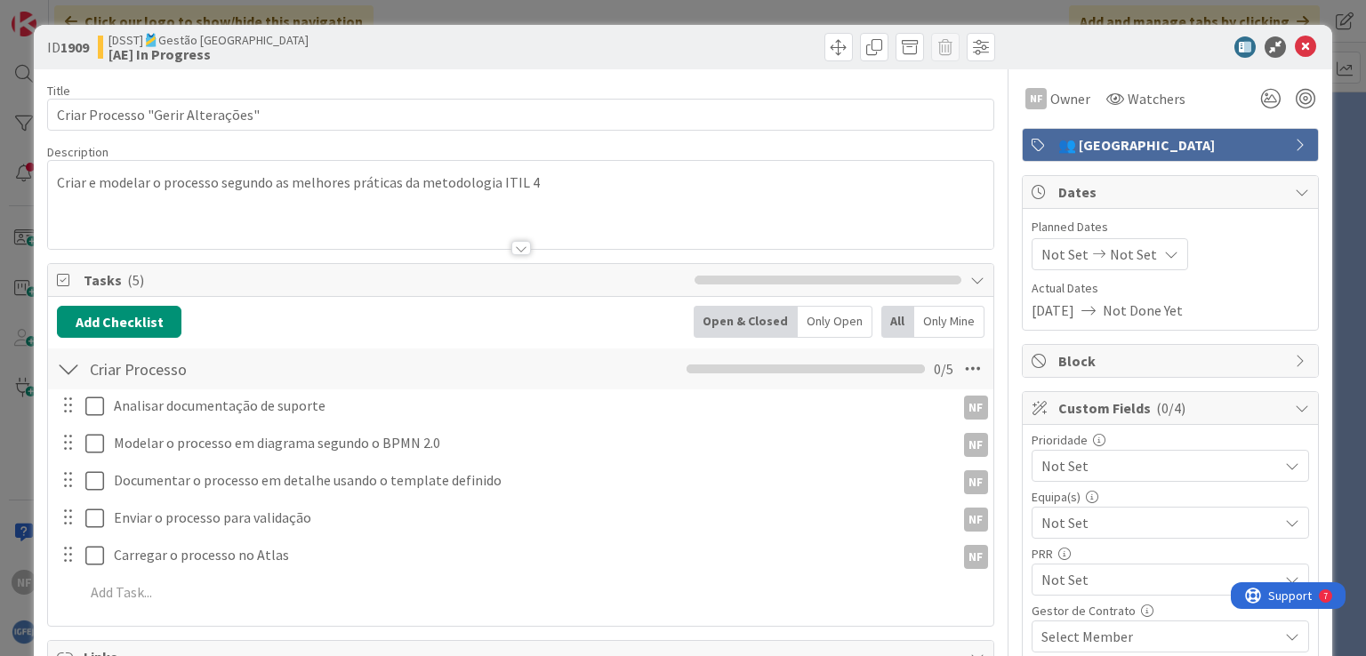
type textarea "x"
click at [1048, 250] on span "Not Set" at bounding box center [1064, 254] width 47 height 21
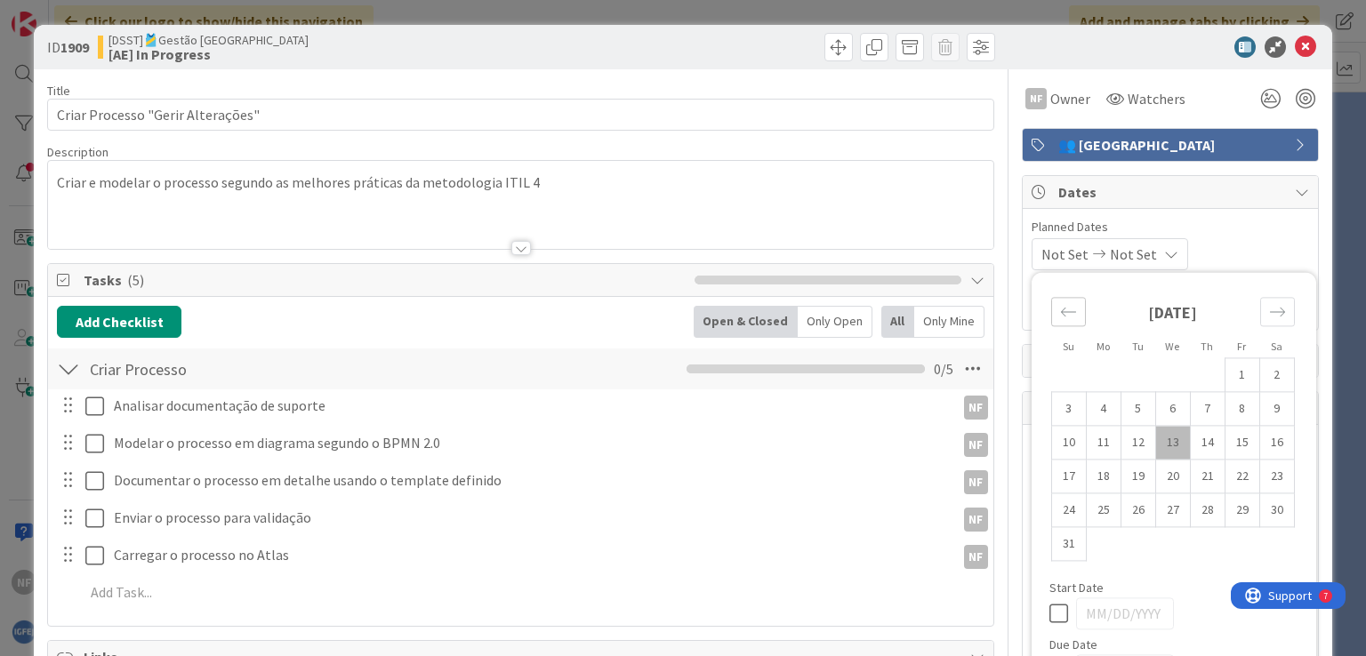
click at [1062, 317] on icon "Move backward to switch to the previous month." at bounding box center [1068, 311] width 17 height 17
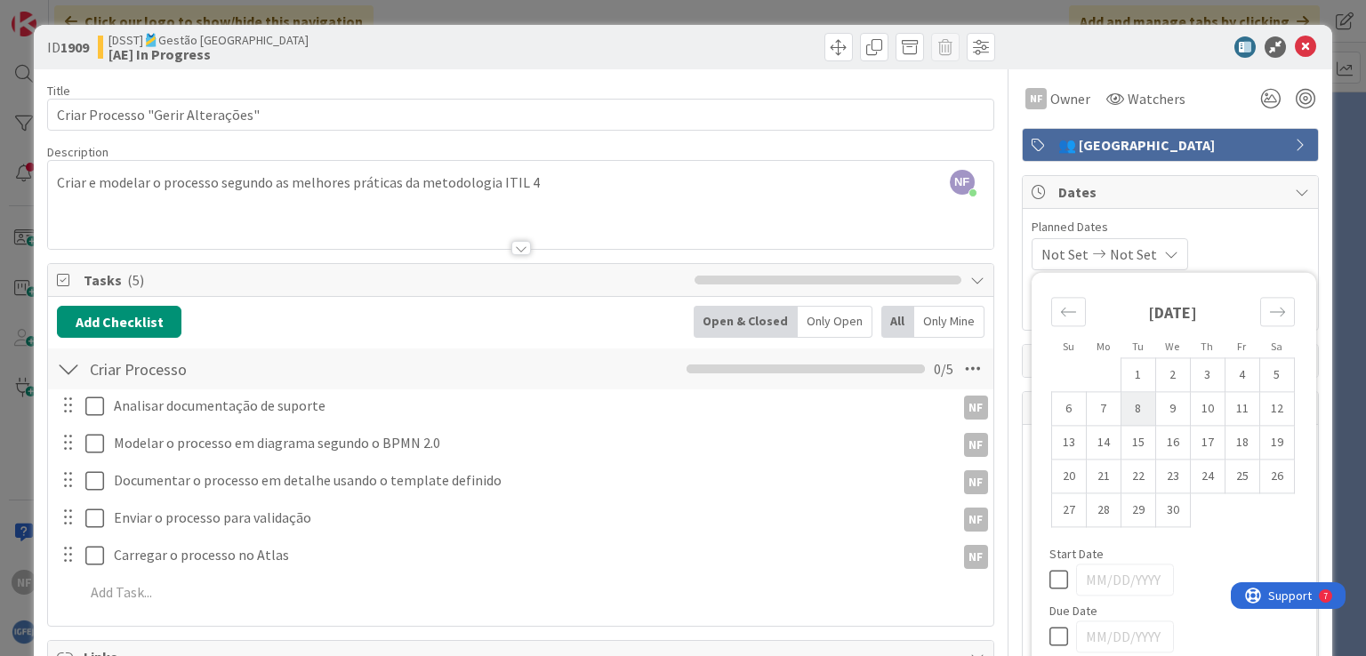
click at [1124, 406] on td "8" at bounding box center [1137, 409] width 35 height 34
type input "04/08/2025"
type textarea "x"
click at [1152, 252] on span "Not Set" at bounding box center [1128, 254] width 47 height 21
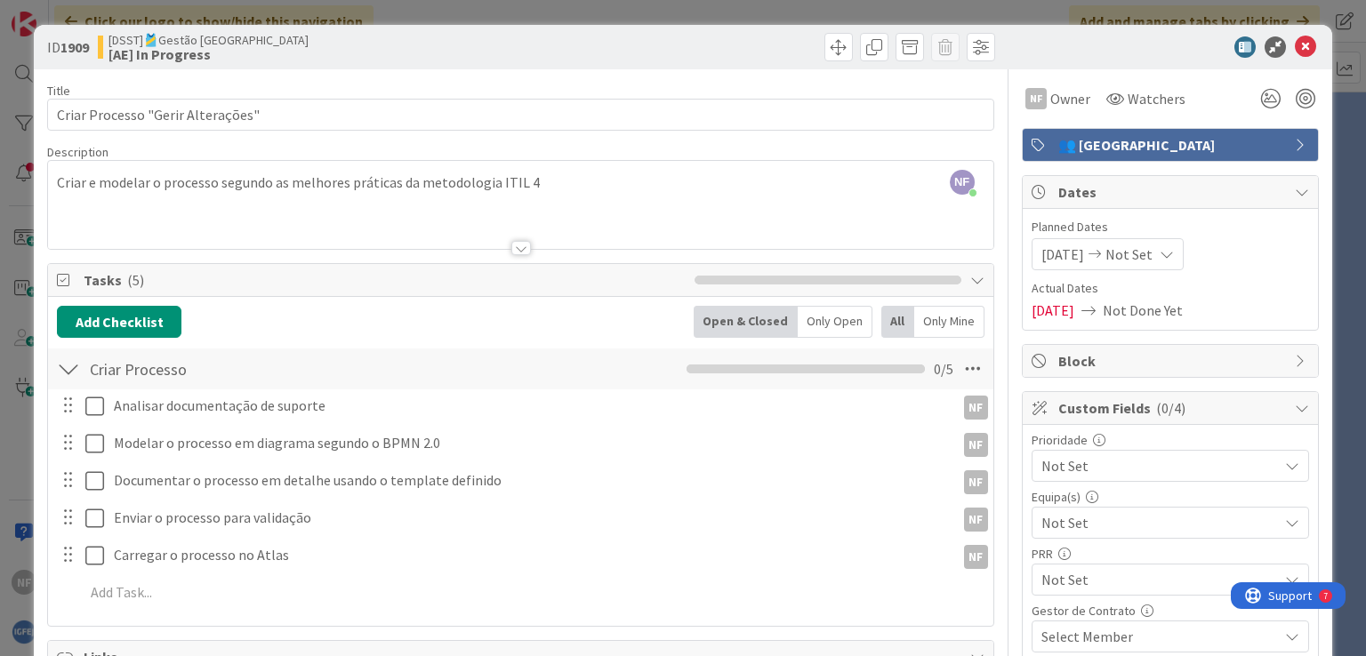
click at [1182, 305] on span "Not Done Yet" at bounding box center [1142, 310] width 80 height 21
click at [1182, 309] on span "Not Done Yet" at bounding box center [1142, 310] width 80 height 21
click at [1138, 307] on span "Not Done Yet" at bounding box center [1142, 310] width 80 height 21
click at [1168, 253] on icon at bounding box center [1166, 254] width 14 height 14
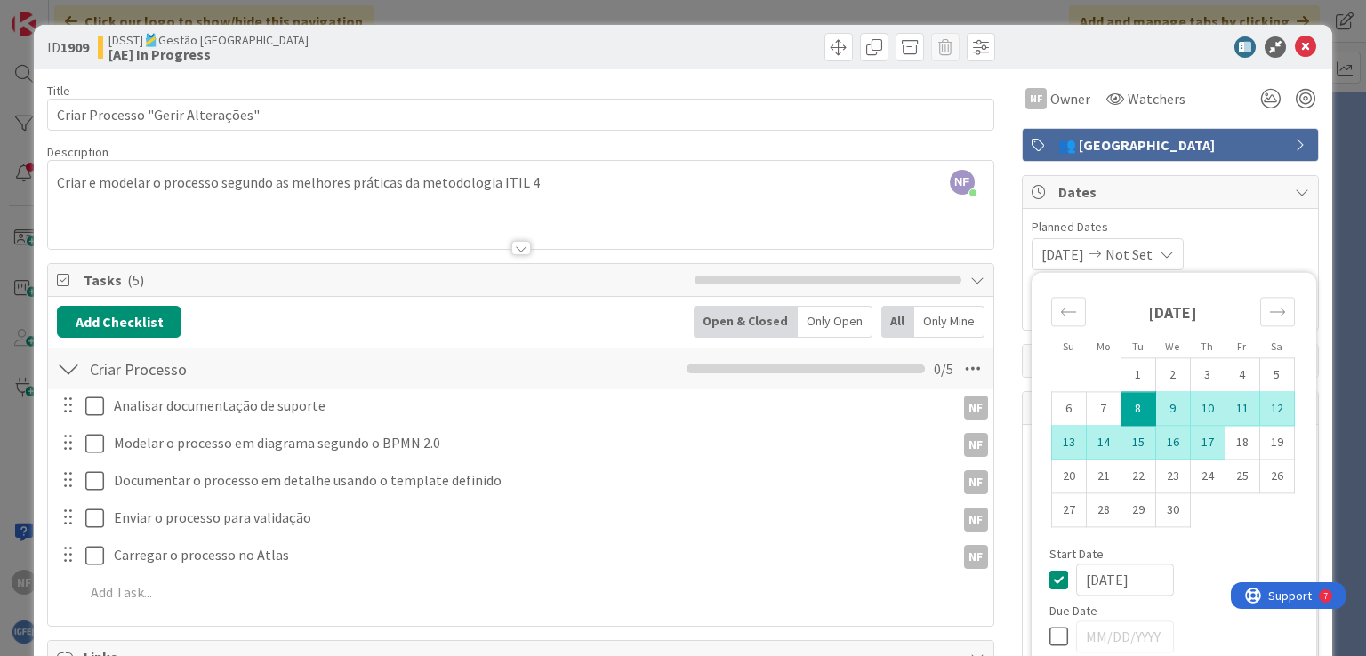
click at [1196, 438] on td "17" at bounding box center [1207, 443] width 35 height 34
type input "04/17/2025"
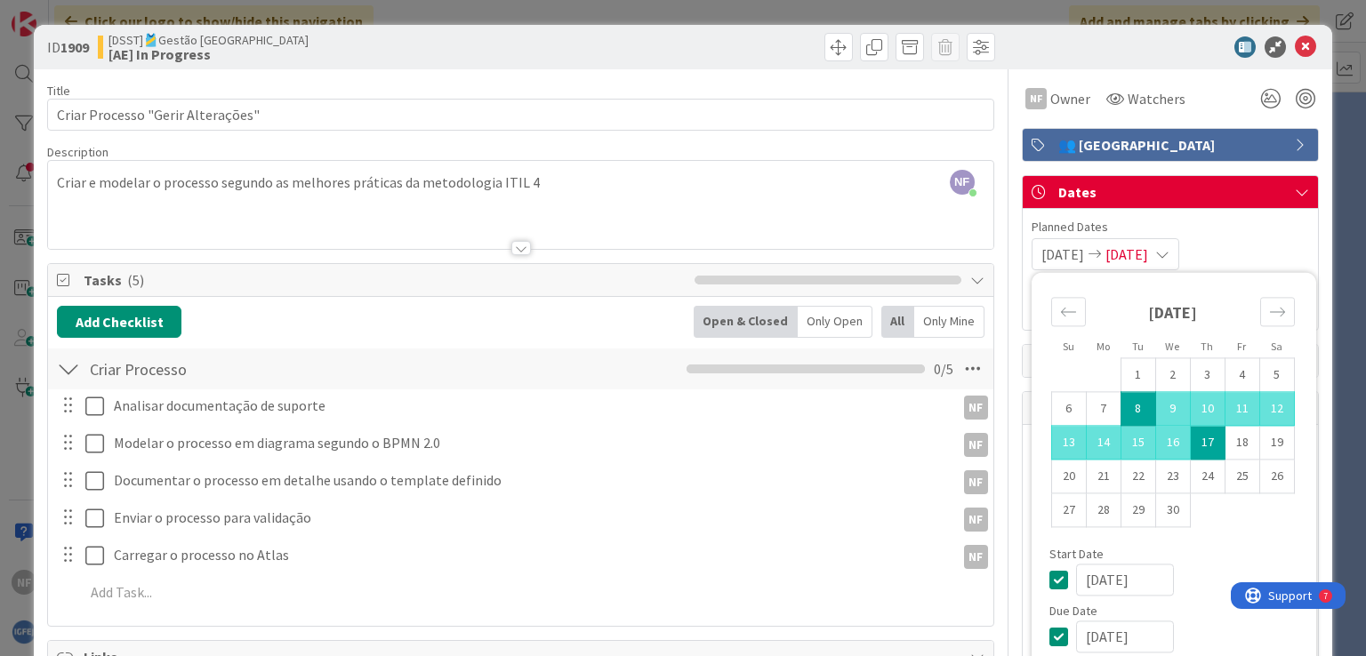
click at [1260, 240] on div "04/08/2025 04/17/2025 Su Mo Tu We Th Fr Sa March 2025 1 2 3 4 5 6 7 8 9 10 11 1…" at bounding box center [1169, 254] width 277 height 32
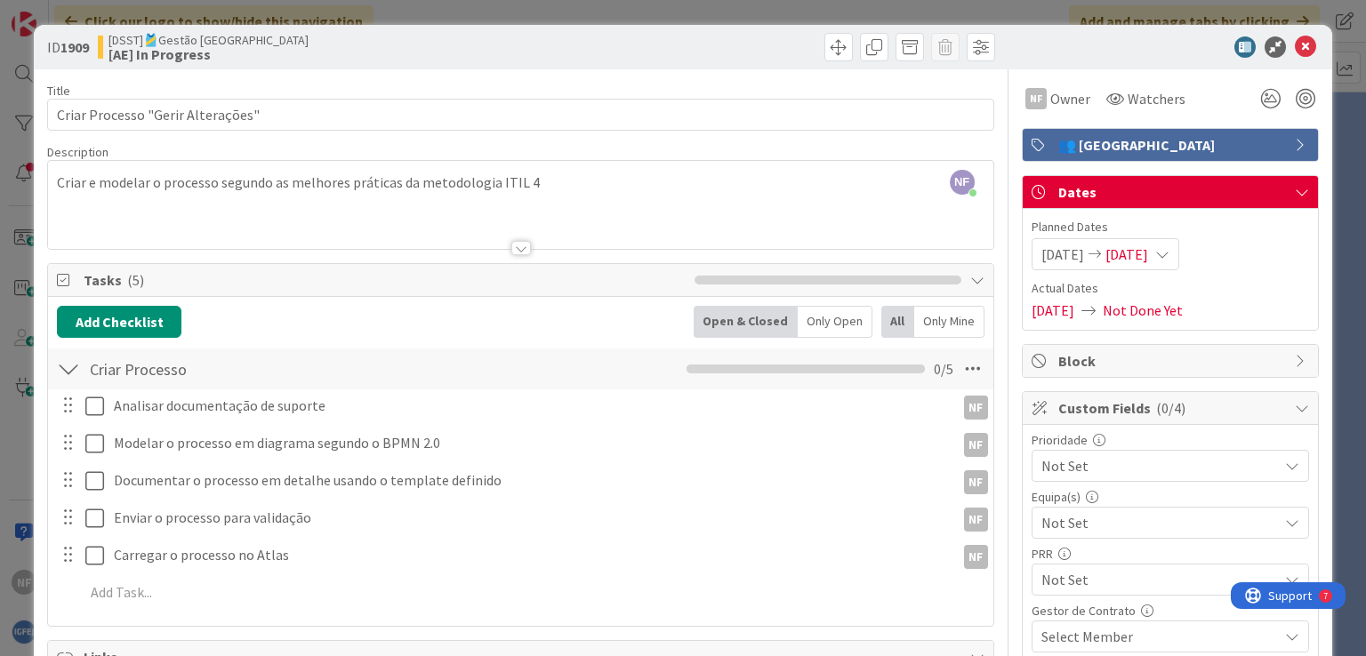
click at [1148, 250] on span "04/17/2025" at bounding box center [1126, 254] width 43 height 21
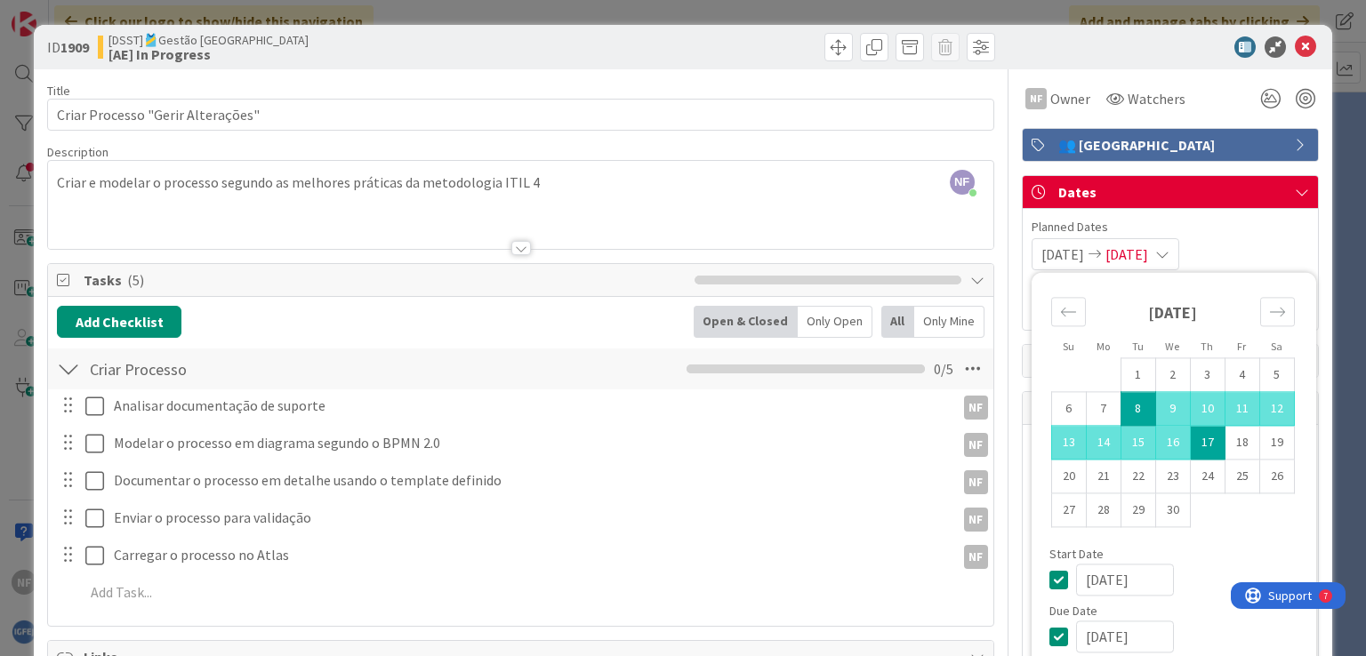
click at [1121, 403] on td "8" at bounding box center [1137, 409] width 35 height 34
click at [1060, 311] on icon "Move backward to switch to the previous month." at bounding box center [1068, 311] width 17 height 17
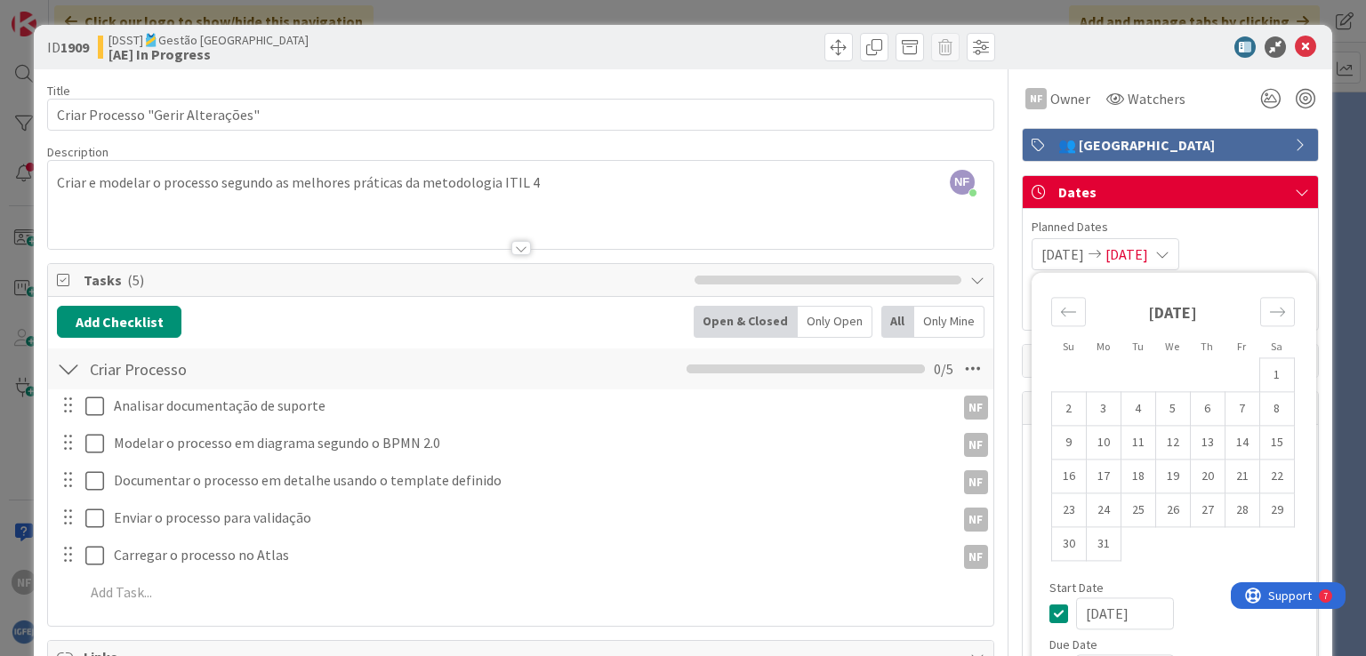
click at [1060, 255] on span "04/08/2025" at bounding box center [1062, 254] width 43 height 21
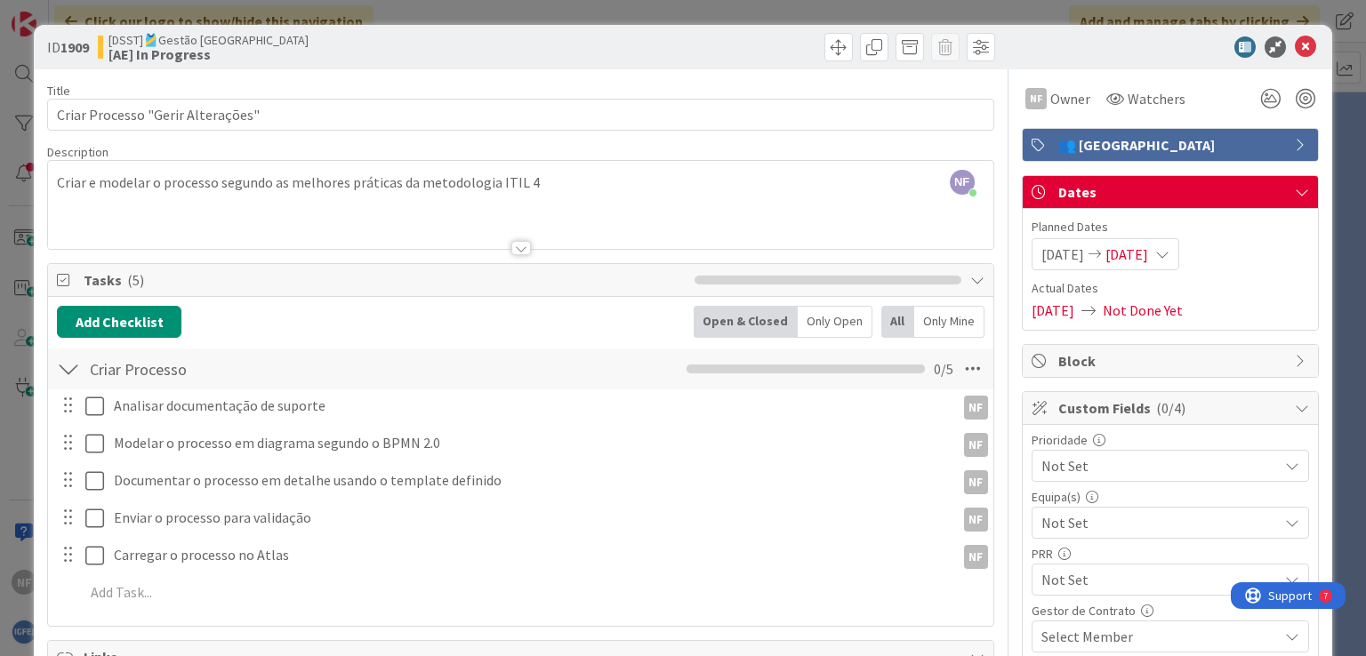
click at [1214, 235] on span "Planned Dates" at bounding box center [1169, 227] width 277 height 19
click at [1298, 36] on icon at bounding box center [1304, 46] width 21 height 21
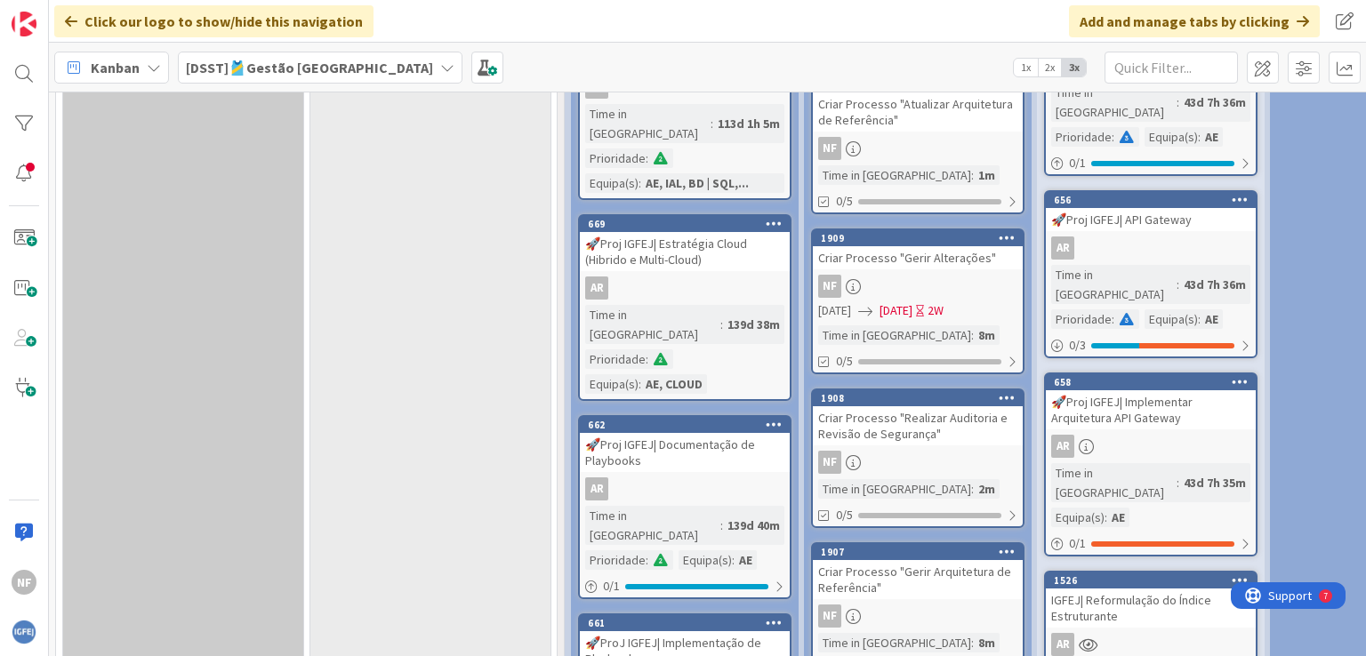
click at [920, 275] on div "NF" at bounding box center [918, 286] width 210 height 23
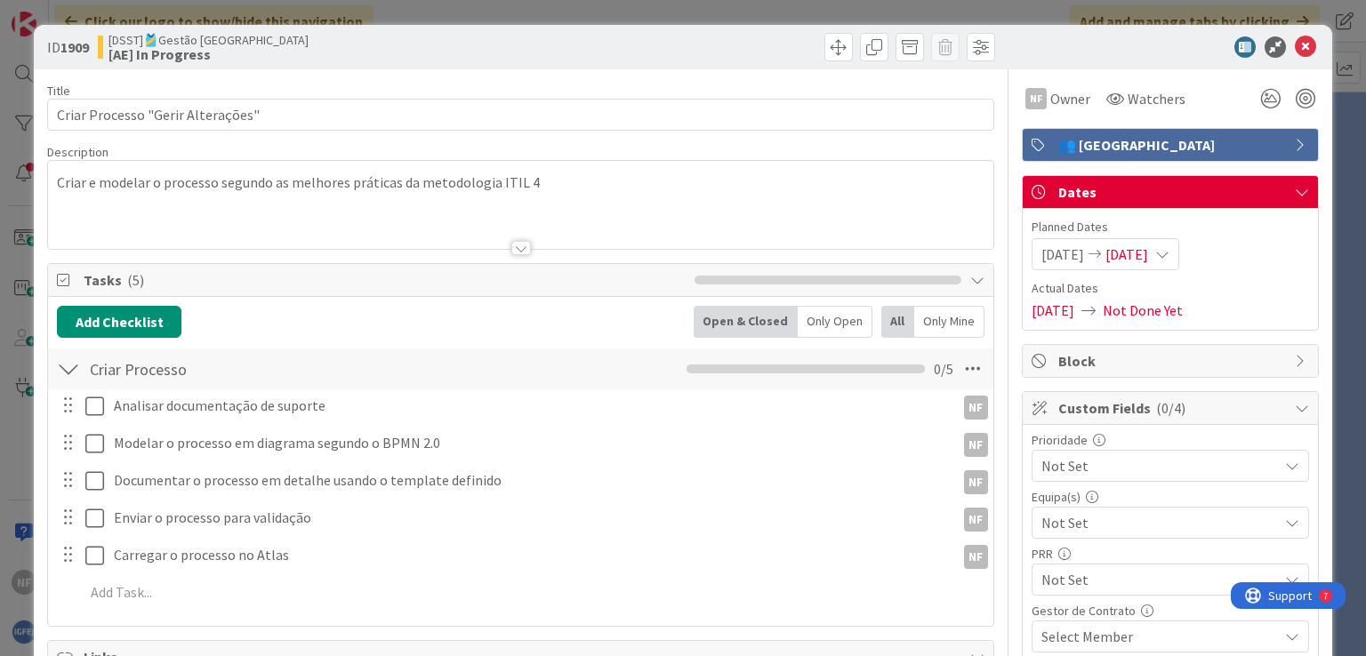
type textarea "x"
click at [1145, 250] on span "04/17/2025" at bounding box center [1126, 254] width 43 height 21
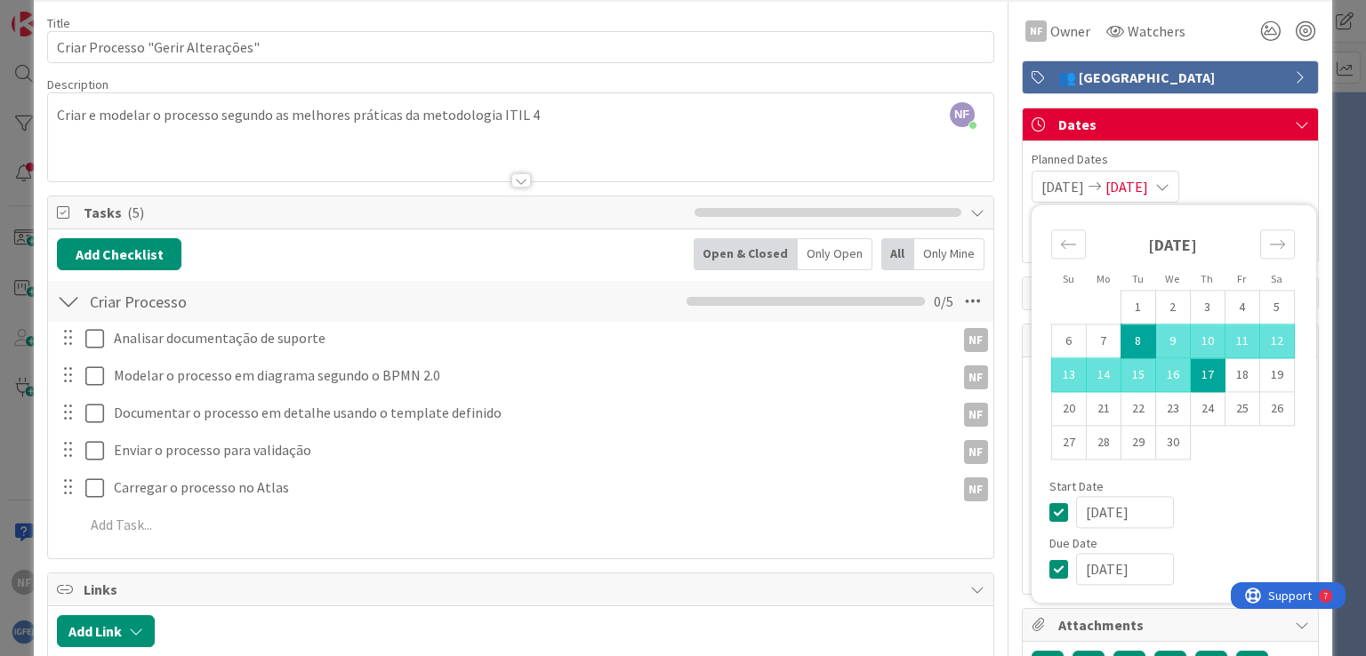
scroll to position [178, 0]
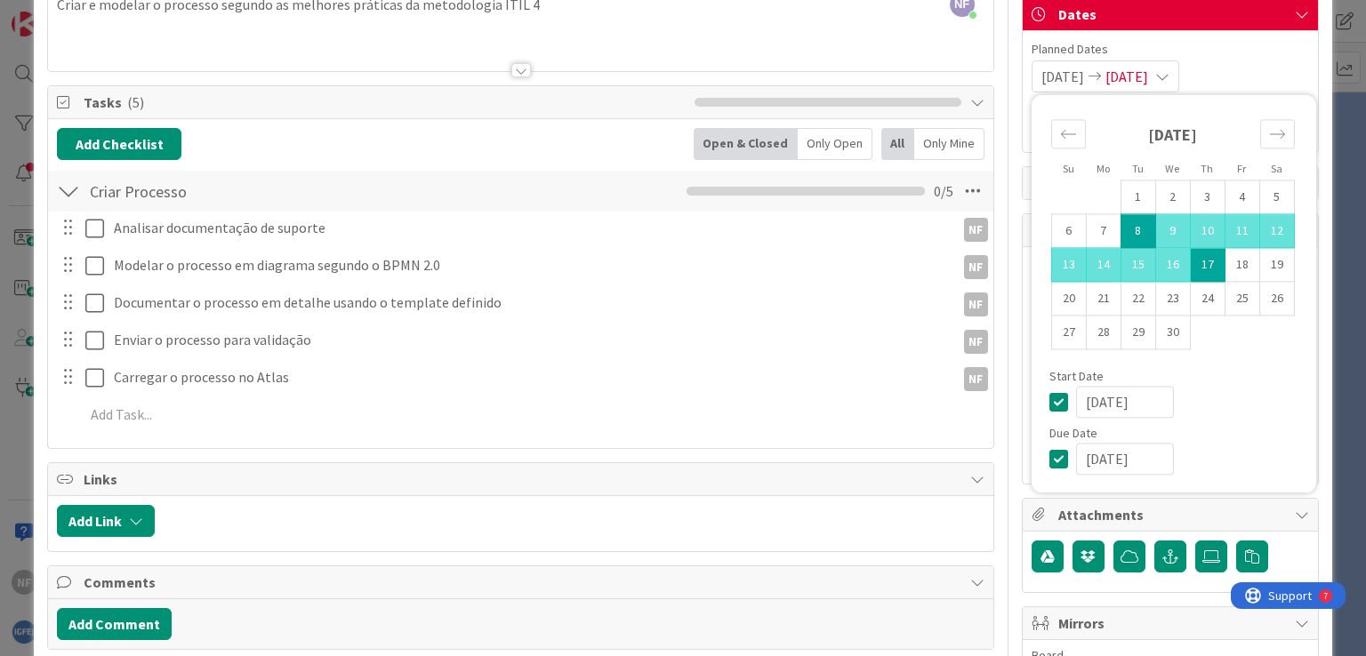
drag, startPoint x: 1039, startPoint y: 403, endPoint x: 1038, endPoint y: 415, distance: 12.5
click at [1049, 403] on icon at bounding box center [1062, 401] width 27 height 21
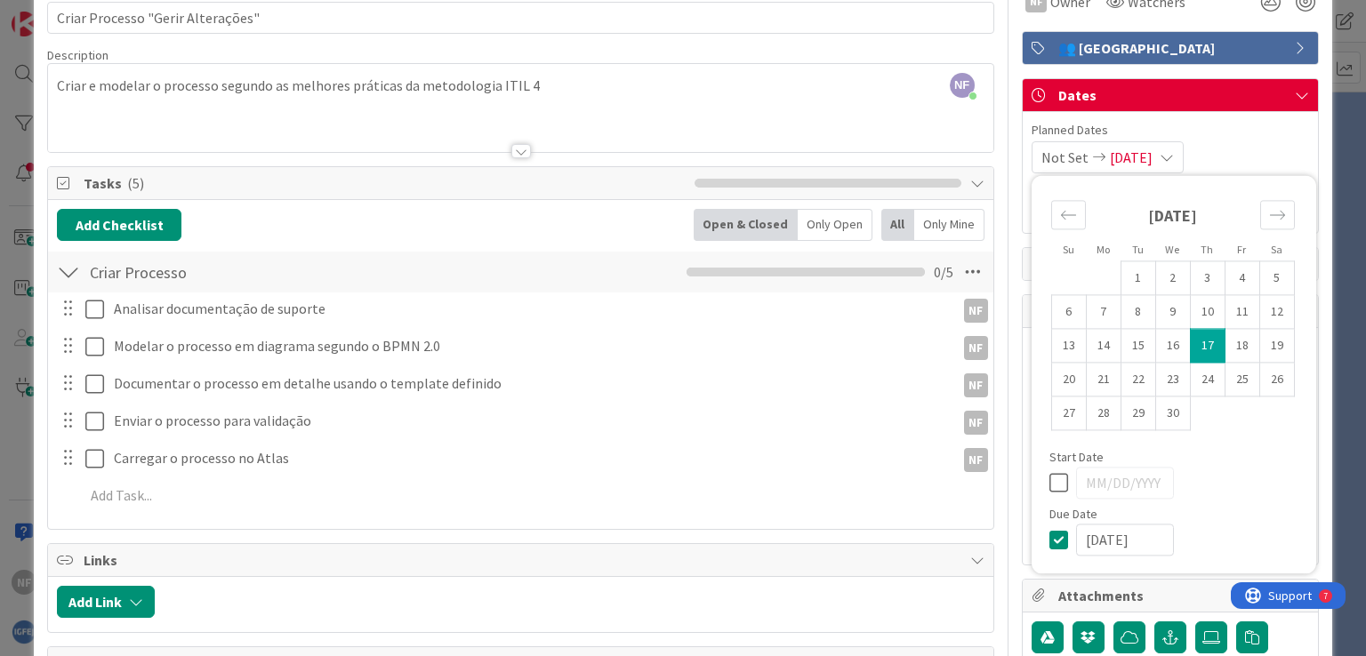
scroll to position [89, 0]
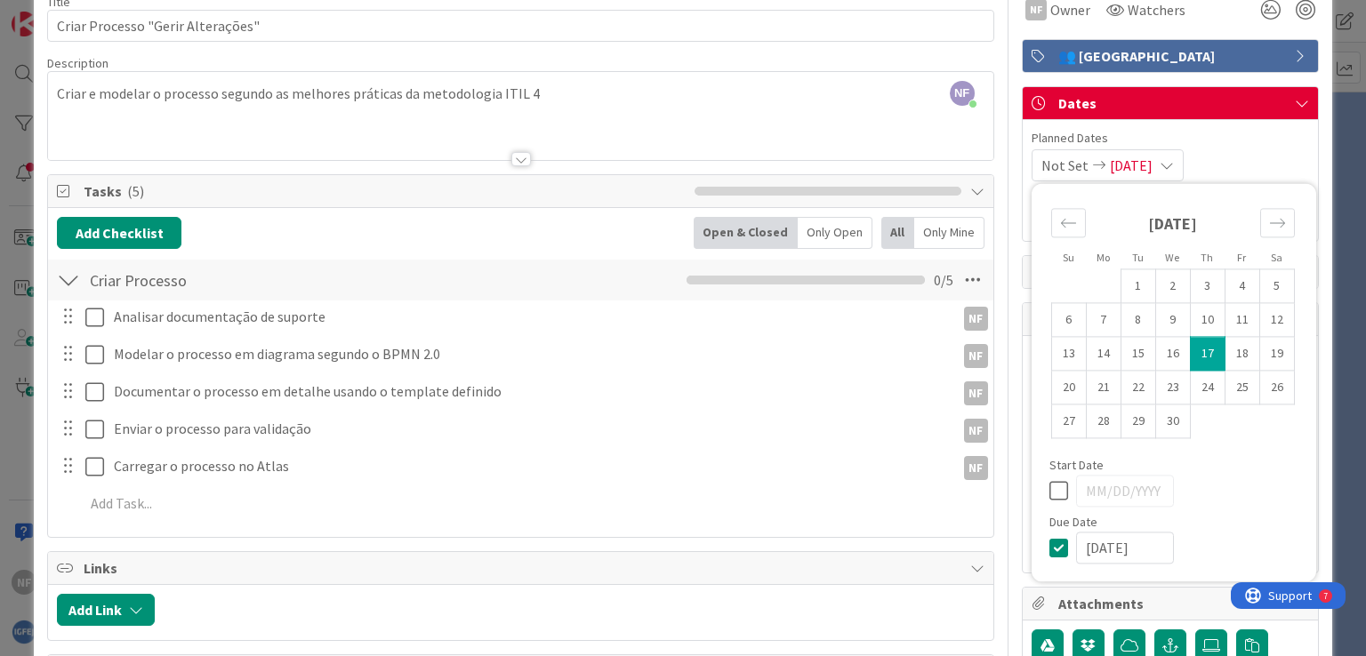
type textarea "x"
click at [1049, 547] on icon at bounding box center [1062, 547] width 27 height 21
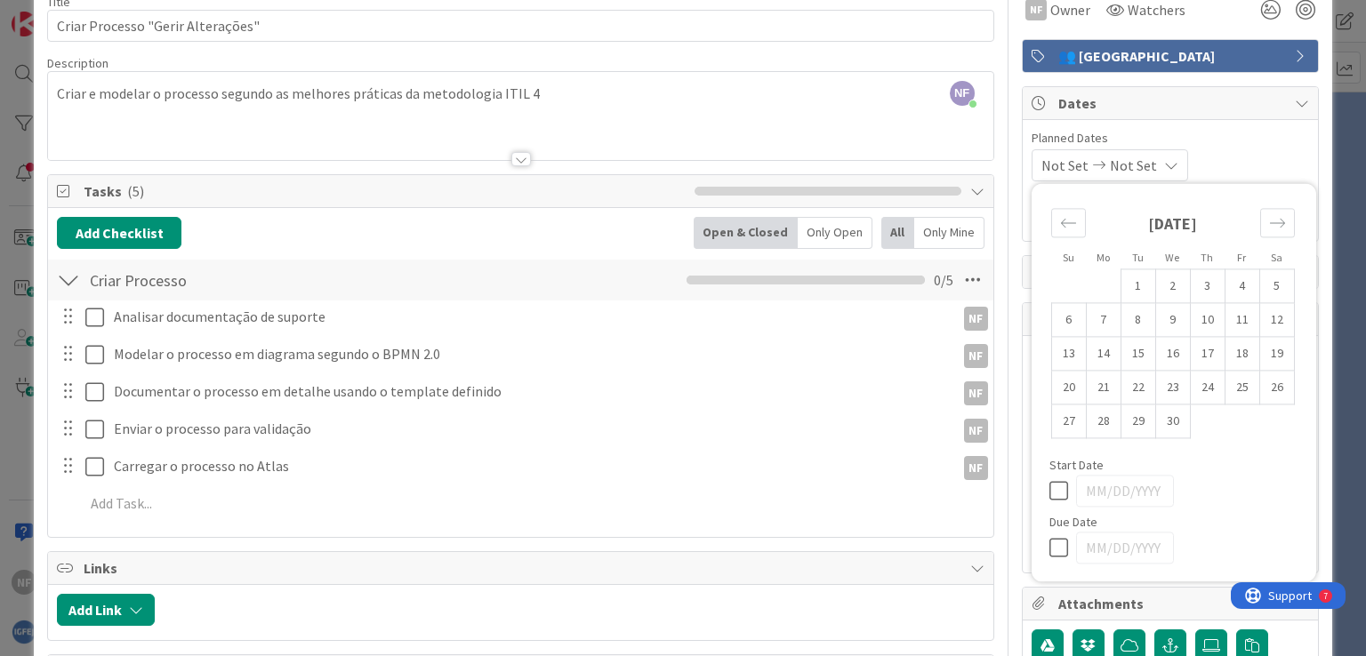
click at [1222, 145] on span "Planned Dates" at bounding box center [1169, 138] width 277 height 19
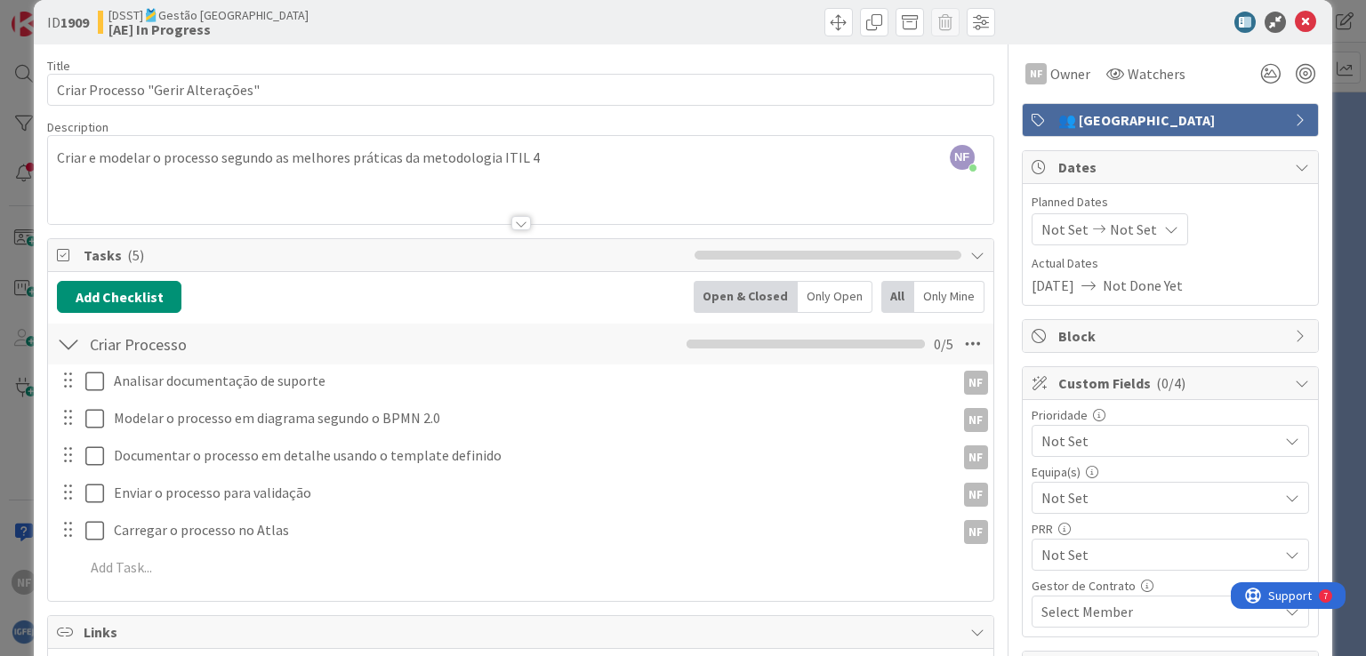
scroll to position [0, 0]
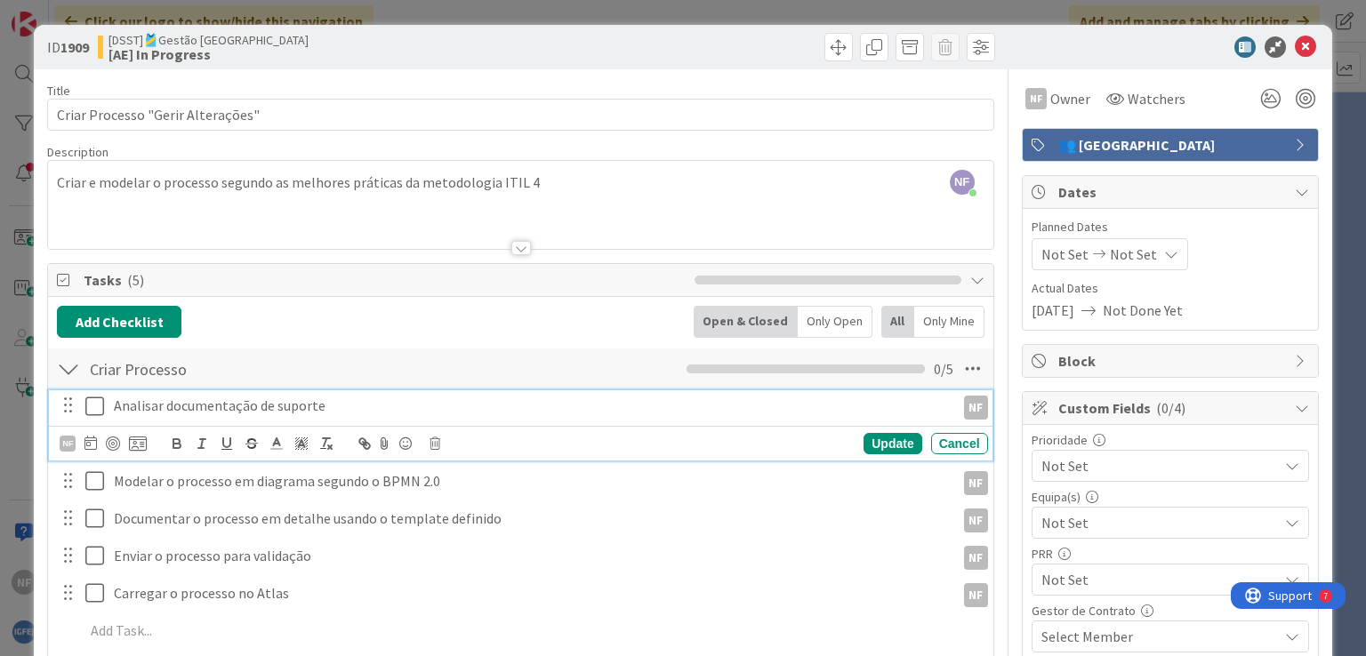
click at [92, 403] on icon at bounding box center [98, 406] width 27 height 21
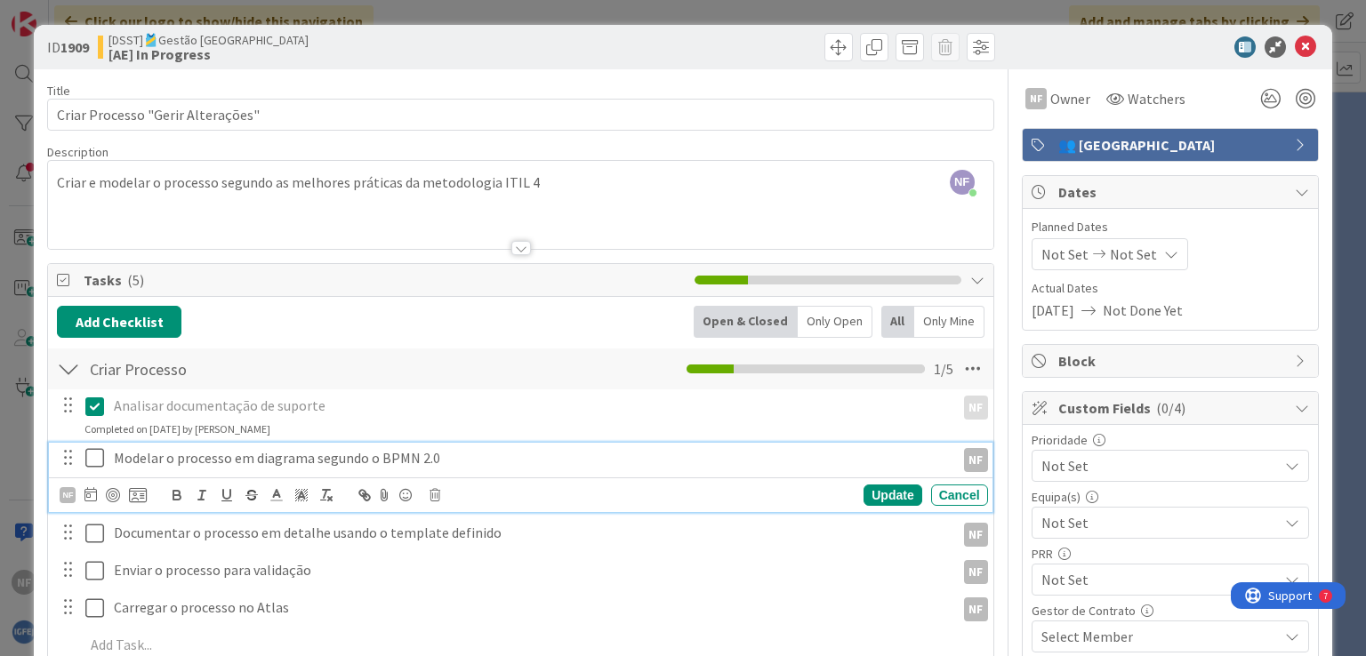
click at [93, 457] on icon at bounding box center [98, 457] width 27 height 21
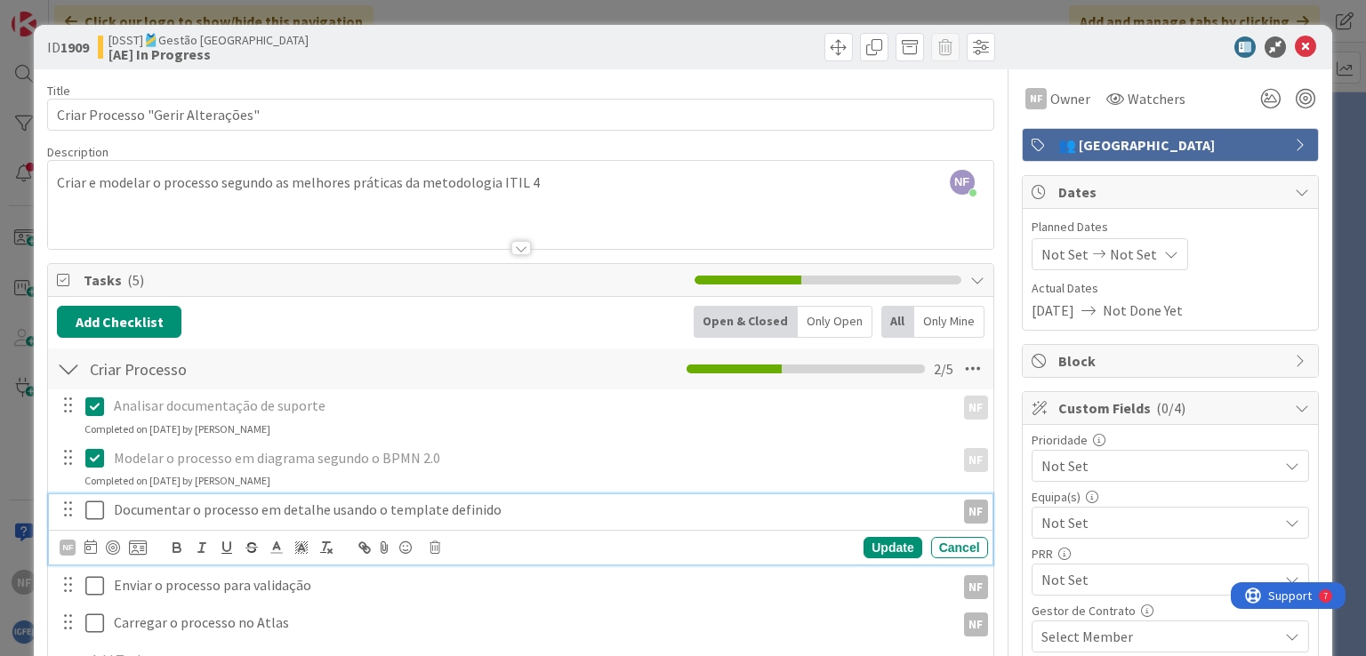
click at [97, 504] on icon at bounding box center [98, 510] width 27 height 21
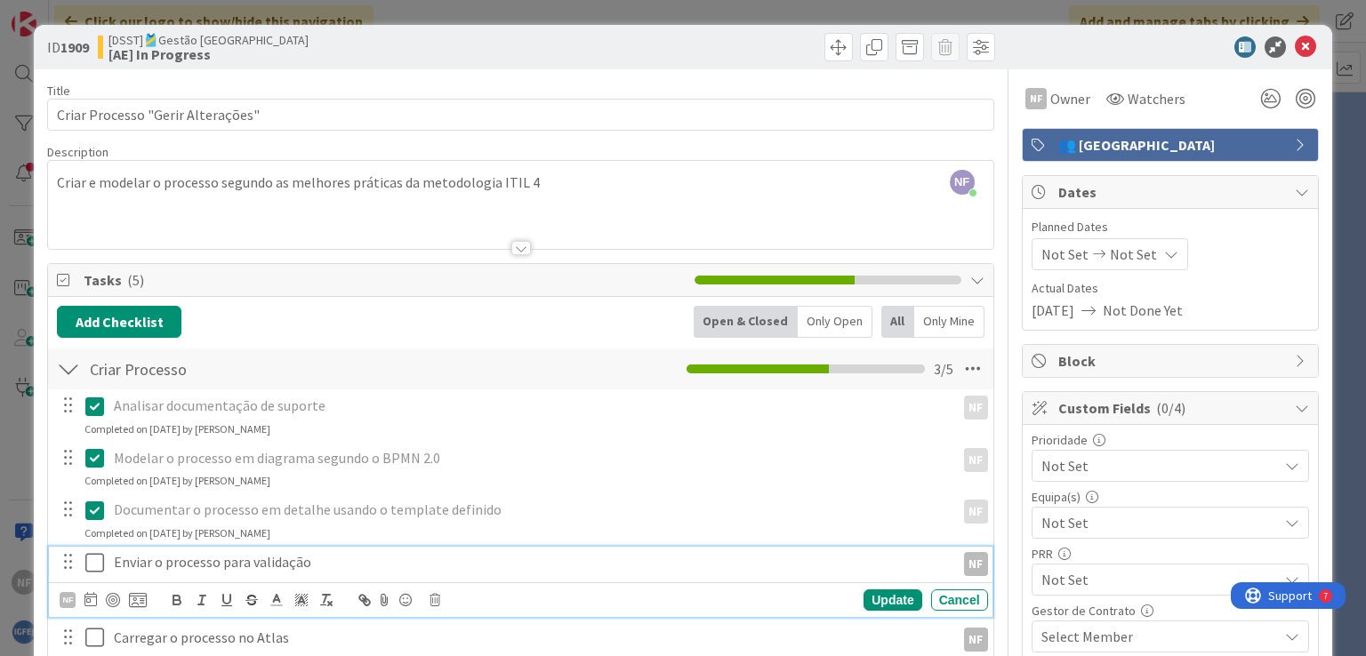
click at [92, 563] on icon at bounding box center [98, 562] width 27 height 21
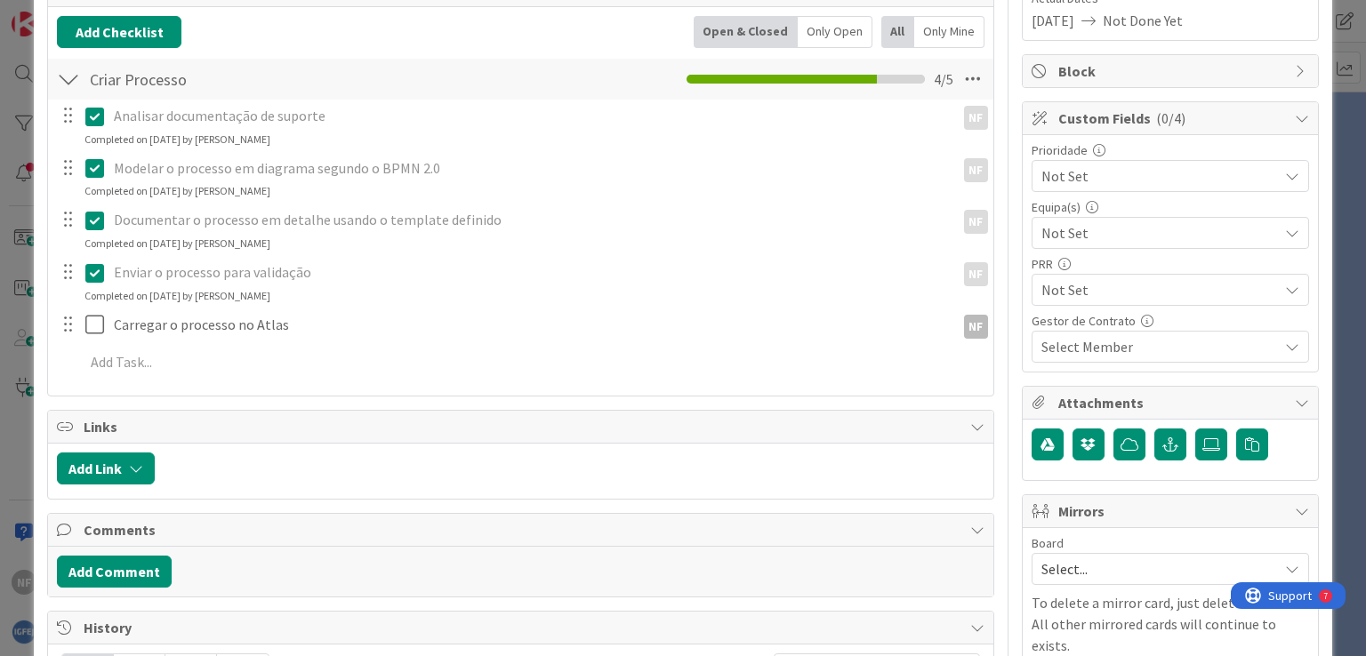
scroll to position [201, 0]
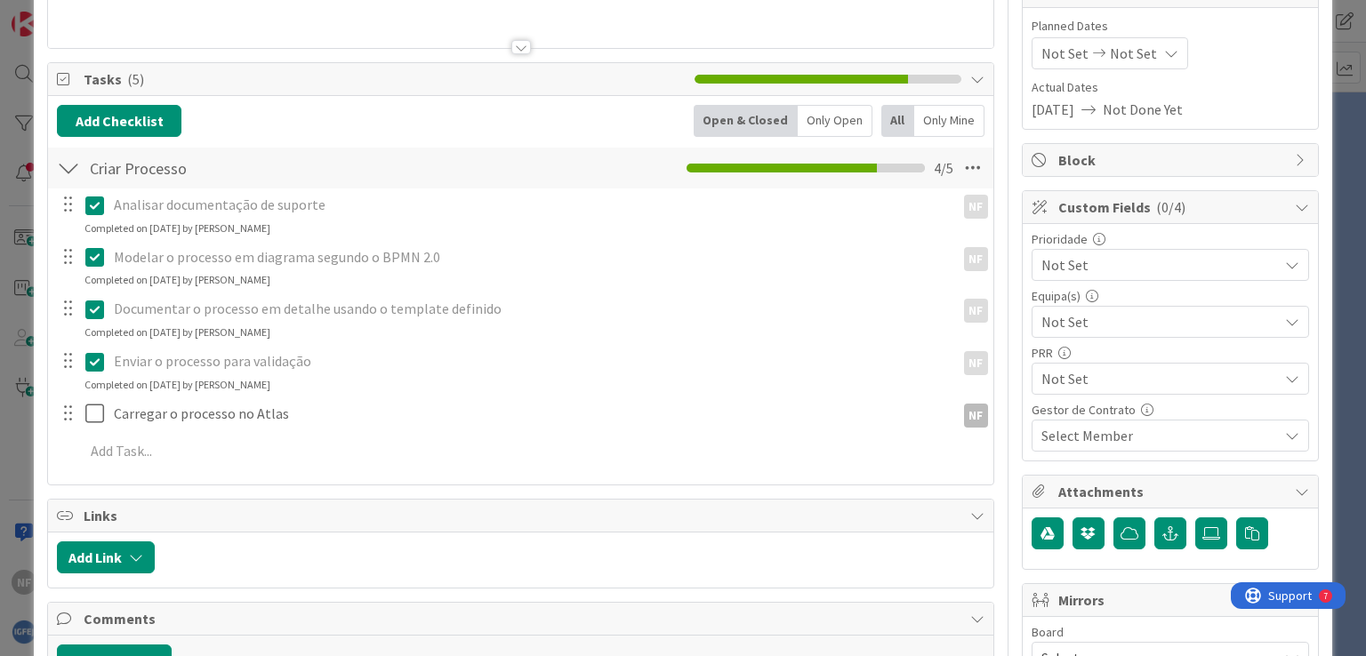
click at [1294, 154] on icon at bounding box center [1301, 160] width 14 height 14
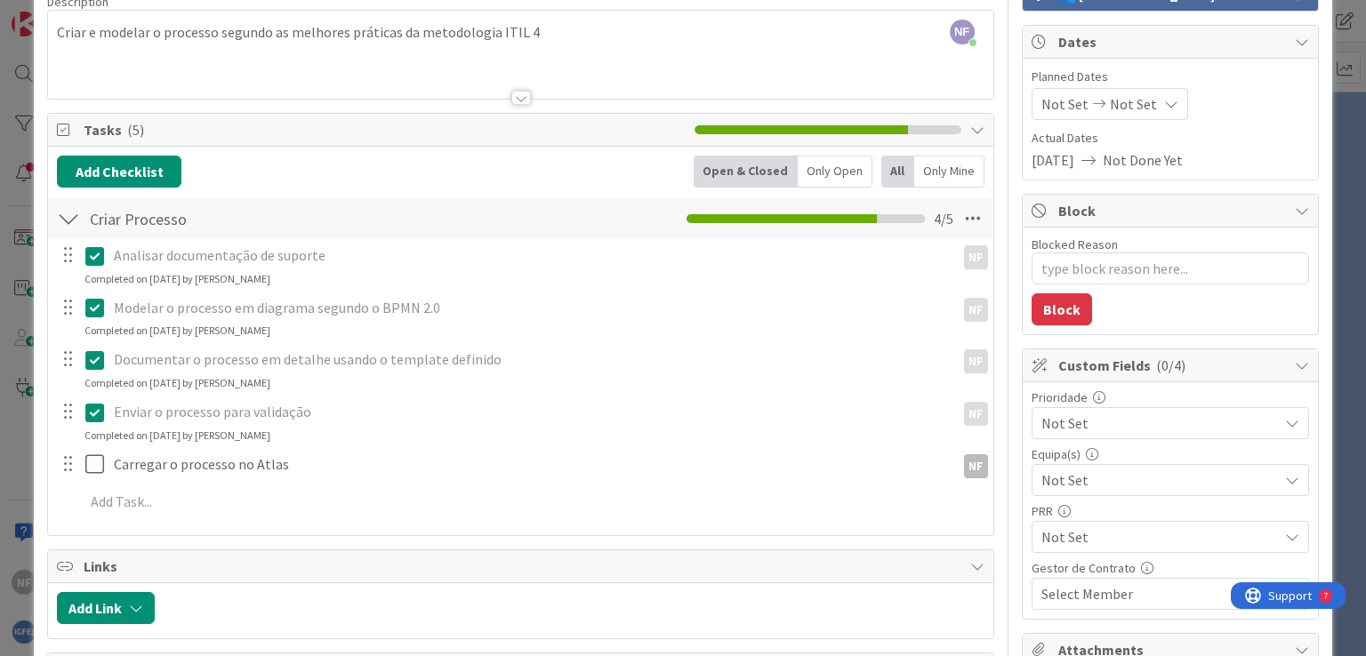
scroll to position [112, 0]
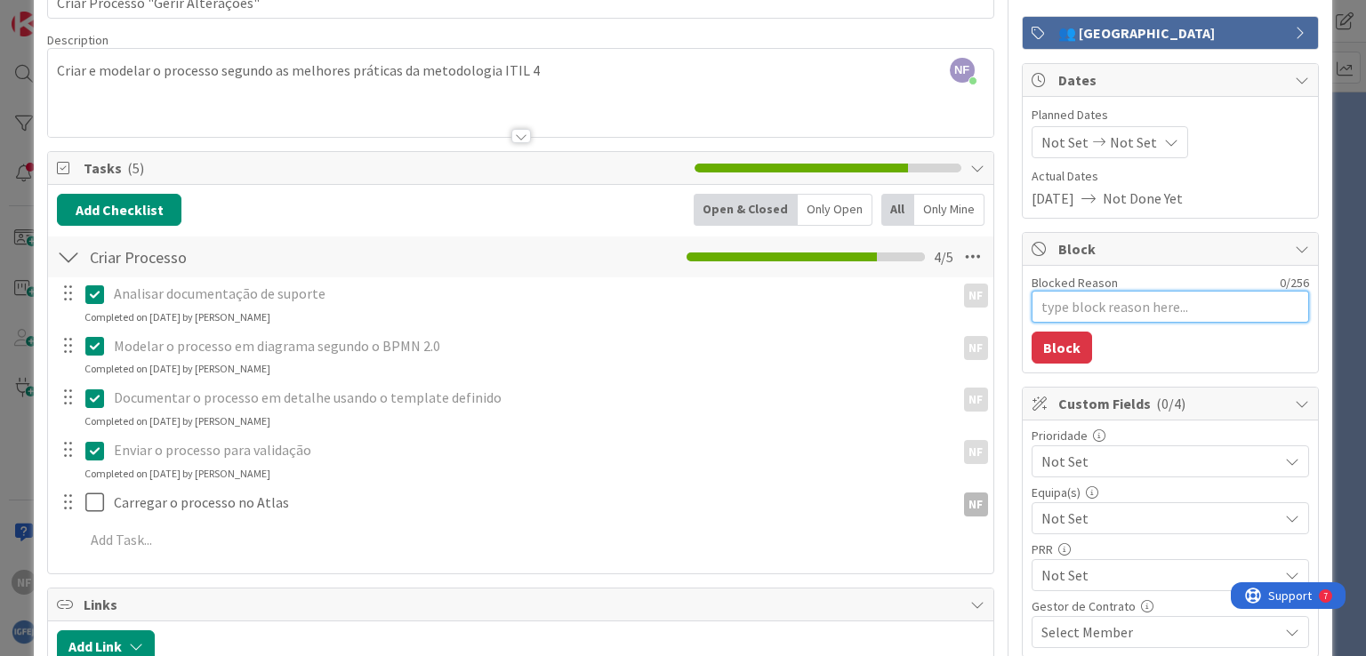
click at [1131, 306] on textarea "Blocked Reason" at bounding box center [1169, 307] width 277 height 32
type textarea "x"
type textarea "A"
type textarea "x"
type textarea "A"
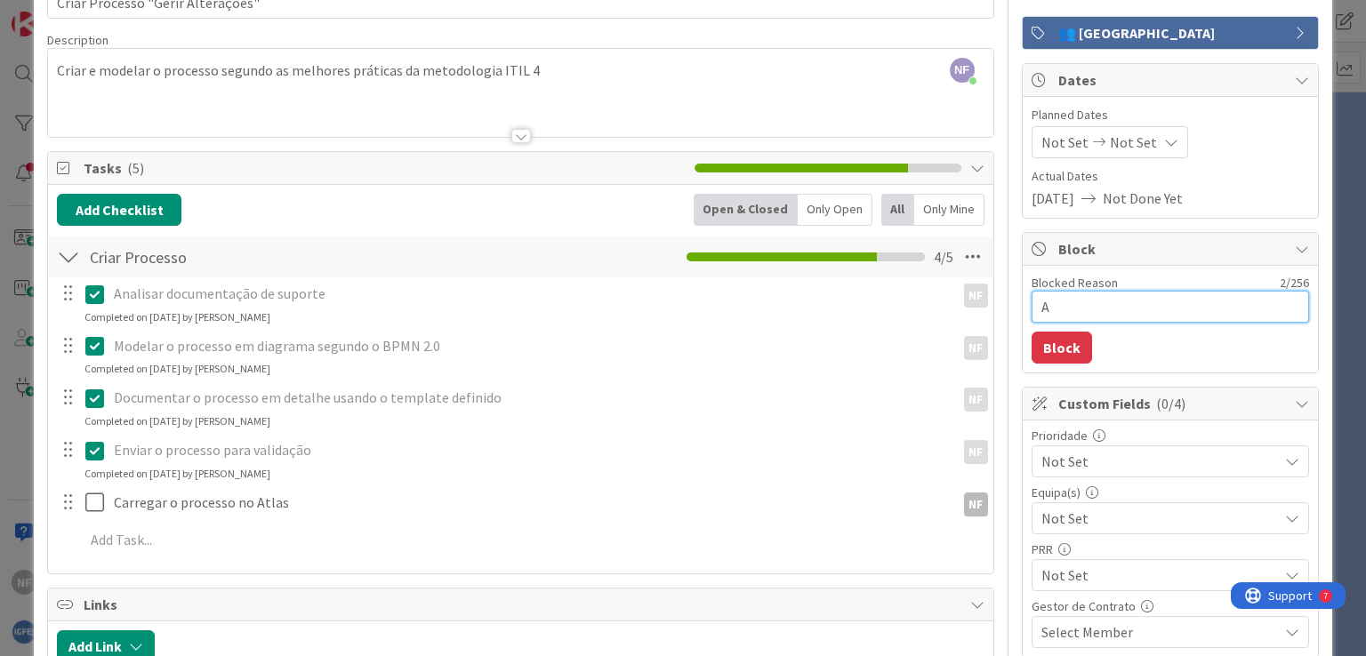
type textarea "x"
type textarea "A a"
type textarea "x"
type textarea "A agu"
type textarea "x"
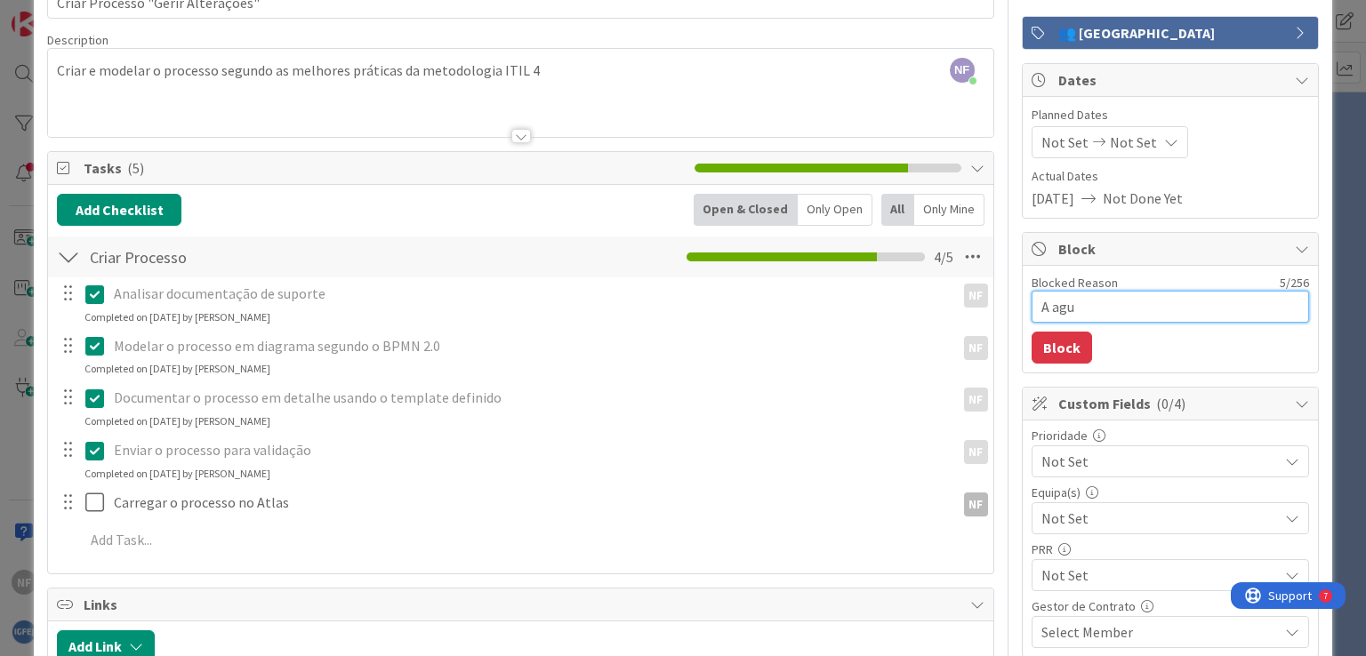
type textarea "A agua"
type textarea "x"
type textarea "A aguar"
type textarea "x"
type textarea "A aguard"
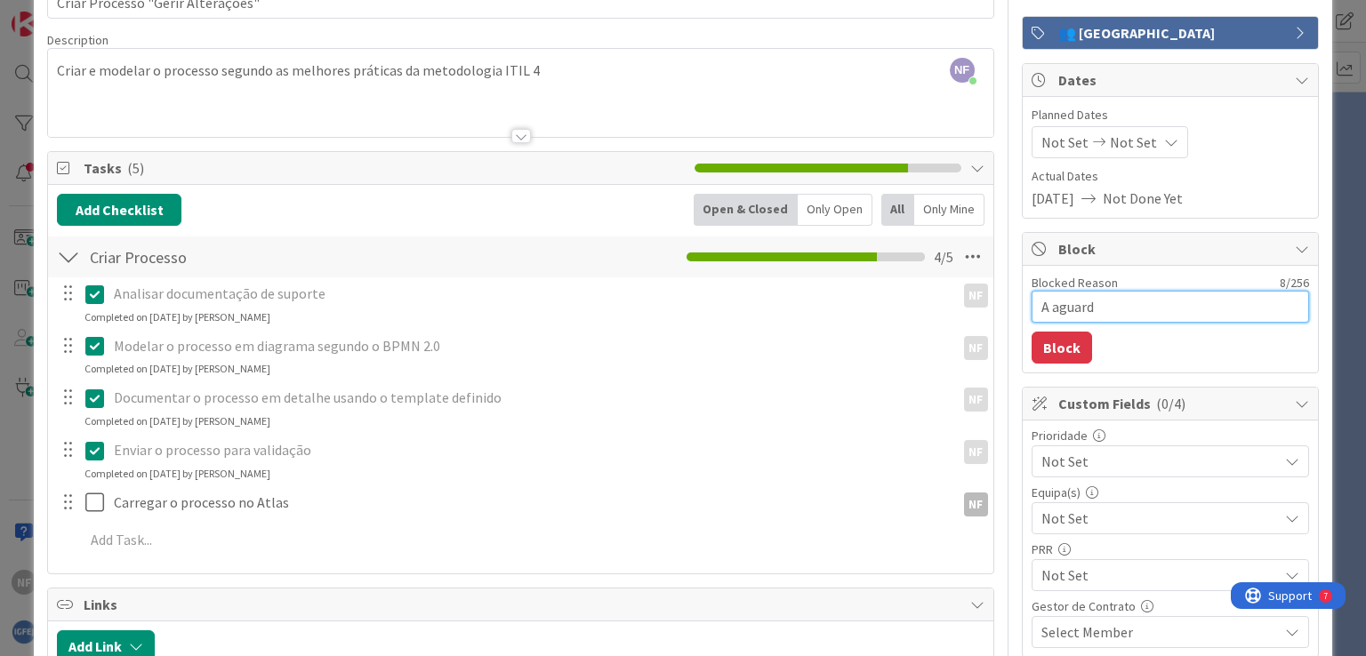
type textarea "x"
type textarea "A aguarda"
type textarea "x"
type textarea "A aguardar"
type textarea "x"
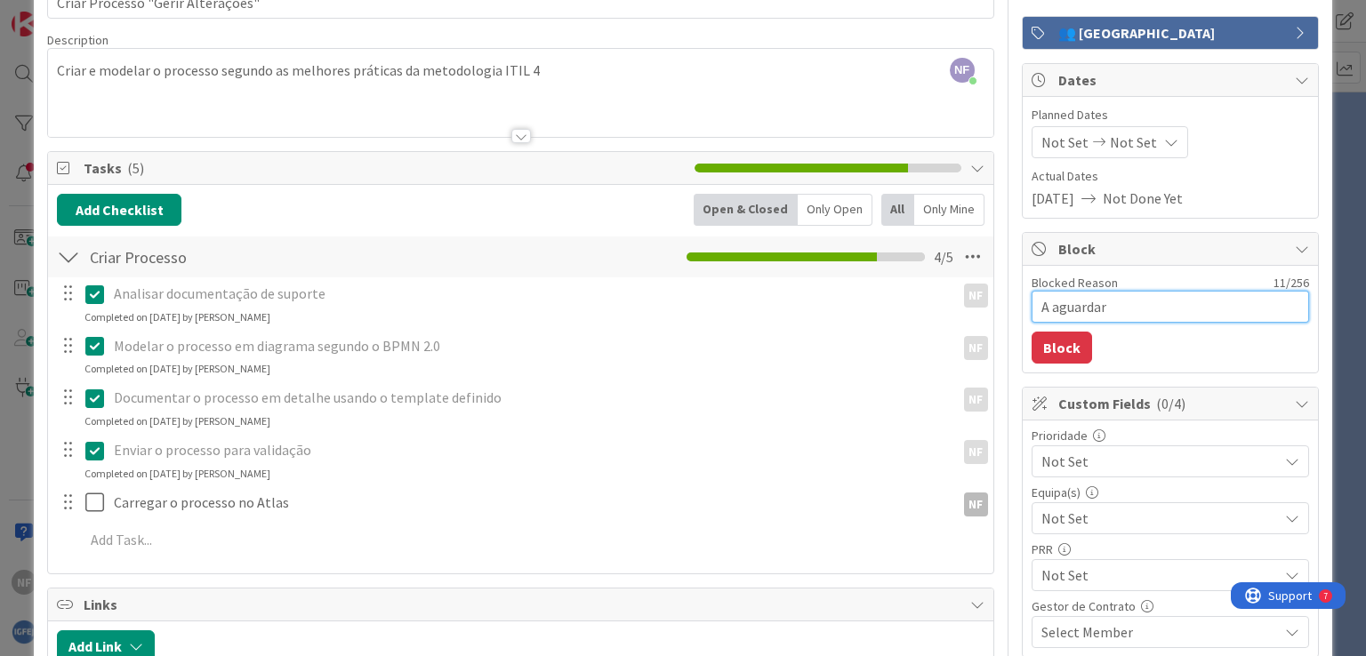
type textarea "A aguardar v"
type textarea "x"
type textarea "A aguardar va"
type textarea "x"
type textarea "A aguardar val"
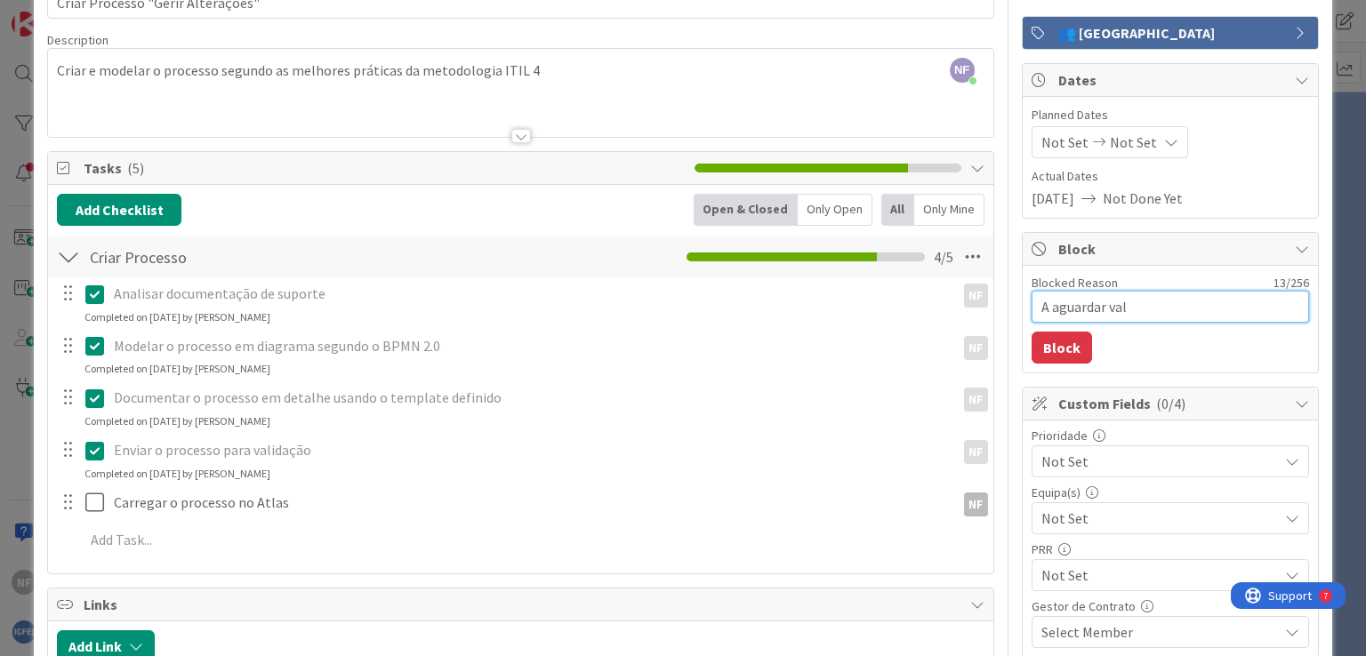
type textarea "x"
type textarea "A aguardar vali"
type textarea "x"
type textarea "A aguardar valid"
type textarea "x"
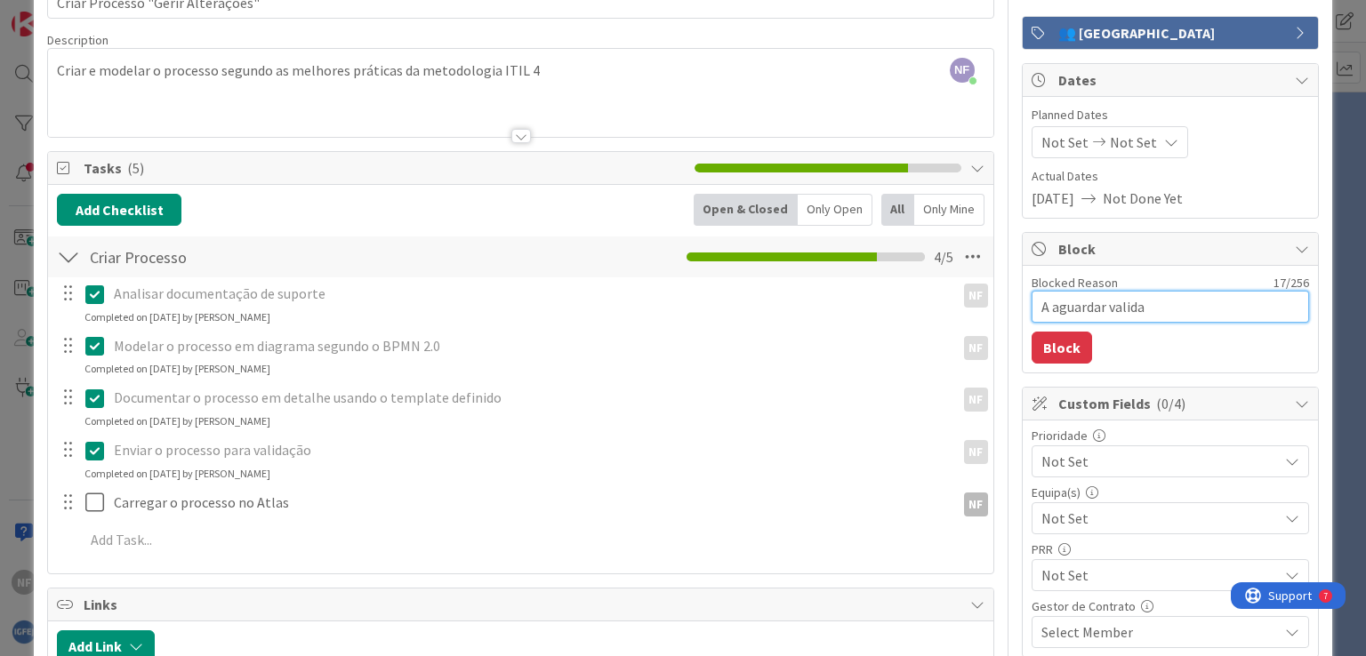
type textarea "A aguardar validaç"
type textarea "x"
type textarea "A aguardar validaçã"
type textarea "x"
type textarea "A aguardar validação"
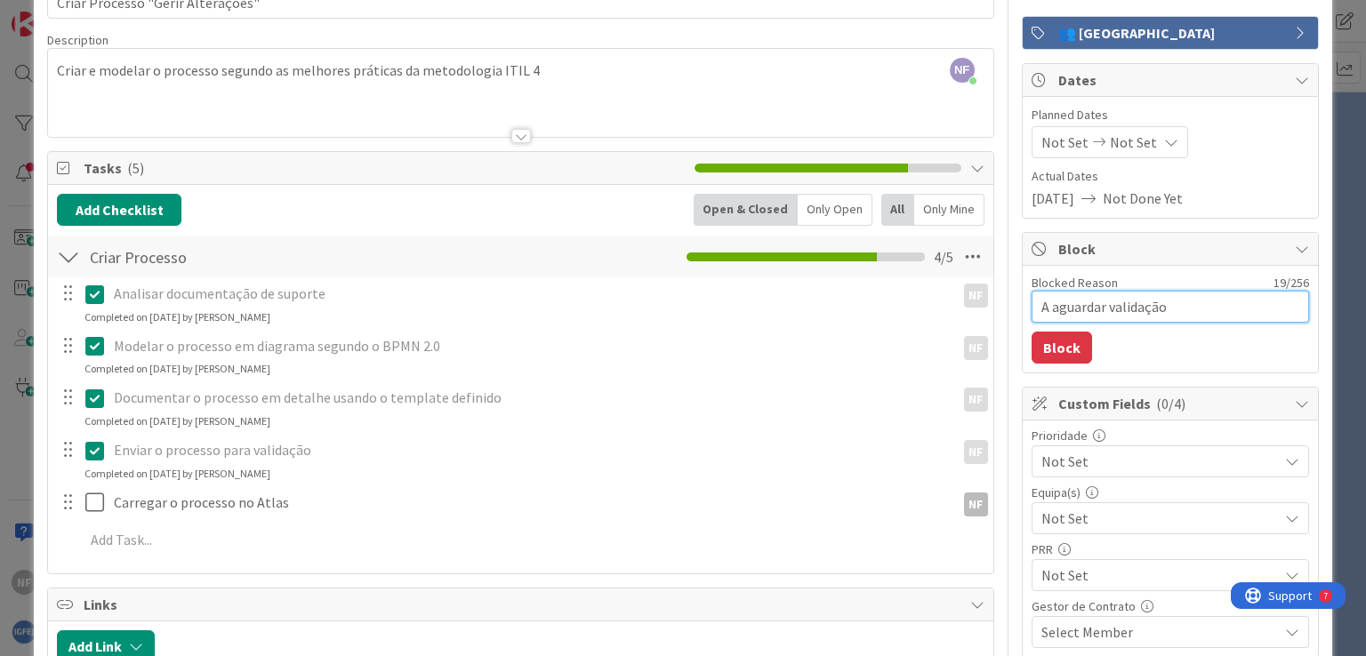
type textarea "x"
type textarea "A aguardar validação"
type textarea "x"
type textarea "A aguardar validação"
type textarea "x"
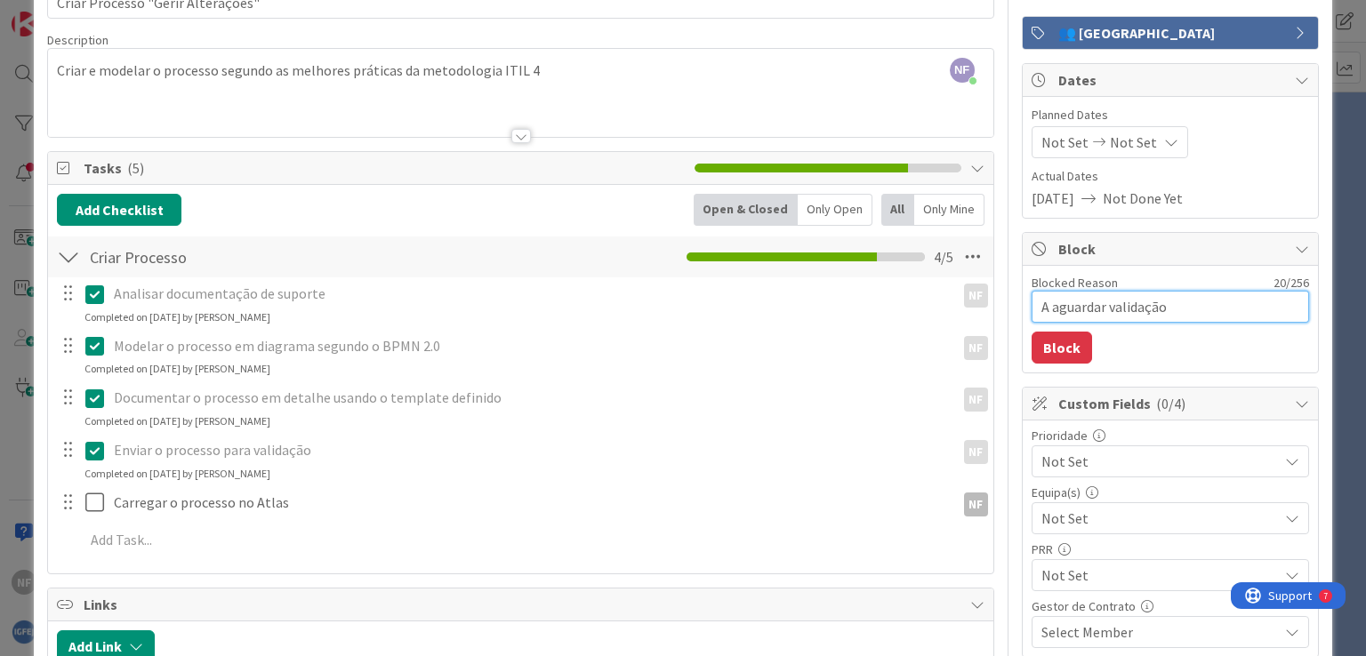
type textarea "A aguardar validação"
type textarea "x"
type textarea "A aguardar validação pe"
type textarea "x"
type textarea "A aguardar validação pel"
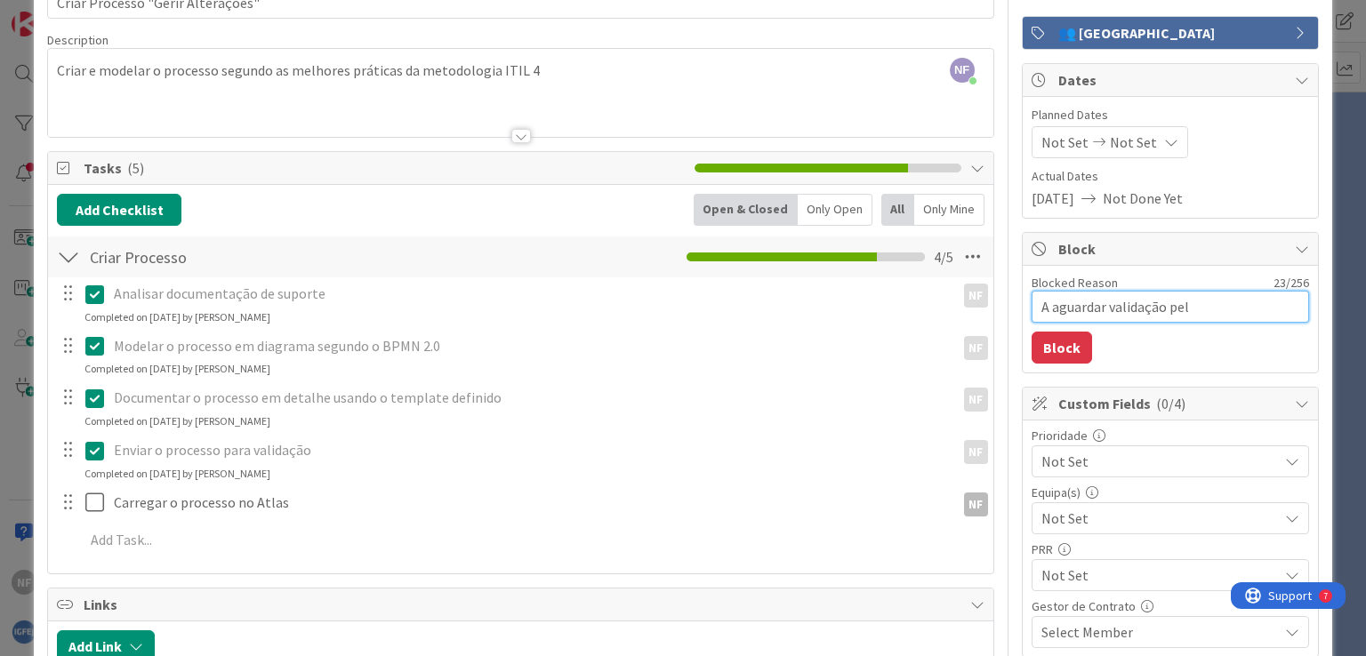
type textarea "x"
type textarea "A aguardar validação pelo"
type textarea "x"
type textarea "A aguardar validação pelo"
type textarea "x"
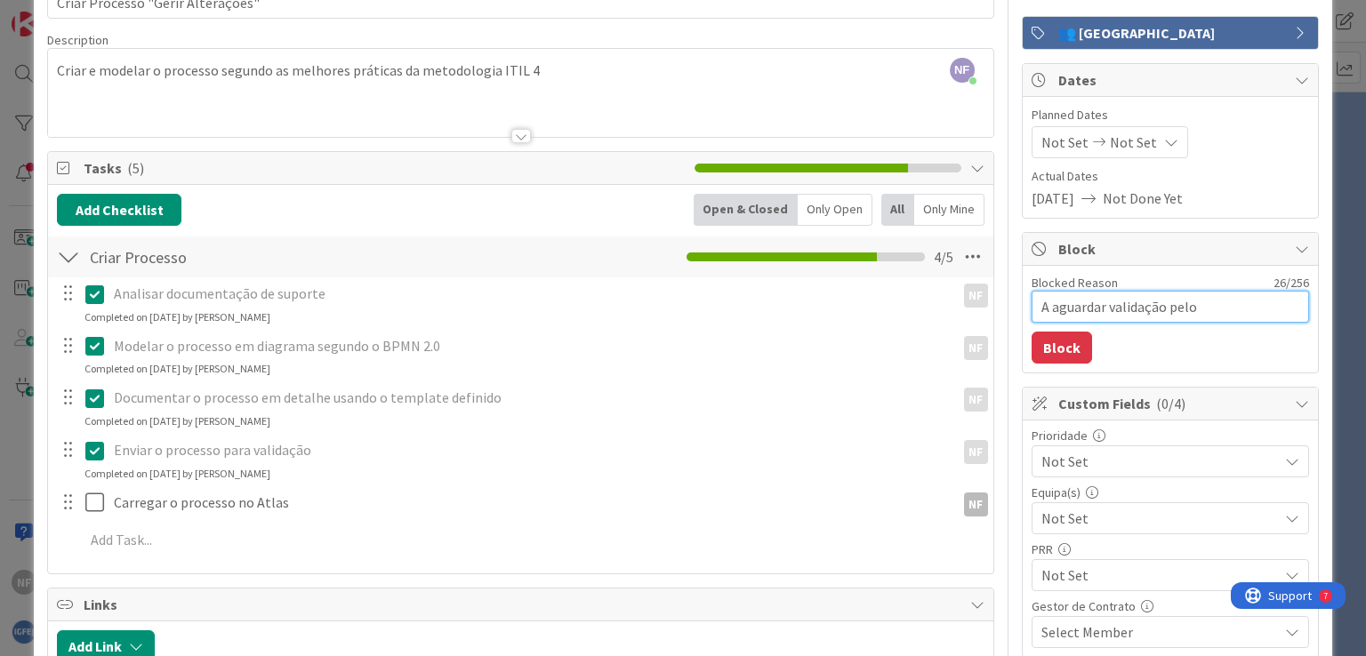
type textarea "A aguardar validação pelo r"
type textarea "x"
type textarea "A aguardar validação pelo re"
type textarea "x"
type textarea "A aguardar validação pelo res"
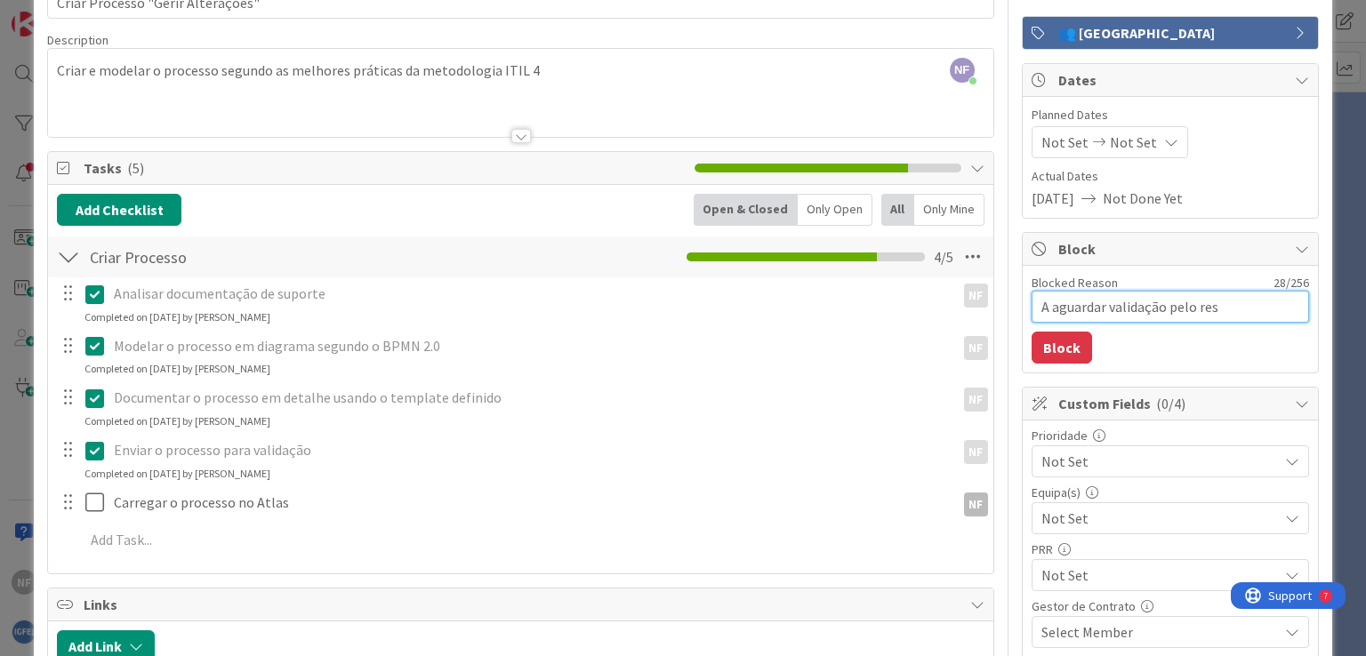
type textarea "x"
type textarea "A aguardar validação pelo resp"
type textarea "x"
type textarea "A aguardar validação pelo respo"
type textarea "x"
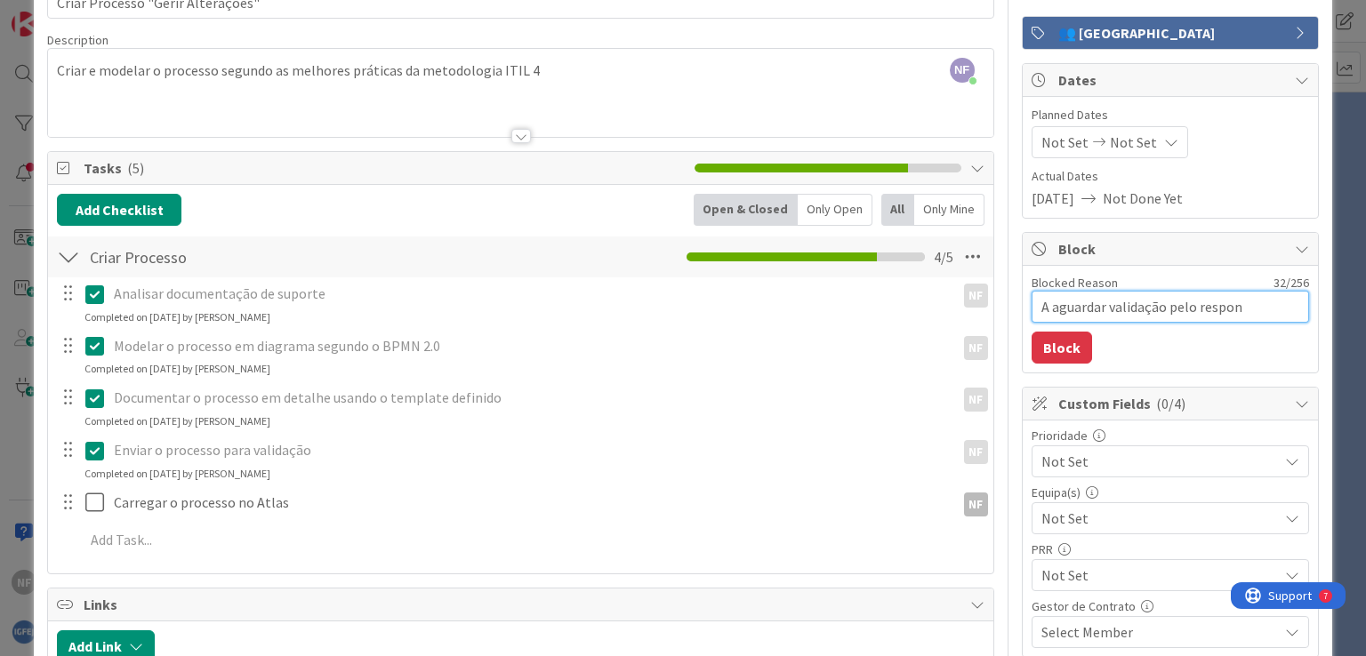
type textarea "A aguardar validação pelo respon´s"
type textarea "x"
type textarea "A aguardar validação pelo respon´sa"
type textarea "x"
type textarea "A aguardar validação pelo respon´save"
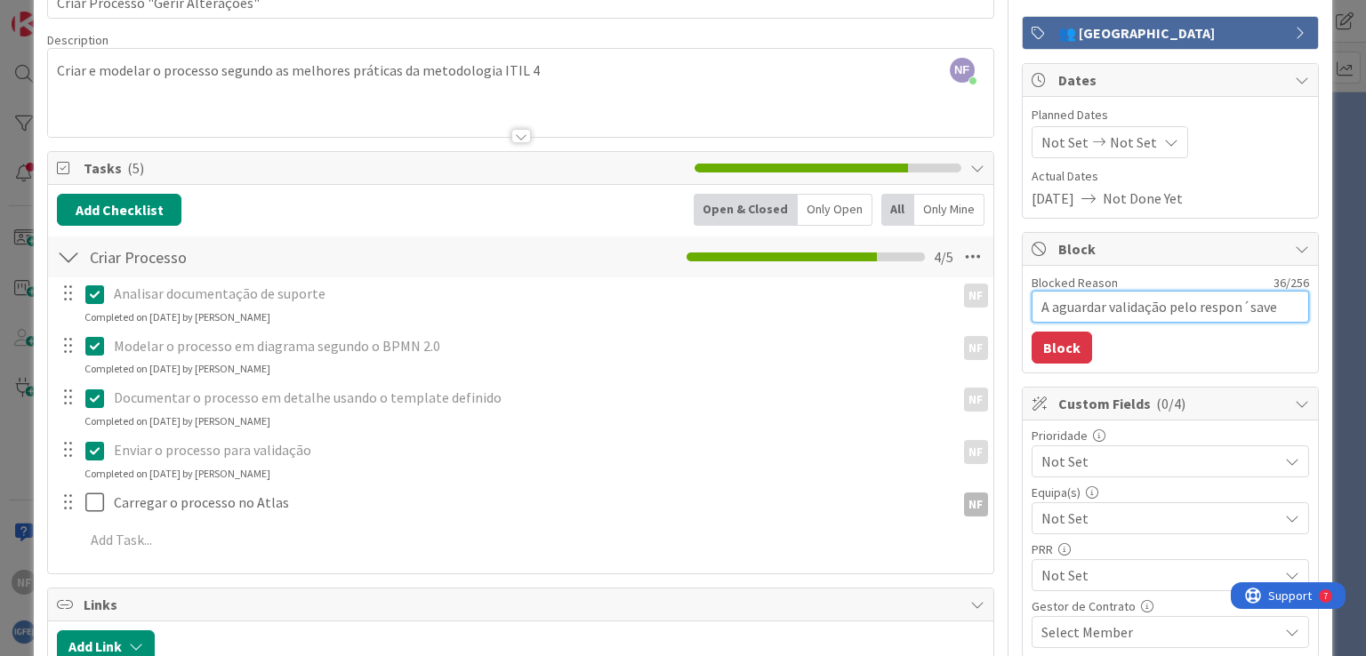
type textarea "x"
type textarea "A aguardar validação pelo respon´savel"
type textarea "x"
type textarea "A aguardar validação pelo respon´save"
type textarea "x"
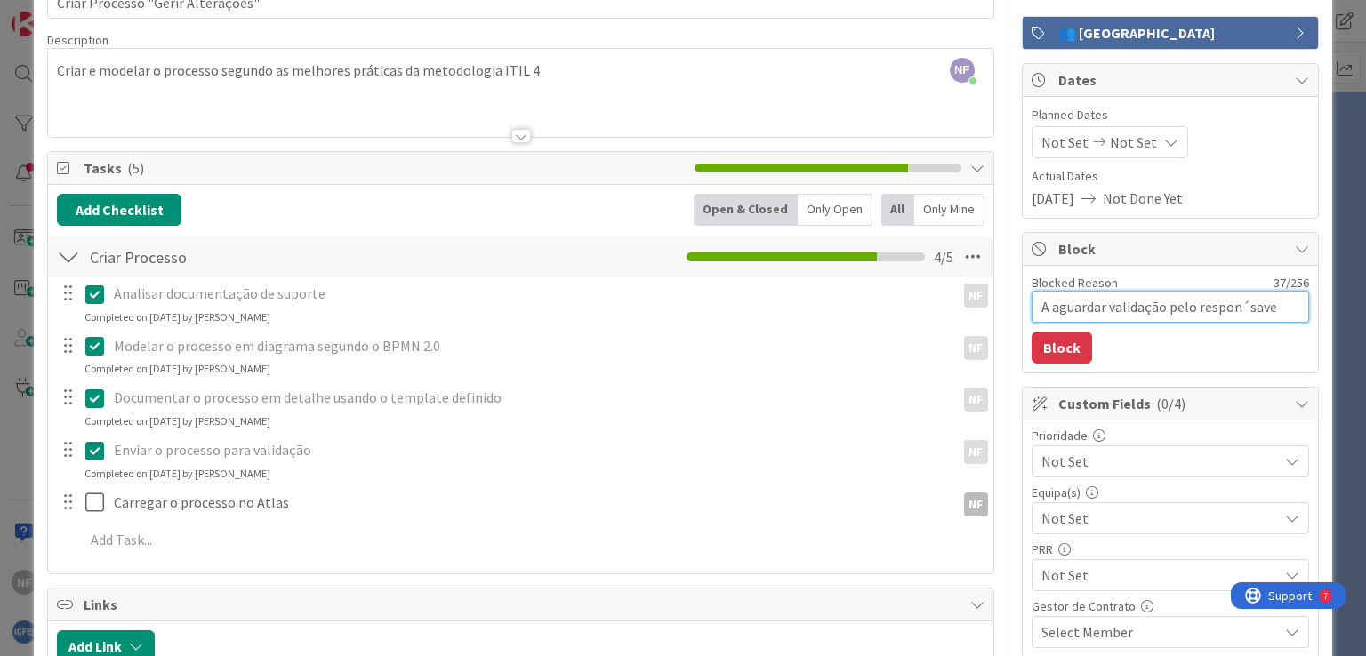
type textarea "A aguardar validação pelo respon´sav"
type textarea "x"
type textarea "A aguardar validação pelo respon´sa"
type textarea "x"
type textarea "A aguardar validação pelo respon´s"
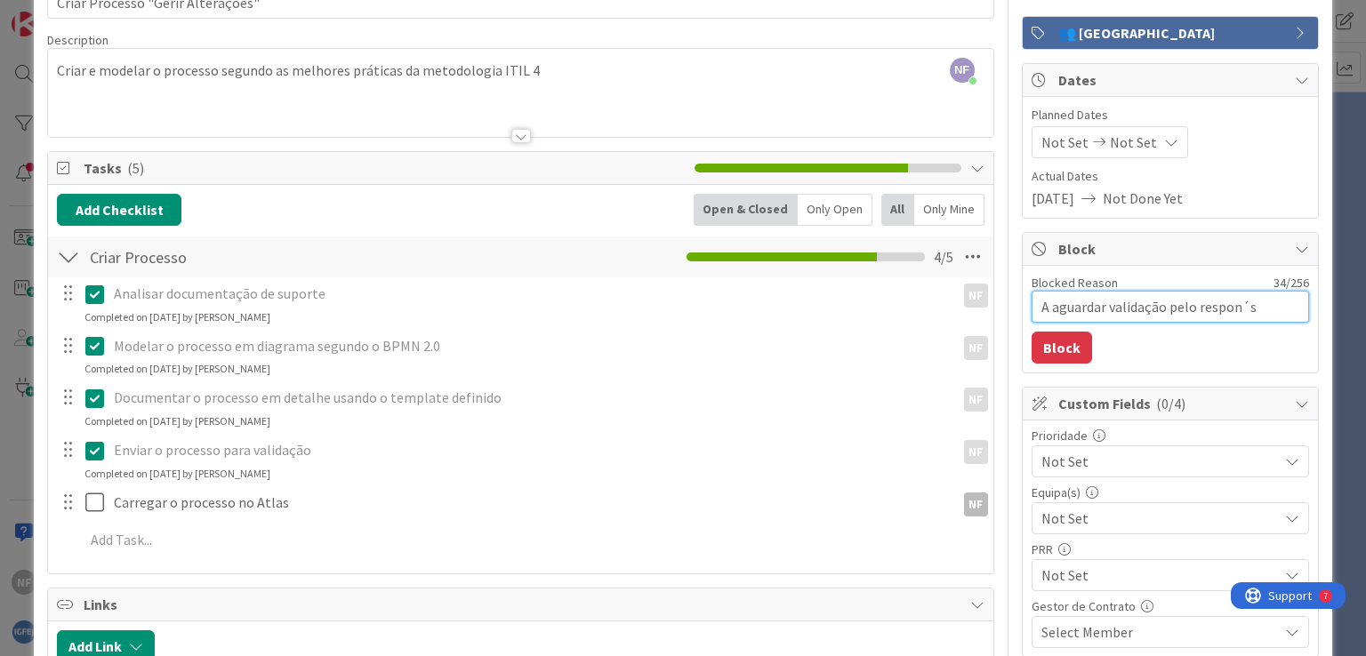
type textarea "x"
type textarea "A aguardar validação pelo respon´"
type textarea "x"
type textarea "A aguardar validação pelo respon"
type textarea "x"
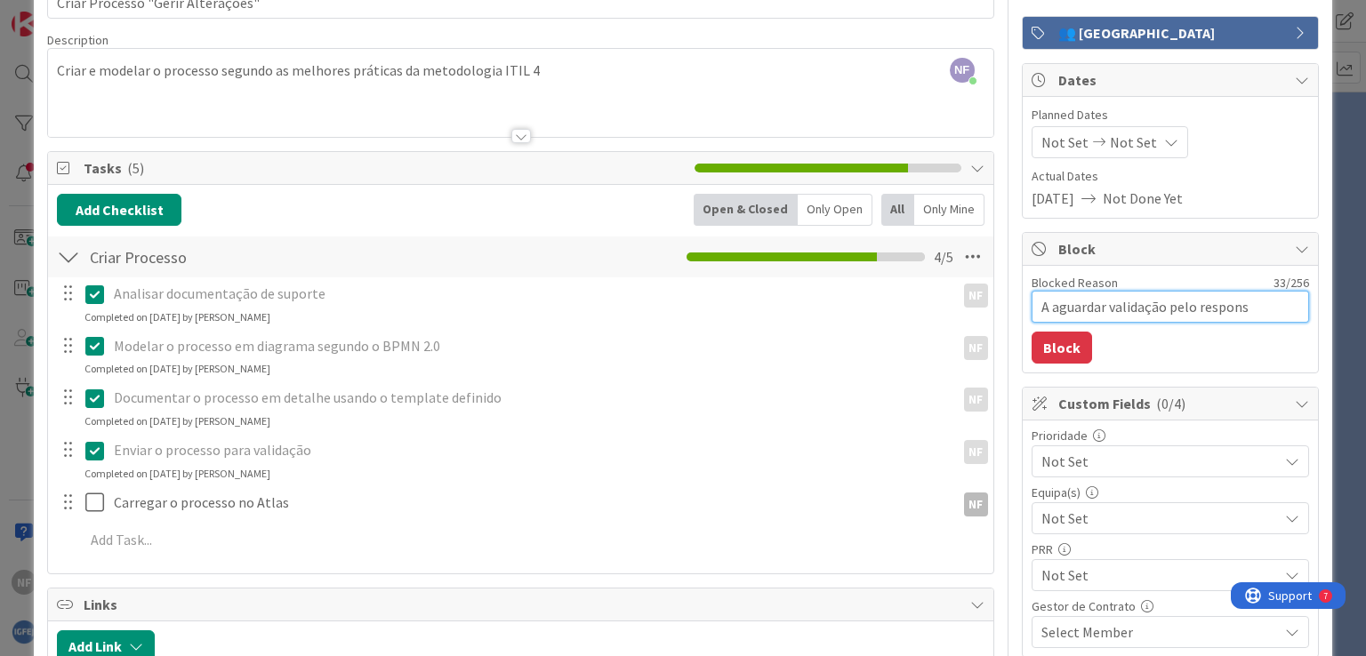
type textarea "A aguardar validação pelo responsá"
type textarea "x"
type textarea "A aguardar validação pelo responsáv"
type textarea "x"
type textarea "A aguardar validação pelo responsável"
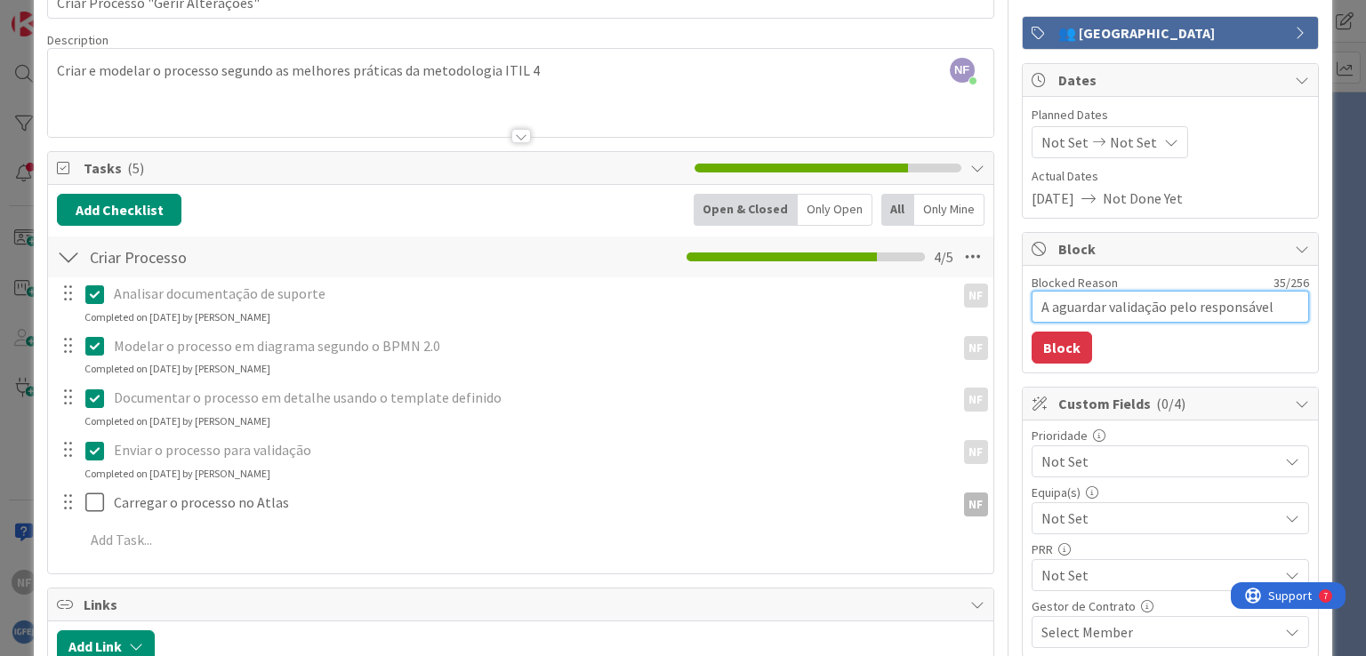
type textarea "x"
drag, startPoint x: 1270, startPoint y: 300, endPoint x: 925, endPoint y: 289, distance: 346.0
click at [925, 289] on div "Title 33 / 128 Criar Processo "Gerir Alterações" Description NF Nuno Ferreira j…" at bounding box center [682, 600] width 1270 height 1287
type textarea "A aguardar validação pelo responsável"
click at [1051, 343] on button "Block" at bounding box center [1061, 348] width 60 height 32
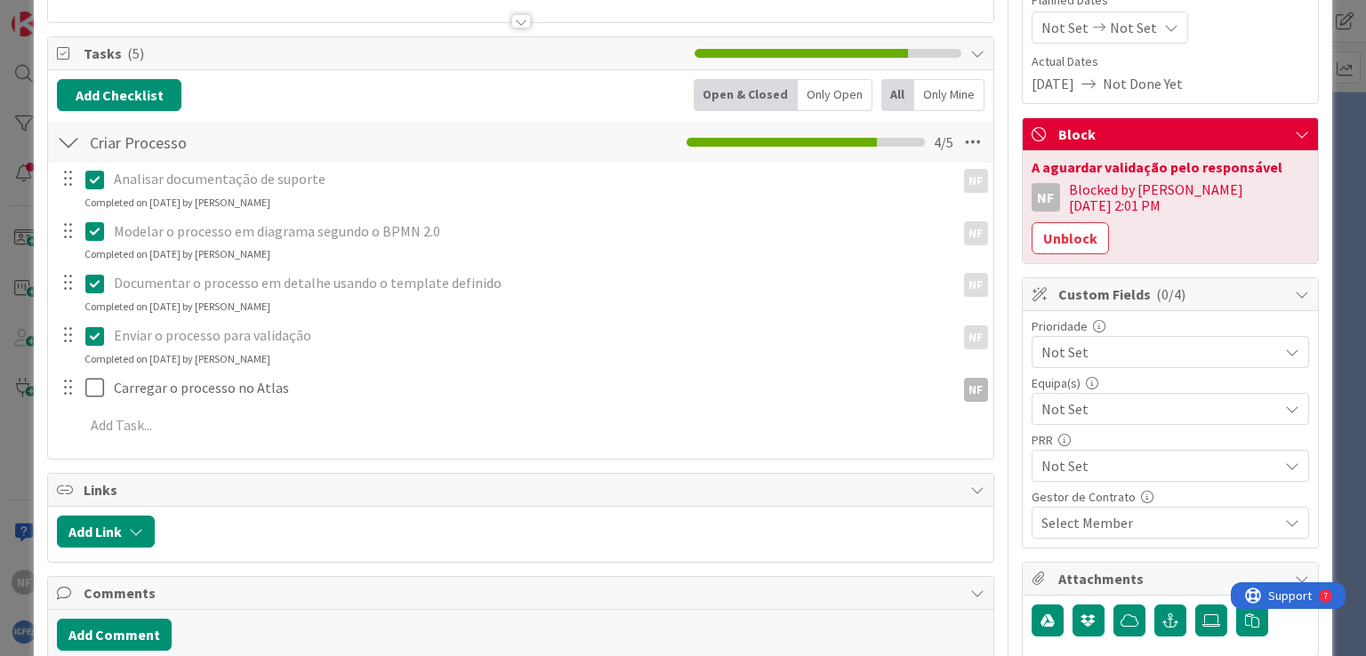
scroll to position [0, 0]
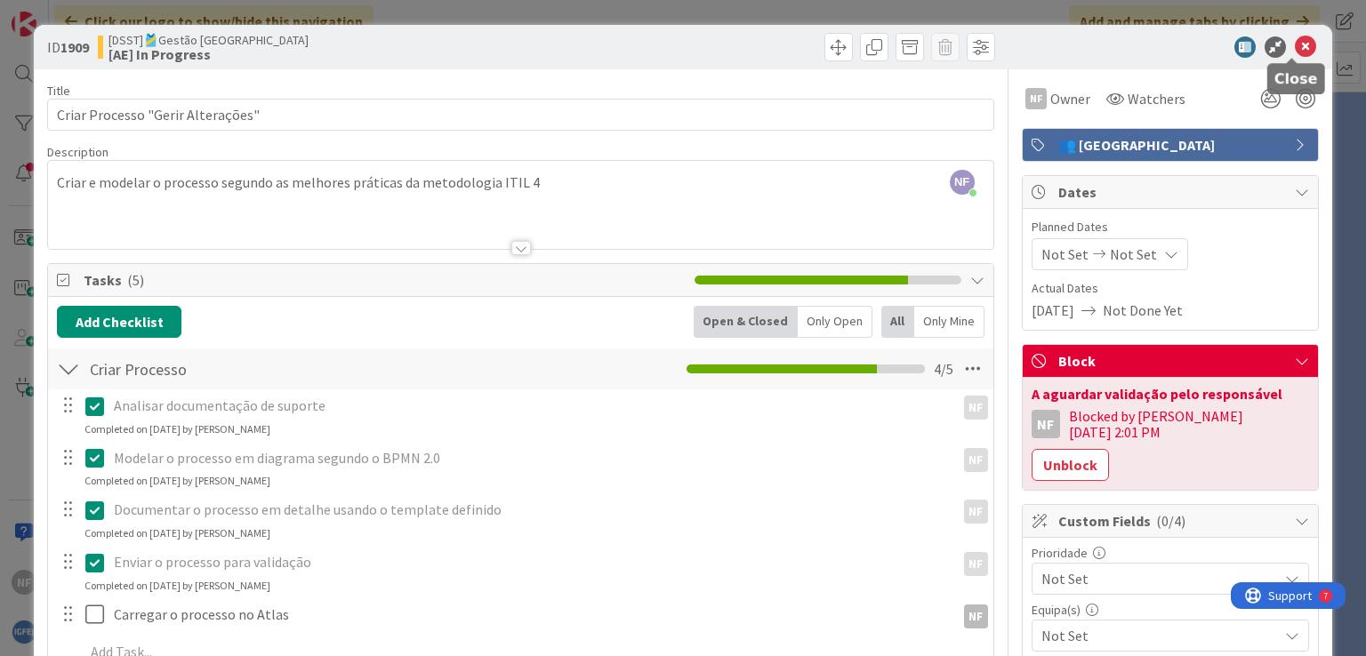
click at [1294, 44] on icon at bounding box center [1304, 46] width 21 height 21
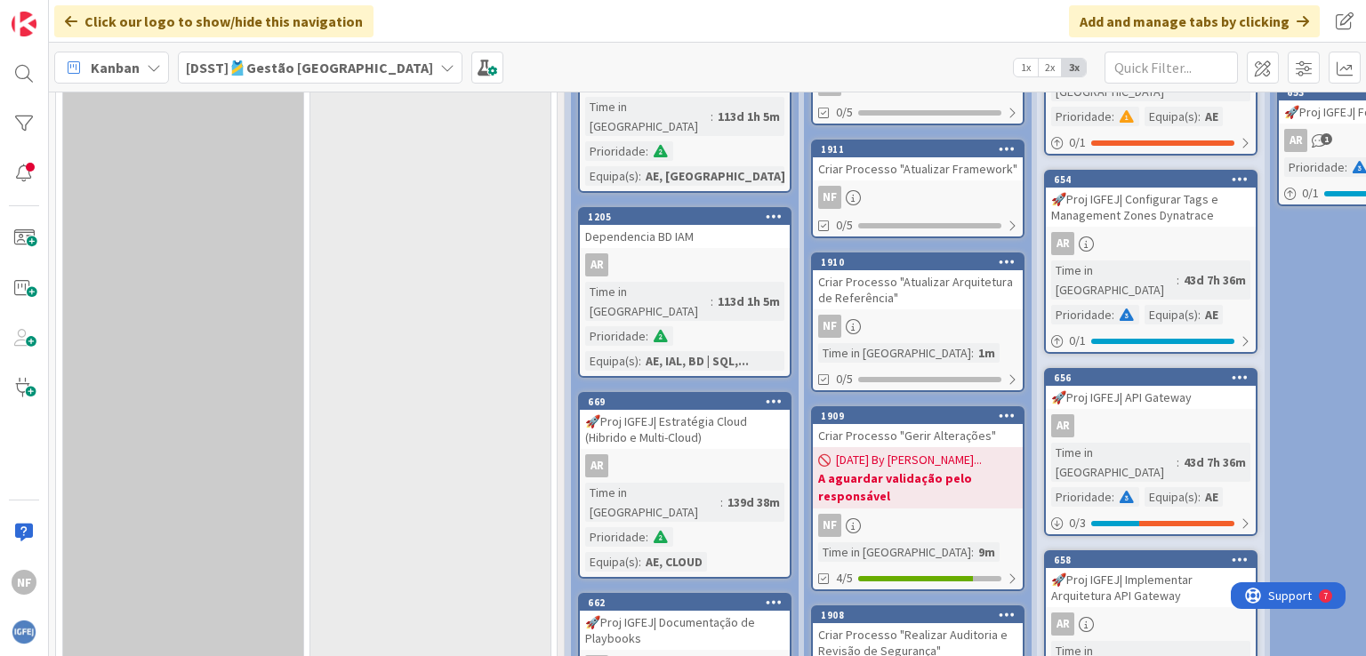
click at [890, 273] on div "Criar Processo "Atualizar Arquitetura de Referência"" at bounding box center [918, 289] width 210 height 39
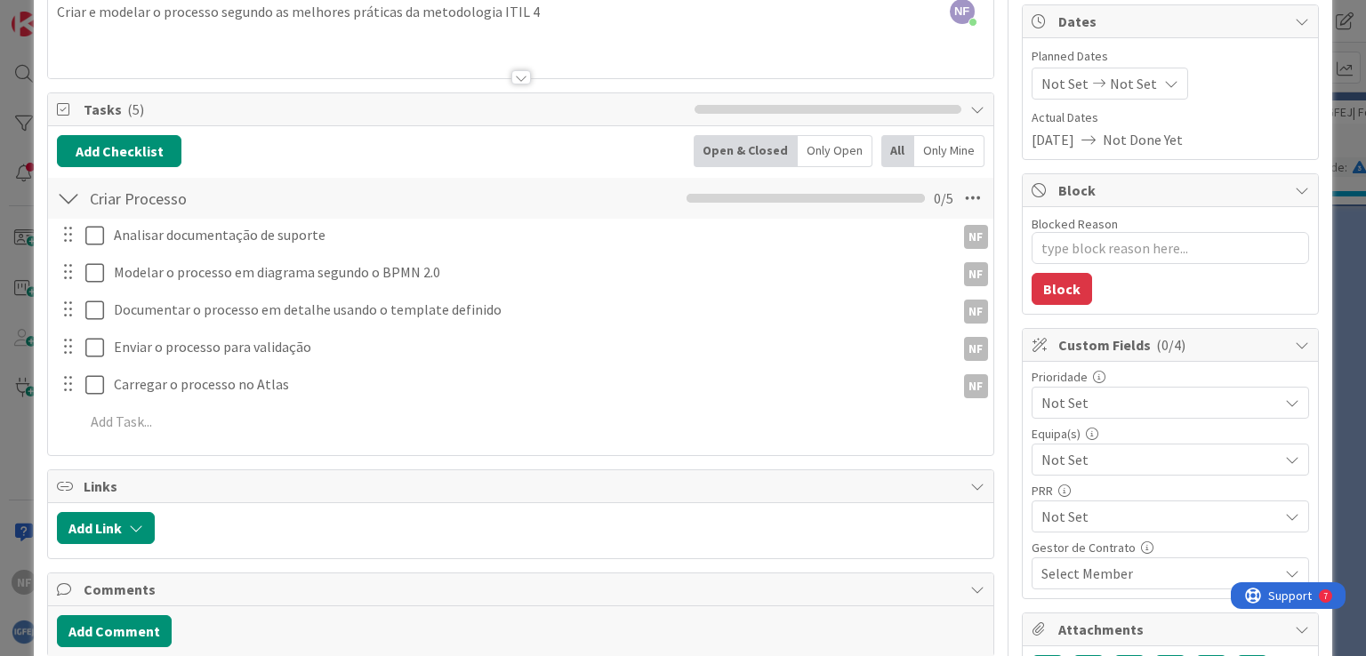
scroll to position [178, 0]
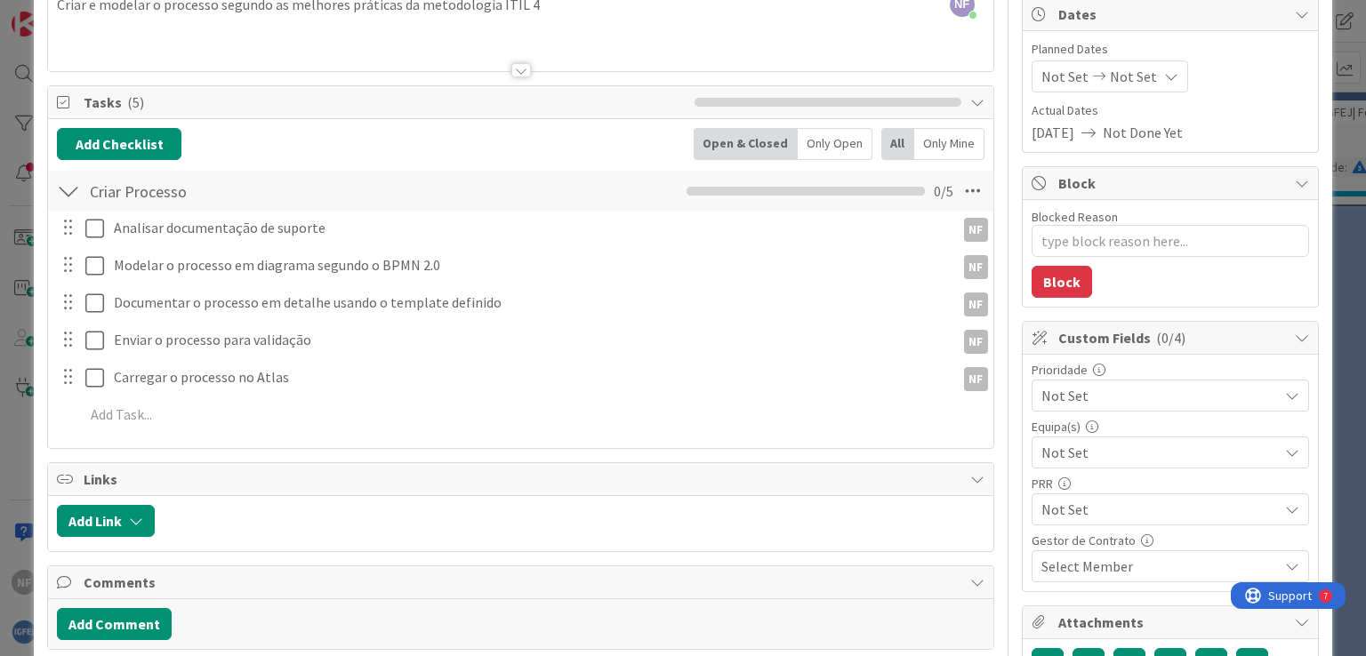
click at [1128, 450] on span "Not Set" at bounding box center [1159, 452] width 236 height 21
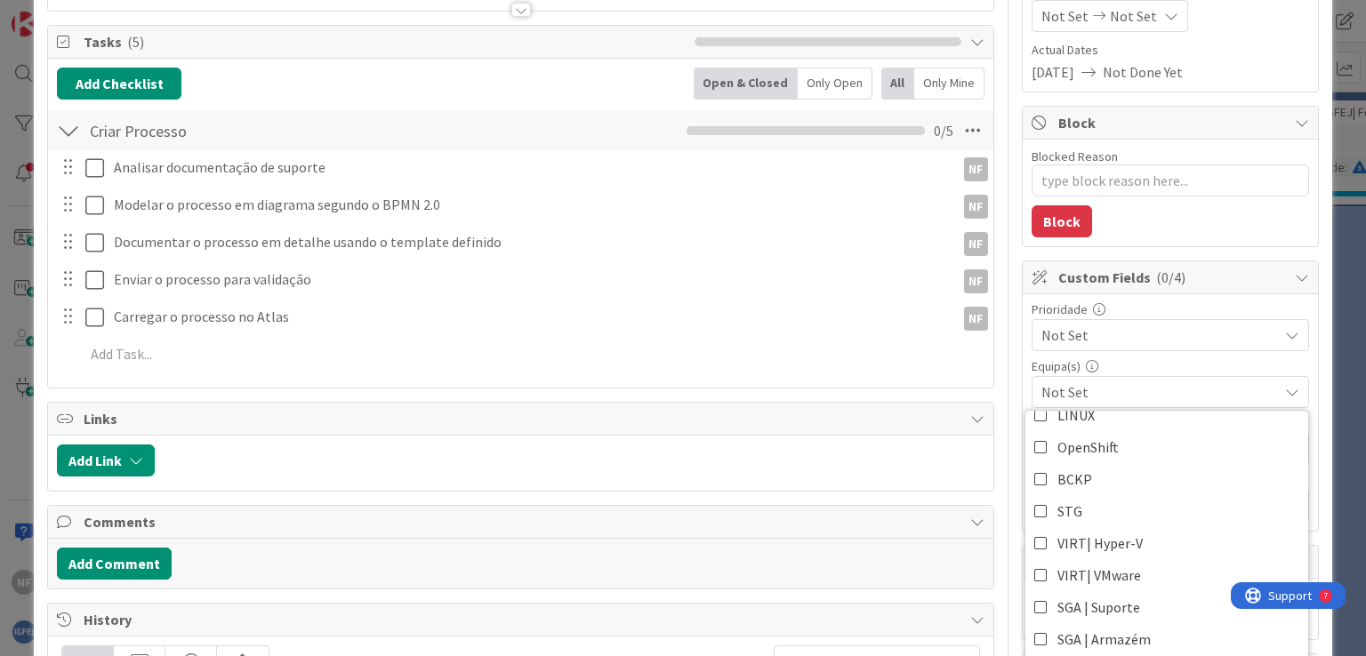
scroll to position [267, 0]
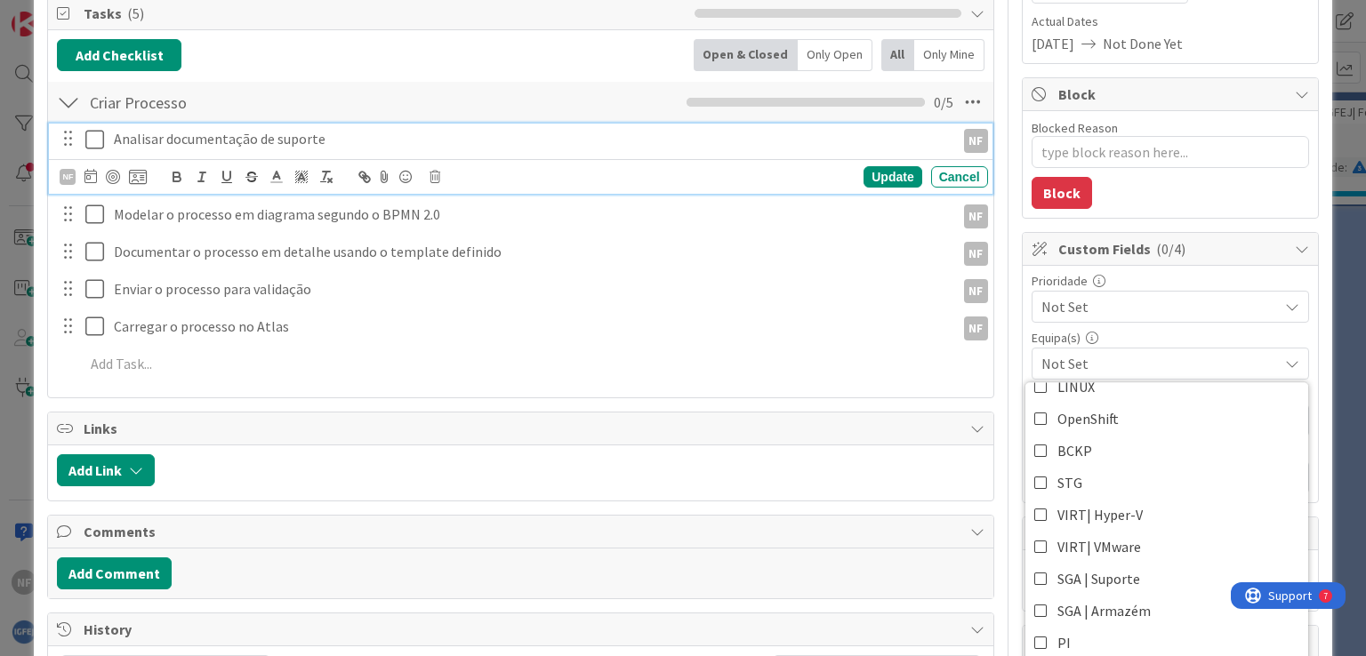
click at [88, 135] on icon at bounding box center [98, 139] width 27 height 21
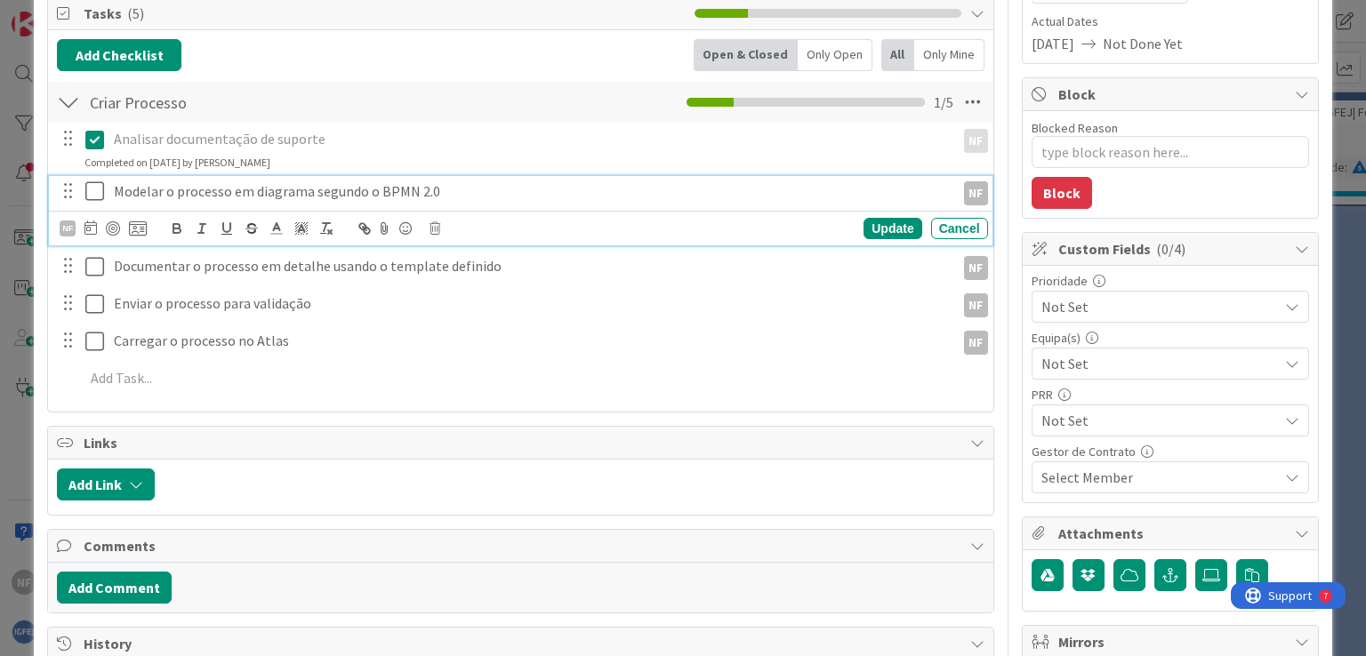
click at [88, 191] on icon at bounding box center [98, 190] width 27 height 21
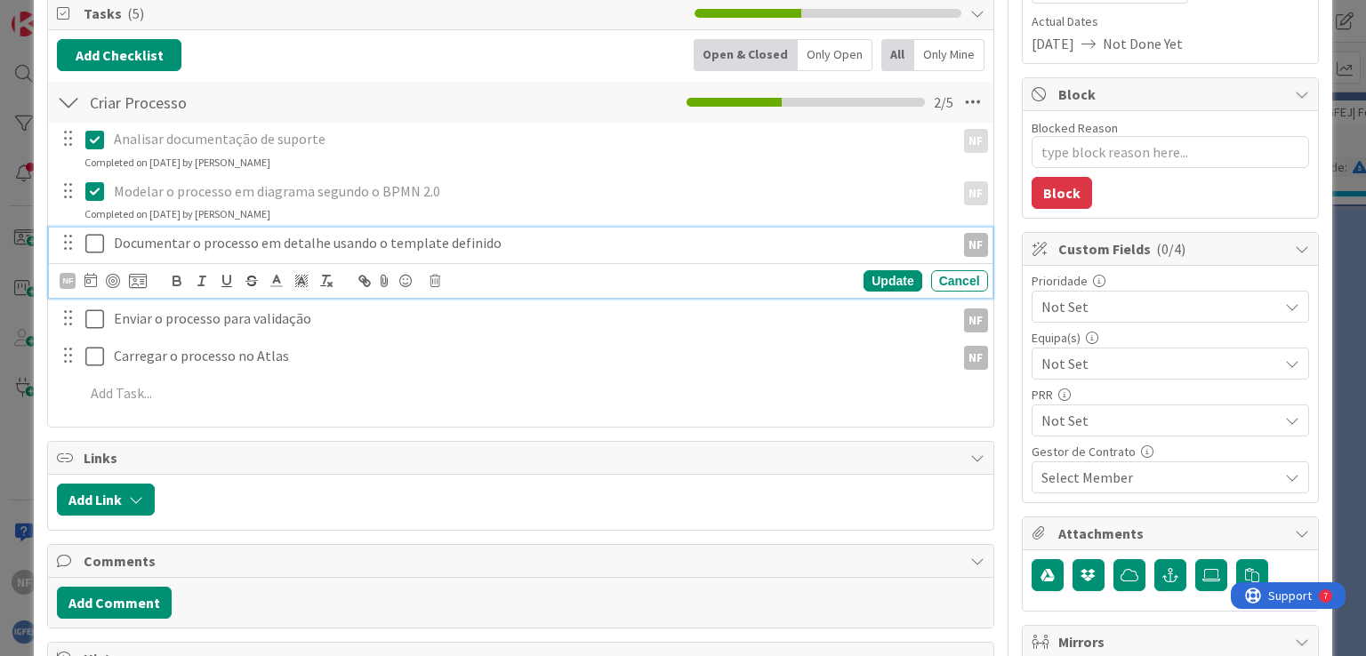
click at [95, 239] on icon at bounding box center [98, 243] width 27 height 21
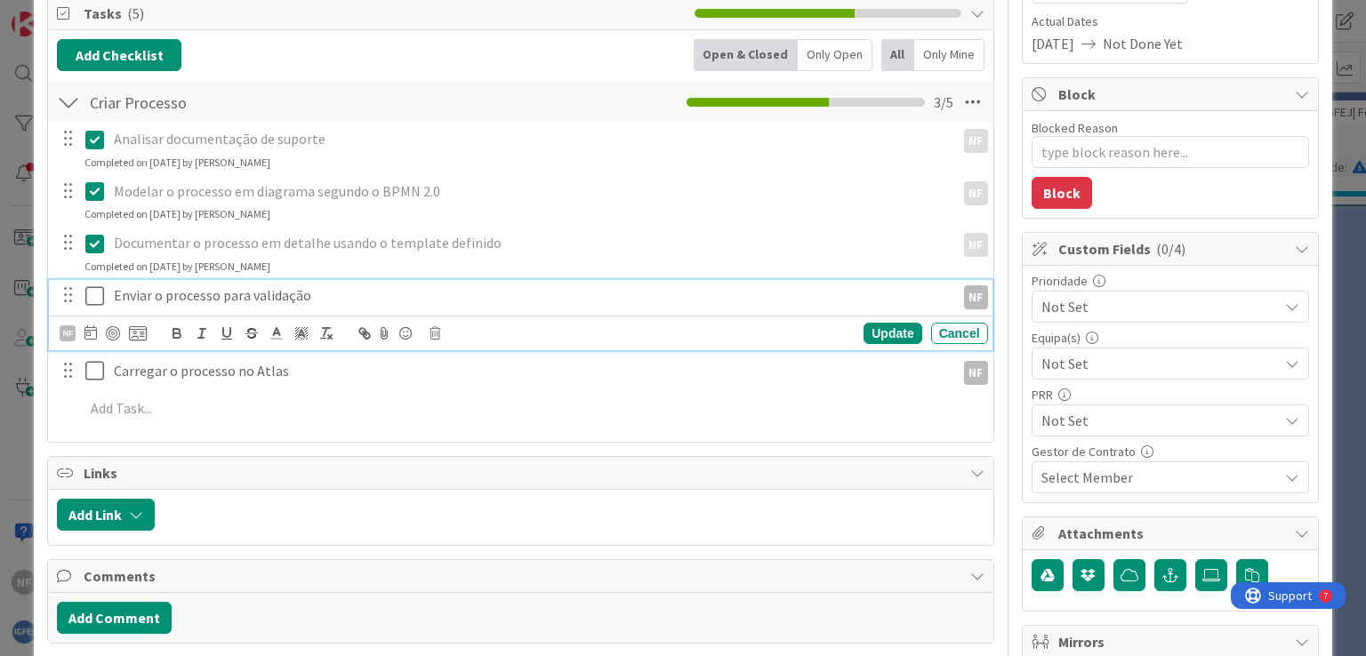
click at [89, 289] on icon at bounding box center [98, 295] width 27 height 21
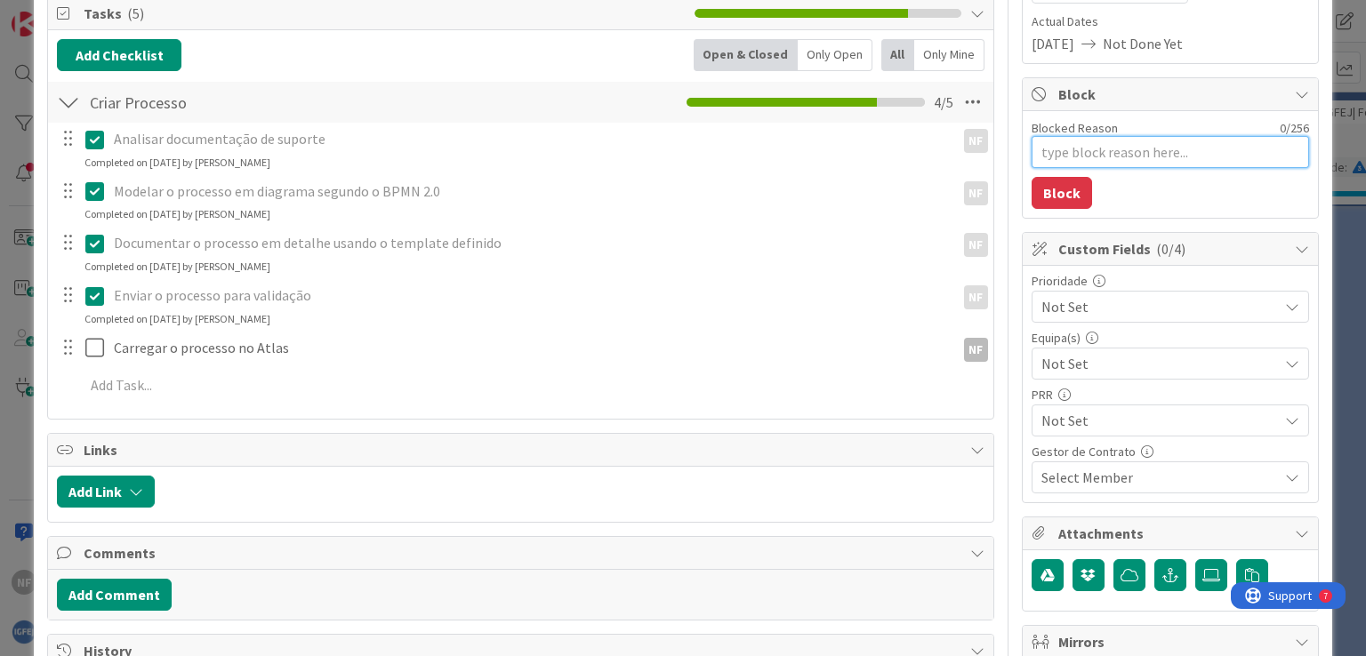
click at [1069, 158] on textarea "Blocked Reason" at bounding box center [1169, 152] width 277 height 32
paste textarea "A aguardar validação pelo responsável"
type textarea "x"
type textarea "A aguardar validação pelo responsável"
click at [1053, 191] on button "Block" at bounding box center [1061, 193] width 60 height 32
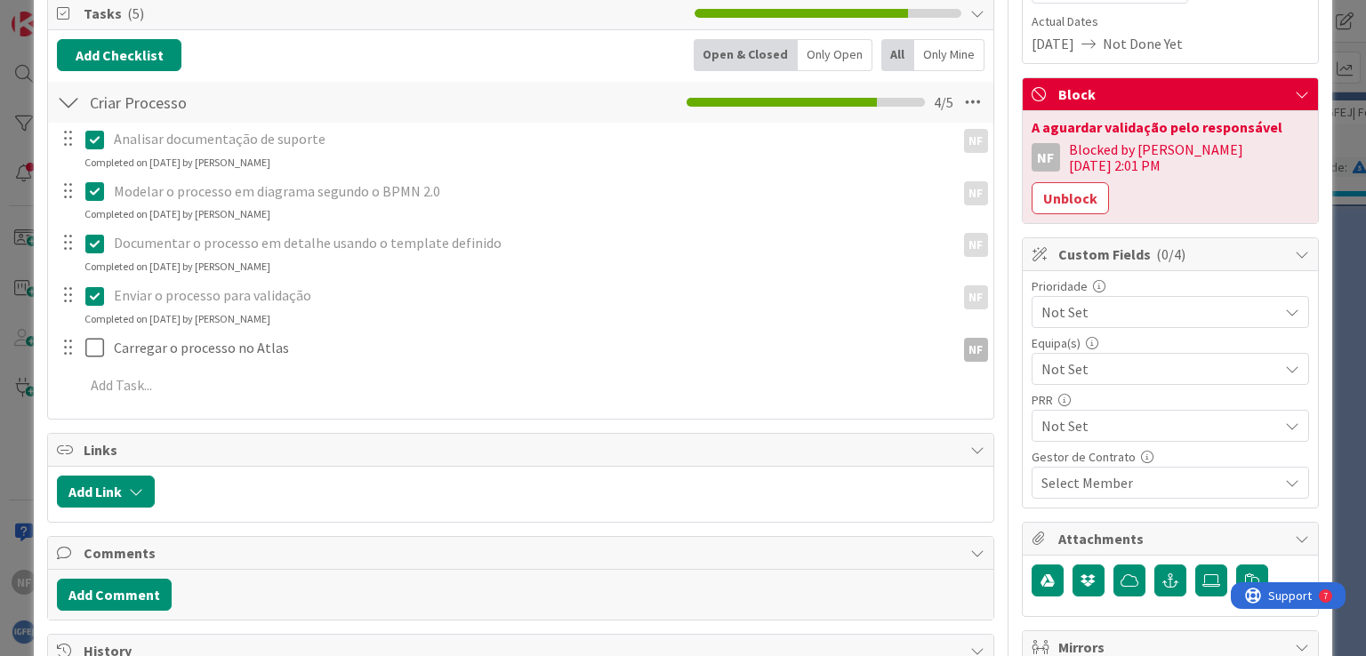
scroll to position [0, 0]
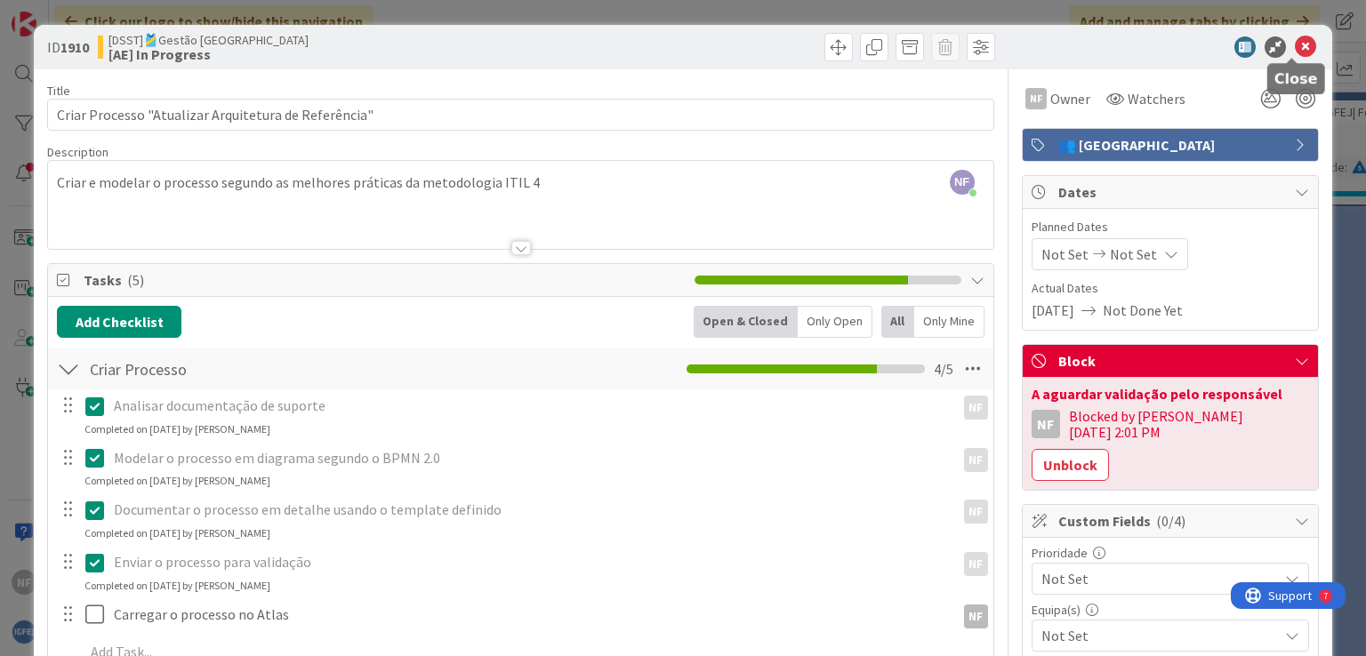
click at [1294, 50] on icon at bounding box center [1304, 46] width 21 height 21
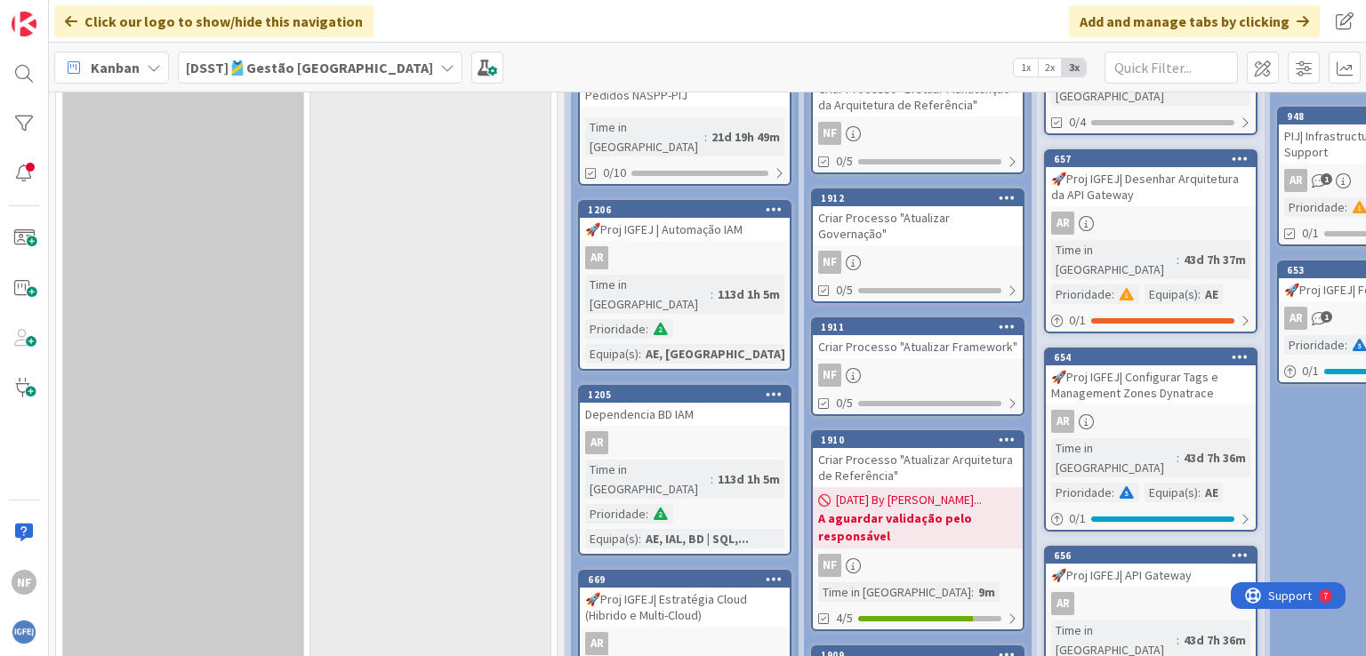
click at [916, 335] on div "Criar Processo "Atualizar Framework"" at bounding box center [918, 346] width 210 height 23
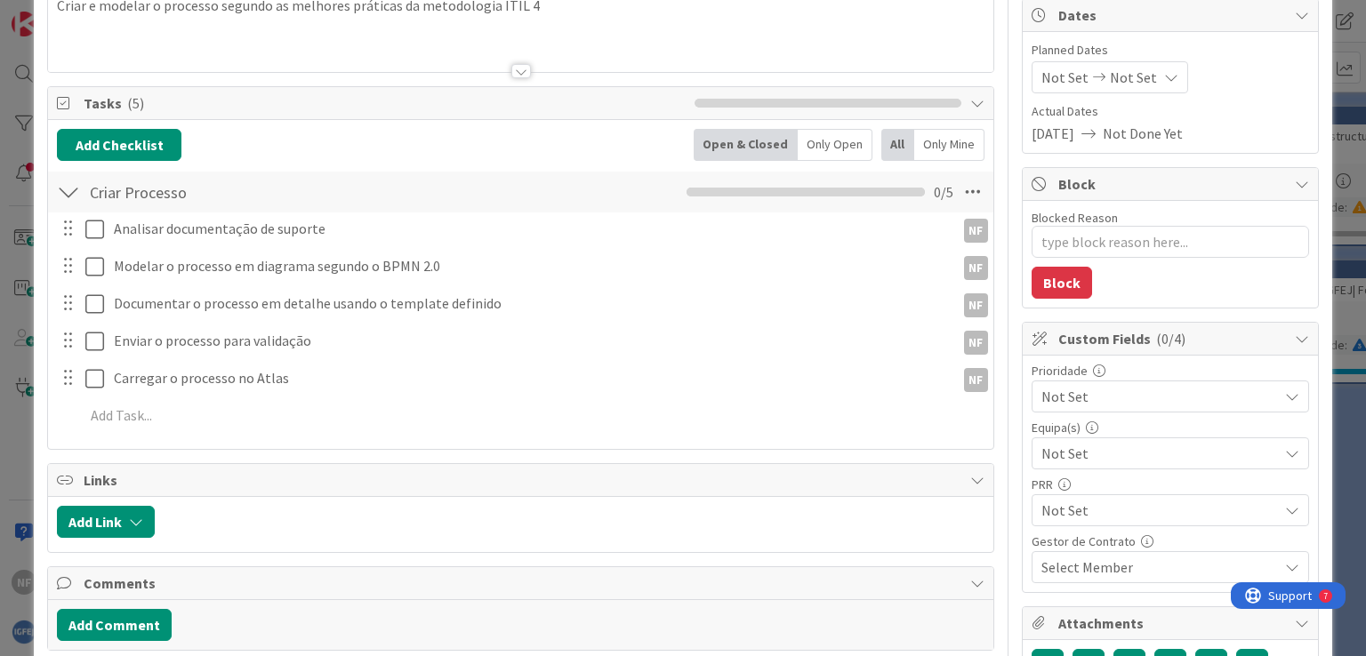
scroll to position [178, 0]
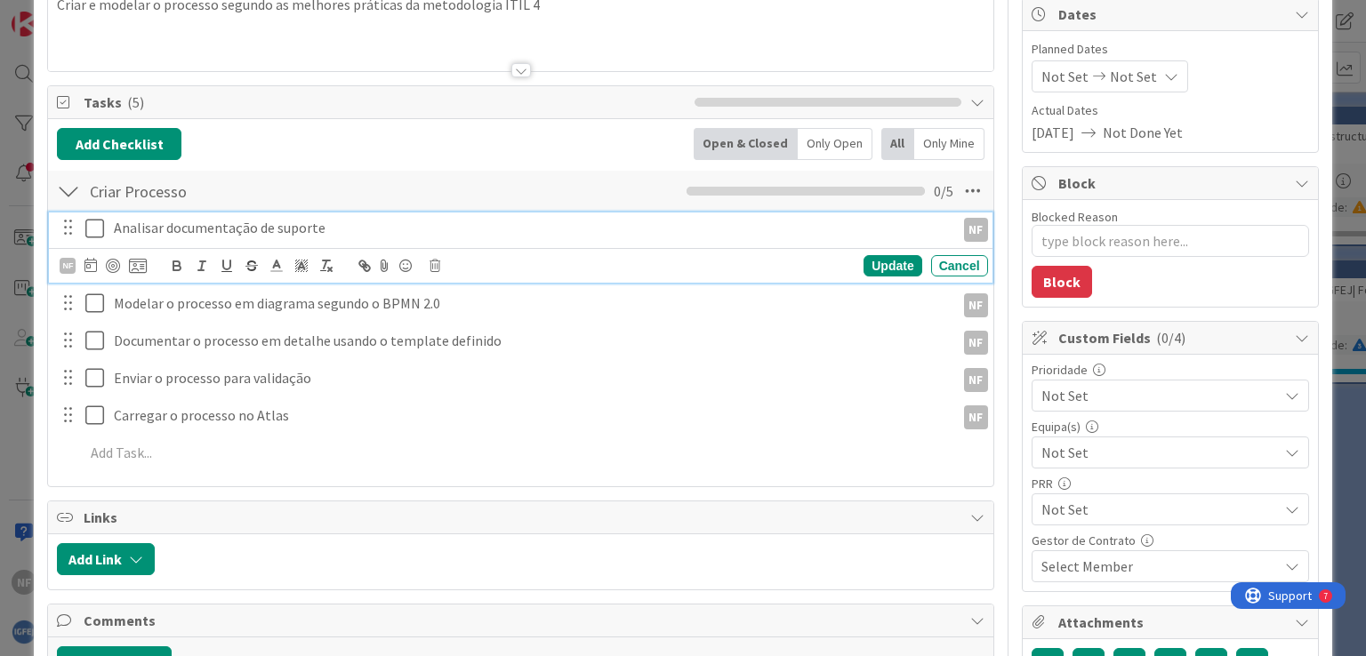
drag, startPoint x: 89, startPoint y: 220, endPoint x: 92, endPoint y: 232, distance: 12.7
click at [89, 223] on icon at bounding box center [98, 228] width 27 height 21
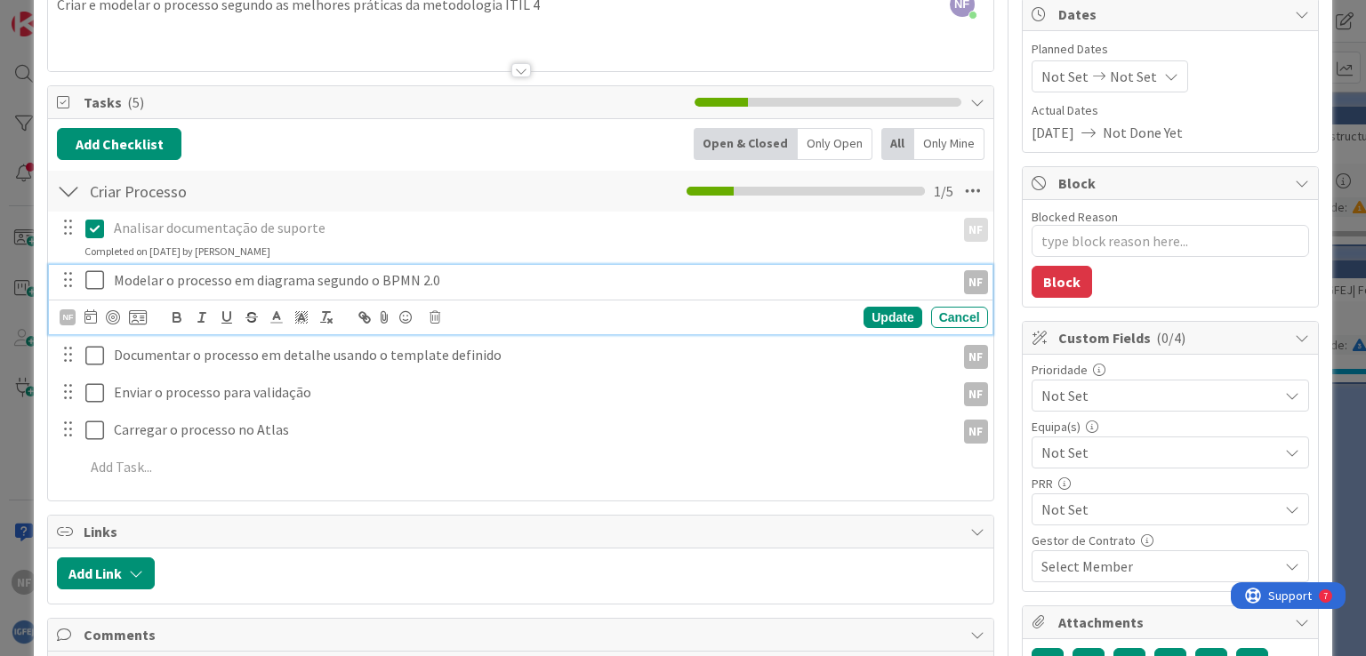
click at [94, 267] on button at bounding box center [95, 281] width 21 height 28
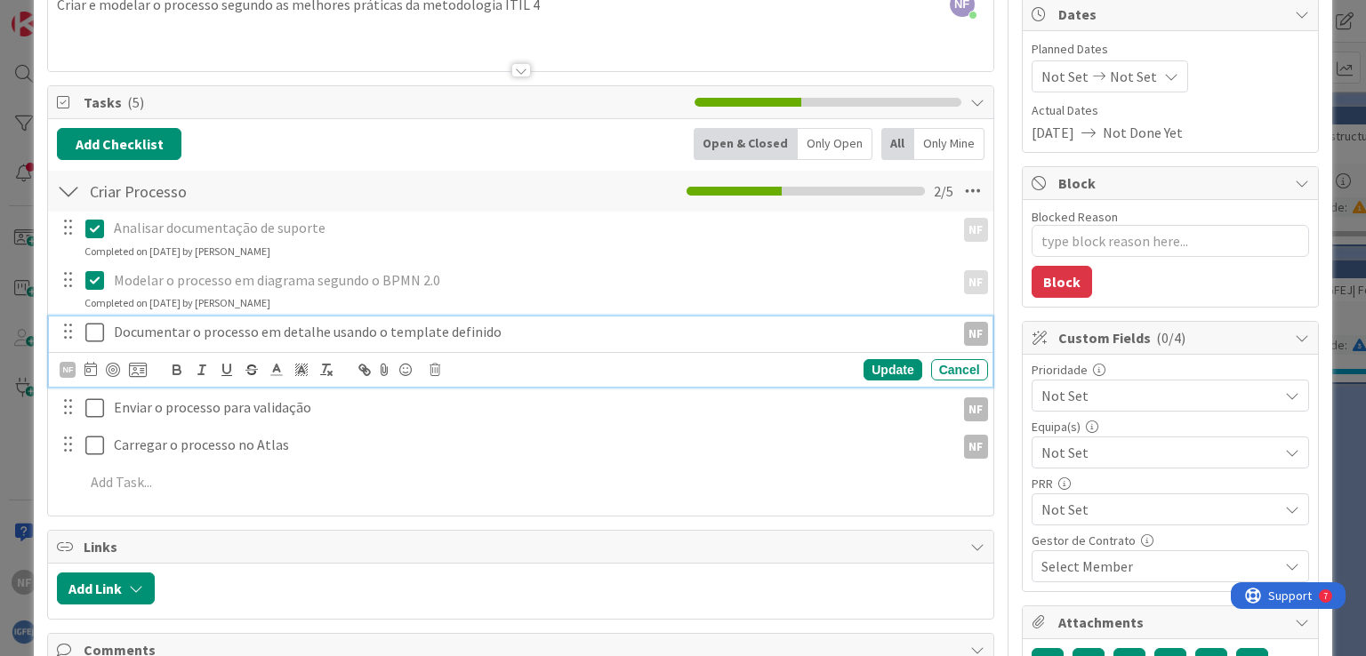
click at [97, 331] on icon at bounding box center [98, 332] width 27 height 21
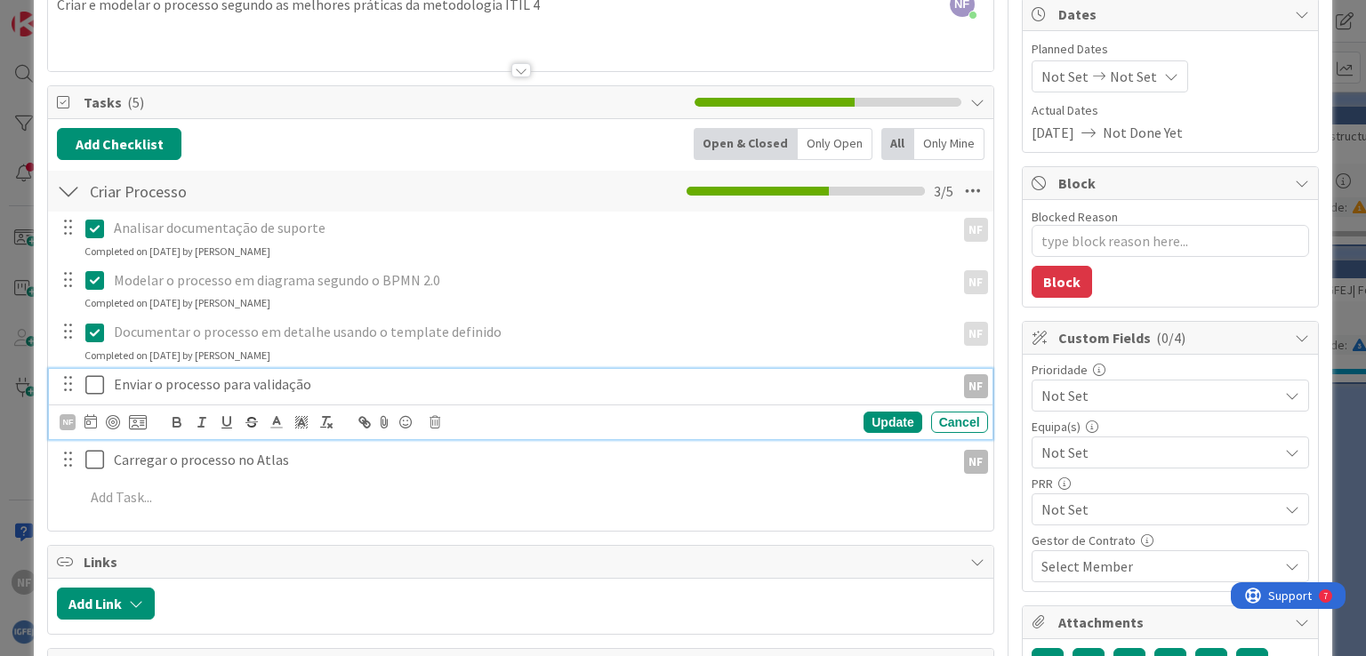
click at [92, 378] on icon at bounding box center [98, 384] width 27 height 21
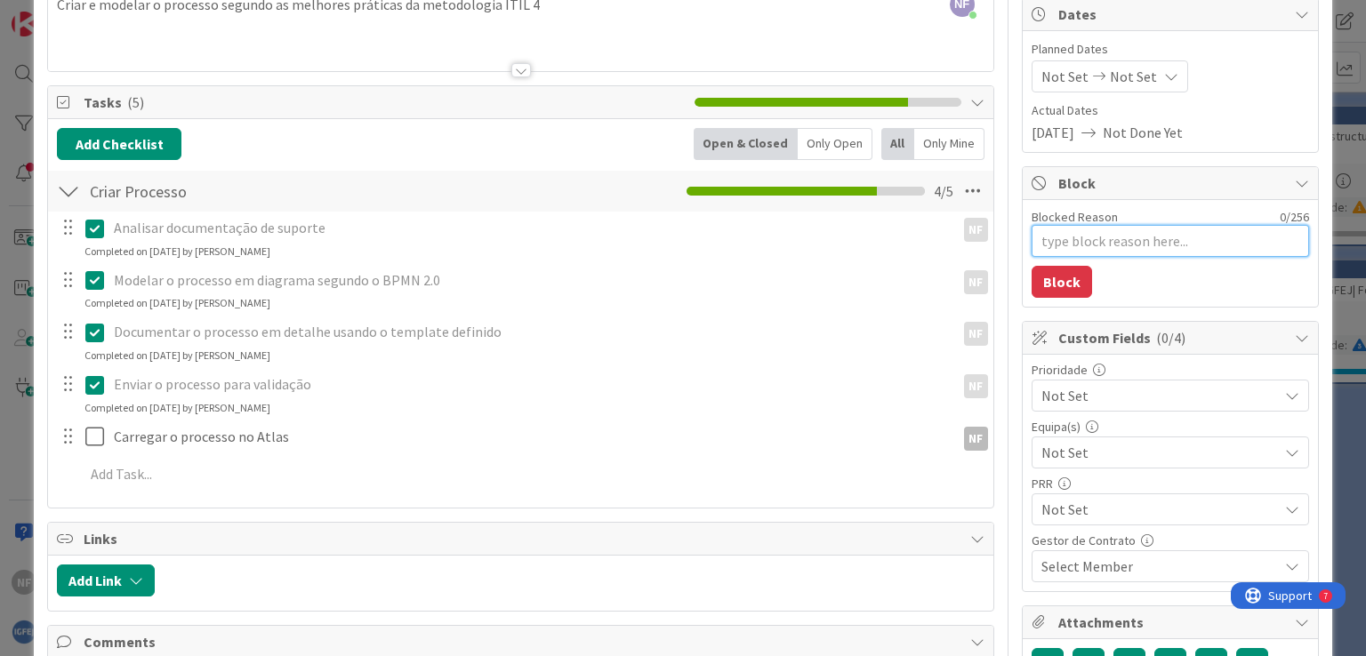
click at [1123, 249] on textarea "Blocked Reason" at bounding box center [1169, 241] width 277 height 32
paste textarea "A aguardar validação pelo responsável"
type textarea "x"
type textarea "A aguardar validação pelo responsável"
click at [1049, 277] on button "Block" at bounding box center [1061, 282] width 60 height 32
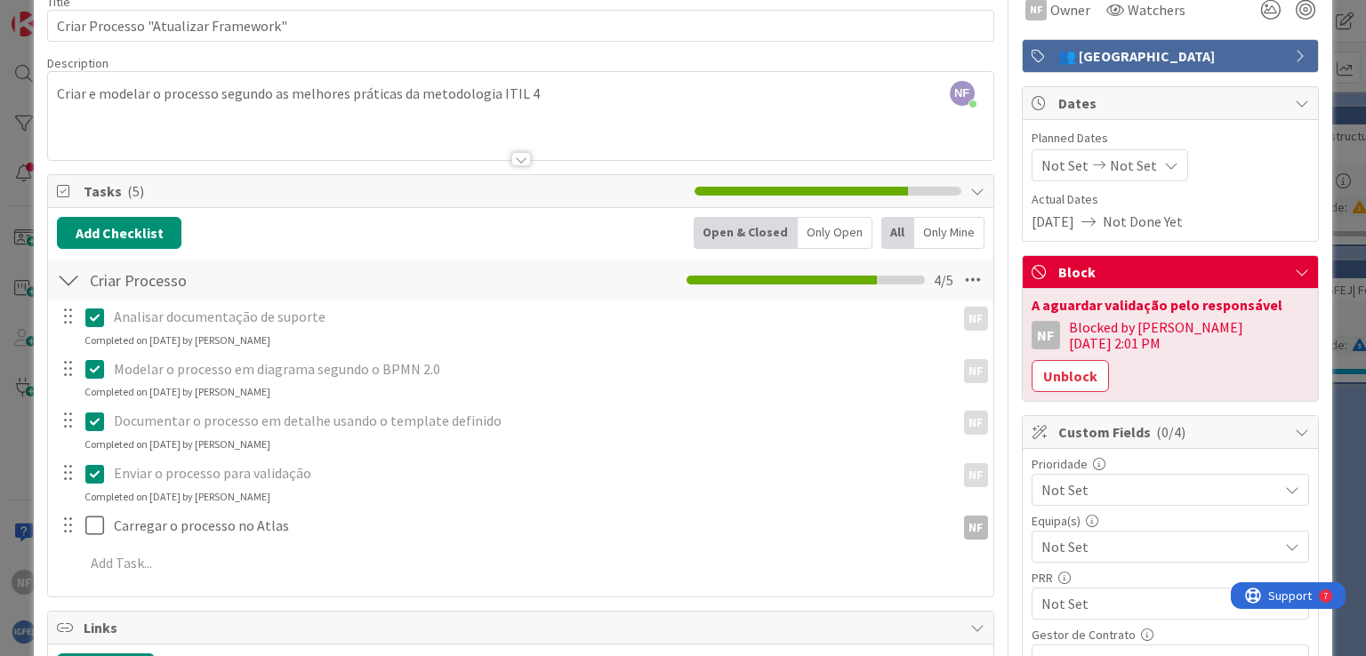
scroll to position [0, 0]
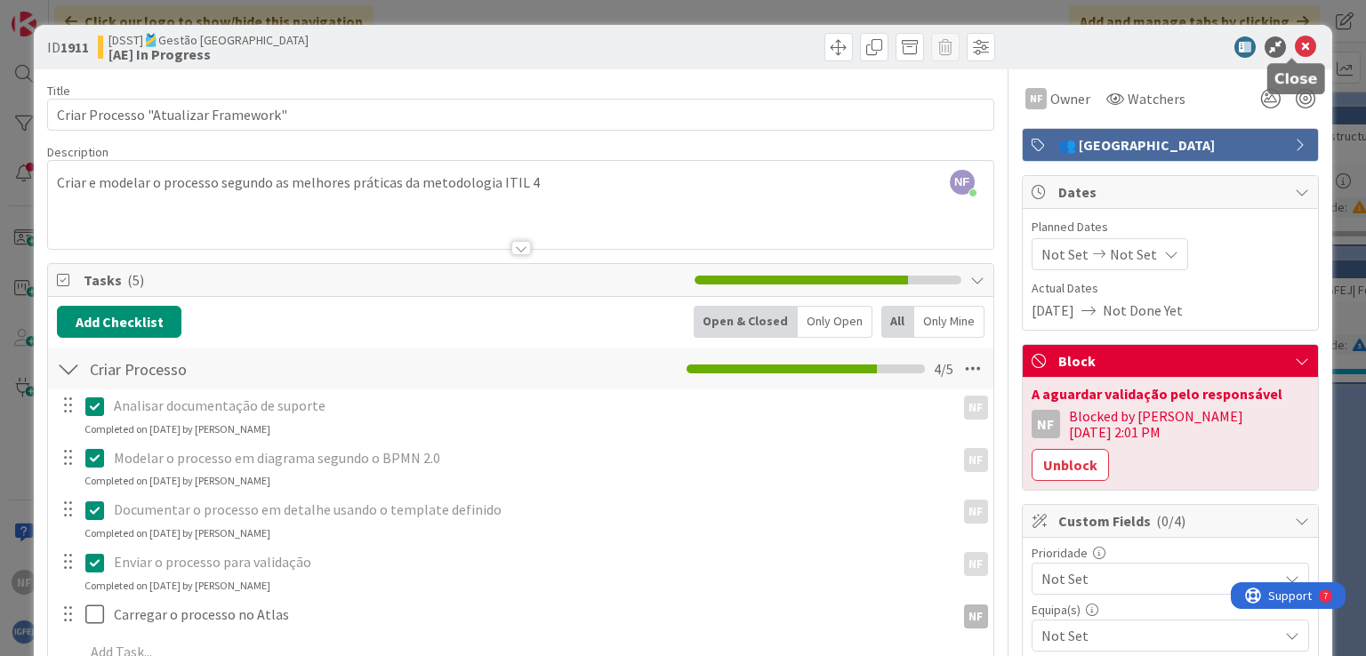
click at [1294, 47] on icon at bounding box center [1304, 46] width 21 height 21
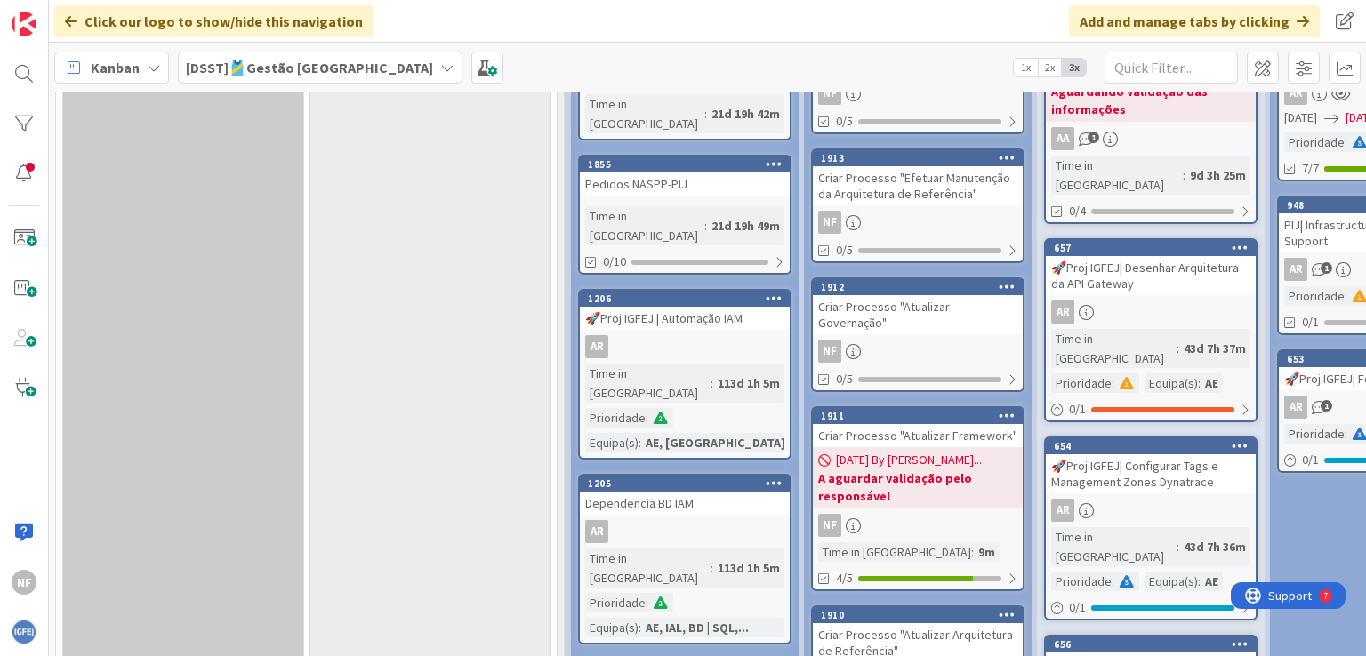
click at [885, 307] on div "Criar Processo "Atualizar Governação"" at bounding box center [918, 314] width 210 height 39
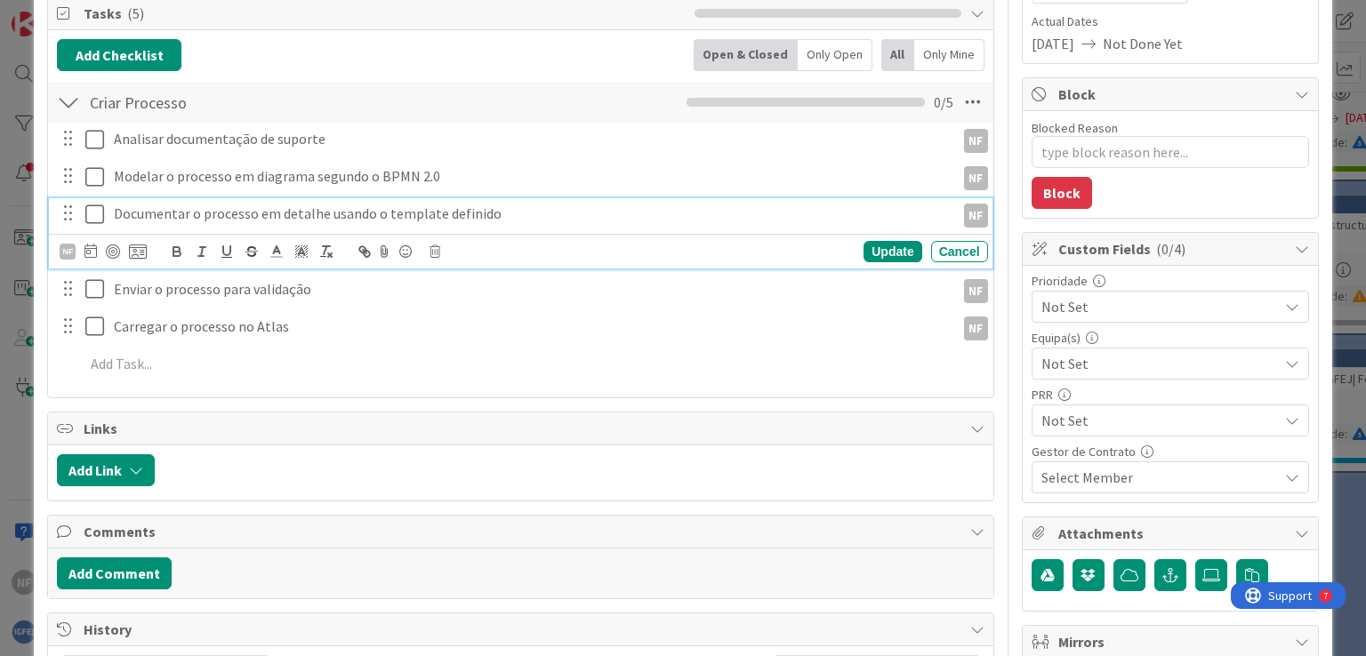
click at [100, 227] on button at bounding box center [95, 214] width 21 height 28
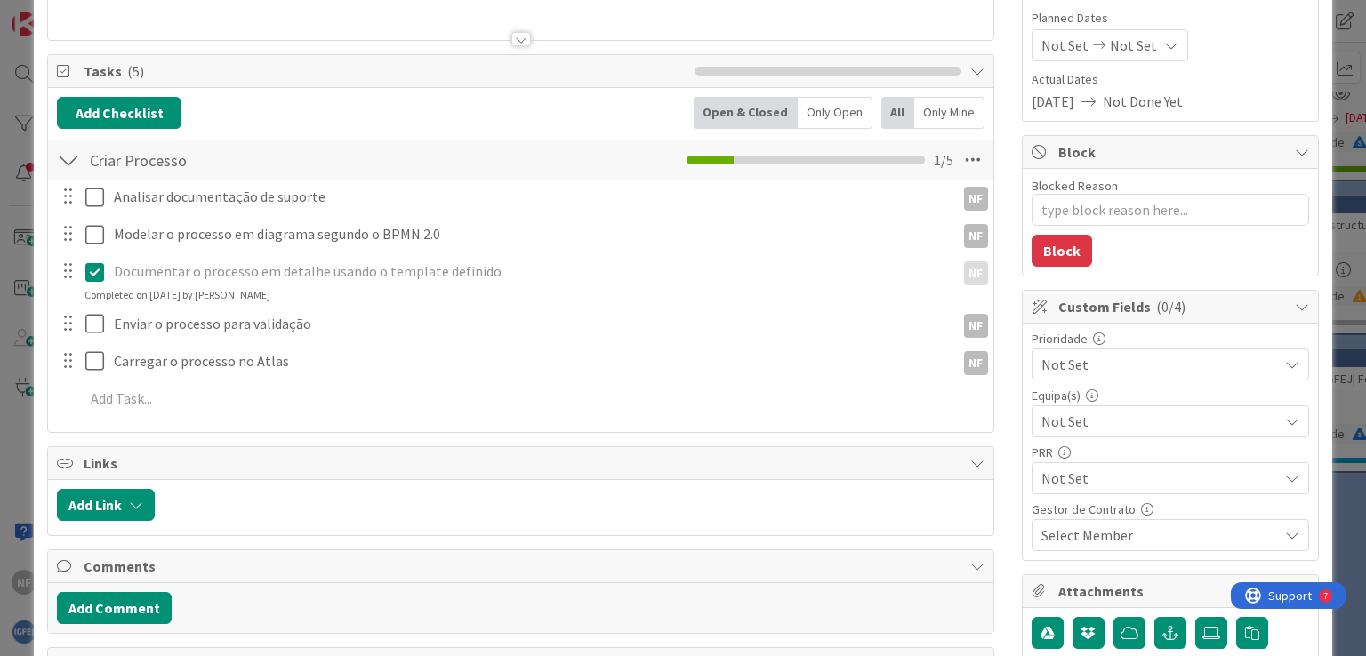
scroll to position [178, 0]
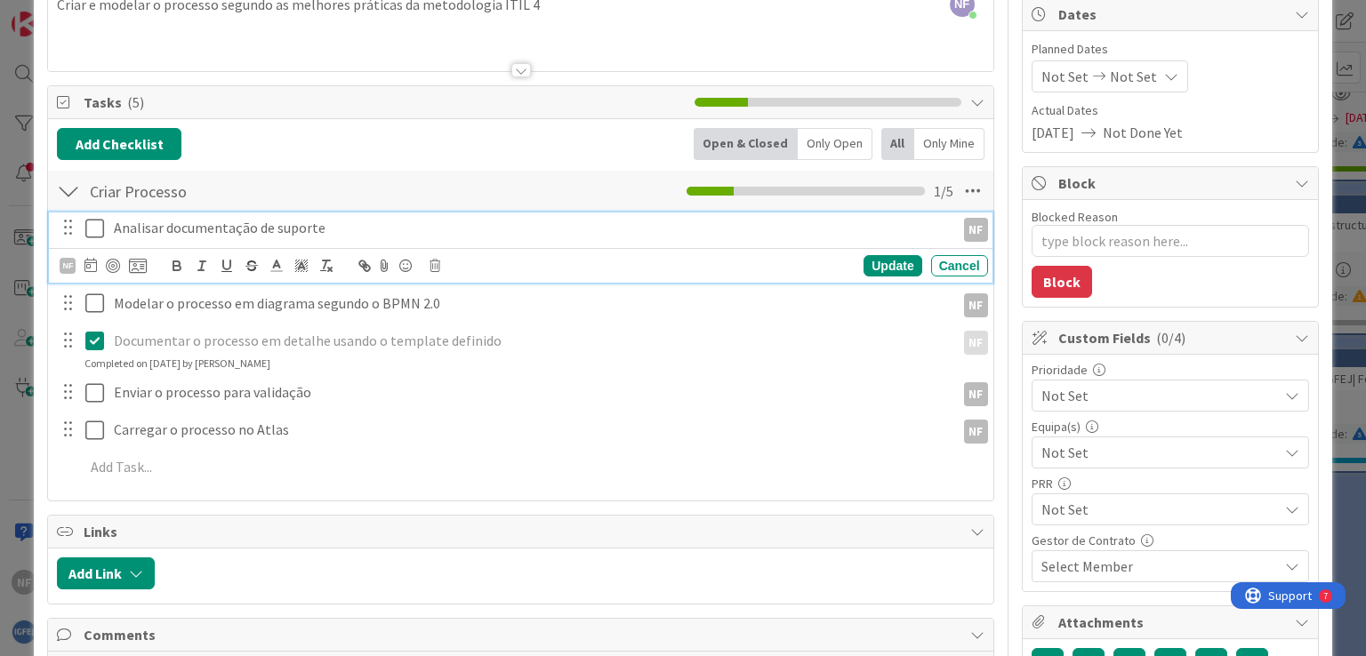
click at [94, 231] on icon at bounding box center [98, 228] width 27 height 21
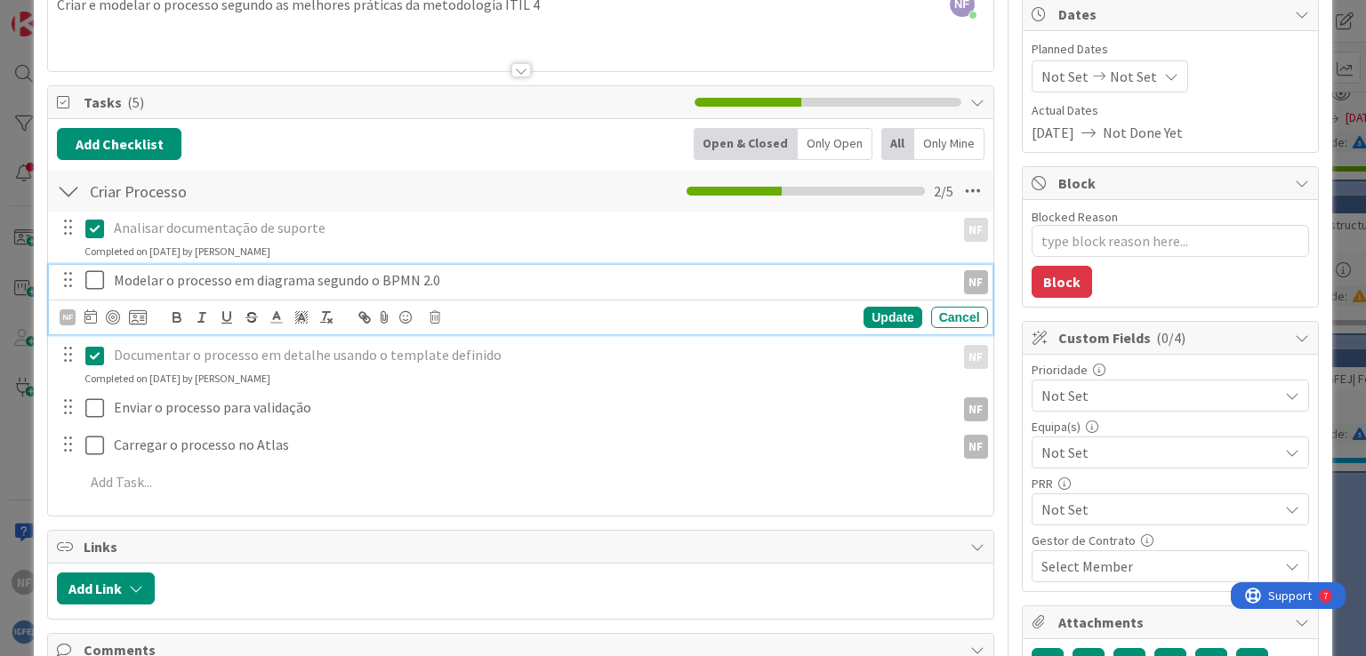
click at [96, 276] on icon at bounding box center [98, 279] width 27 height 21
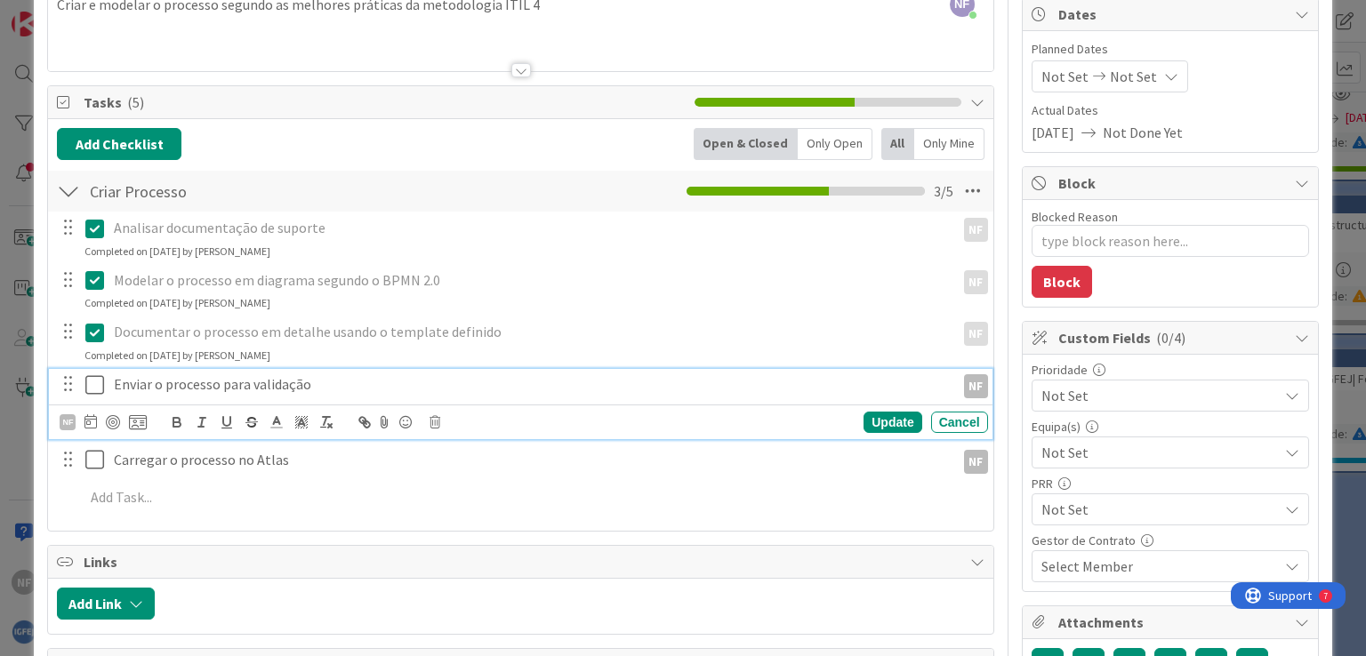
click at [97, 379] on icon at bounding box center [98, 384] width 27 height 21
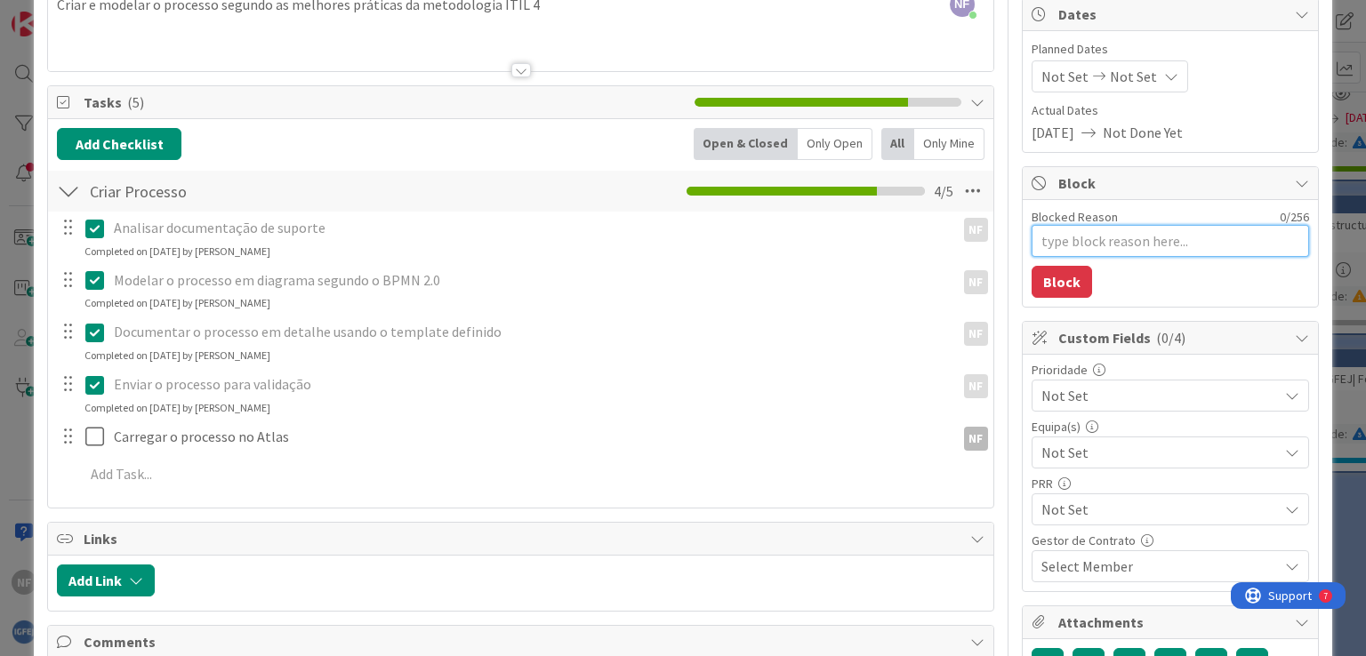
click at [1061, 239] on textarea "Blocked Reason" at bounding box center [1169, 241] width 277 height 32
paste textarea "A aguardar validação pelo responsável"
type textarea "x"
type textarea "A aguardar validação pelo responsável"
click at [1050, 281] on button "Block" at bounding box center [1061, 282] width 60 height 32
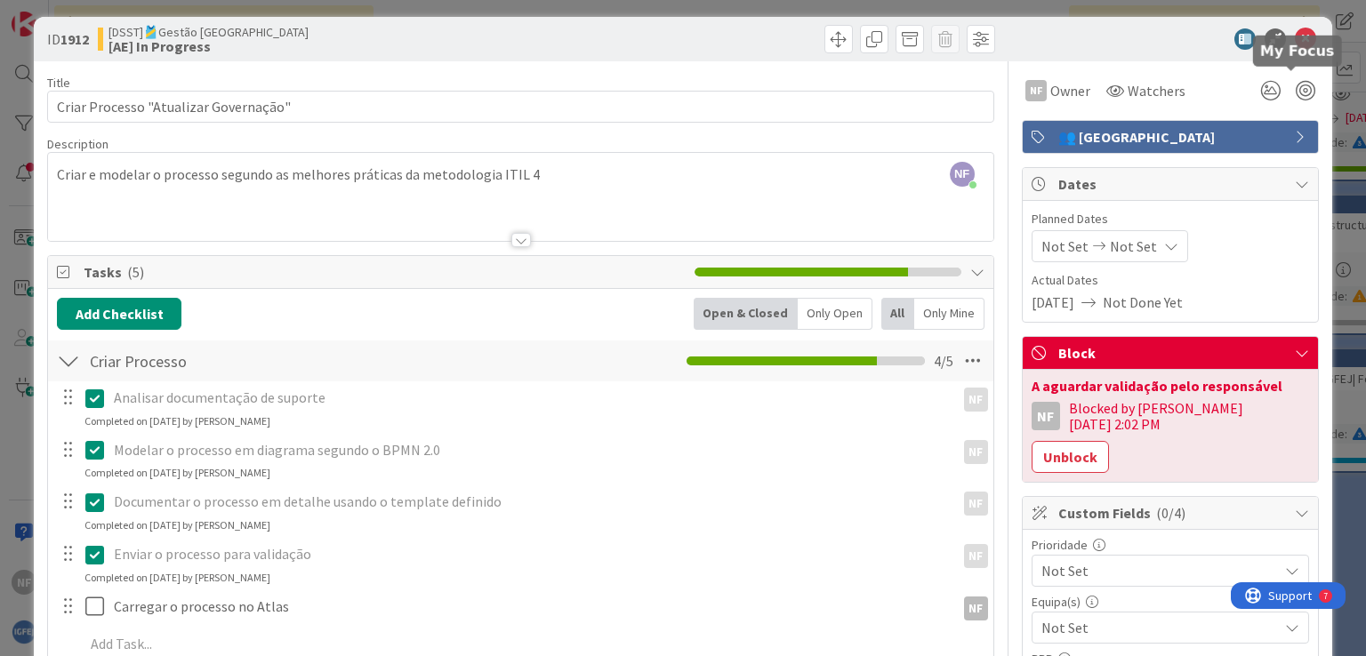
scroll to position [0, 0]
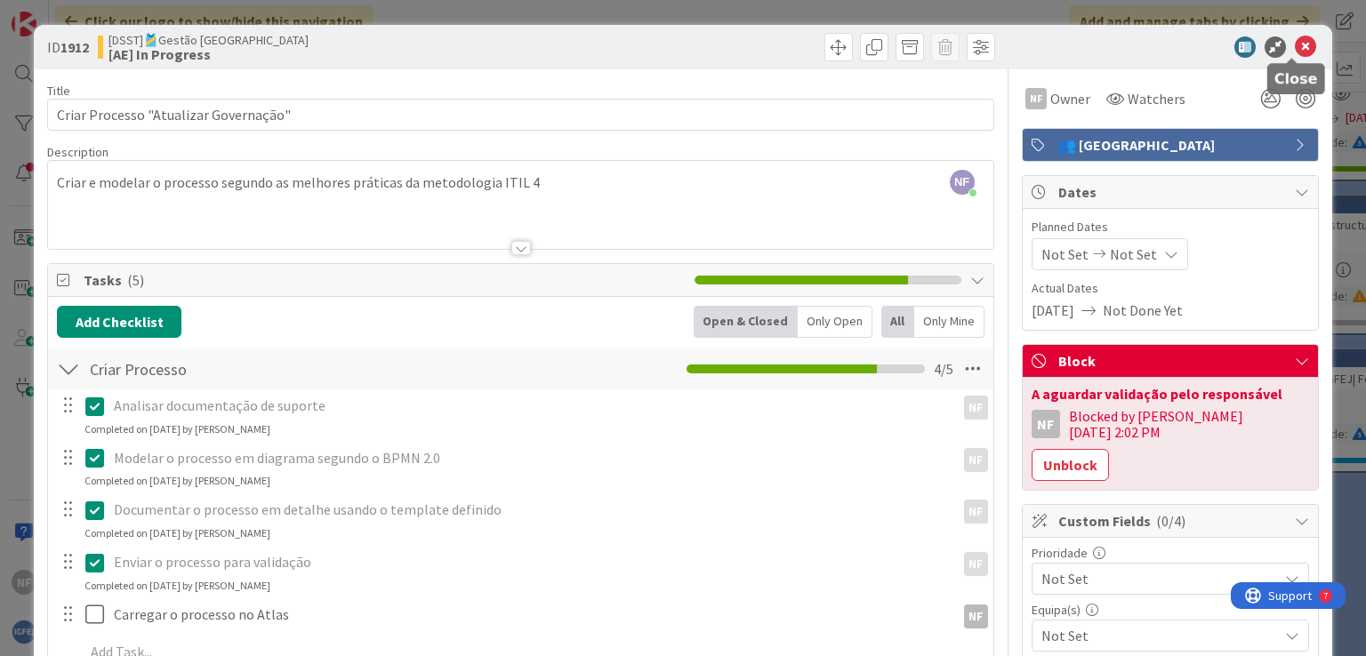
click at [1294, 44] on icon at bounding box center [1304, 46] width 21 height 21
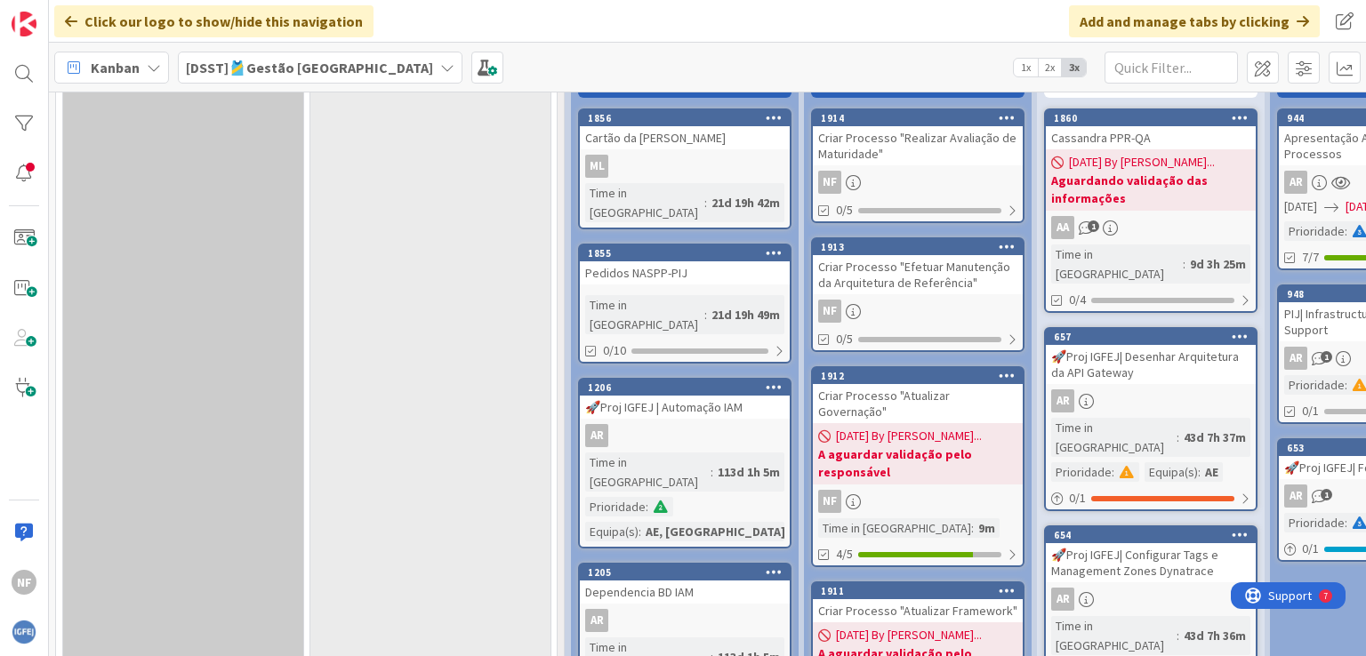
click at [902, 292] on div "Criar Processo "Efetuar Manutenção da Arquitetura de Referência"" at bounding box center [918, 274] width 210 height 39
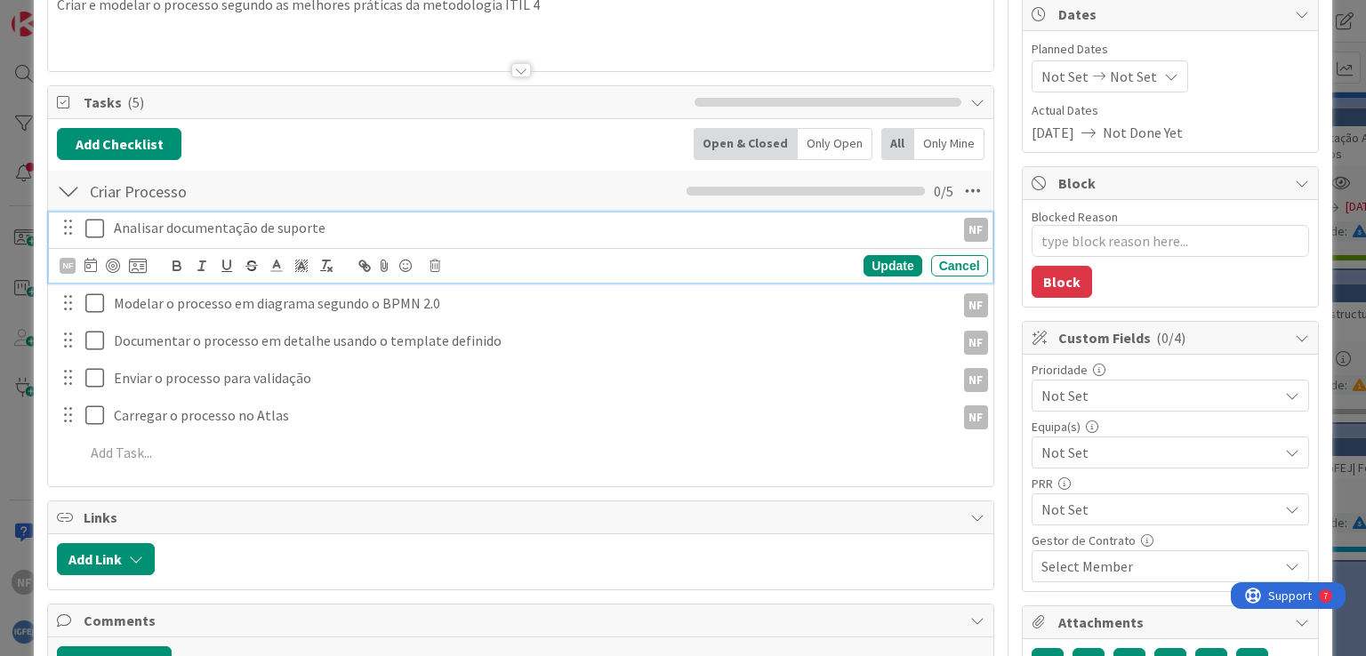
click at [96, 226] on icon at bounding box center [98, 228] width 27 height 21
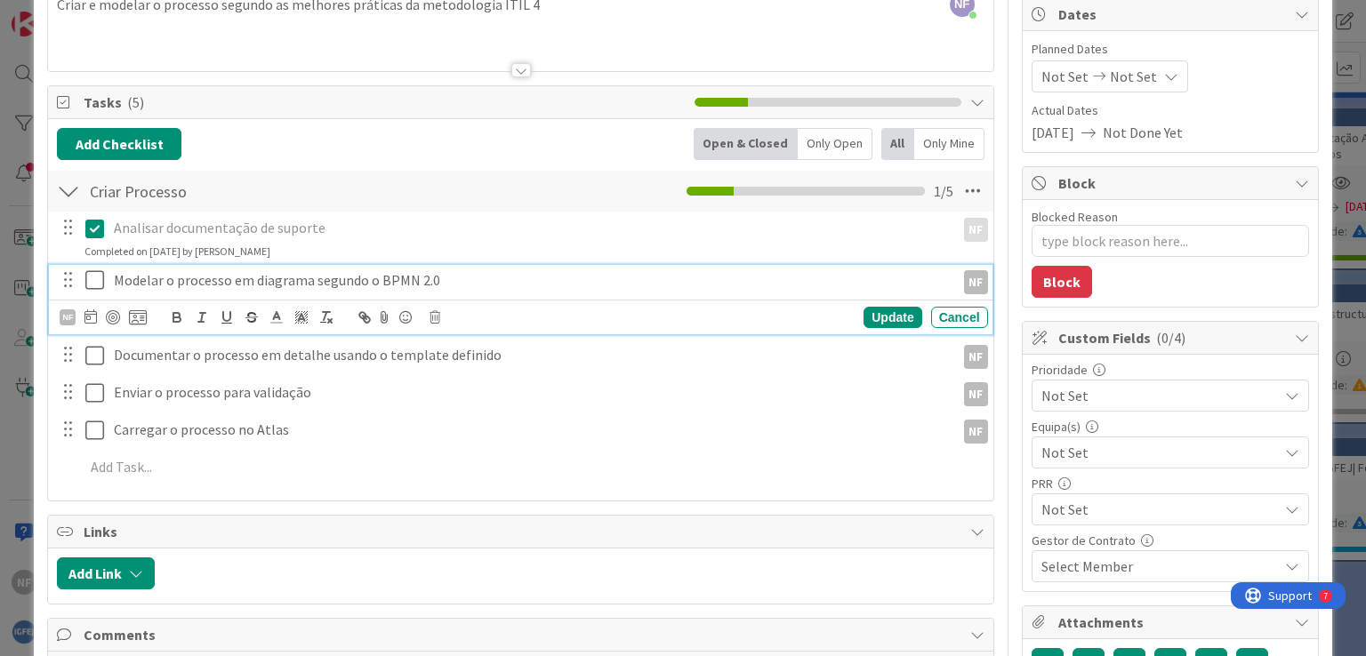
click at [100, 277] on icon at bounding box center [98, 279] width 27 height 21
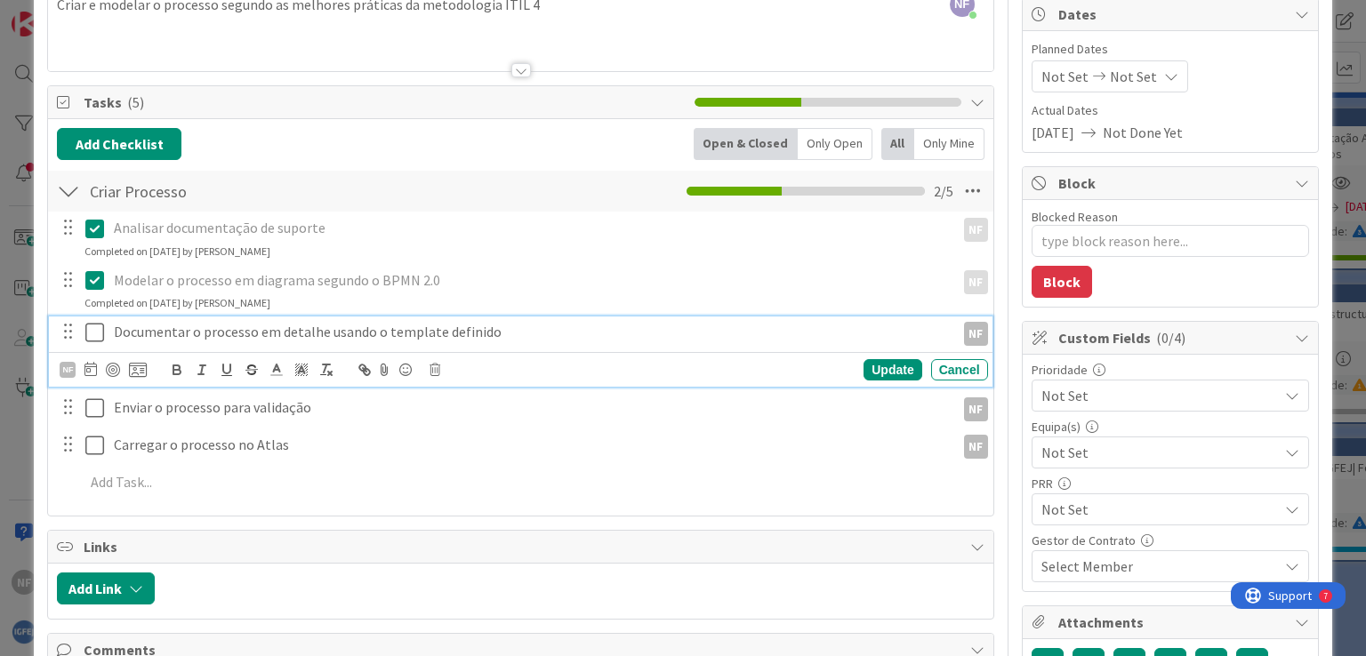
click at [91, 329] on icon at bounding box center [98, 332] width 27 height 21
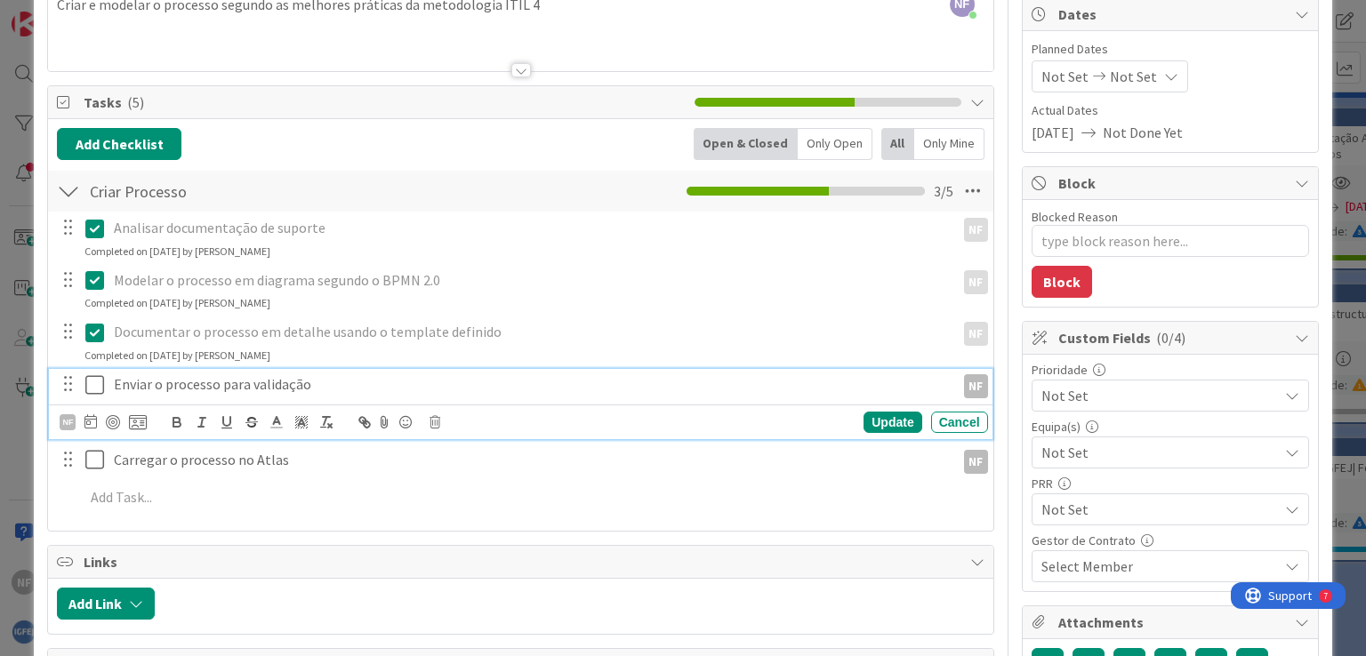
click at [88, 378] on icon at bounding box center [98, 384] width 27 height 21
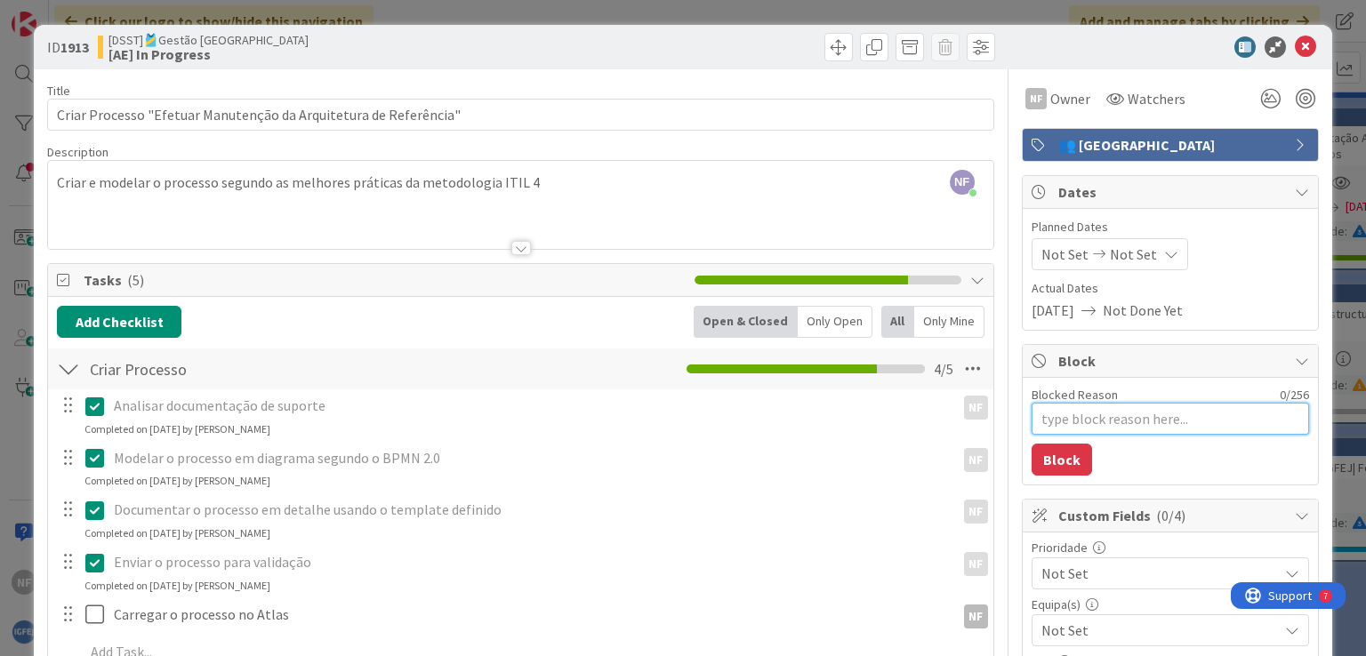
click at [1064, 407] on textarea "Blocked Reason" at bounding box center [1169, 419] width 277 height 32
paste textarea "A aguardar validação pelo responsável"
type textarea "x"
type textarea "A aguardar validação pelo responsável"
click at [1056, 453] on button "Block" at bounding box center [1061, 460] width 60 height 32
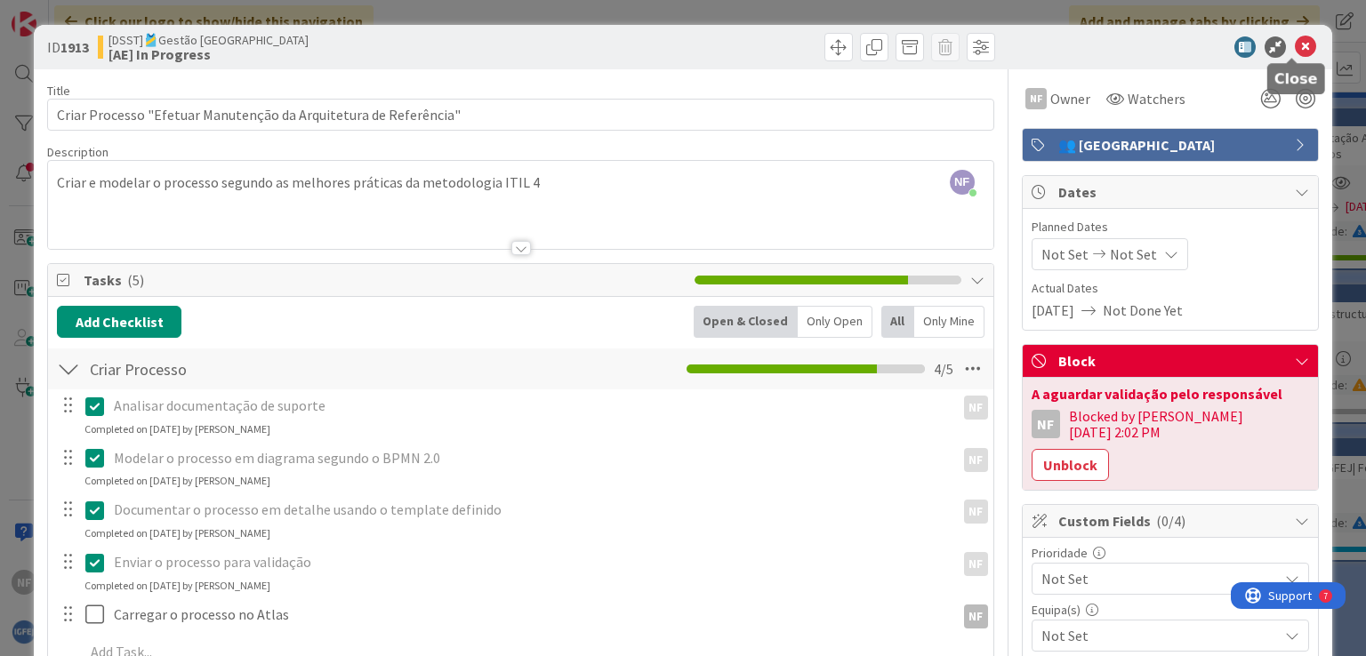
click at [1294, 49] on icon at bounding box center [1304, 46] width 21 height 21
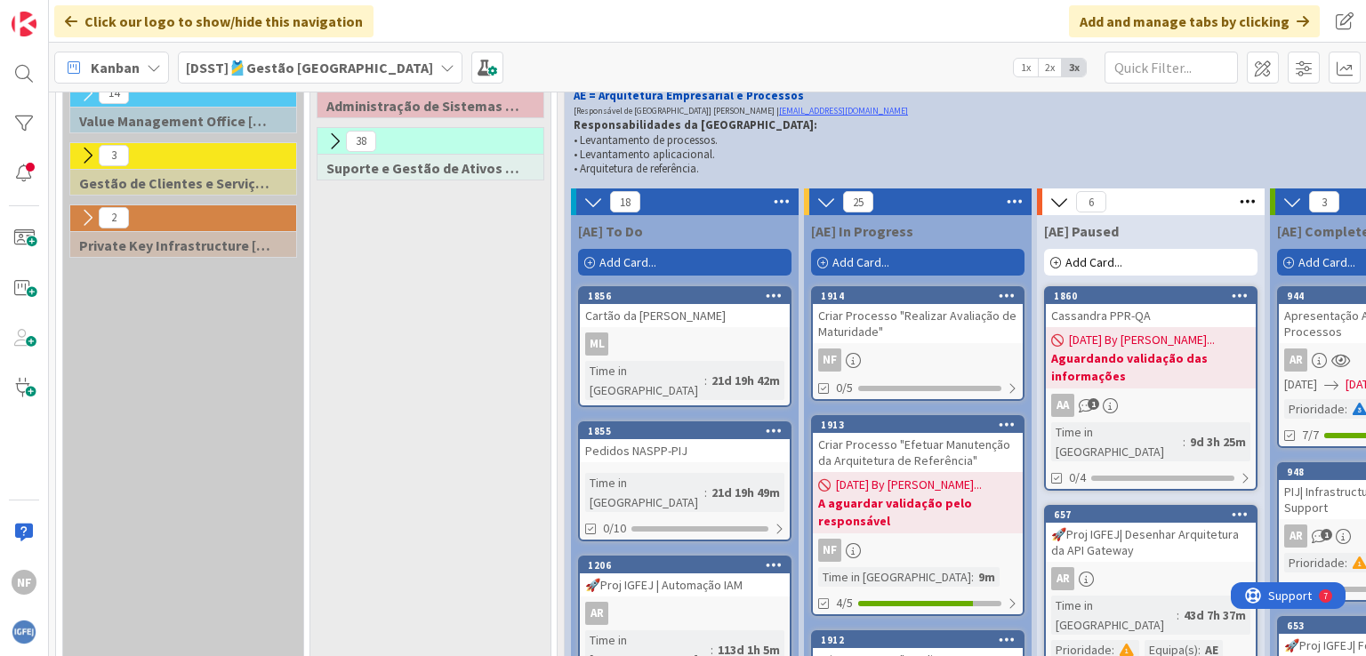
click at [899, 326] on div "Criar Processo "Realizar Avaliação de Maturidade"" at bounding box center [918, 323] width 210 height 39
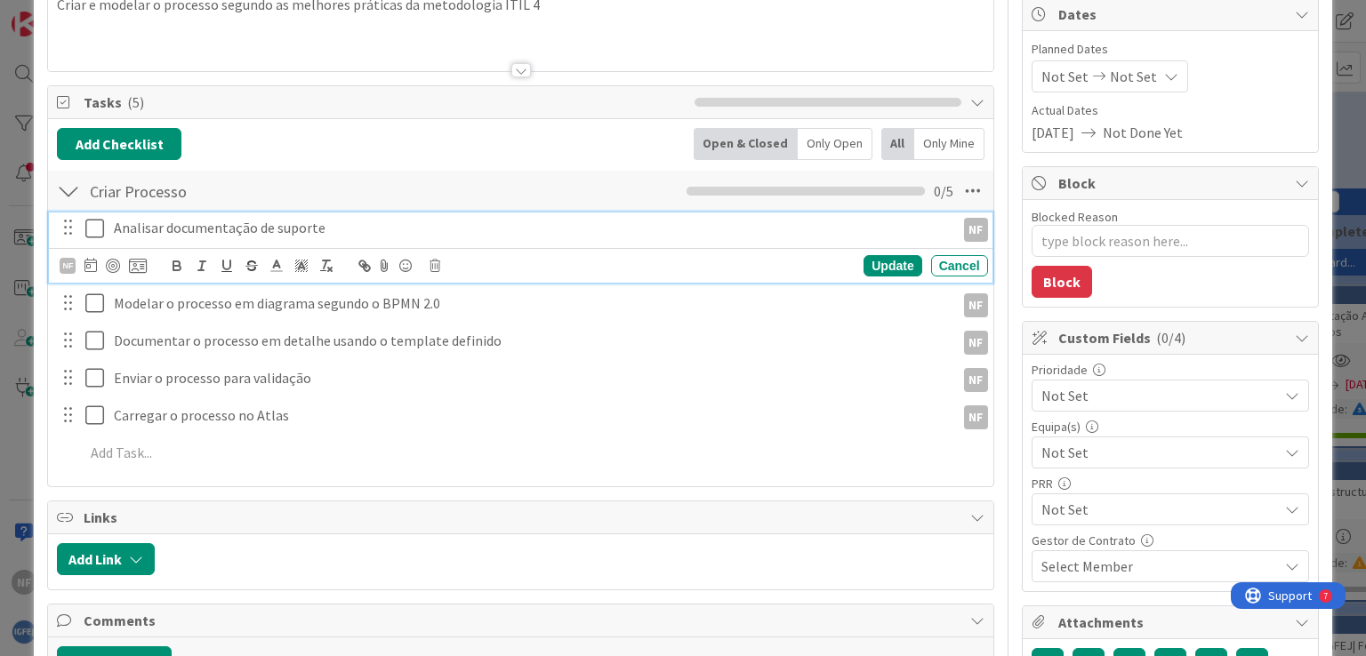
click at [92, 228] on icon at bounding box center [98, 228] width 27 height 21
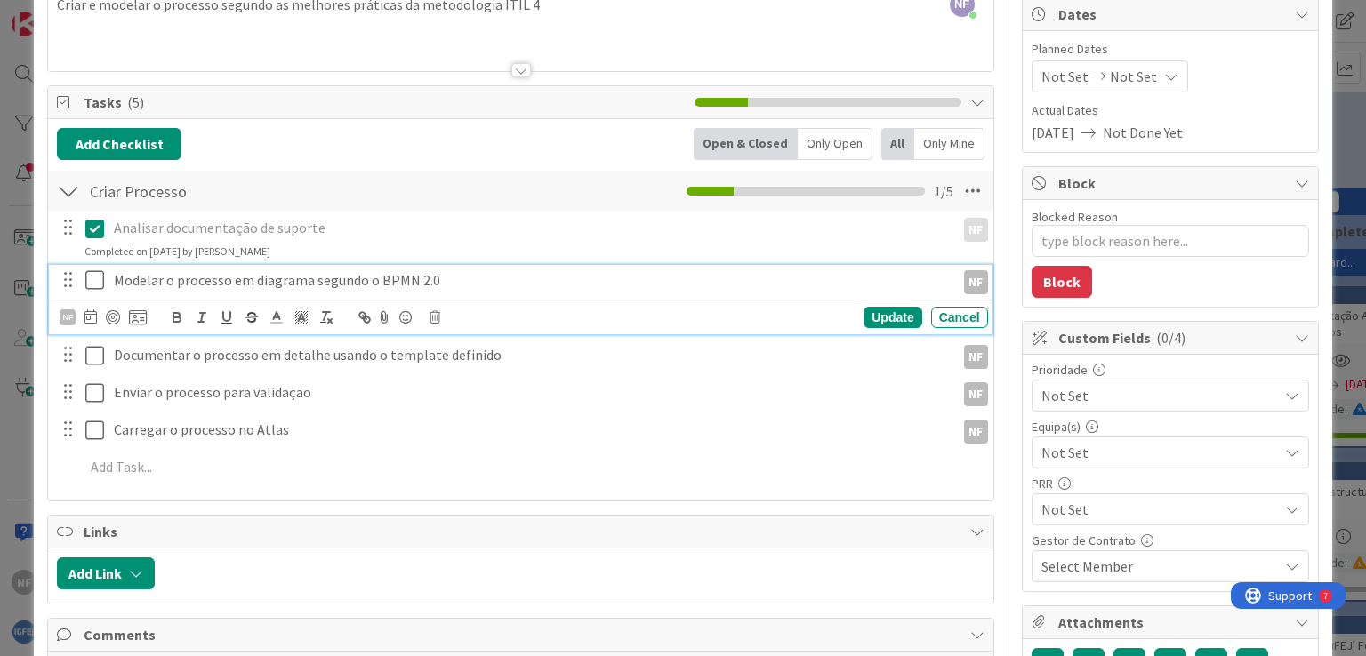
click at [97, 278] on icon at bounding box center [98, 279] width 27 height 21
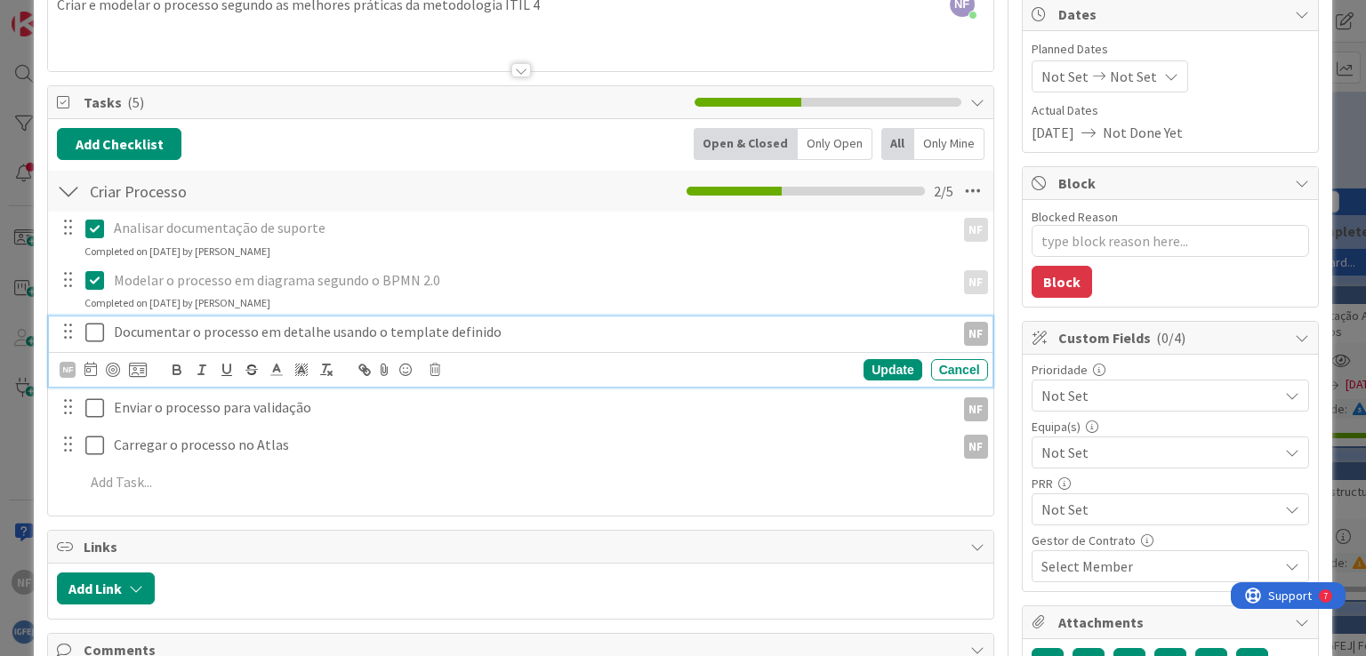
click at [96, 339] on icon at bounding box center [98, 332] width 27 height 21
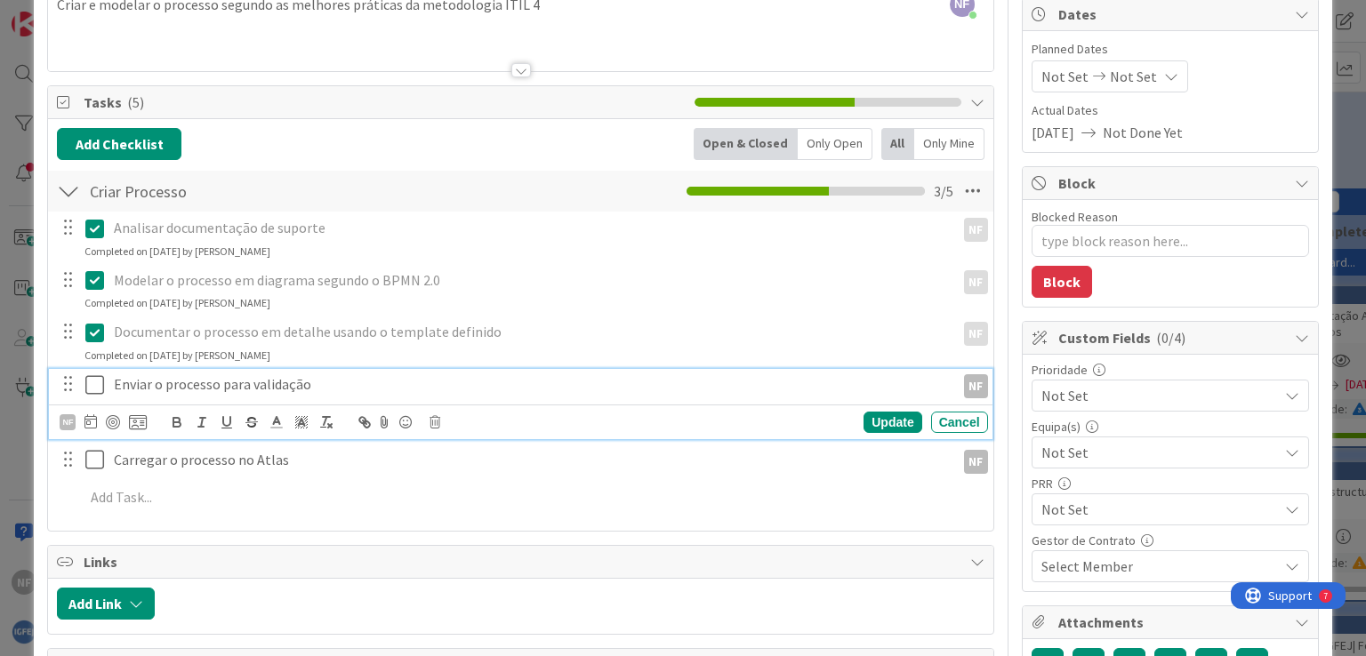
click at [92, 376] on icon at bounding box center [98, 384] width 27 height 21
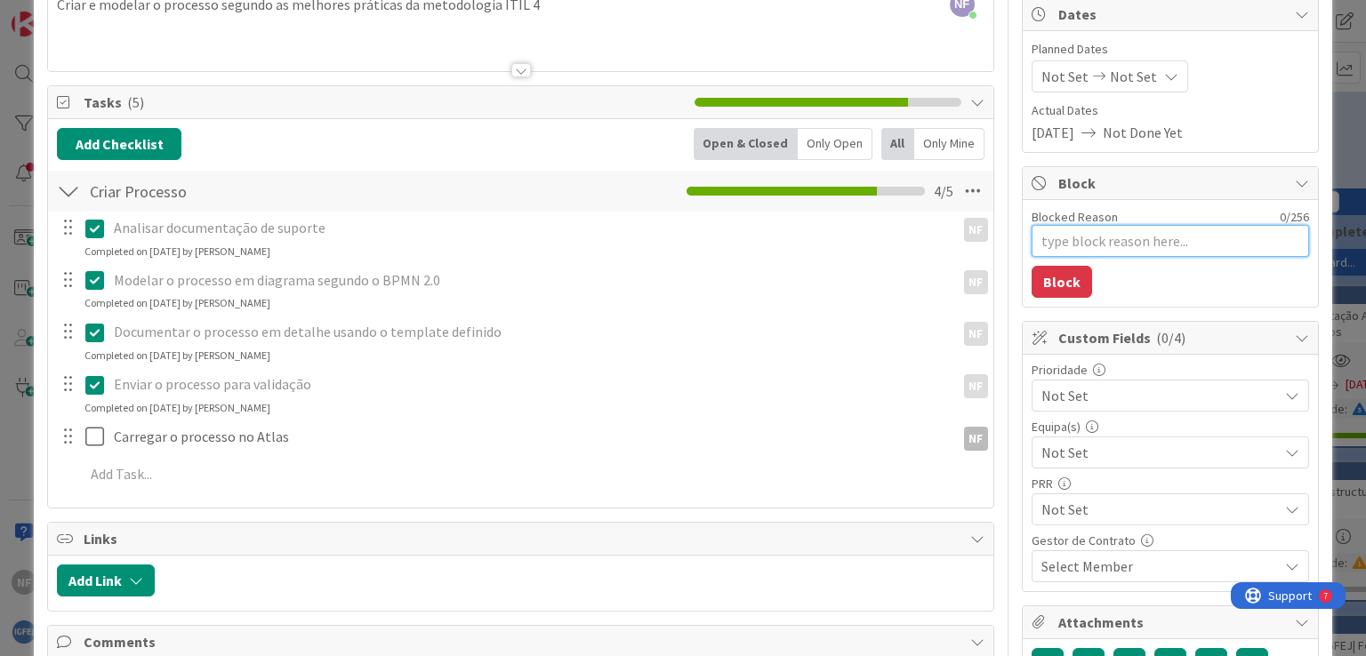
click at [1080, 243] on textarea "Blocked Reason" at bounding box center [1169, 241] width 277 height 32
paste textarea "A aguardar validação pelo responsável"
type textarea "x"
type textarea "A aguardar validação pelo responsável"
click at [1052, 285] on button "Block" at bounding box center [1061, 282] width 60 height 32
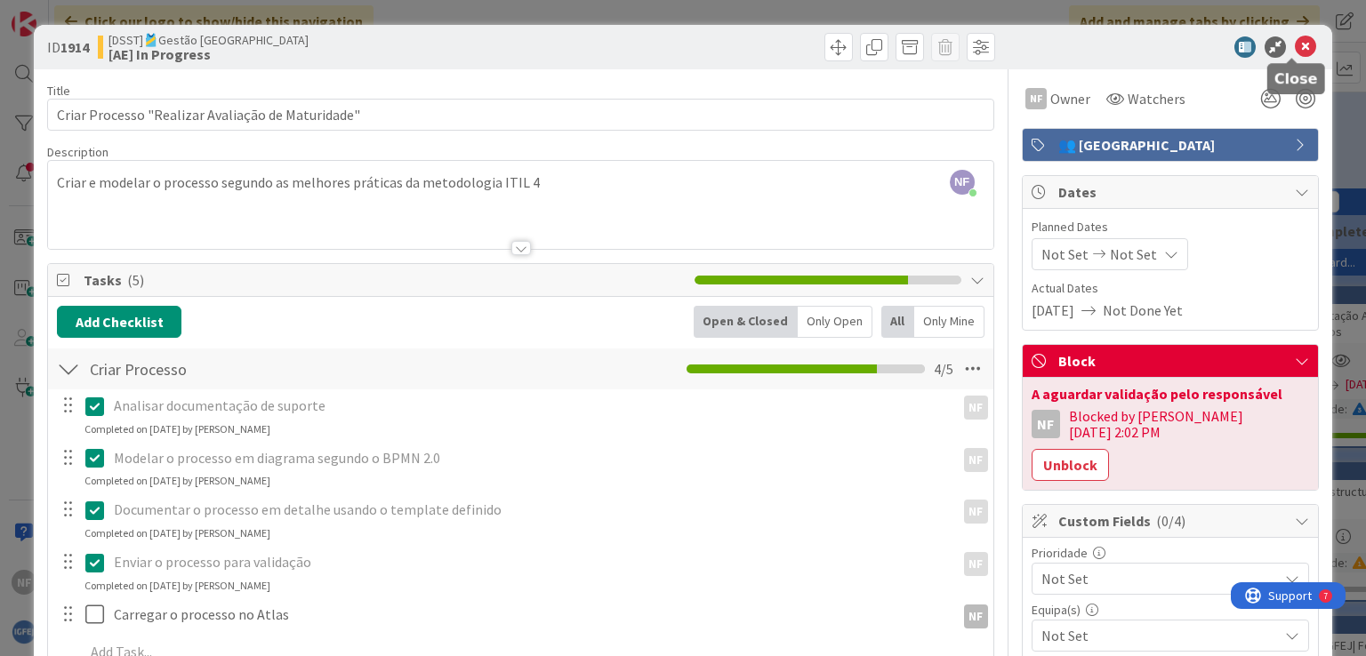
click at [1294, 51] on icon at bounding box center [1304, 46] width 21 height 21
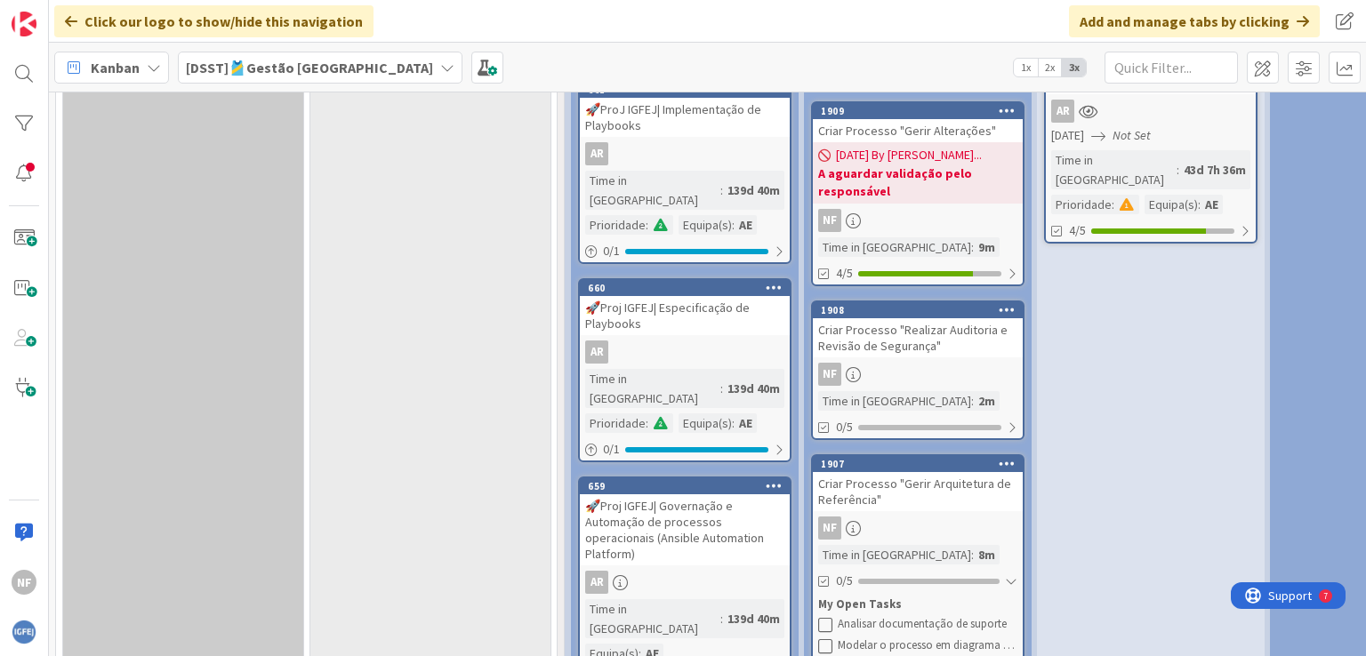
click at [891, 318] on div "Criar Processo "Realizar Auditoria e Revisão de Segurança"" at bounding box center [918, 337] width 210 height 39
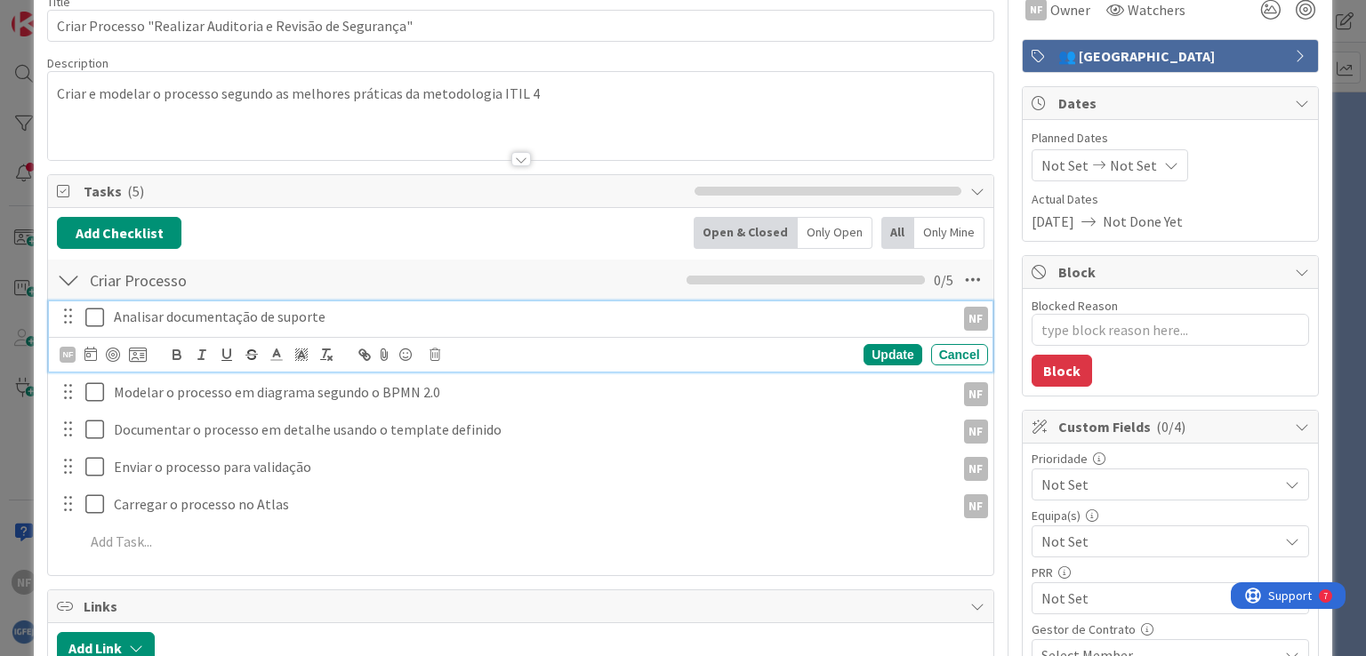
click at [93, 317] on icon at bounding box center [98, 317] width 27 height 21
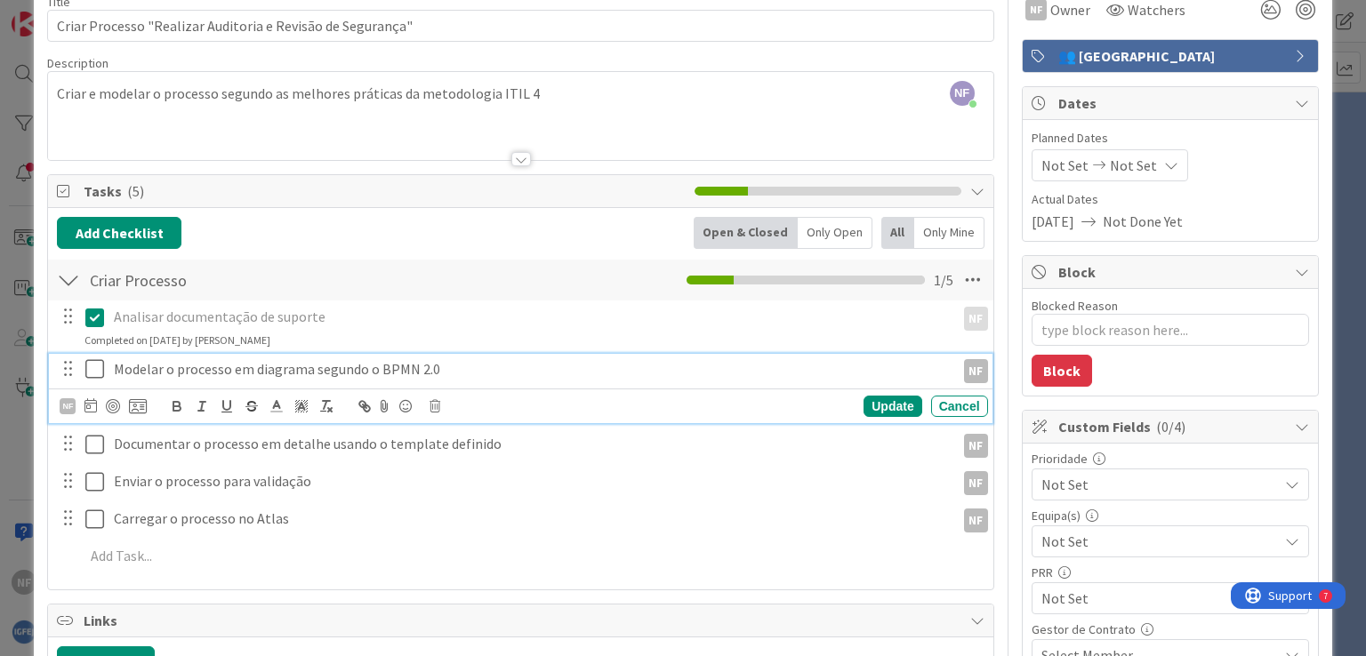
click at [99, 360] on icon at bounding box center [98, 368] width 27 height 21
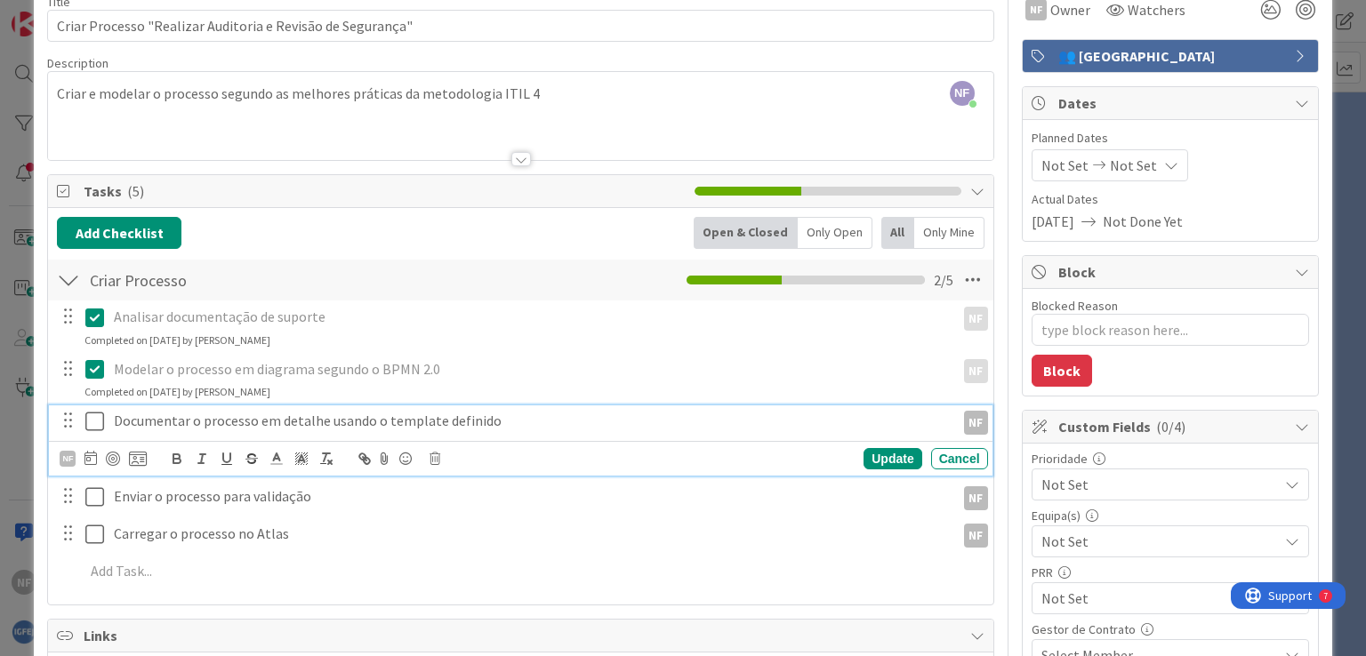
click at [96, 415] on icon at bounding box center [98, 421] width 27 height 21
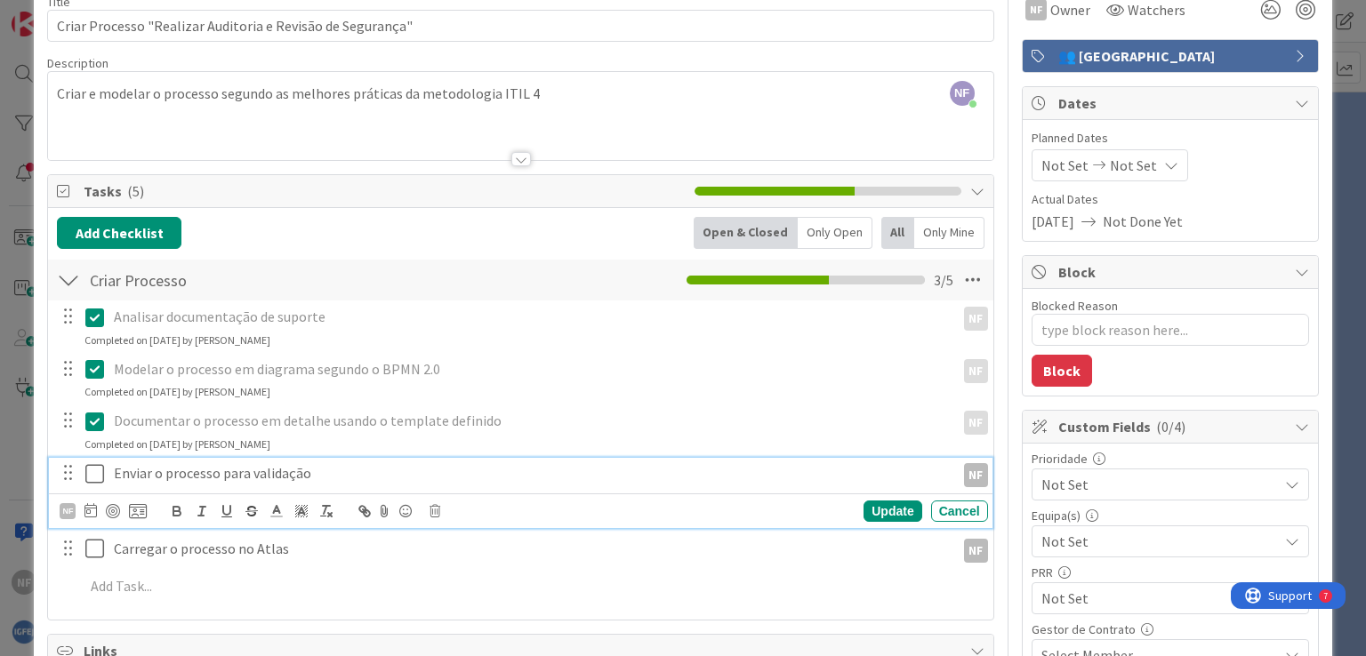
click at [94, 468] on icon at bounding box center [98, 473] width 27 height 21
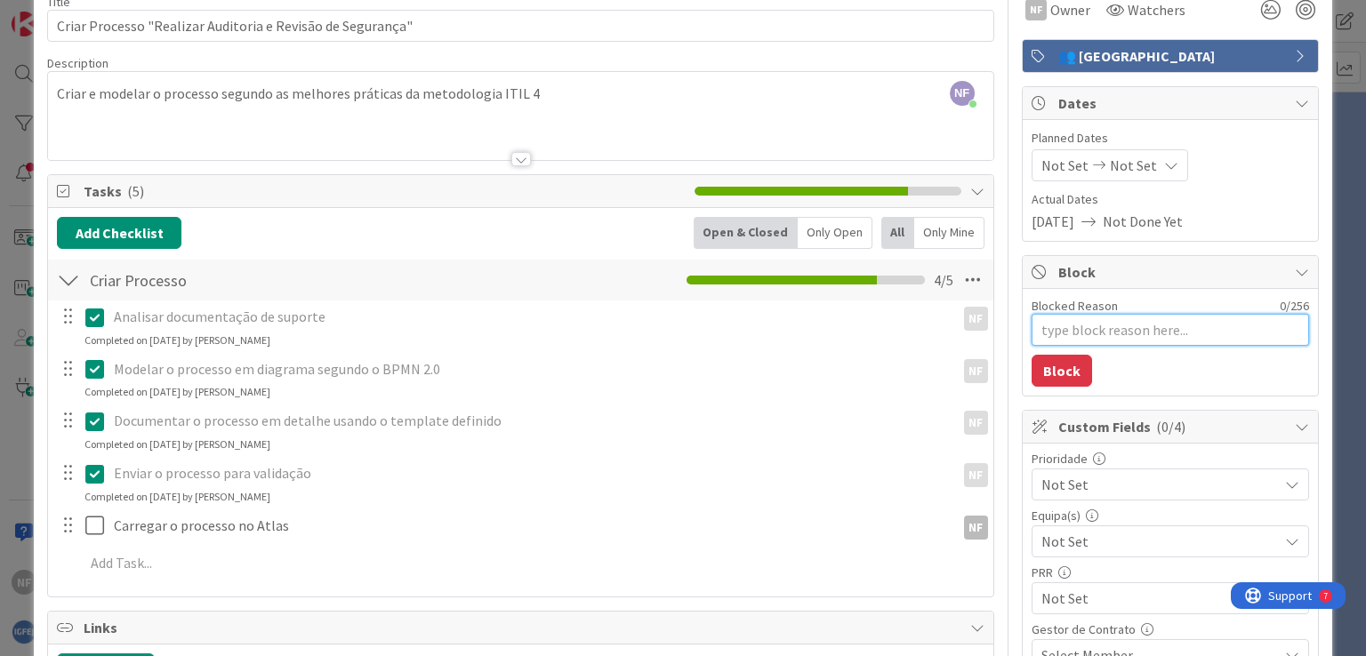
click at [1090, 326] on textarea "Blocked Reason" at bounding box center [1169, 330] width 277 height 32
paste textarea "A aguardar validação pelo responsável"
type textarea "x"
type textarea "A aguardar validação pelo responsável"
click at [1053, 376] on button "Block" at bounding box center [1061, 371] width 60 height 32
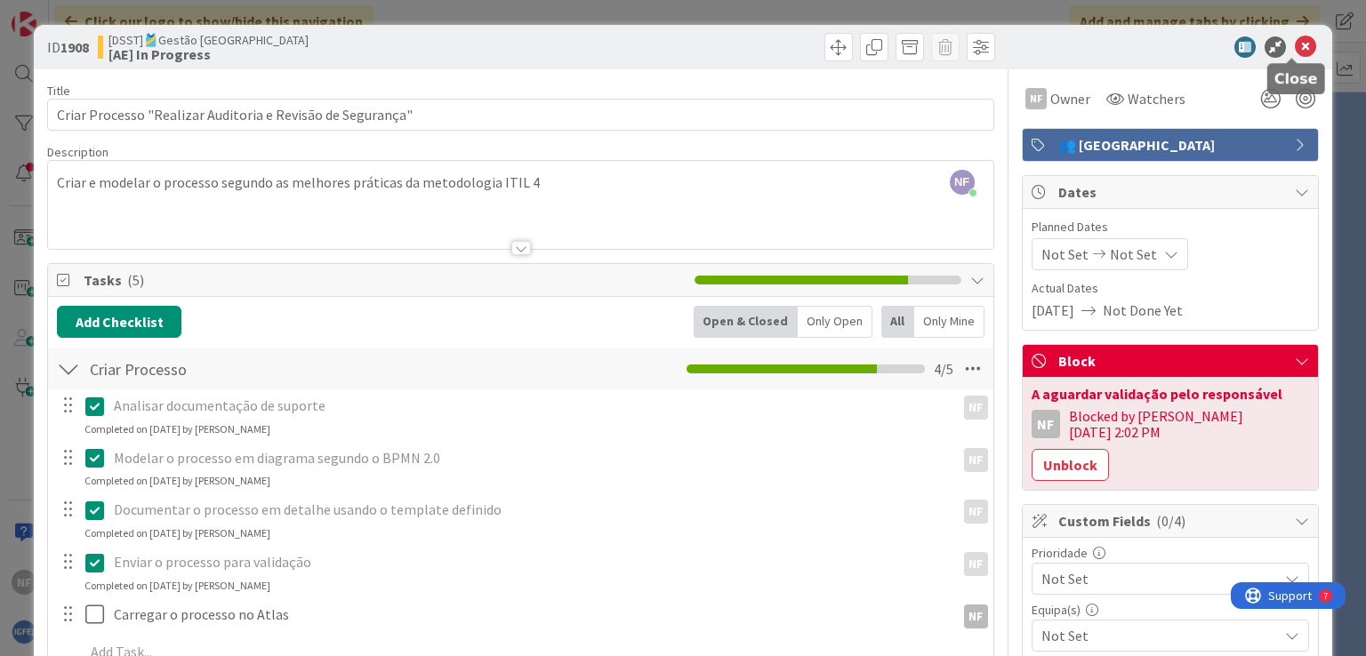
click at [1294, 41] on icon at bounding box center [1304, 46] width 21 height 21
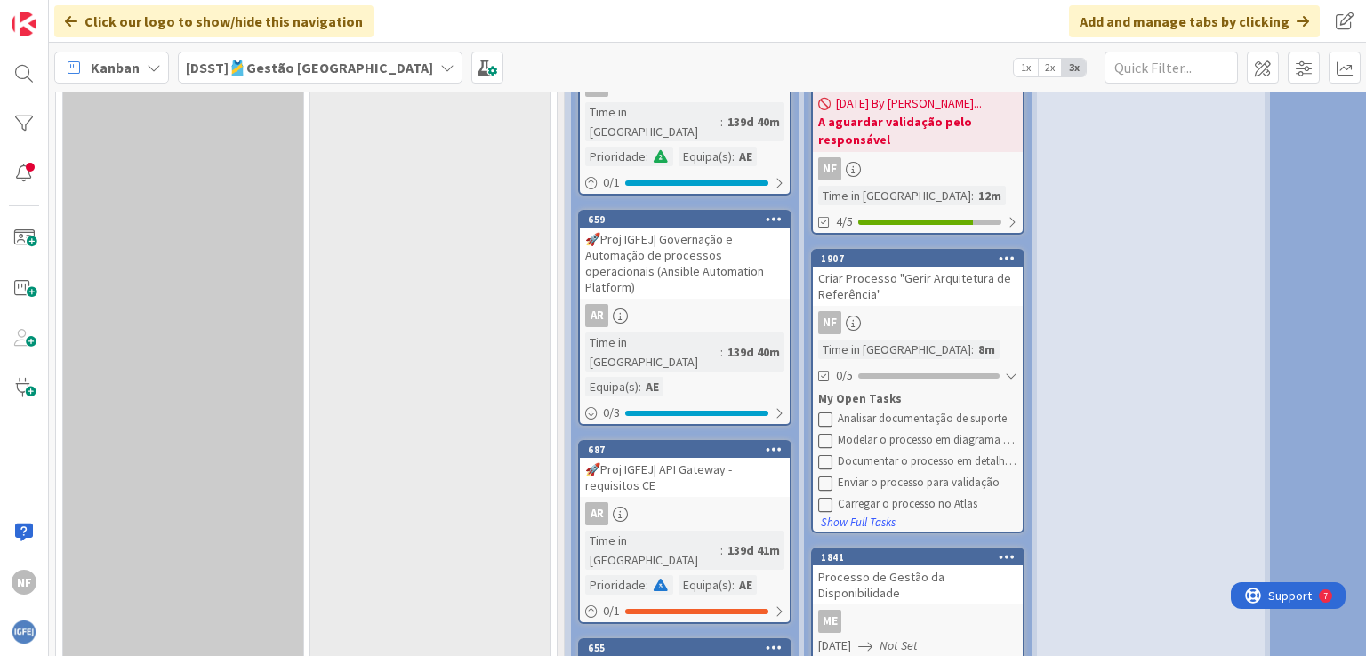
click at [903, 267] on div "Criar Processo "Gerir Arquitetura de Referência"" at bounding box center [918, 286] width 210 height 39
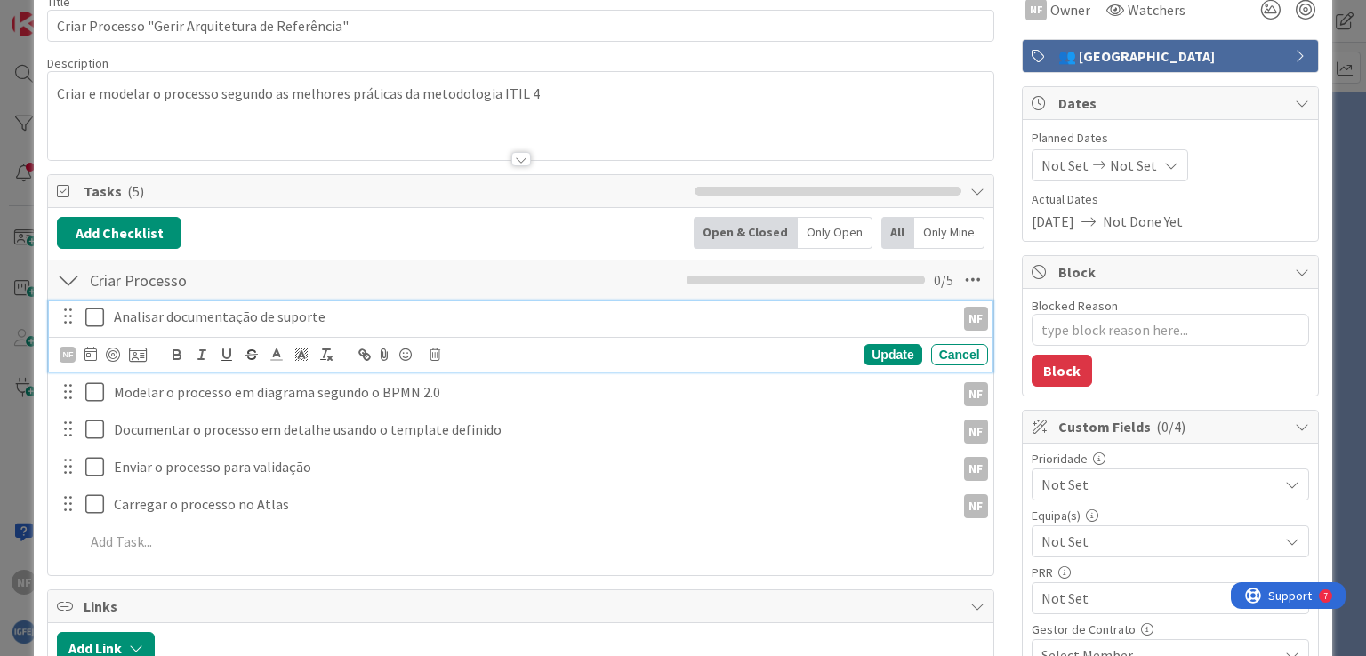
click at [95, 319] on icon at bounding box center [98, 317] width 27 height 21
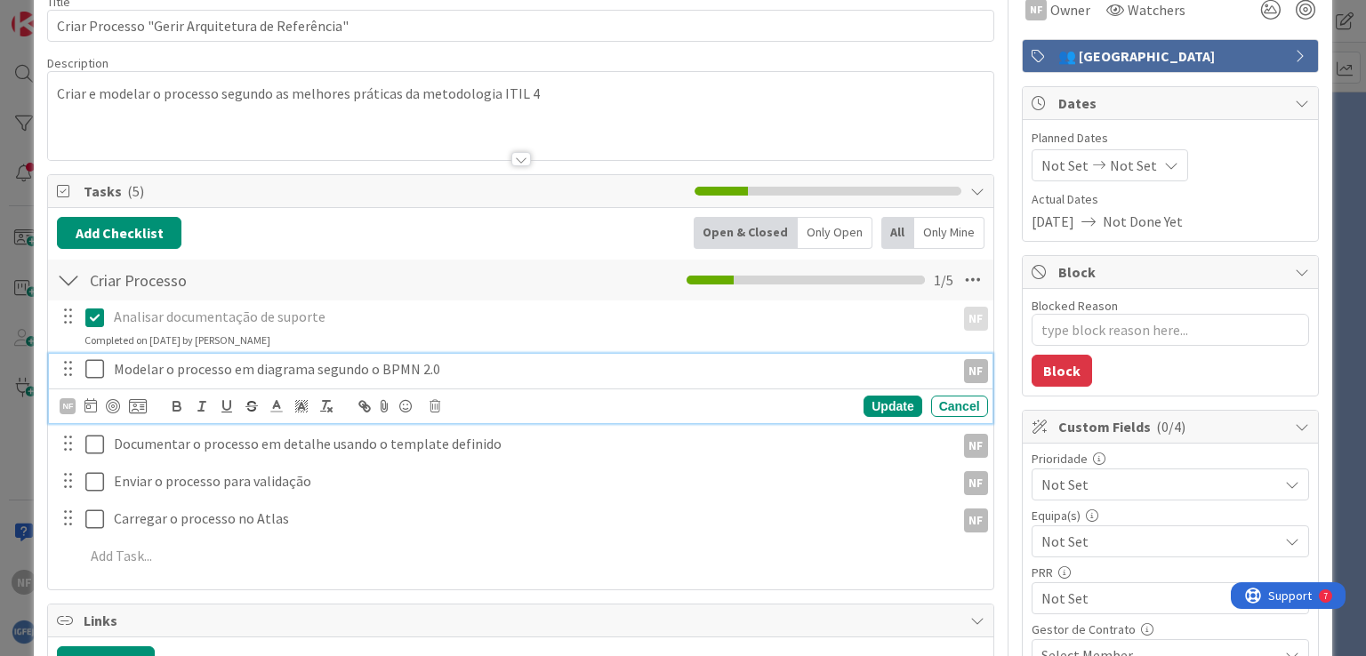
click at [97, 366] on icon at bounding box center [98, 368] width 27 height 21
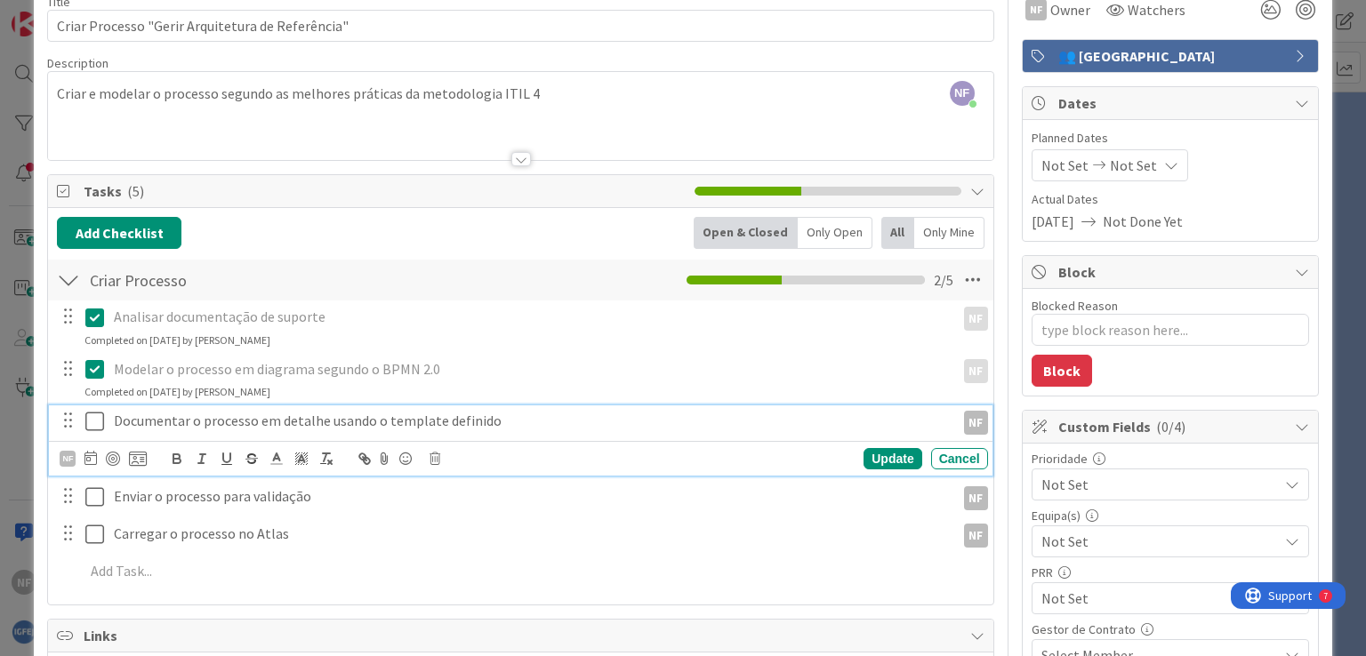
click at [96, 418] on icon at bounding box center [98, 421] width 27 height 21
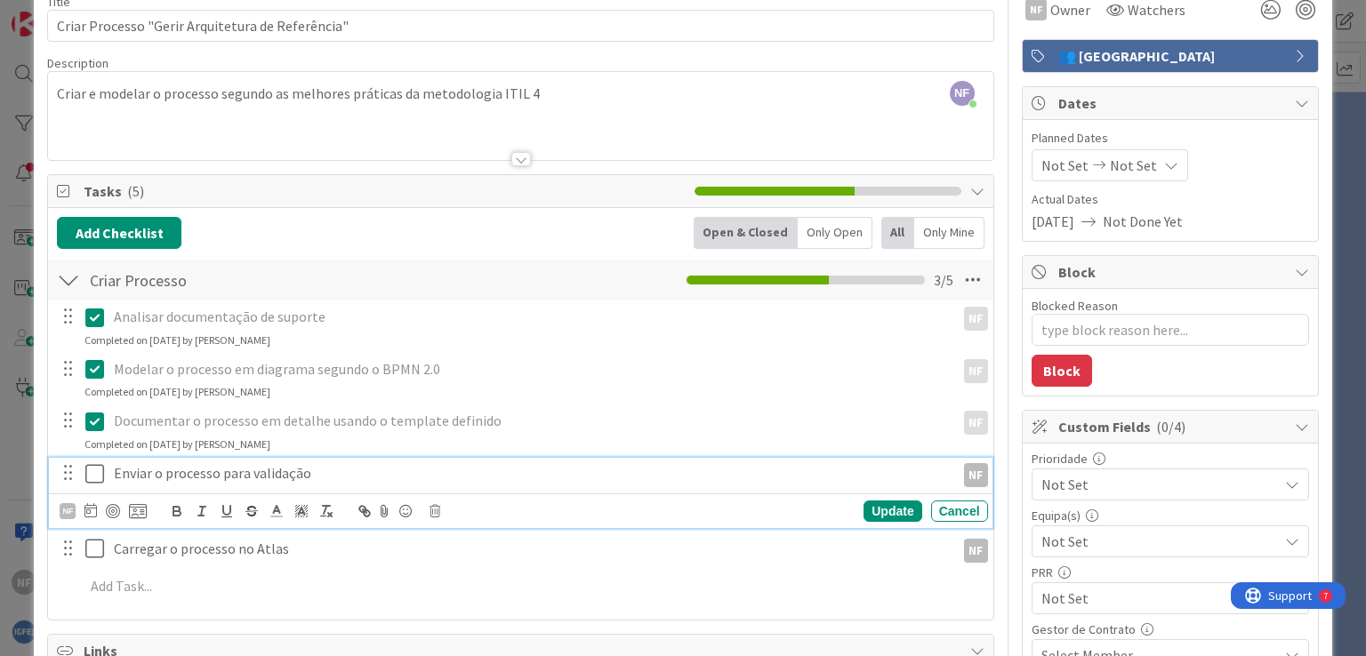
click at [94, 471] on icon at bounding box center [98, 473] width 27 height 21
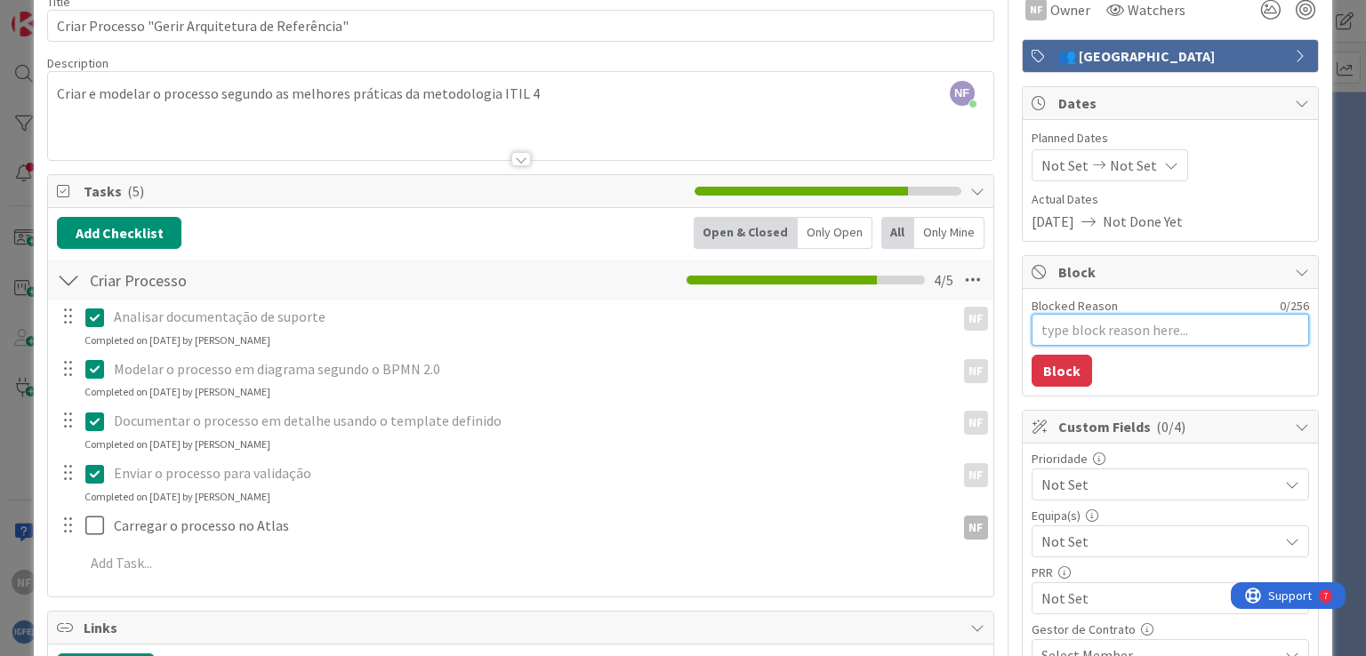
click at [1071, 334] on textarea "Blocked Reason" at bounding box center [1169, 330] width 277 height 32
paste textarea "A aguardar validação pelo responsável"
type textarea "x"
type textarea "A aguardar validação pelo responsável"
click at [1054, 365] on button "Block" at bounding box center [1061, 371] width 60 height 32
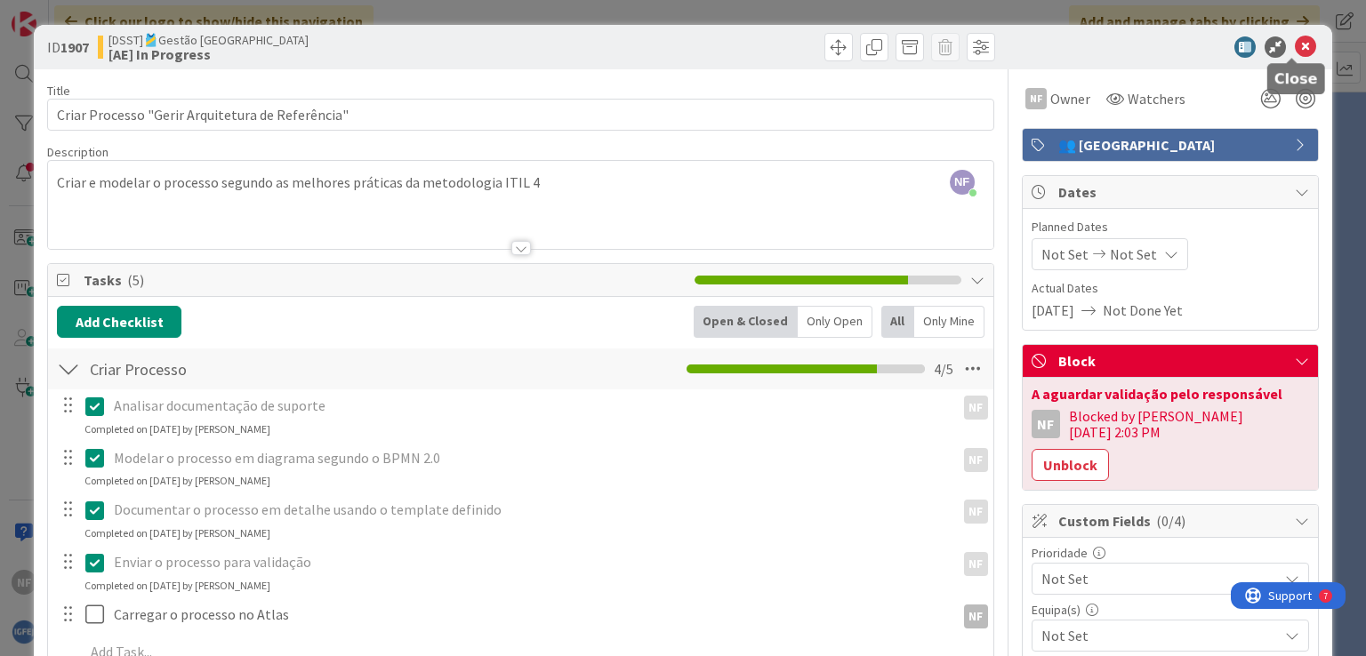
click at [1294, 47] on icon at bounding box center [1304, 46] width 21 height 21
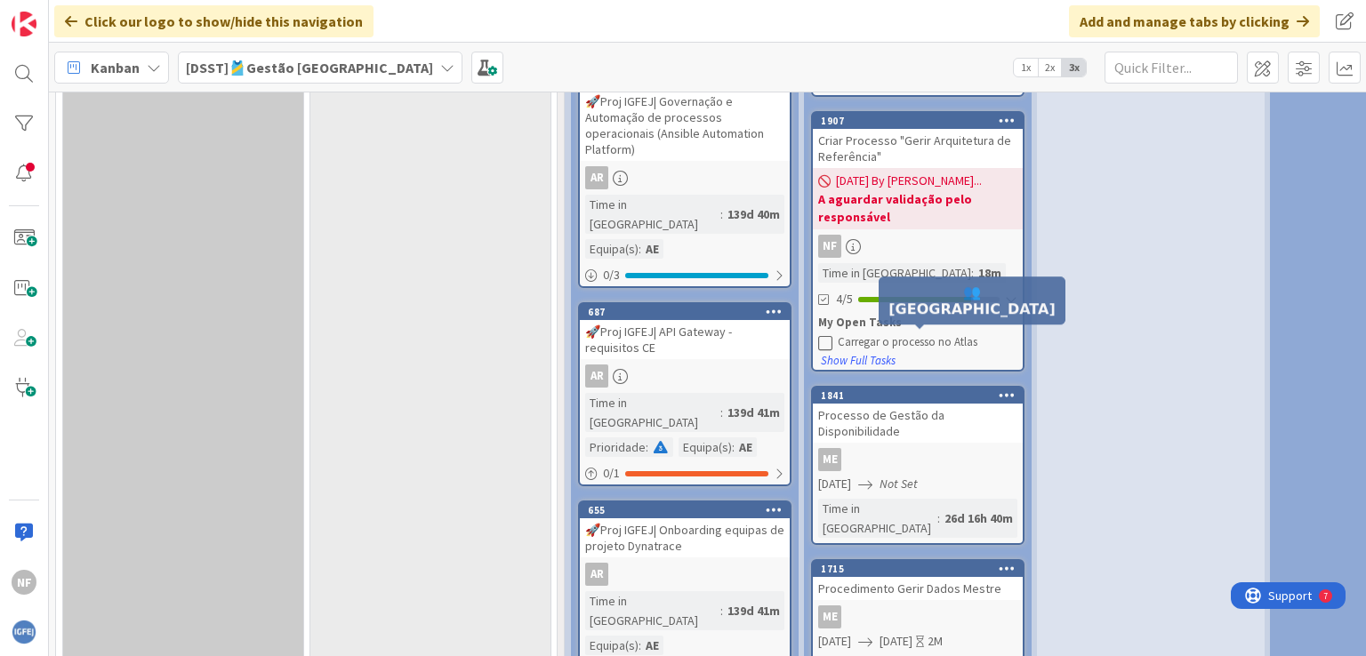
scroll to position [2045, 0]
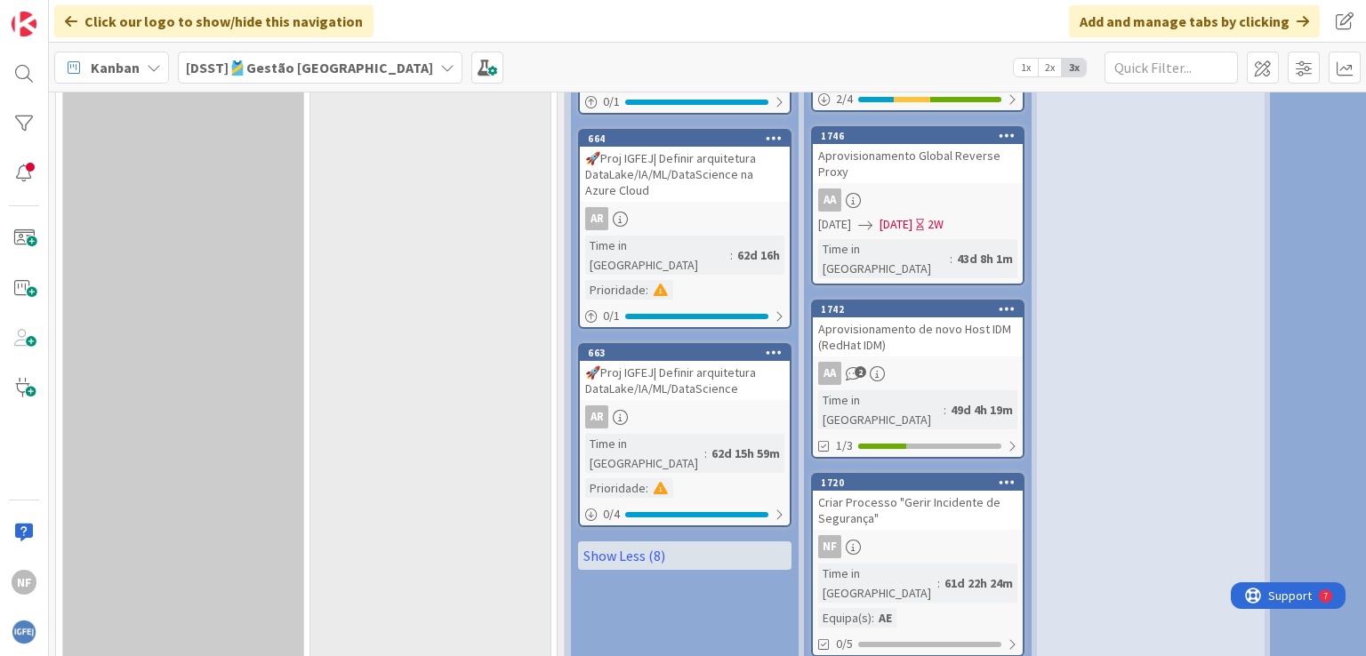
click at [910, 491] on div "Criar Processo "Gerir Incidente de Segurança"" at bounding box center [918, 510] width 210 height 39
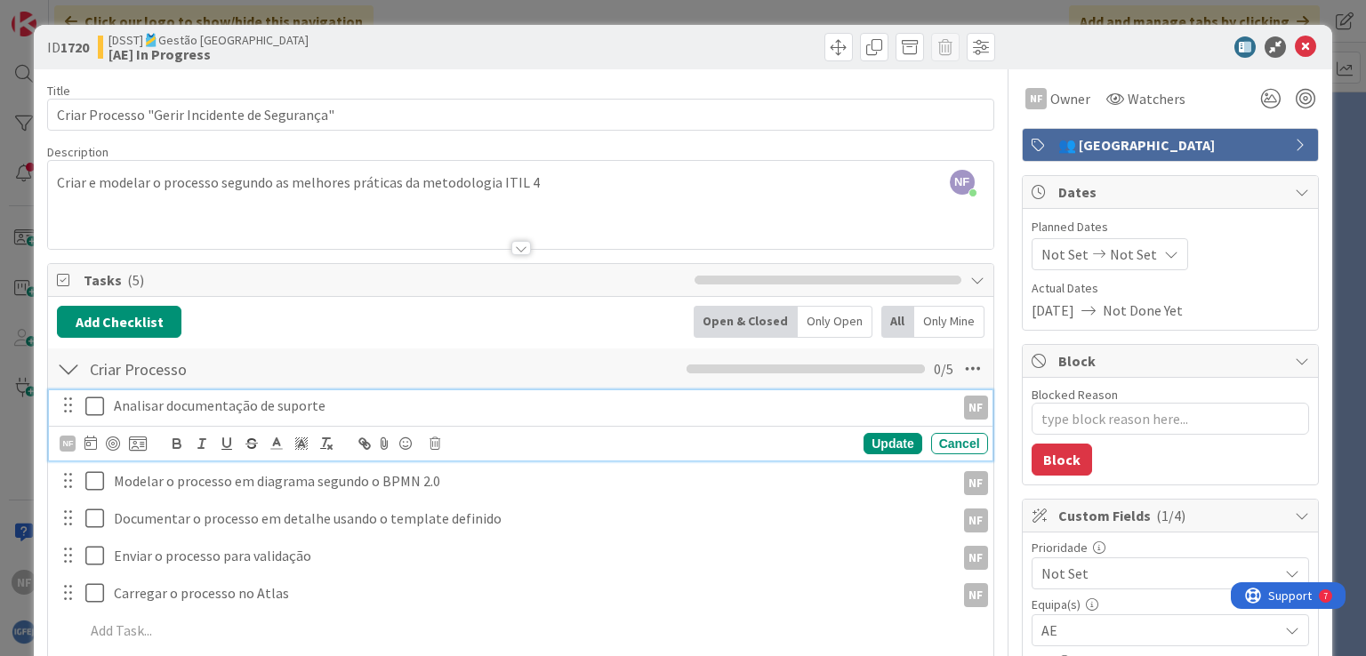
click at [98, 403] on icon at bounding box center [98, 406] width 27 height 21
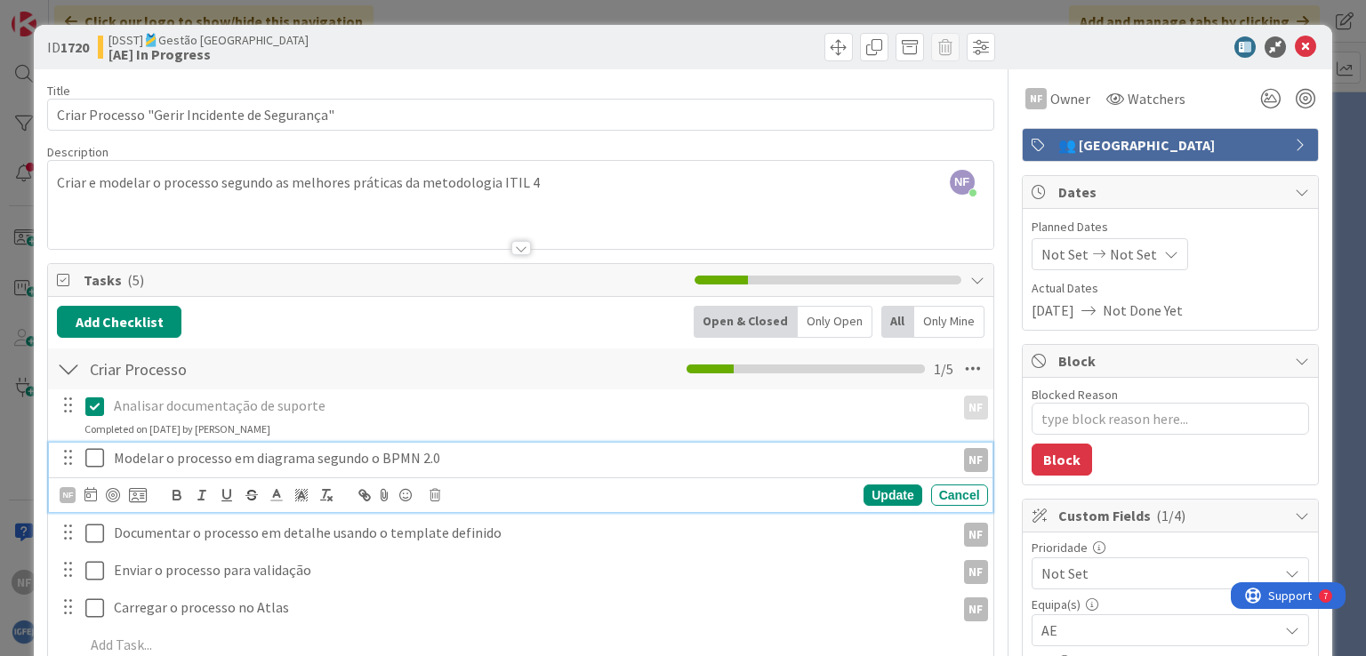
click at [94, 453] on icon at bounding box center [98, 457] width 27 height 21
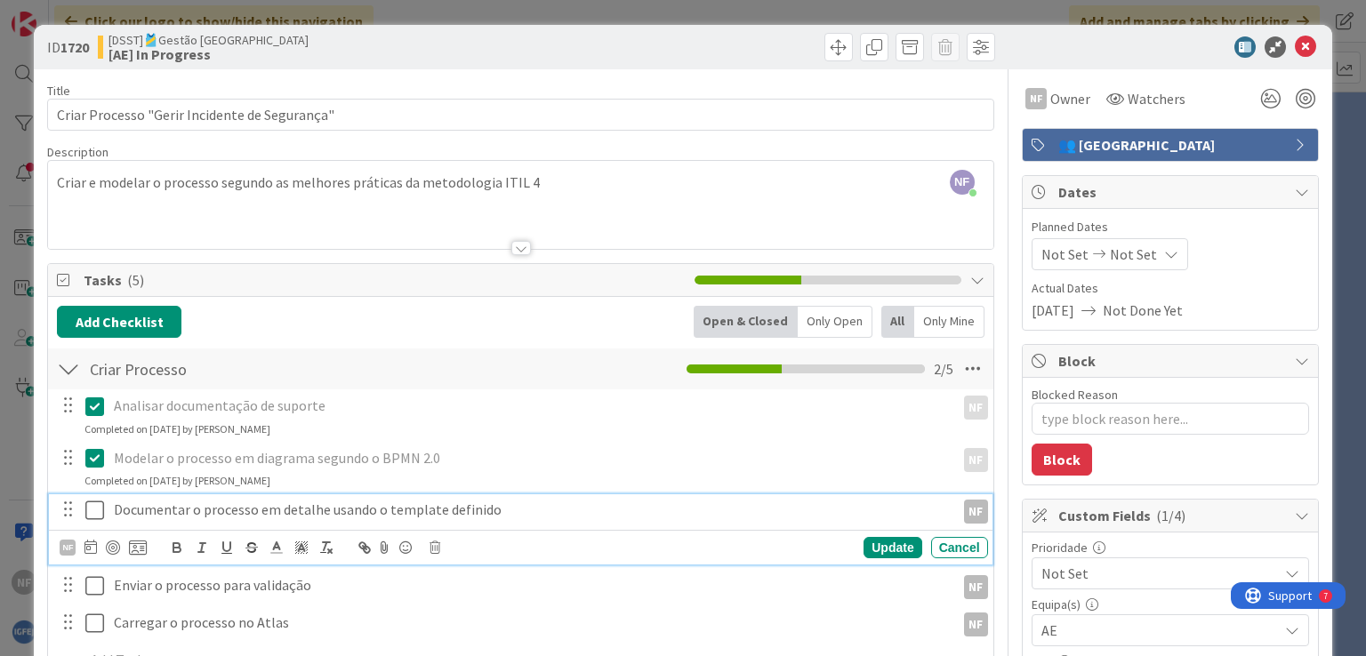
click at [89, 506] on icon at bounding box center [98, 510] width 27 height 21
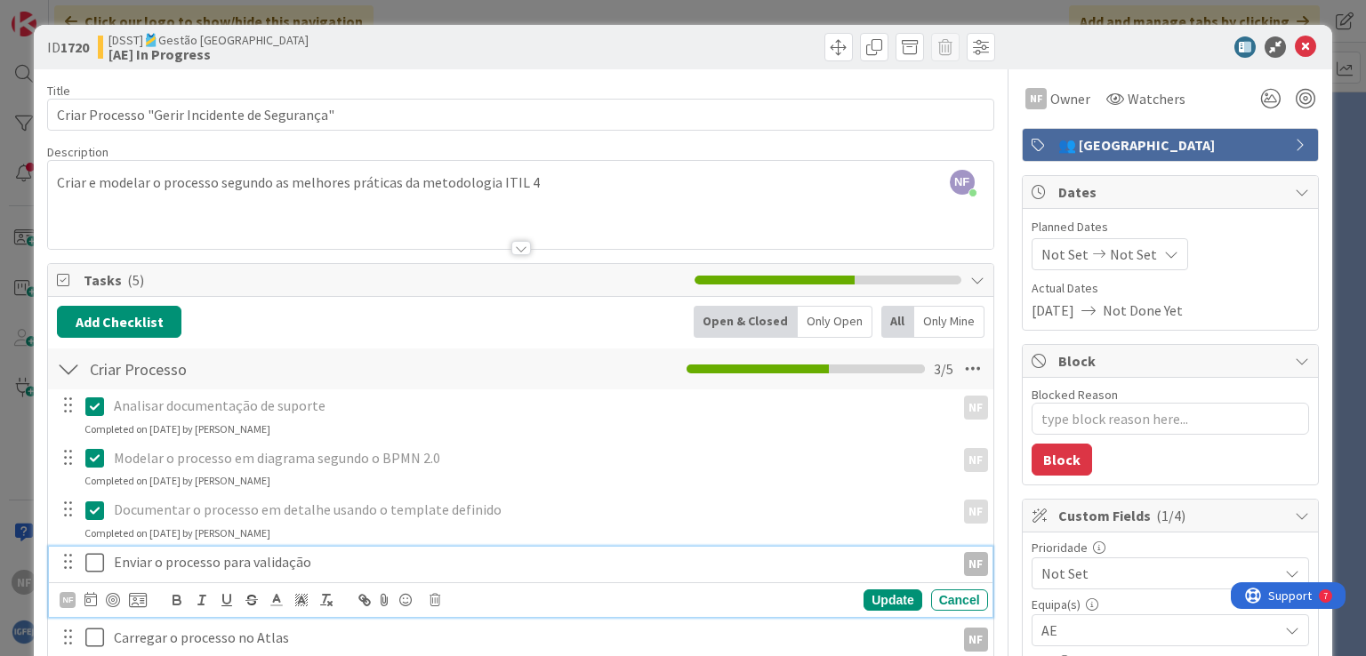
click at [93, 561] on icon at bounding box center [98, 562] width 27 height 21
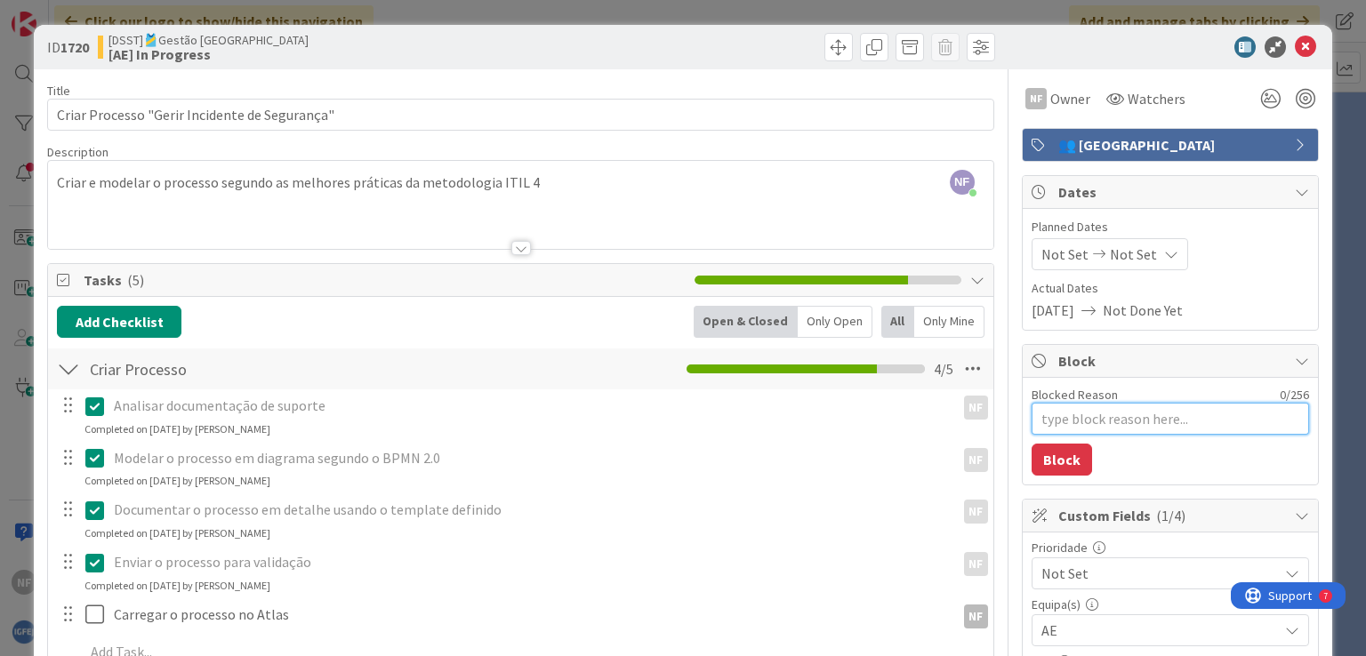
click at [1155, 419] on textarea "Blocked Reason" at bounding box center [1169, 419] width 277 height 32
paste textarea "A aguardar validação pelo responsável"
type textarea "x"
type textarea "A aguardar validação pelo responsável"
click at [1048, 463] on button "Block" at bounding box center [1061, 460] width 60 height 32
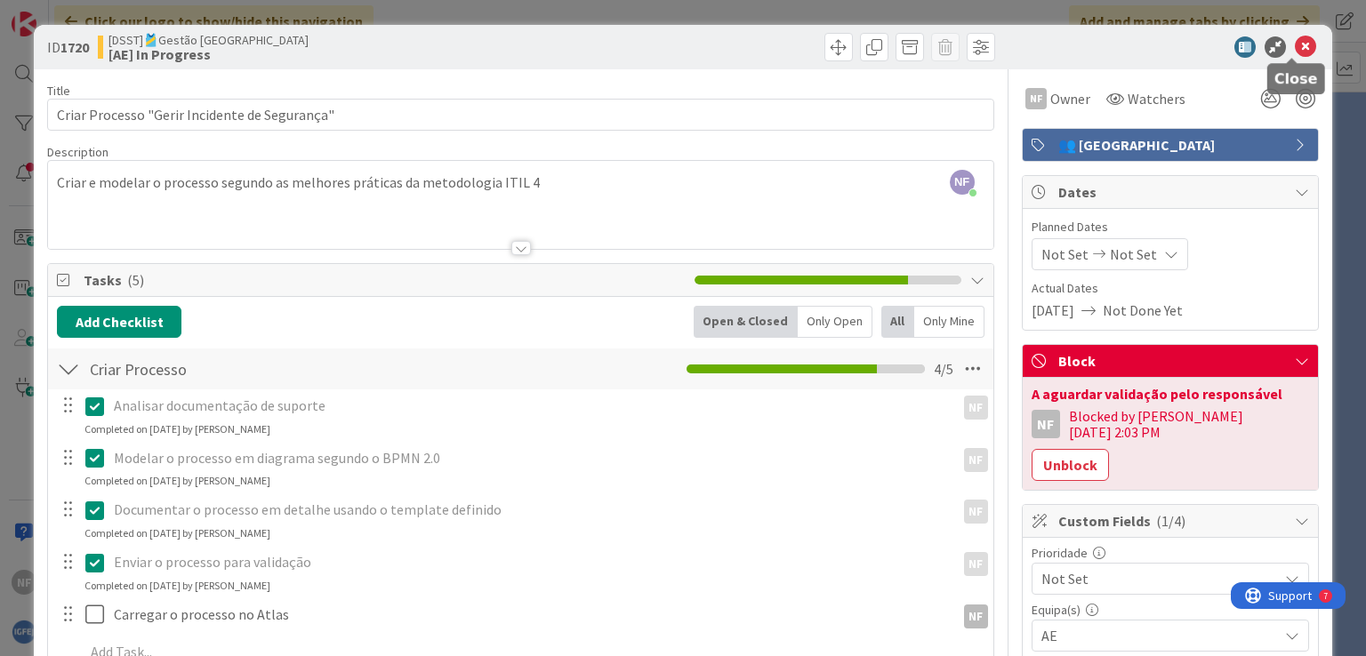
click at [1296, 48] on icon at bounding box center [1304, 46] width 21 height 21
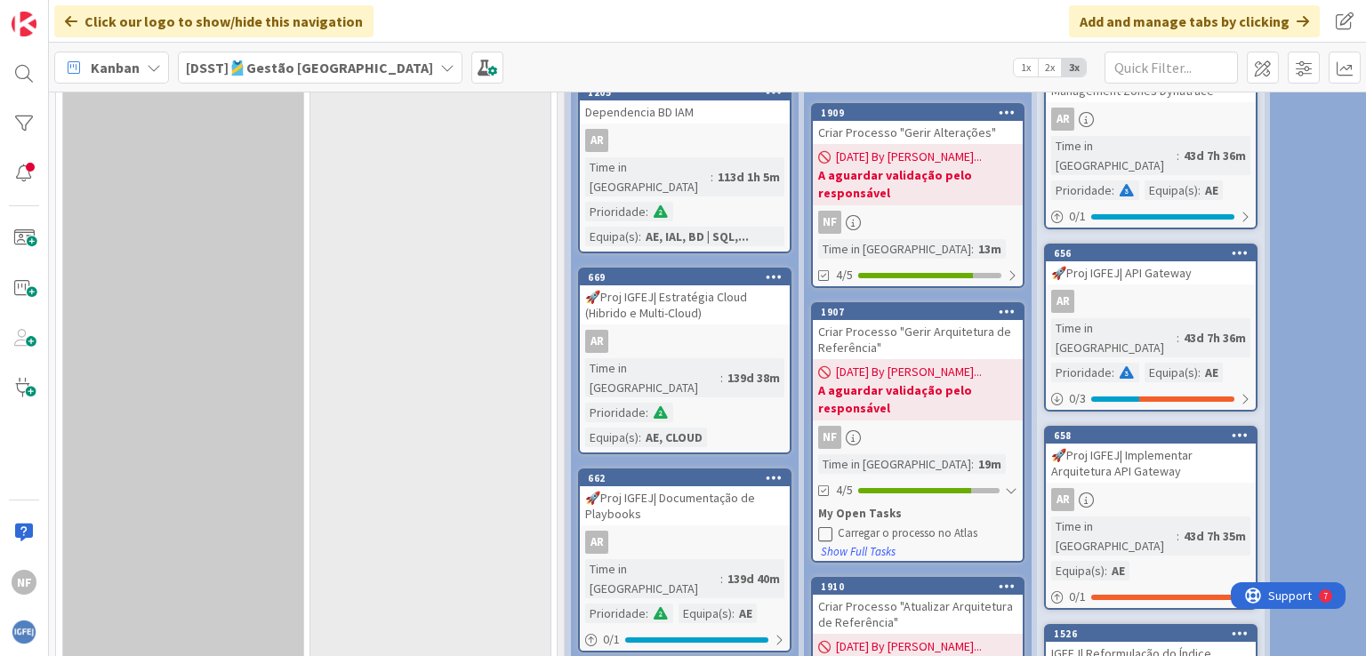
scroll to position [1045, 0]
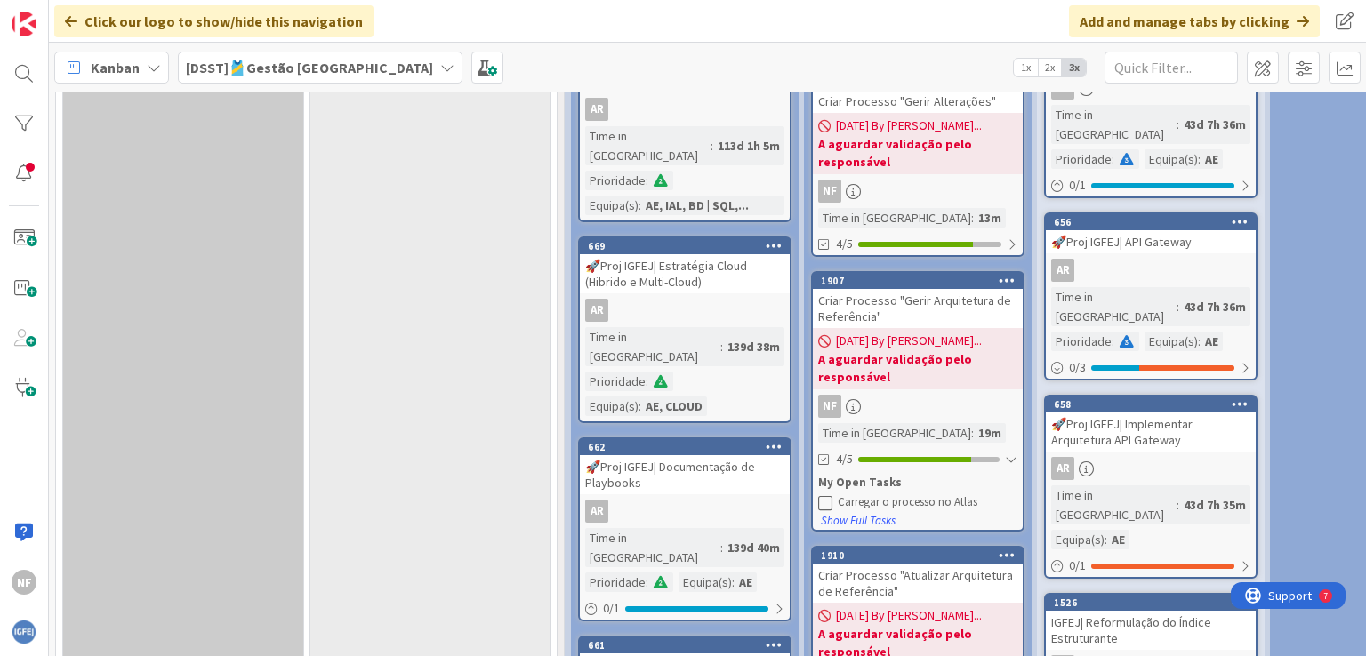
click at [918, 474] on div "My Open Tasks" at bounding box center [917, 483] width 199 height 18
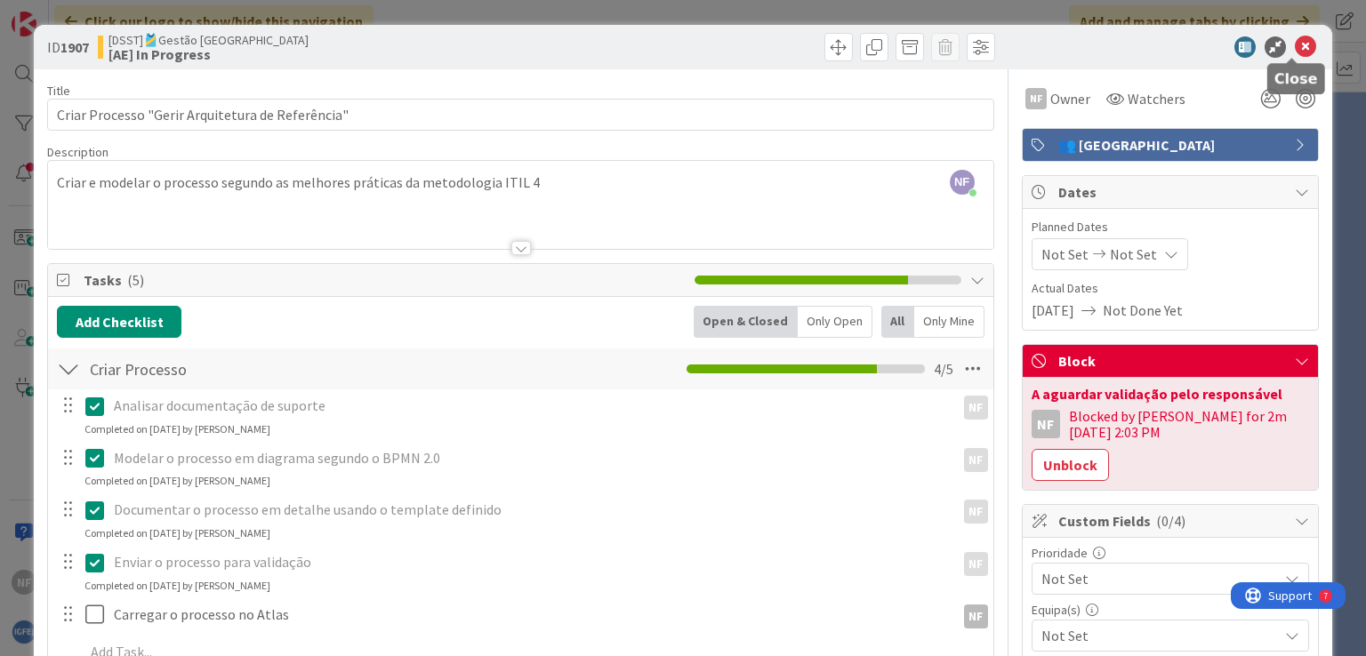
click at [1294, 47] on icon at bounding box center [1304, 46] width 21 height 21
type textarea "x"
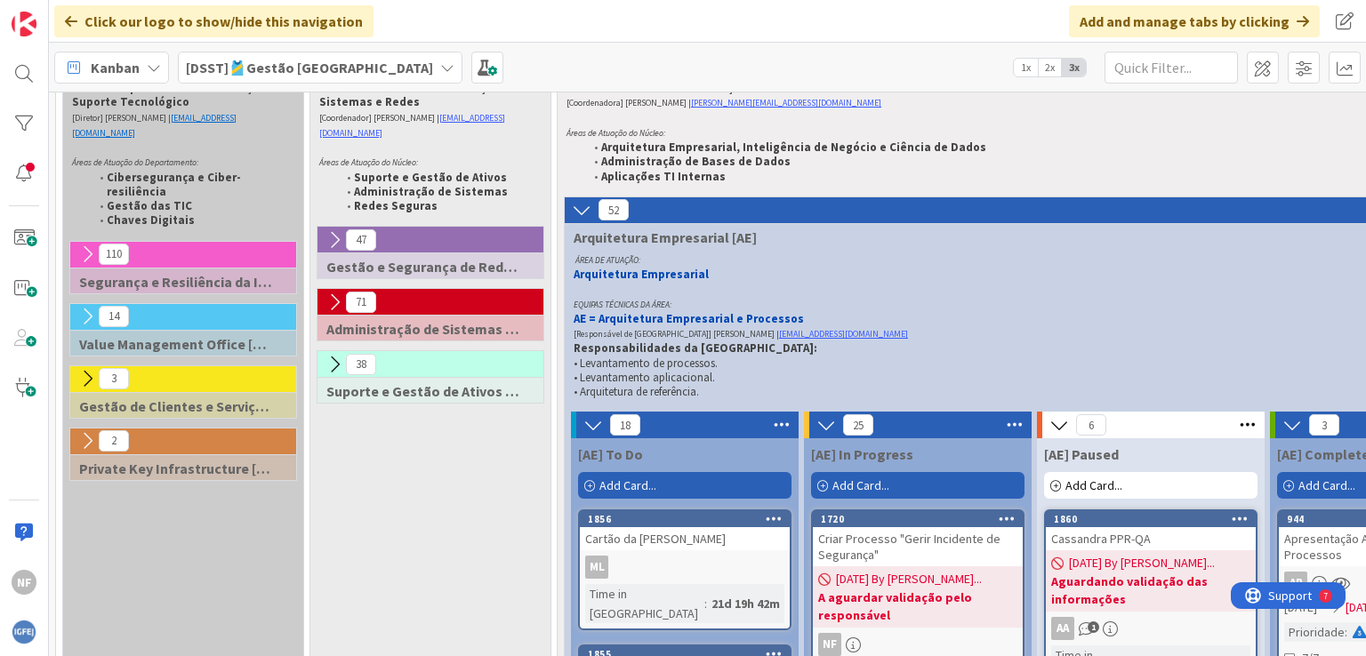
scroll to position [178, 0]
